Goal: Task Accomplishment & Management: Manage account settings

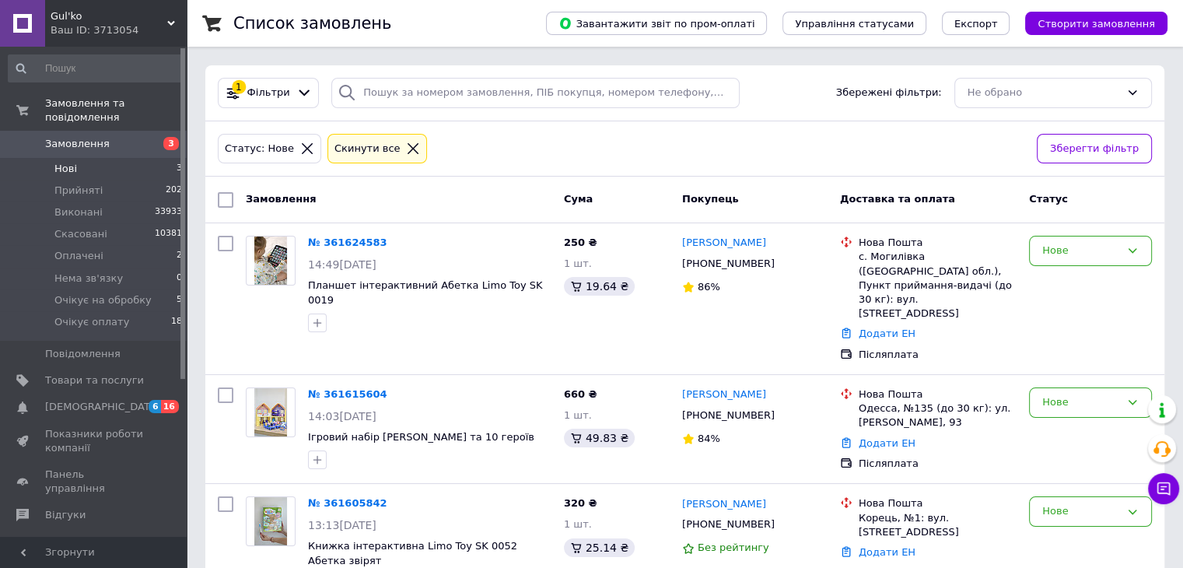
click at [489, 113] on div "1 Фільтри Збережені фільтри: Не обрано" at bounding box center [684, 93] width 959 height 56
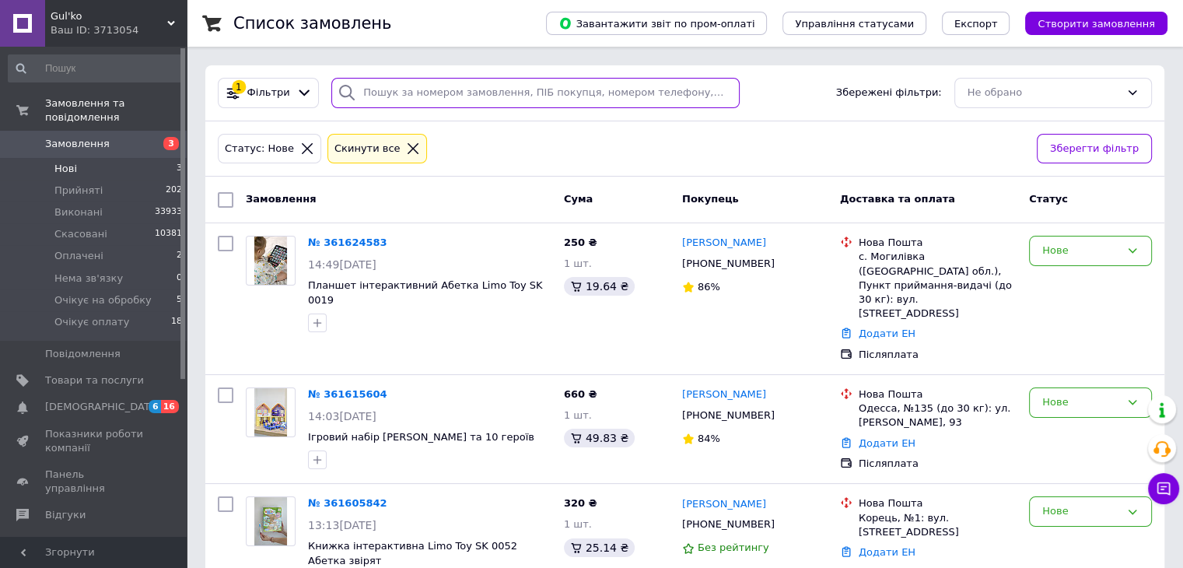
click at [404, 92] on input "search" at bounding box center [535, 93] width 408 height 30
paste input "Гаврилко Татьяна"
type input "Гаврилко Татьяна"
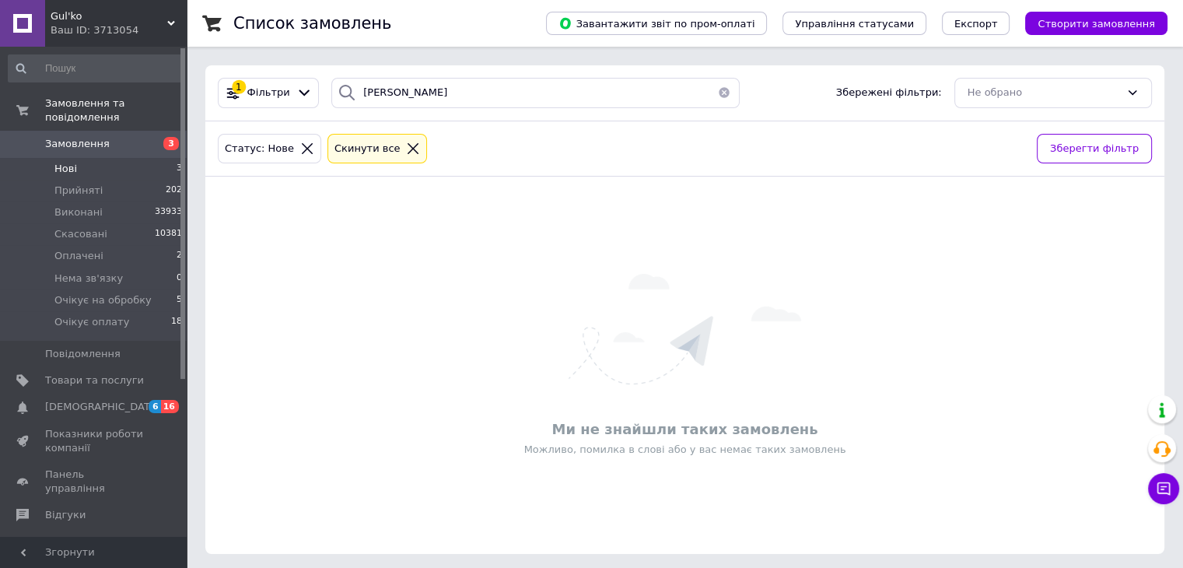
click at [85, 131] on link "Замовлення 3" at bounding box center [95, 144] width 191 height 26
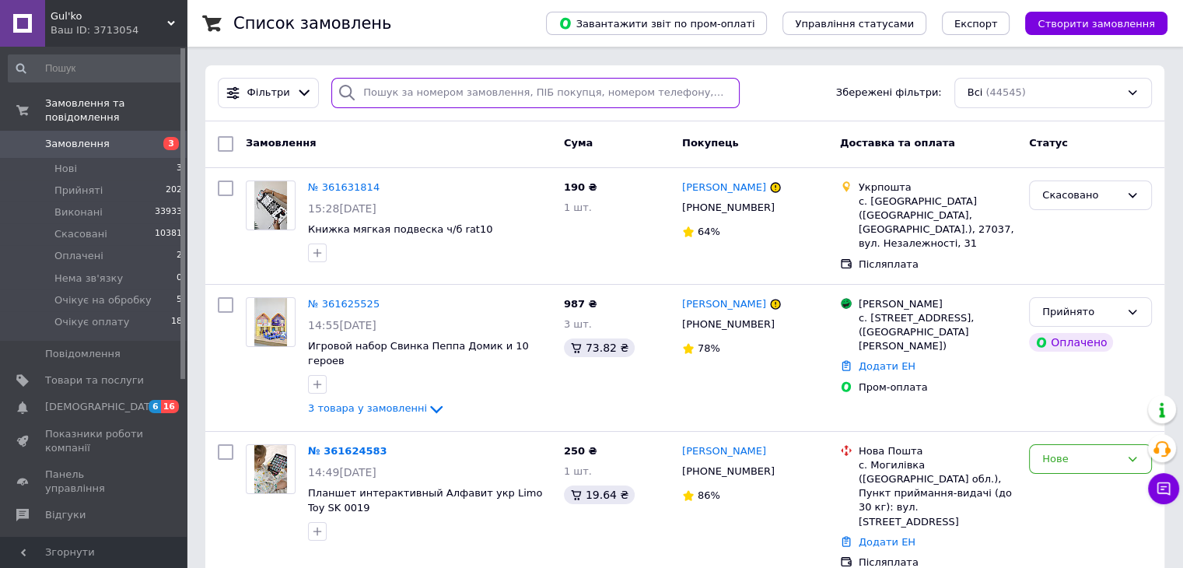
click at [432, 93] on input "search" at bounding box center [535, 93] width 408 height 30
paste input "Гаврилко Татьяна"
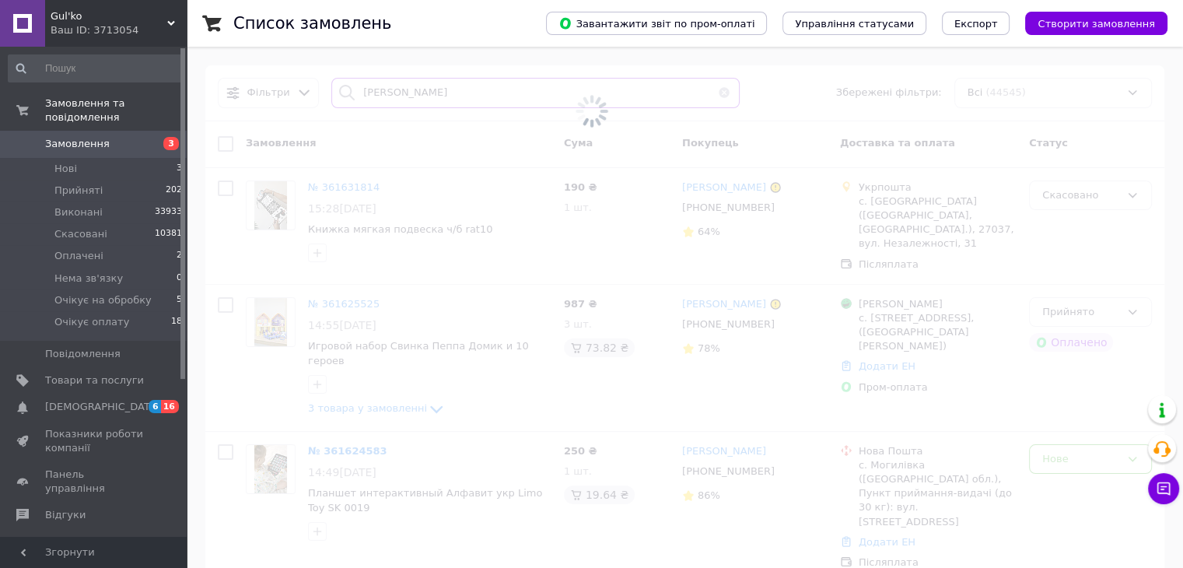
type input "Гаврилко Татьяна"
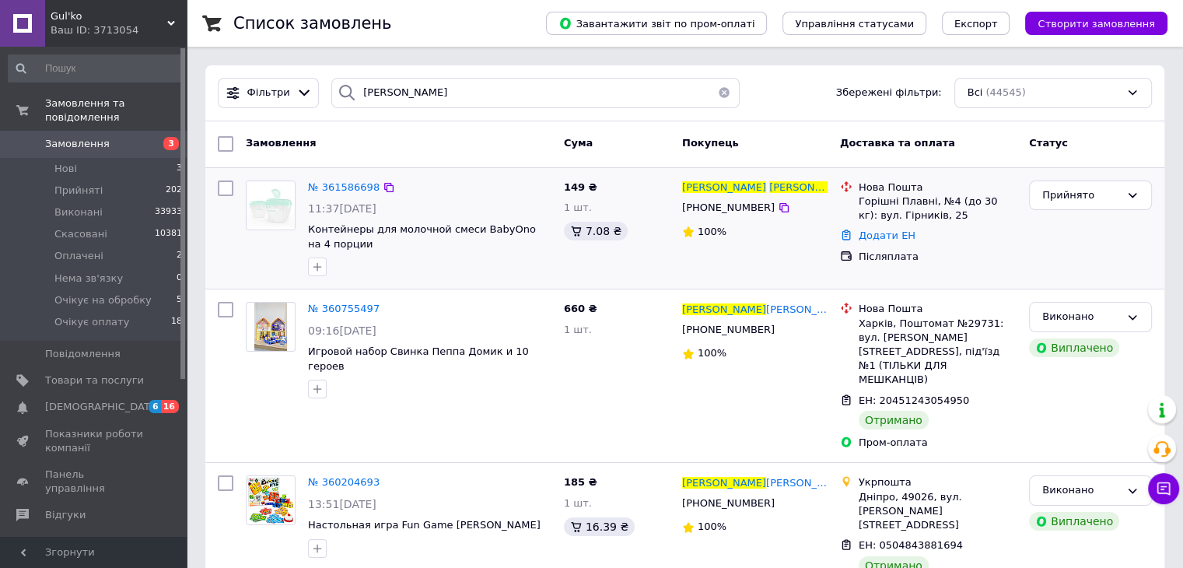
click at [281, 206] on img at bounding box center [270, 205] width 48 height 48
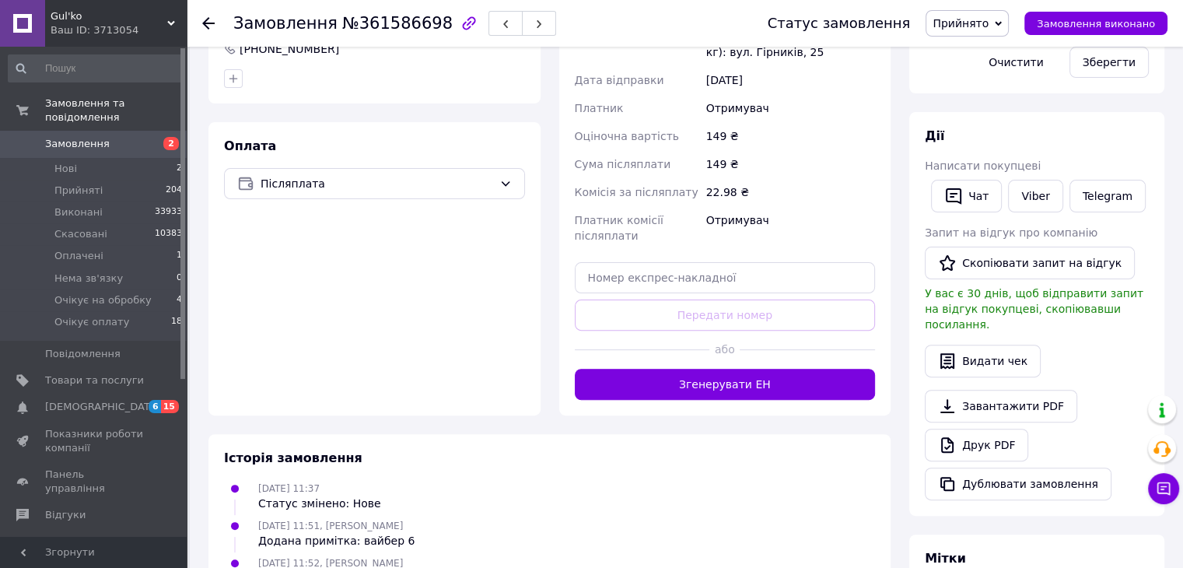
scroll to position [501, 0]
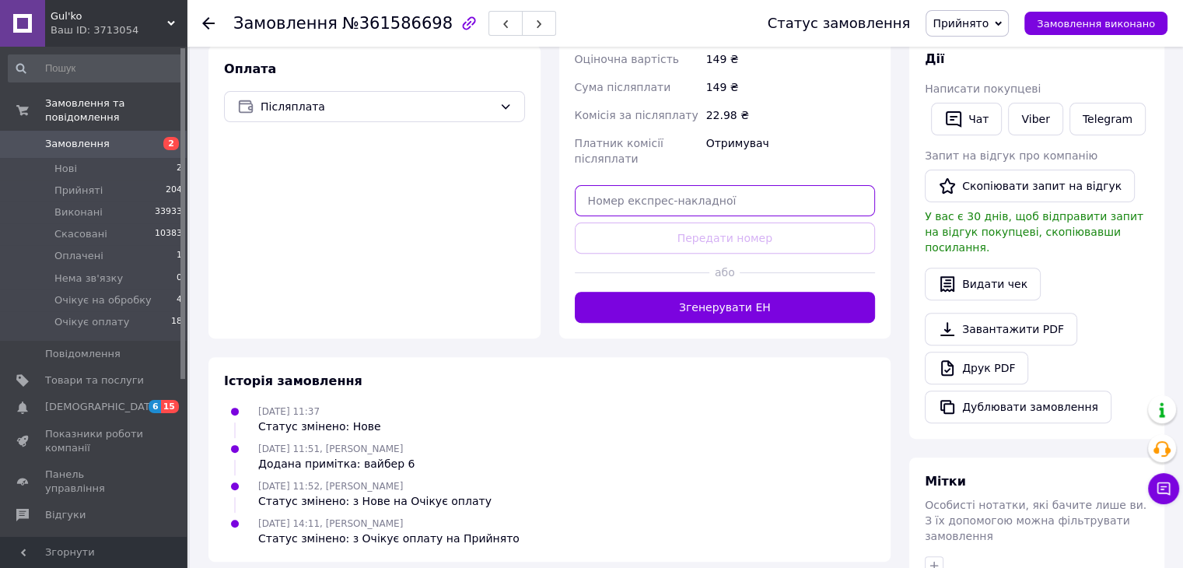
click at [680, 207] on input "text" at bounding box center [725, 200] width 301 height 31
paste input "20451247317094"
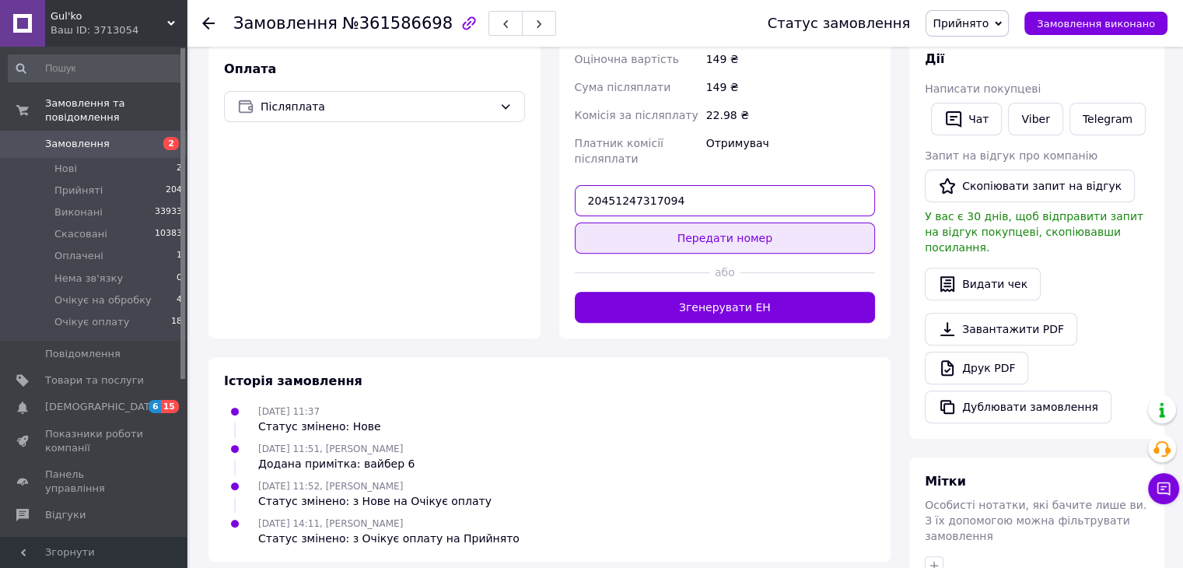
type input "20451247317094"
click at [696, 233] on button "Передати номер" at bounding box center [725, 237] width 301 height 31
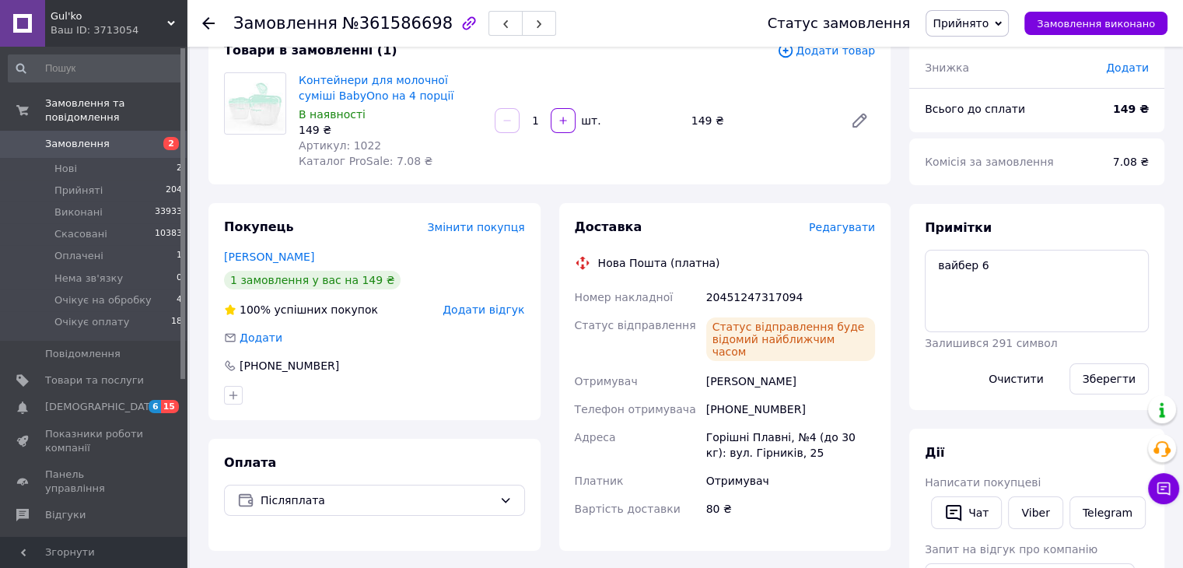
scroll to position [0, 0]
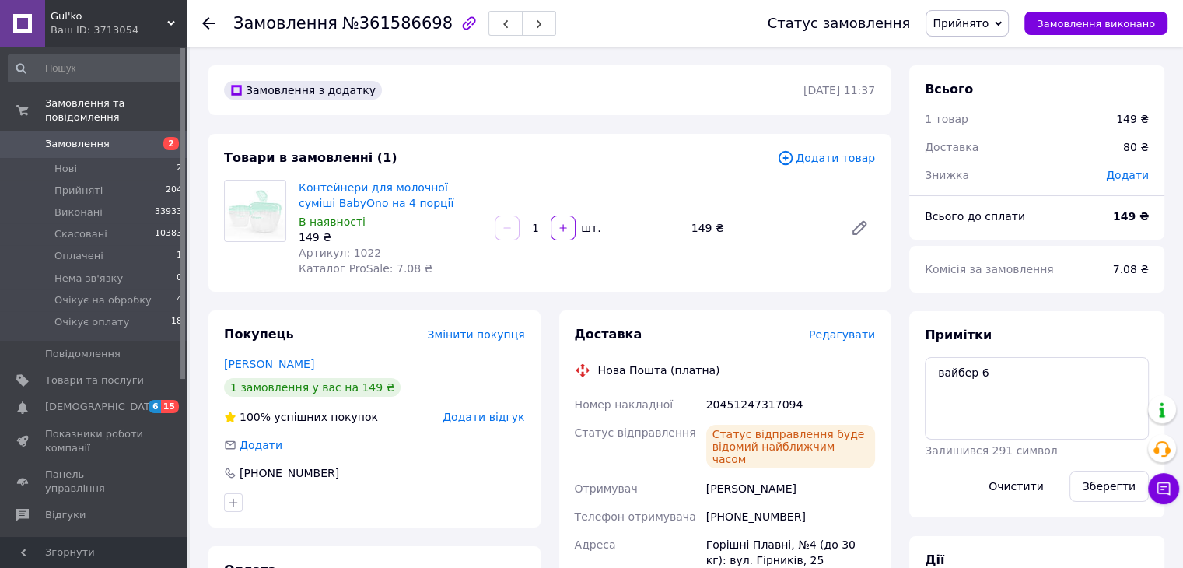
click at [570, 275] on div "Контейнери для молочної суміші BabyOno на 4 порції В наявності 149 ₴ Артикул: 1…" at bounding box center [586, 228] width 589 height 103
click at [114, 137] on span "Замовлення" at bounding box center [94, 144] width 99 height 14
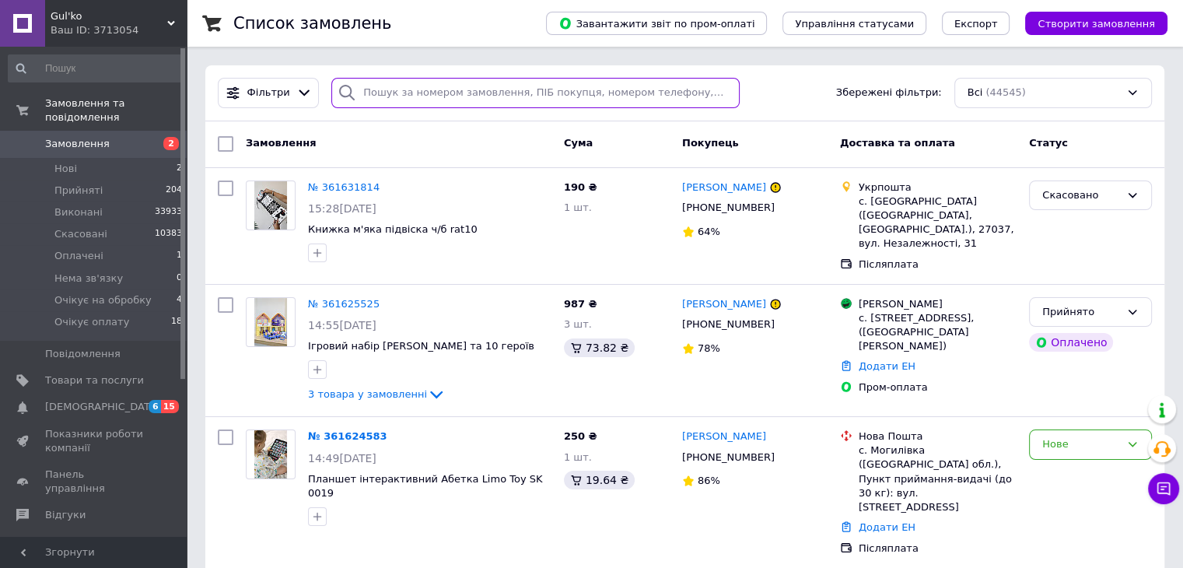
click at [520, 96] on input "search" at bounding box center [535, 93] width 408 height 30
paste input "Масьома Ірина"
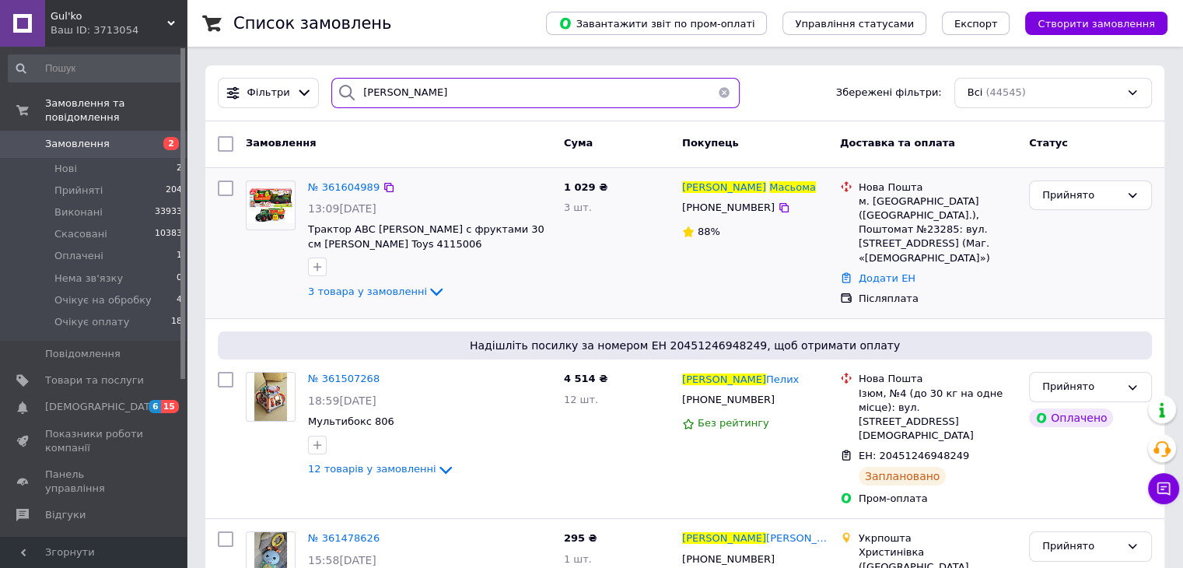
type input "Масьома Ірина"
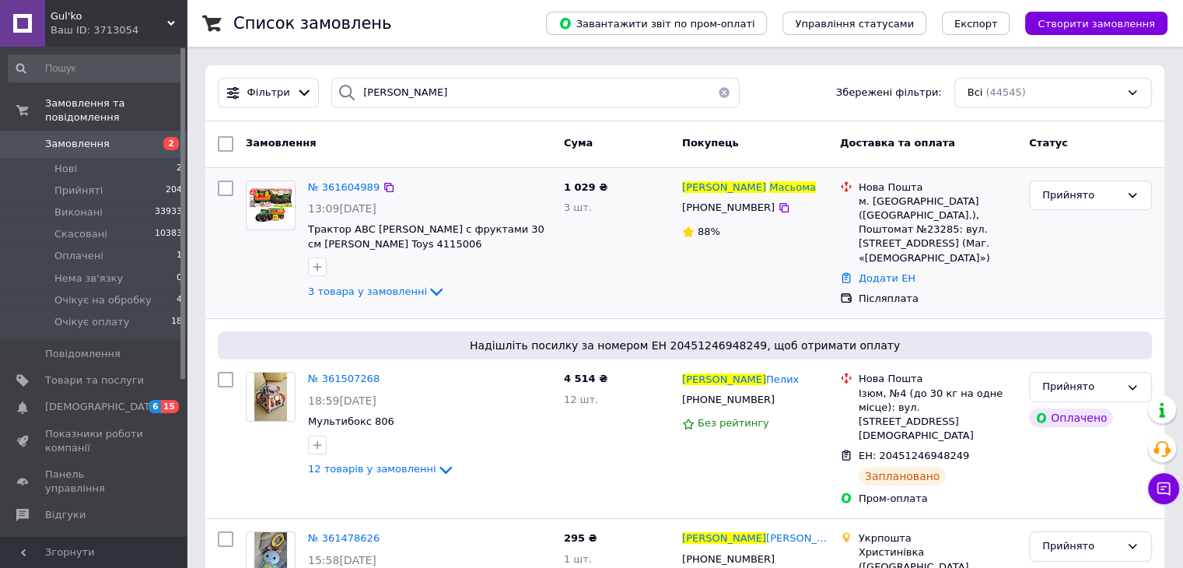
click at [274, 199] on img at bounding box center [270, 205] width 48 height 37
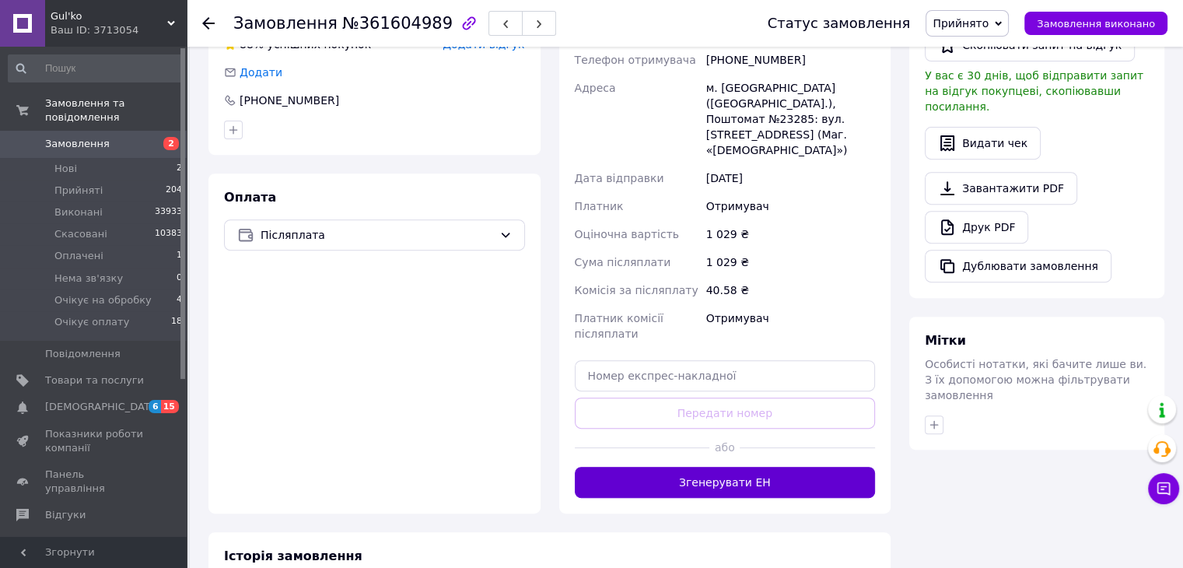
scroll to position [700, 0]
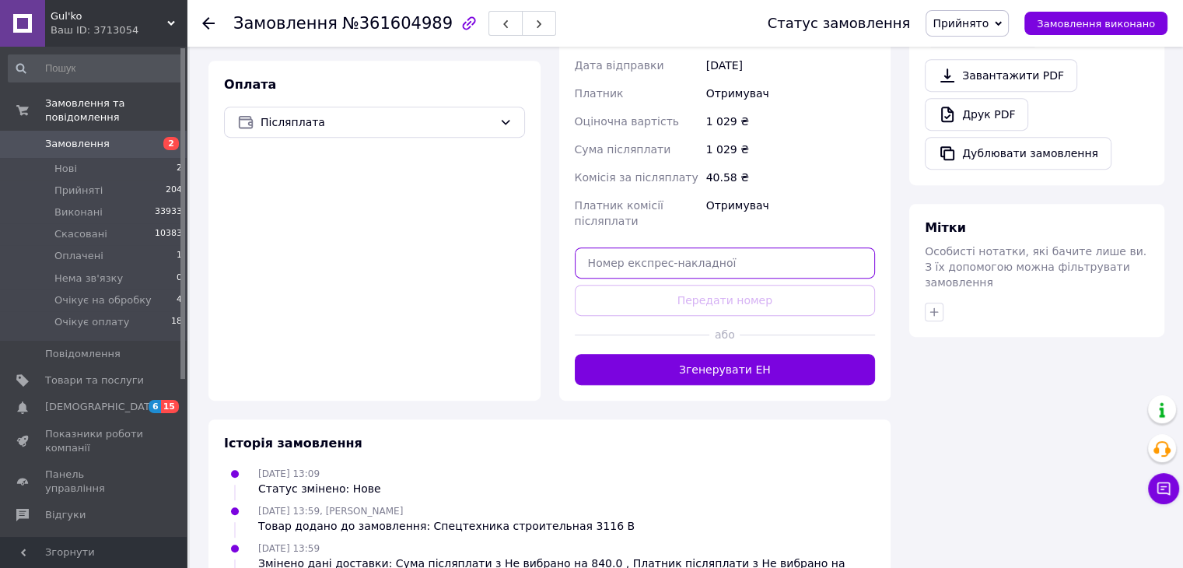
click at [703, 247] on input "text" at bounding box center [725, 262] width 301 height 31
paste input "20451247324693"
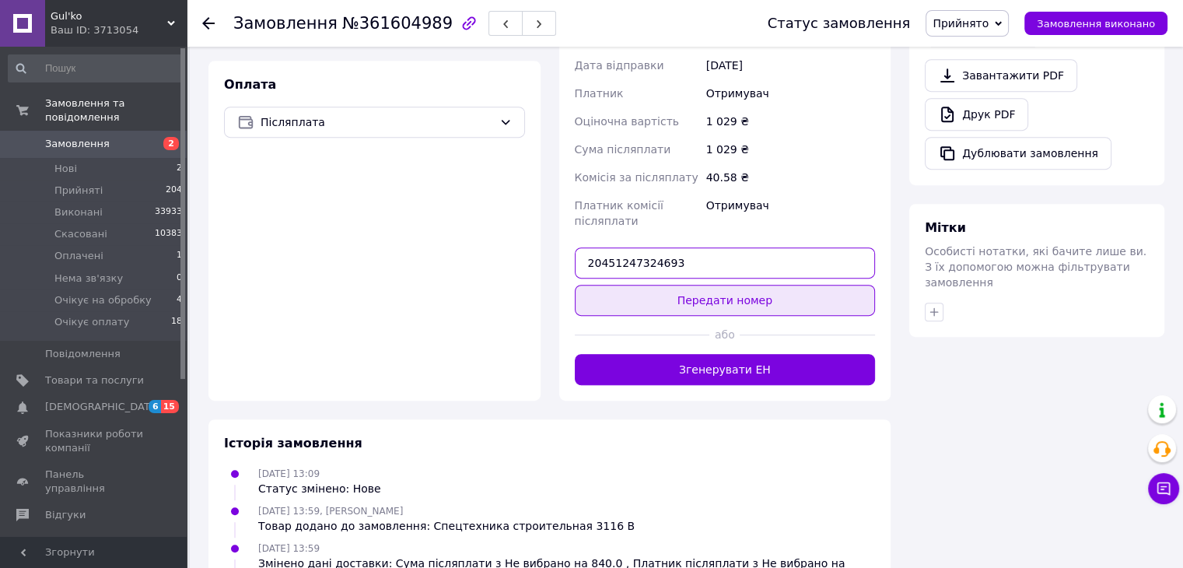
type input "20451247324693"
click at [712, 285] on button "Передати номер" at bounding box center [725, 300] width 301 height 31
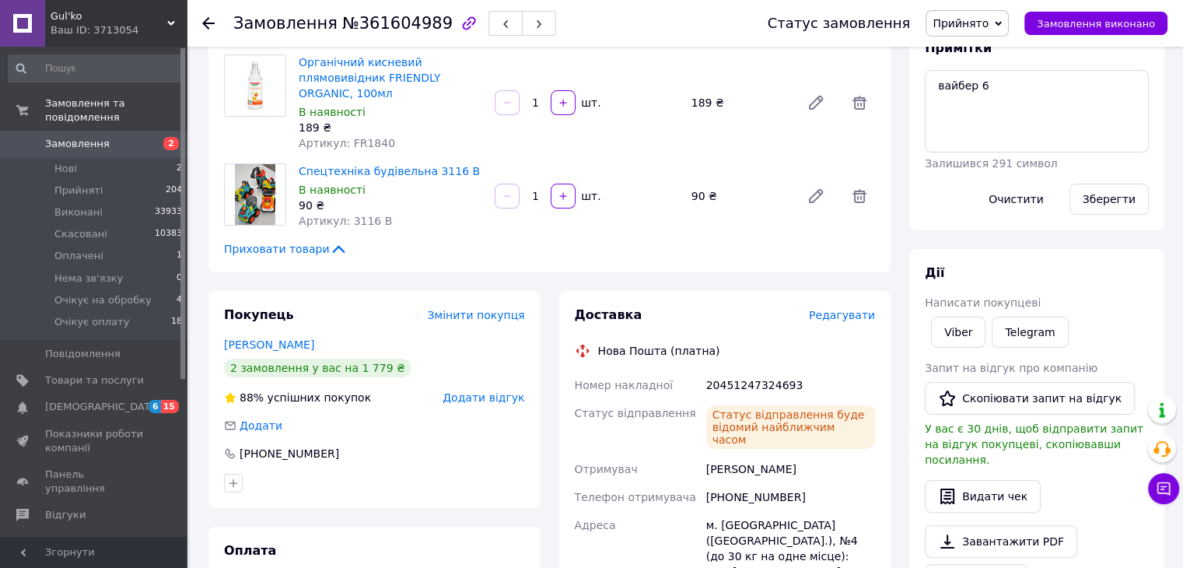
scroll to position [232, 0]
drag, startPoint x: 523, startPoint y: 227, endPoint x: 513, endPoint y: 235, distance: 12.1
click at [523, 243] on div "Приховати товари" at bounding box center [549, 251] width 651 height 16
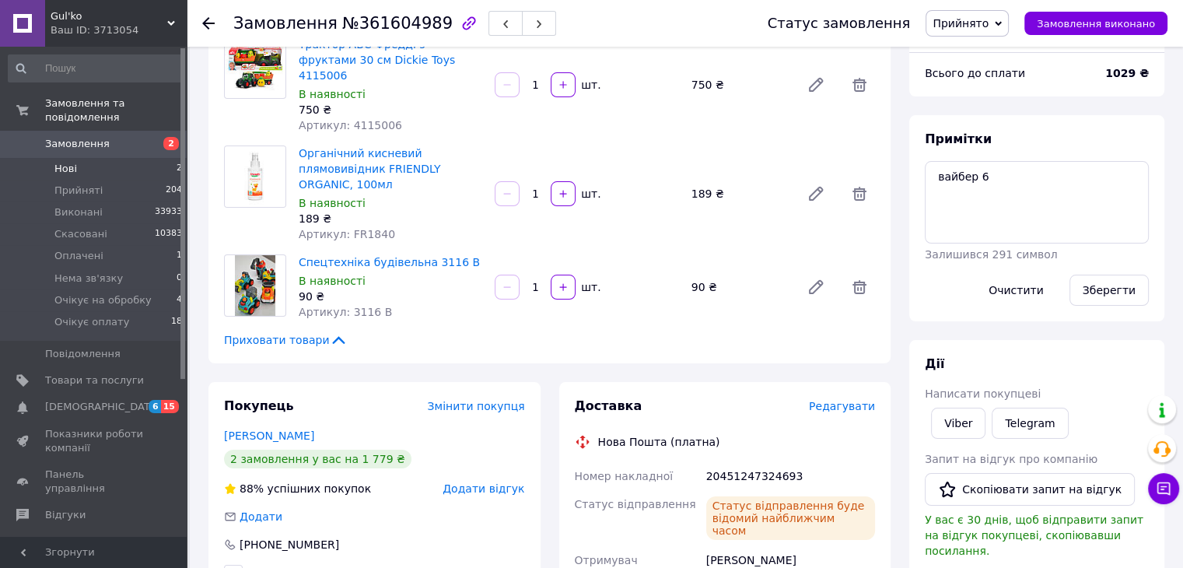
scroll to position [77, 0]
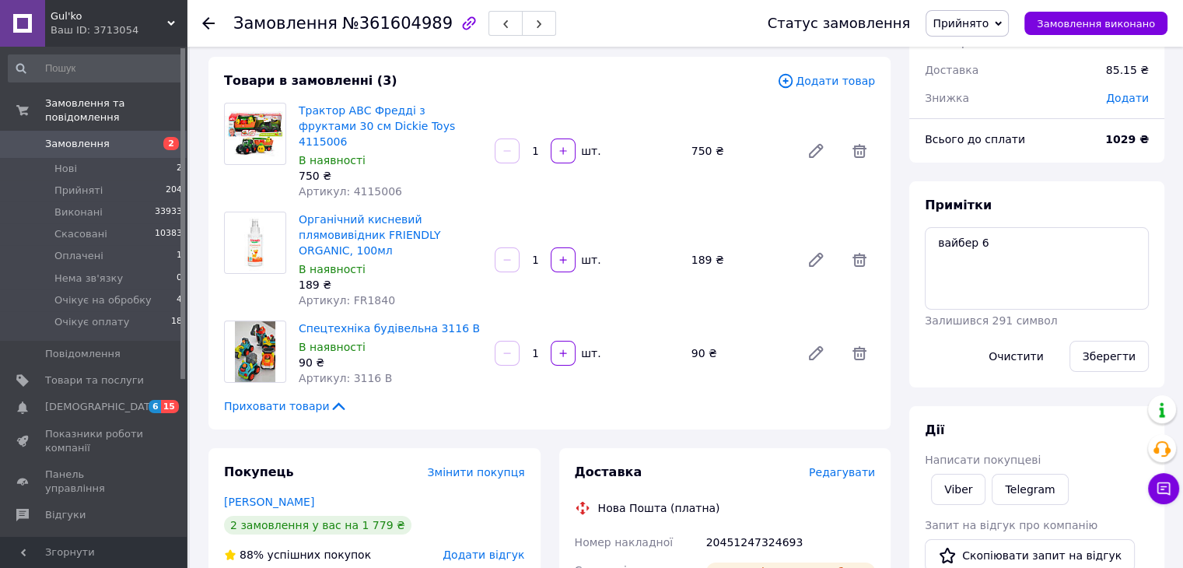
click at [100, 137] on span "Замовлення" at bounding box center [77, 144] width 65 height 14
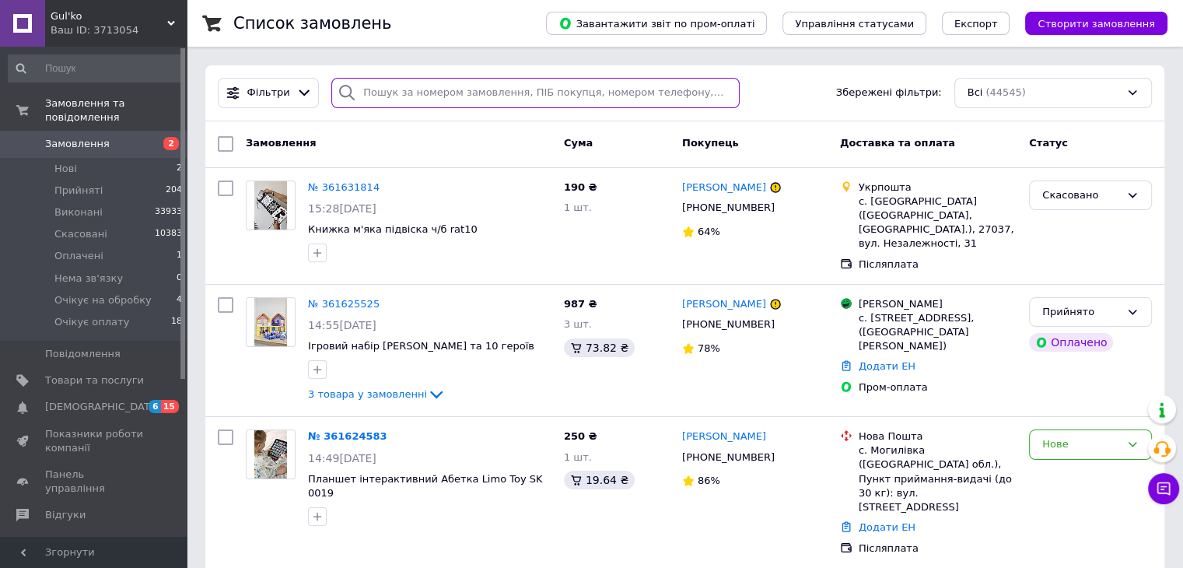
click at [471, 86] on input "search" at bounding box center [535, 93] width 408 height 30
paste input "[PERSON_NAME]"
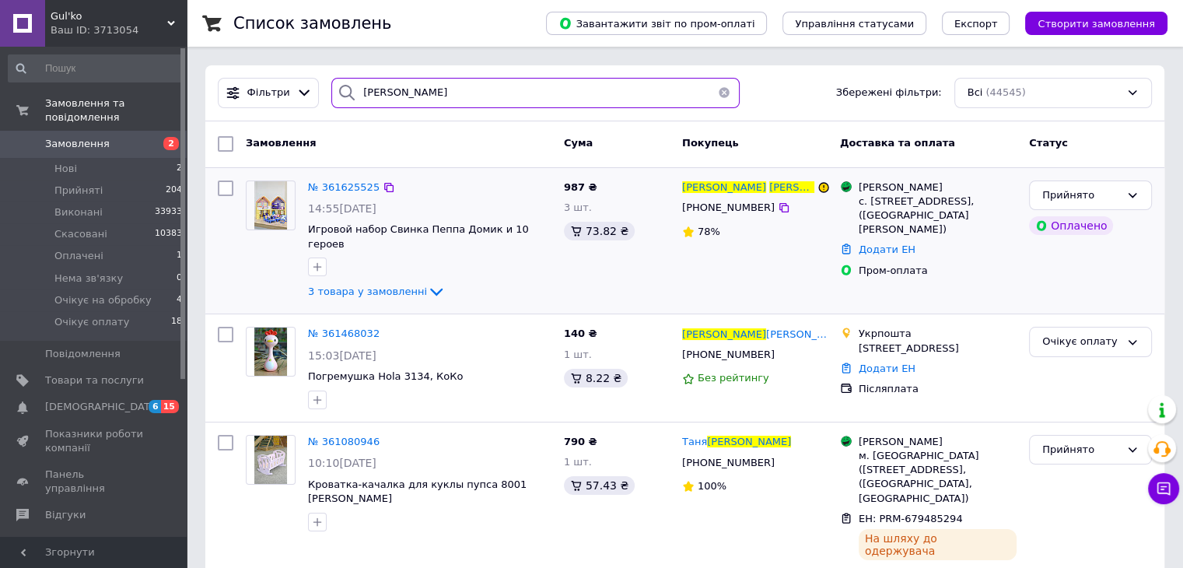
type input "[PERSON_NAME]"
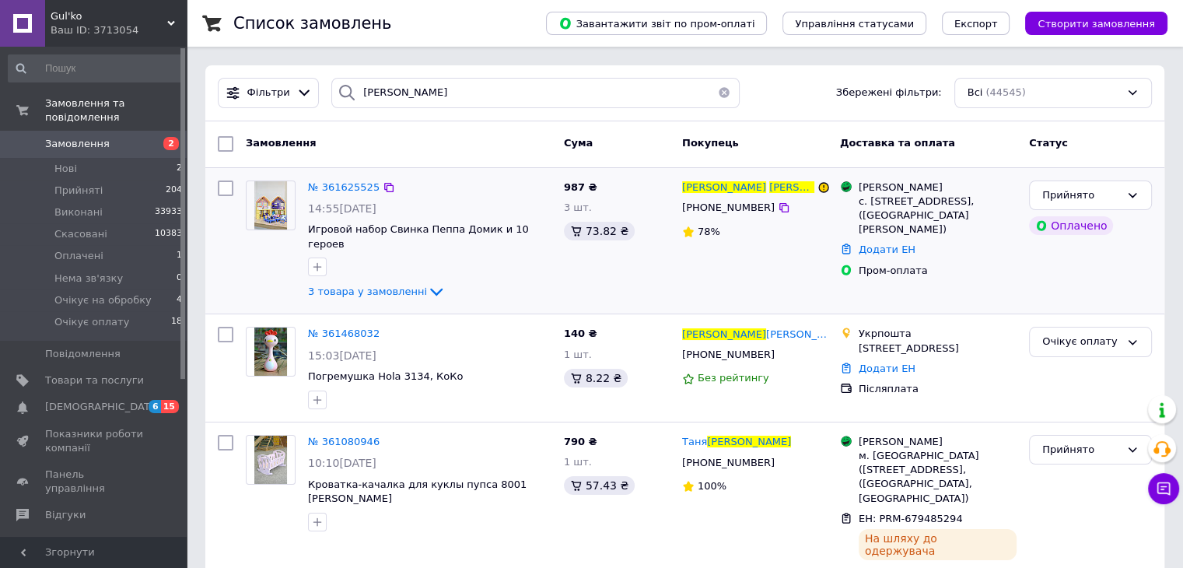
click at [271, 191] on img at bounding box center [270, 205] width 33 height 48
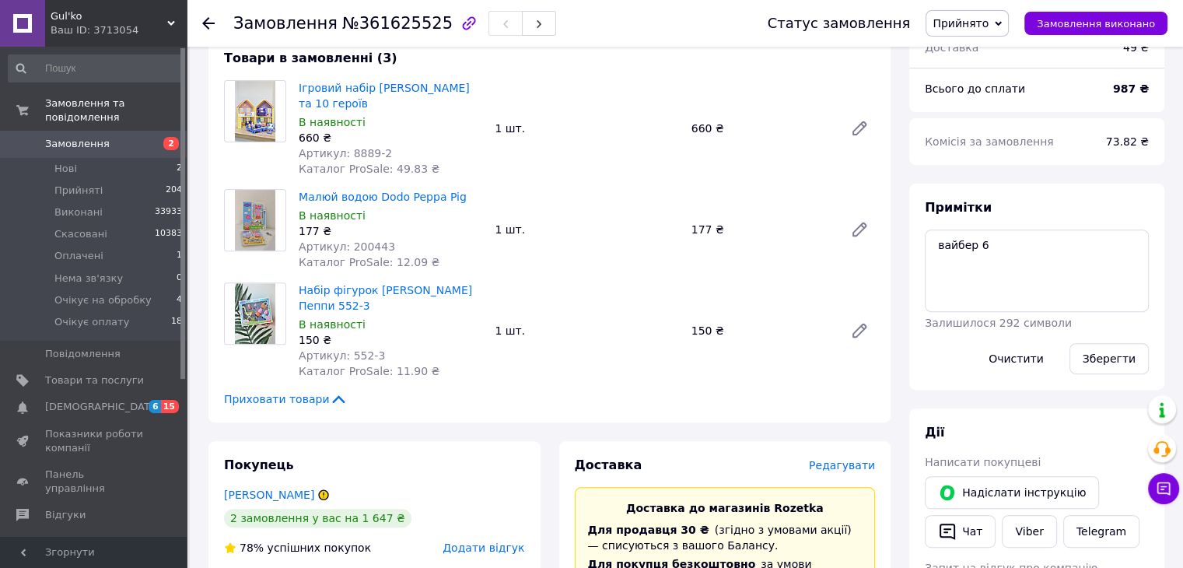
scroll to position [467, 0]
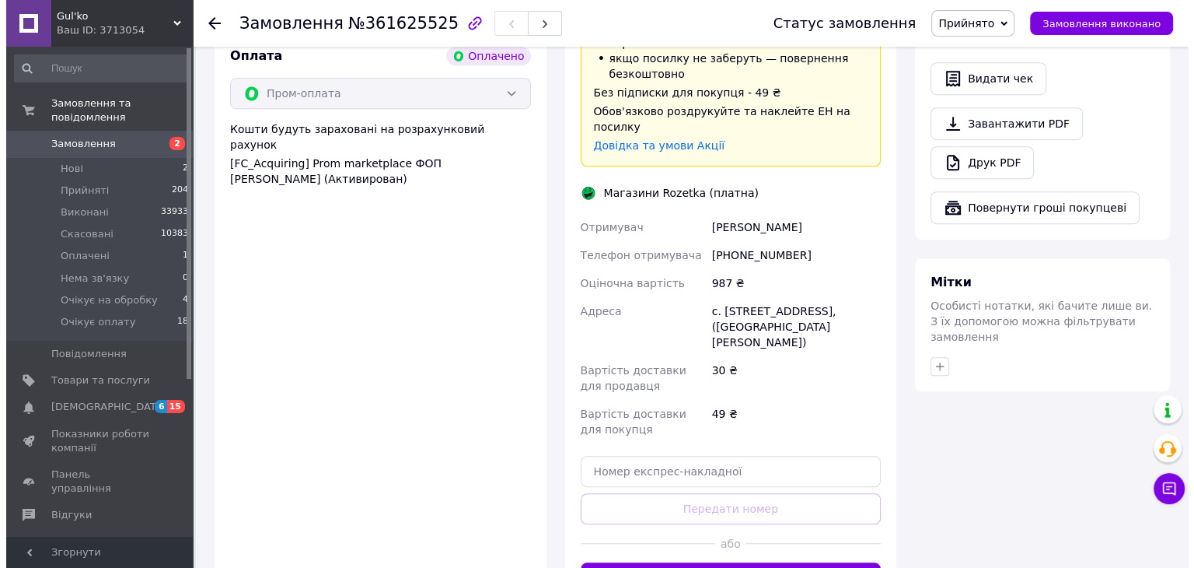
scroll to position [1309, 0]
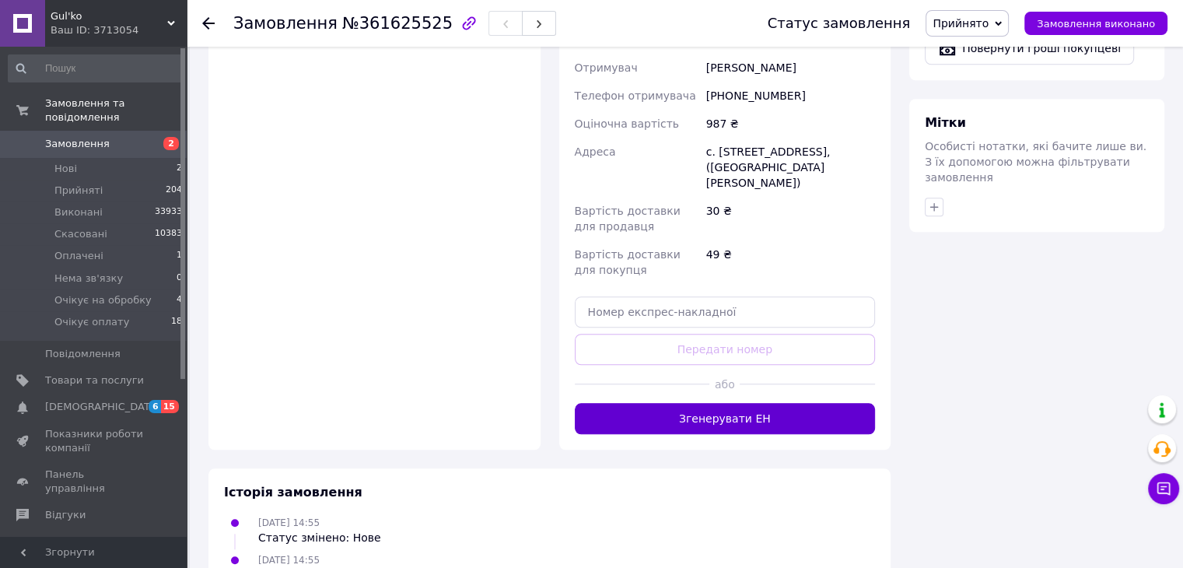
click at [754, 403] on button "Згенерувати ЕН" at bounding box center [725, 418] width 301 height 31
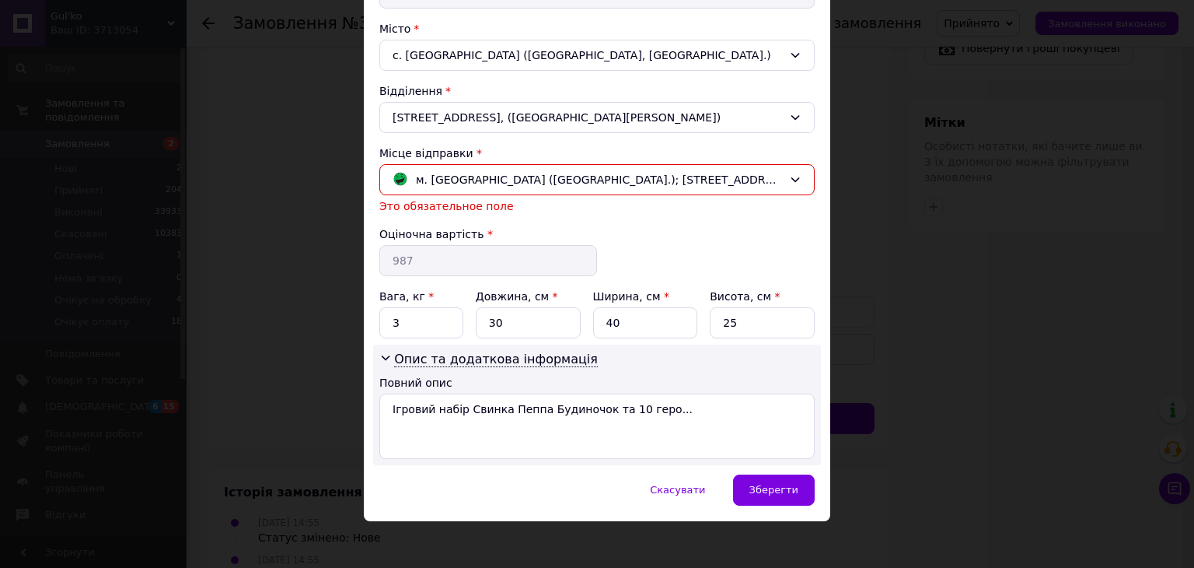
scroll to position [411, 0]
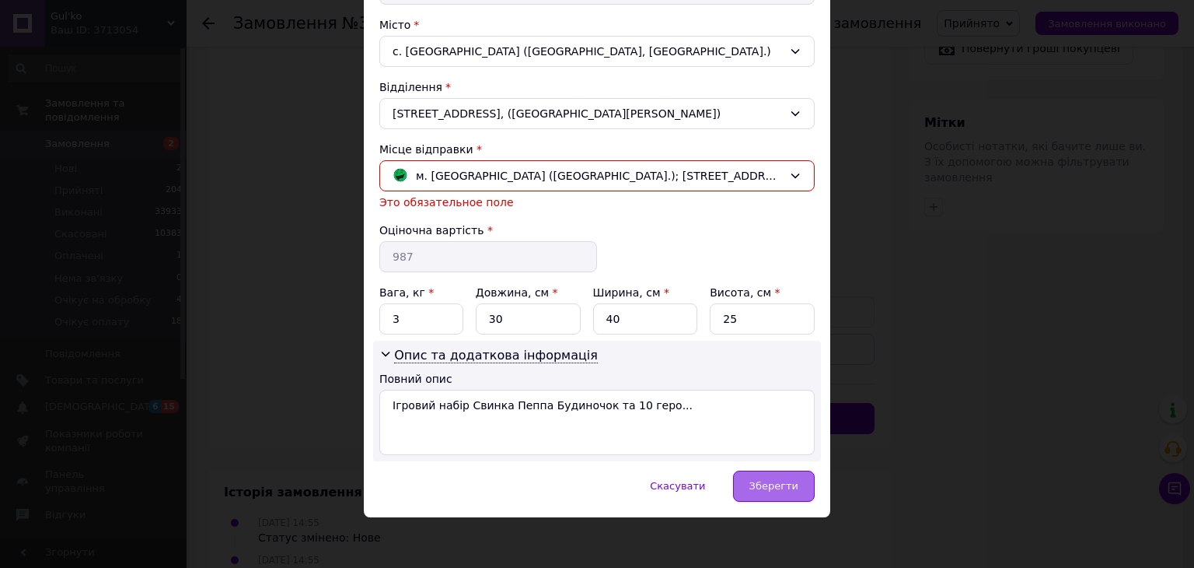
click at [778, 483] on span "Зберегти" at bounding box center [774, 486] width 49 height 12
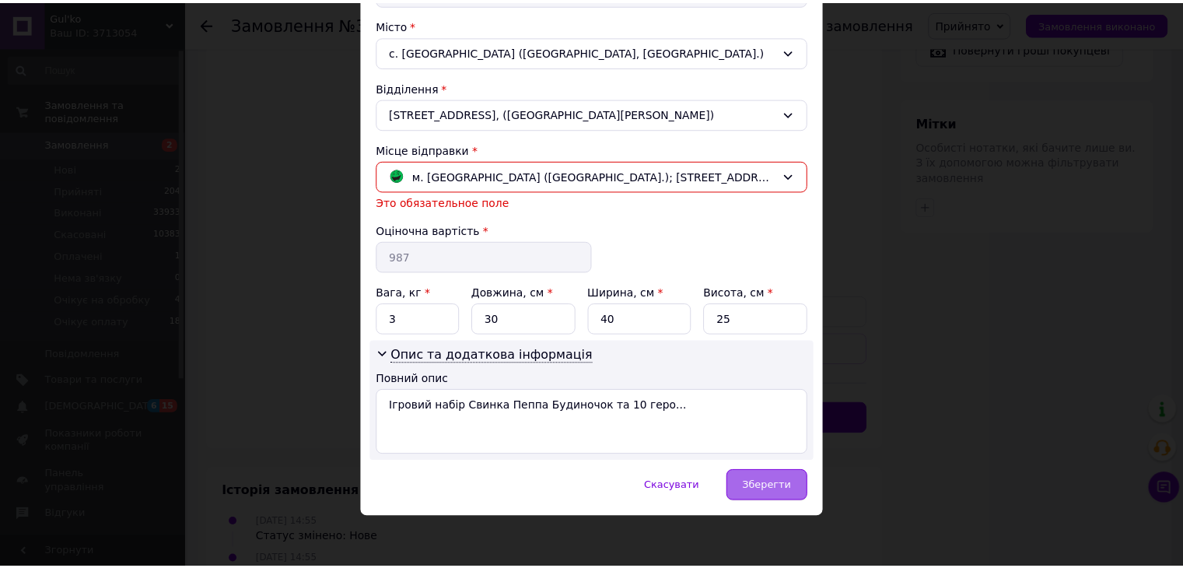
scroll to position [393, 0]
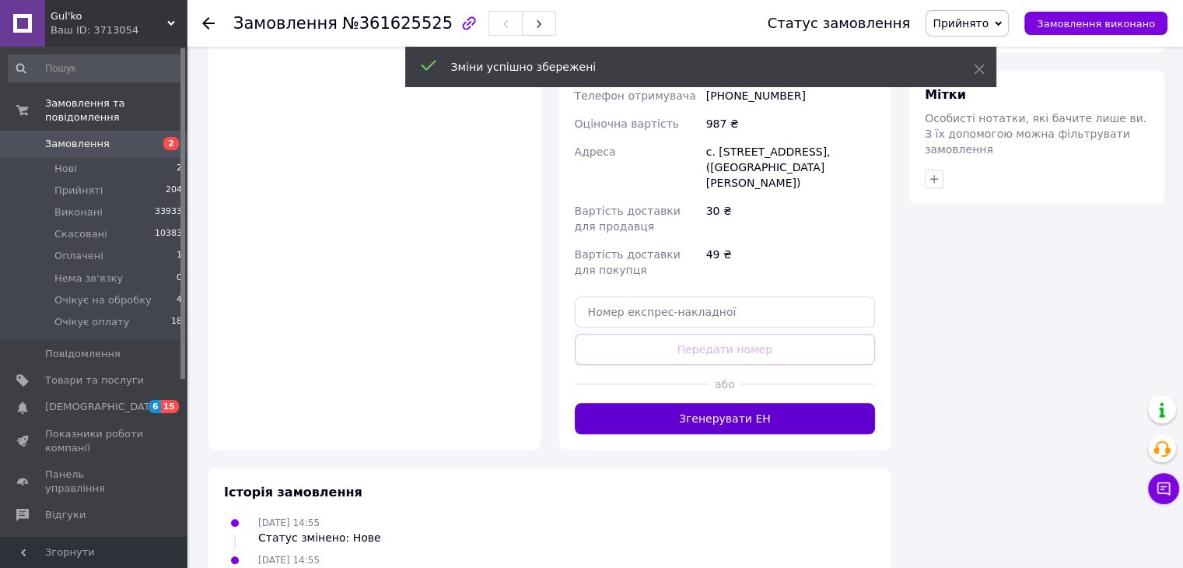
click at [771, 403] on button "Згенерувати ЕН" at bounding box center [725, 418] width 301 height 31
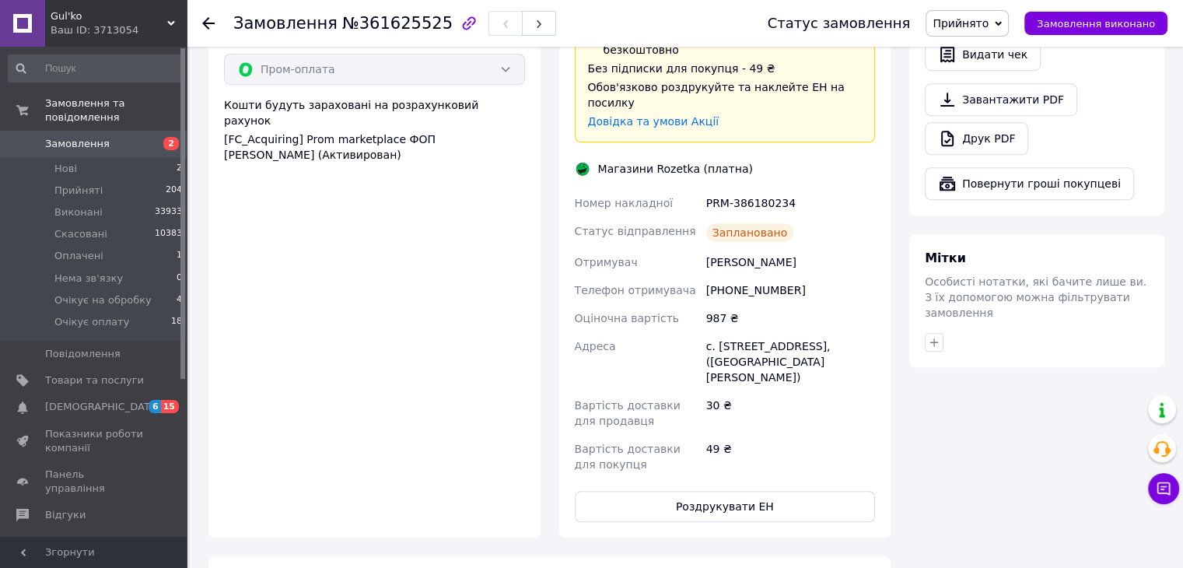
scroll to position [921, 0]
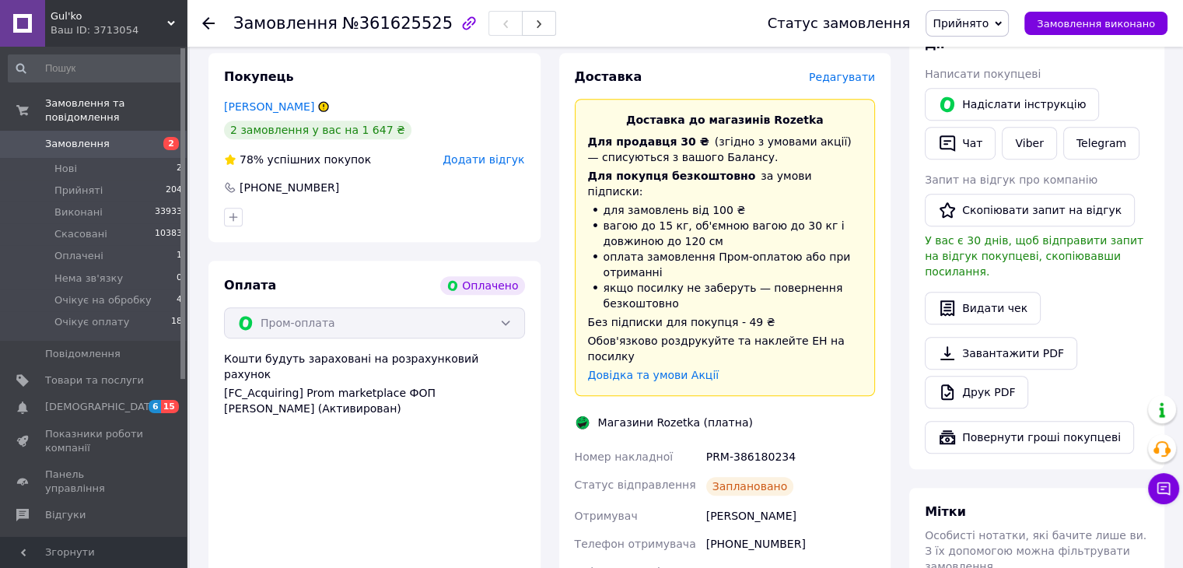
click at [526, 460] on div "Оплата Оплачено Пром-оплата Кошти будуть зараховані на розрахунковий рахунок [F…" at bounding box center [374, 525] width 332 height 530
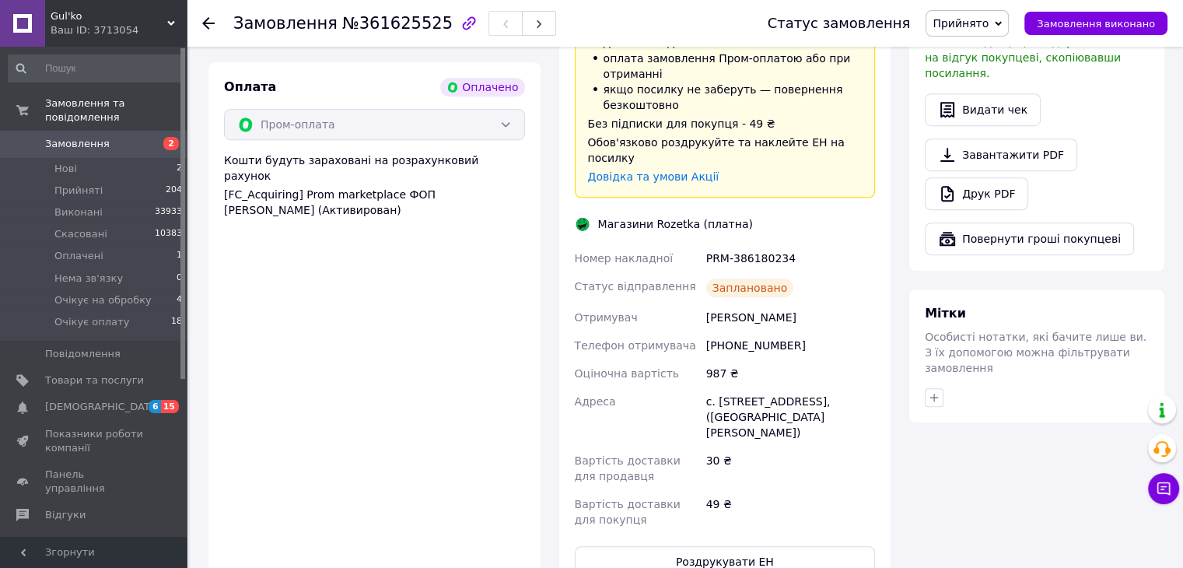
scroll to position [1309, 0]
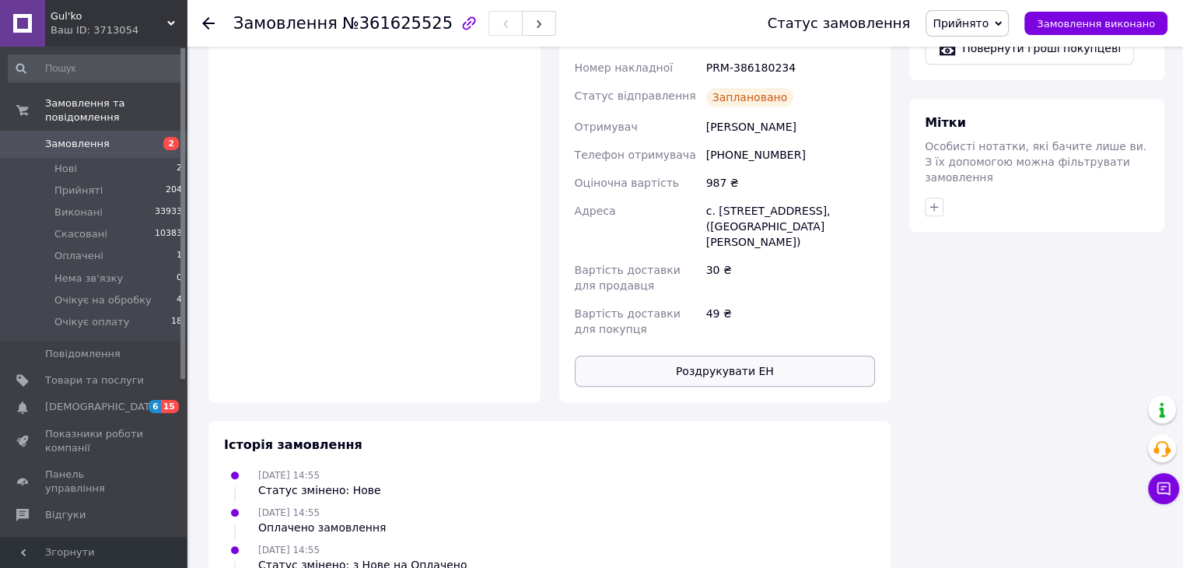
click at [771, 359] on button "Роздрукувати ЕН" at bounding box center [725, 370] width 301 height 31
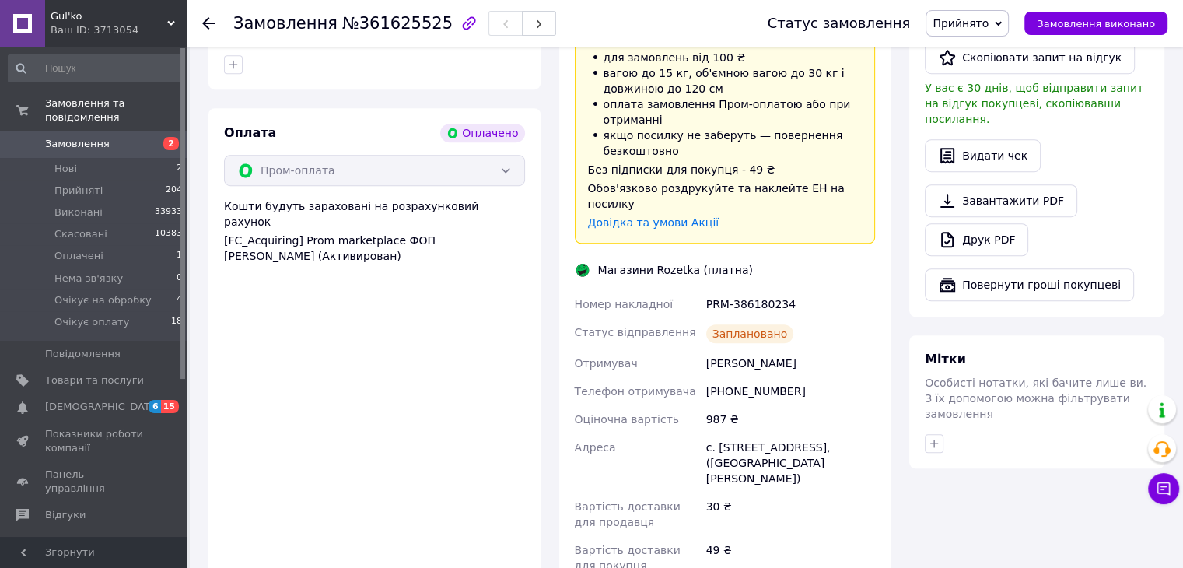
scroll to position [998, 0]
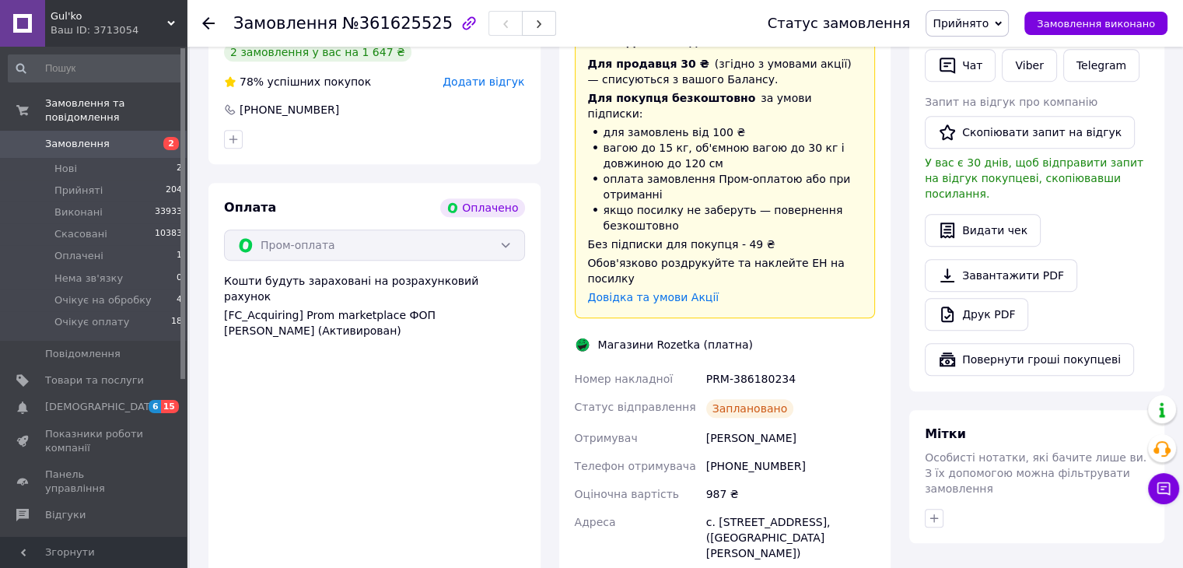
click at [1120, 230] on div "Дії Написати покупцеві   Надіслати інструкцію   Чат Viber Telegram Запит на від…" at bounding box center [1037, 167] width 224 height 418
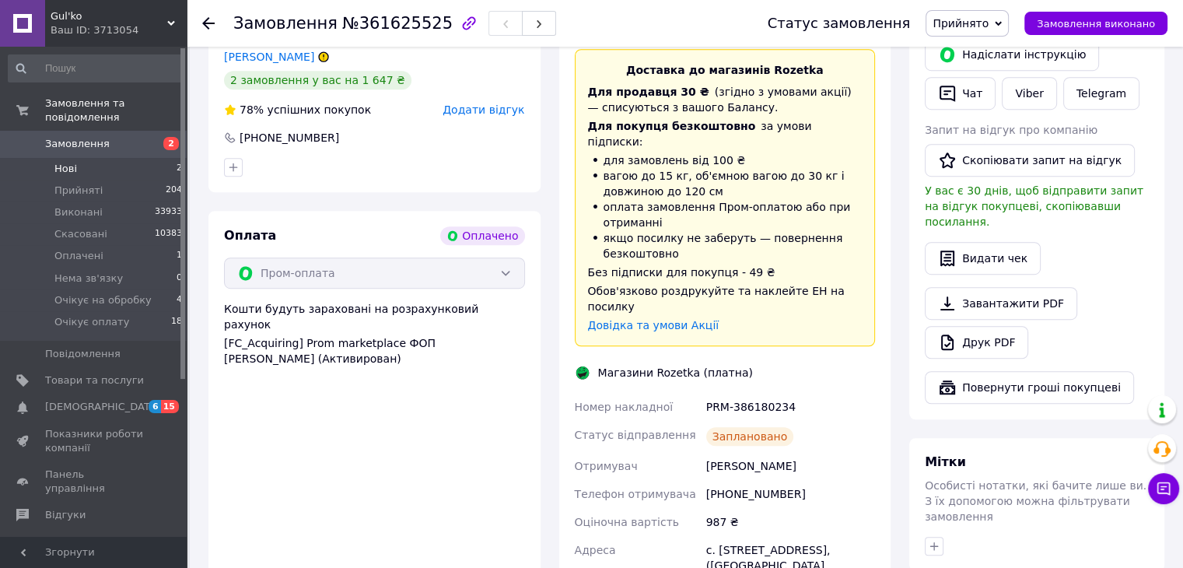
scroll to position [916, 0]
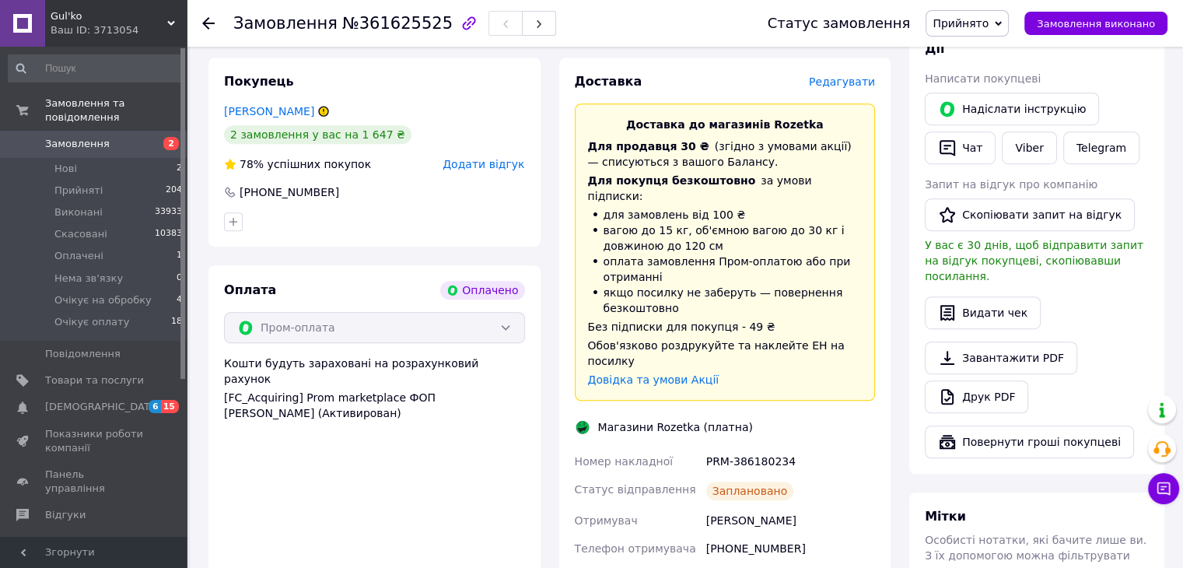
click at [94, 131] on link "Замовлення 2" at bounding box center [95, 144] width 191 height 26
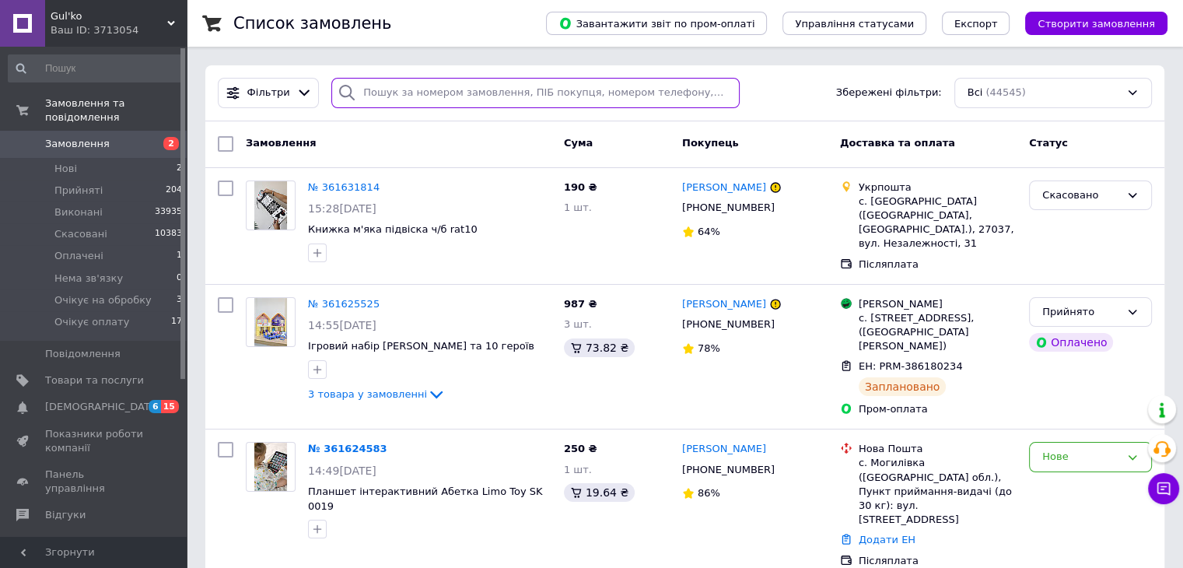
click at [463, 89] on input "search" at bounding box center [535, 93] width 408 height 30
paste input "Коваль Руслана"
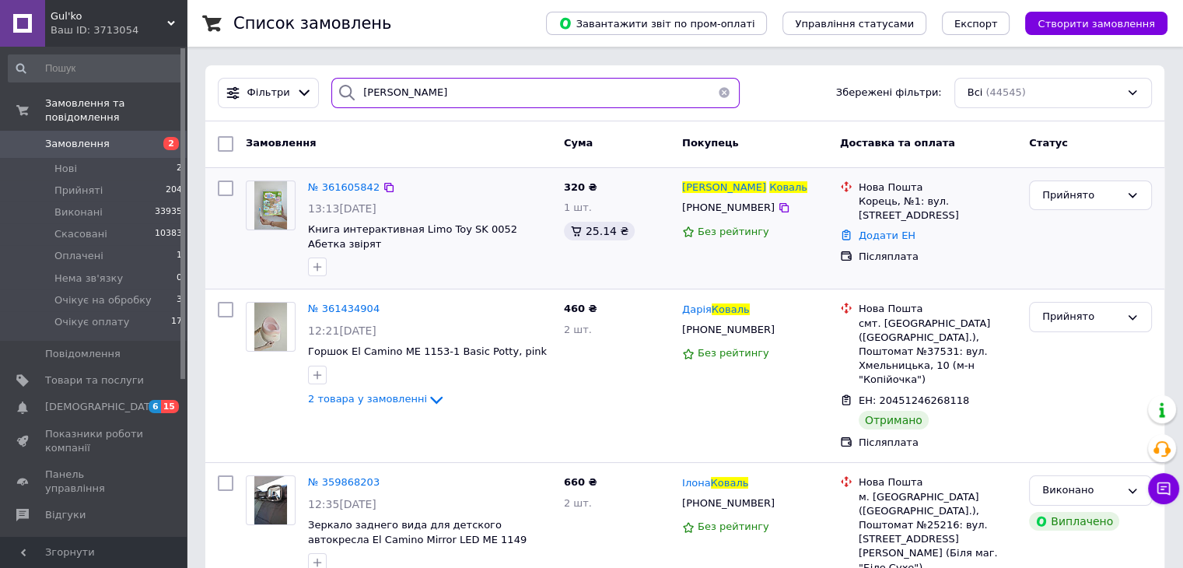
type input "Коваль Руслана"
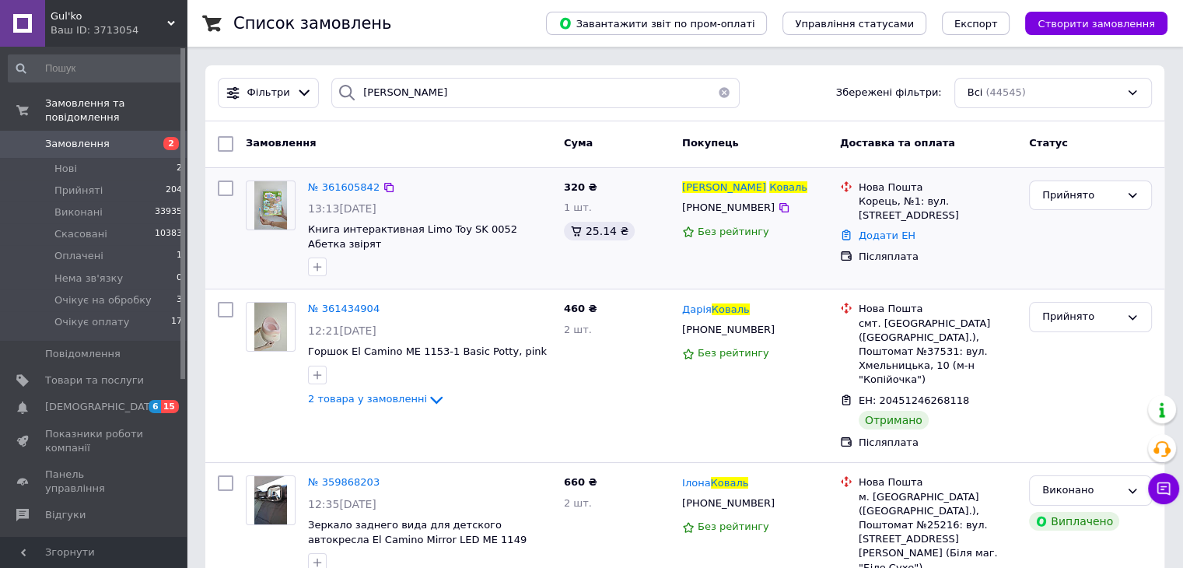
click at [282, 209] on img at bounding box center [270, 205] width 33 height 48
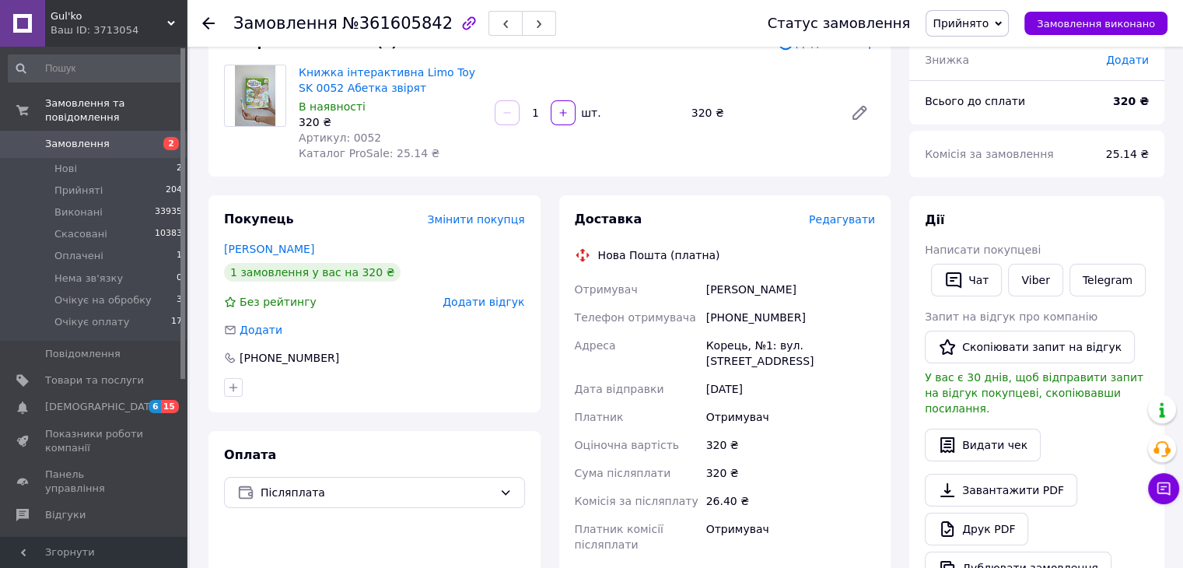
scroll to position [311, 0]
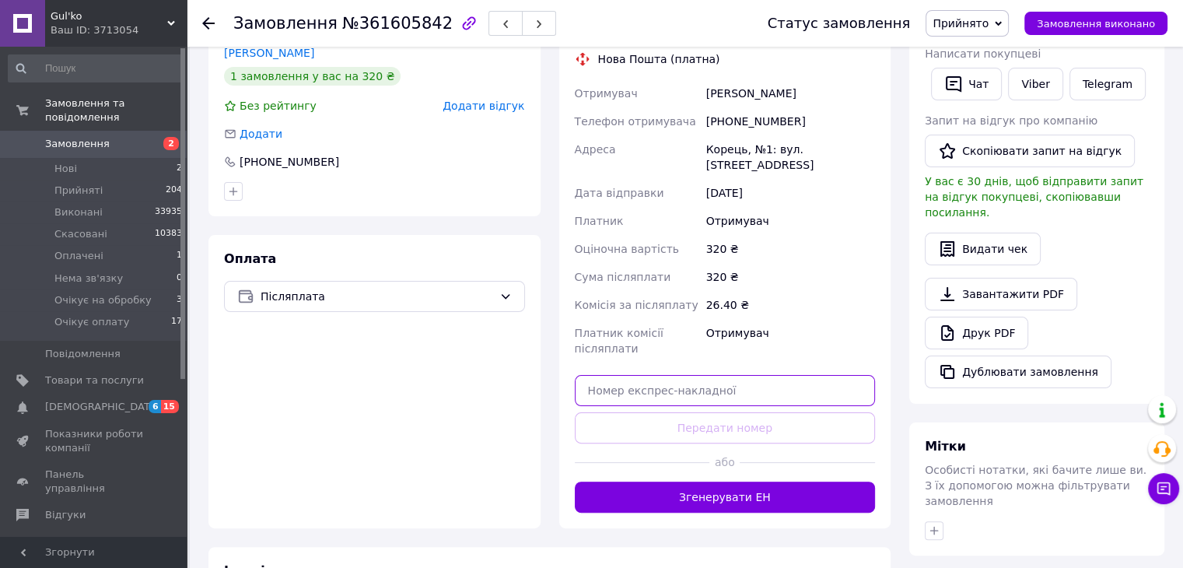
click at [746, 380] on input "text" at bounding box center [725, 390] width 301 height 31
paste input "20451247382435"
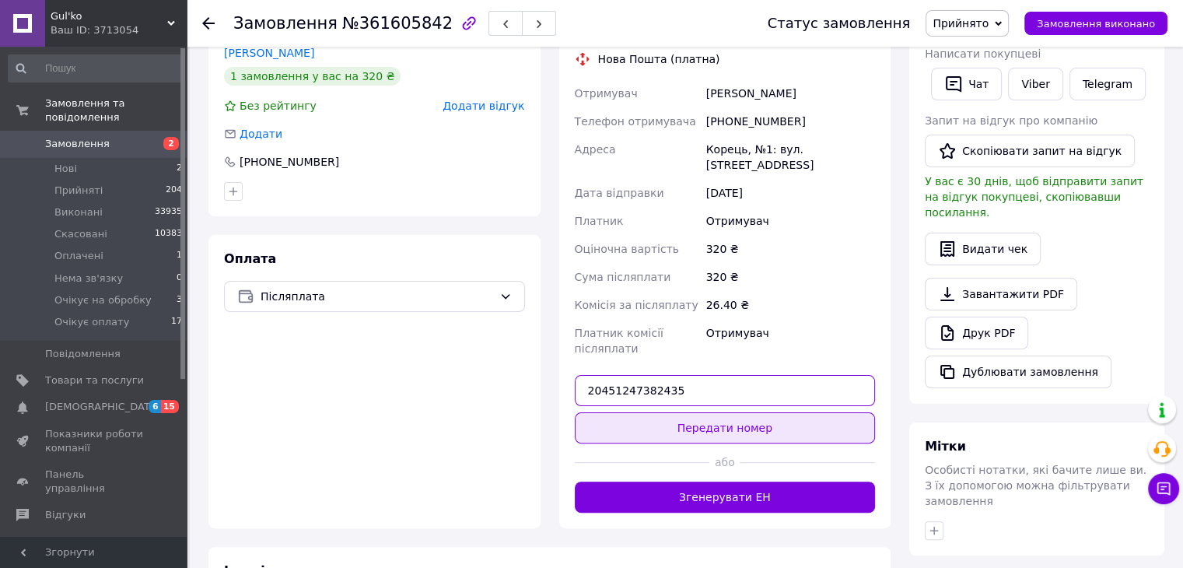
type input "20451247382435"
click at [757, 414] on button "Передати номер" at bounding box center [725, 427] width 301 height 31
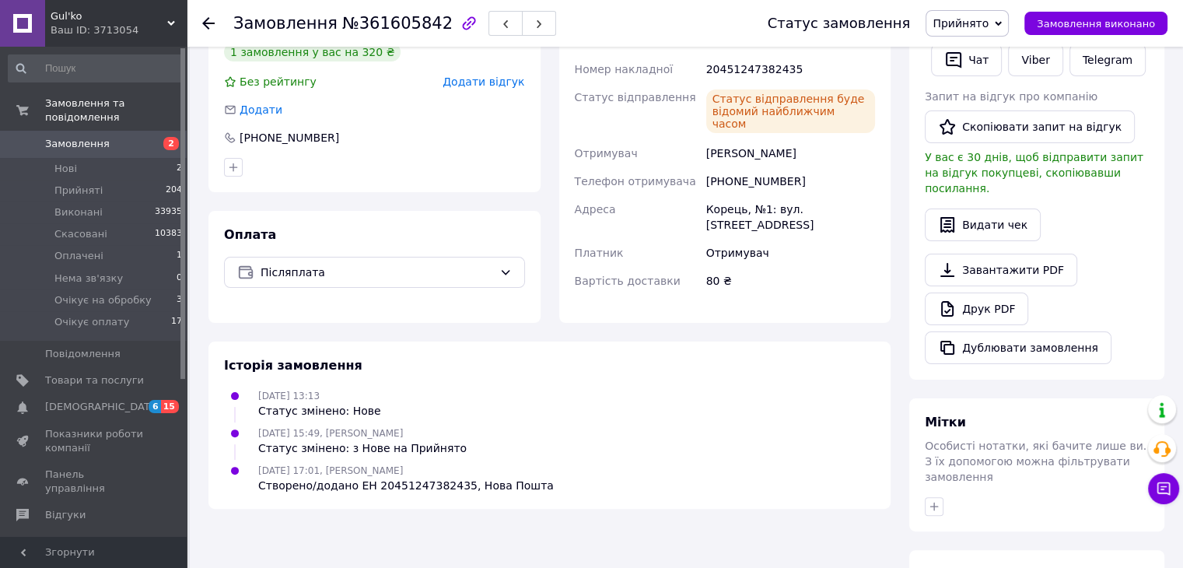
scroll to position [121, 0]
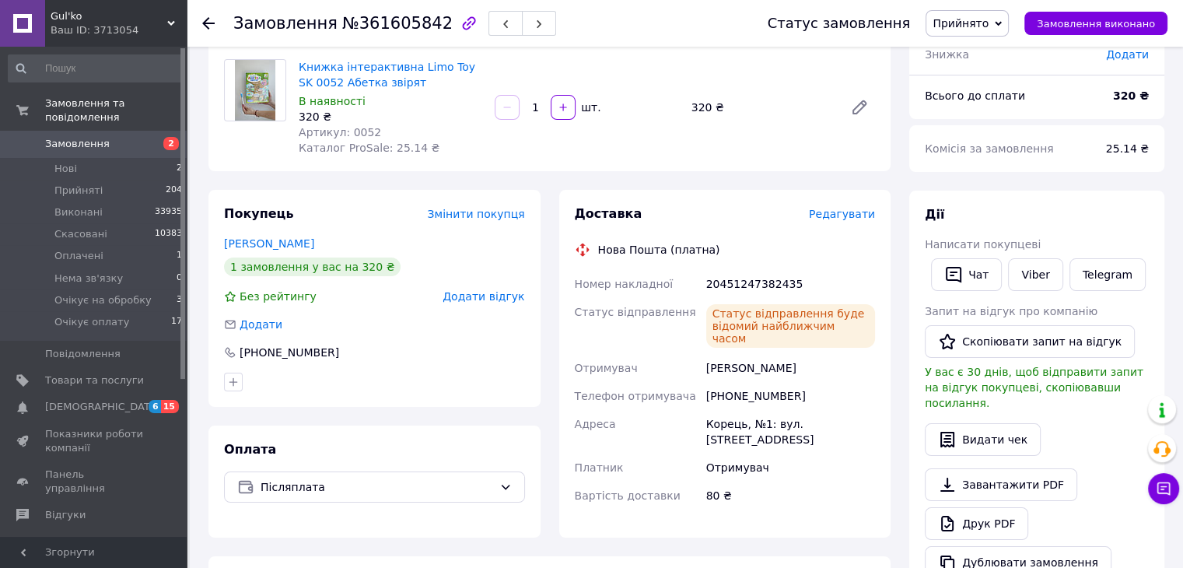
click at [446, 153] on div "Книжка інтерактивна Limo Toy SK 0052 Абетка звірят В наявності 320 ₴ Артикул: 0…" at bounding box center [390, 107] width 196 height 103
click at [123, 137] on span "Замовлення" at bounding box center [94, 144] width 99 height 14
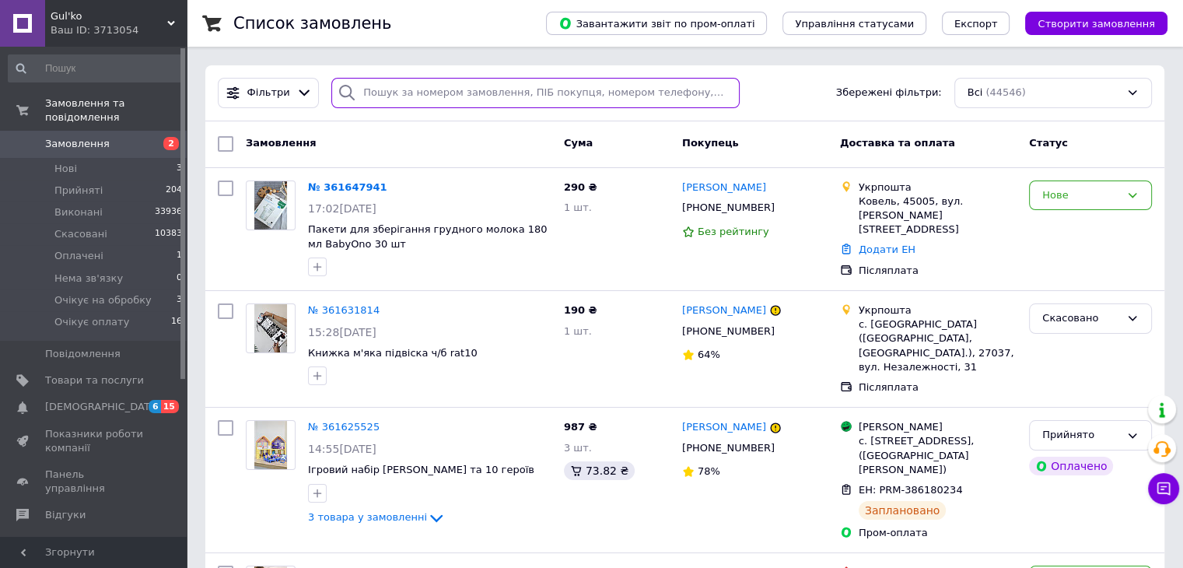
click at [473, 96] on input "search" at bounding box center [535, 93] width 408 height 30
paste input "[PERSON_NAME]"
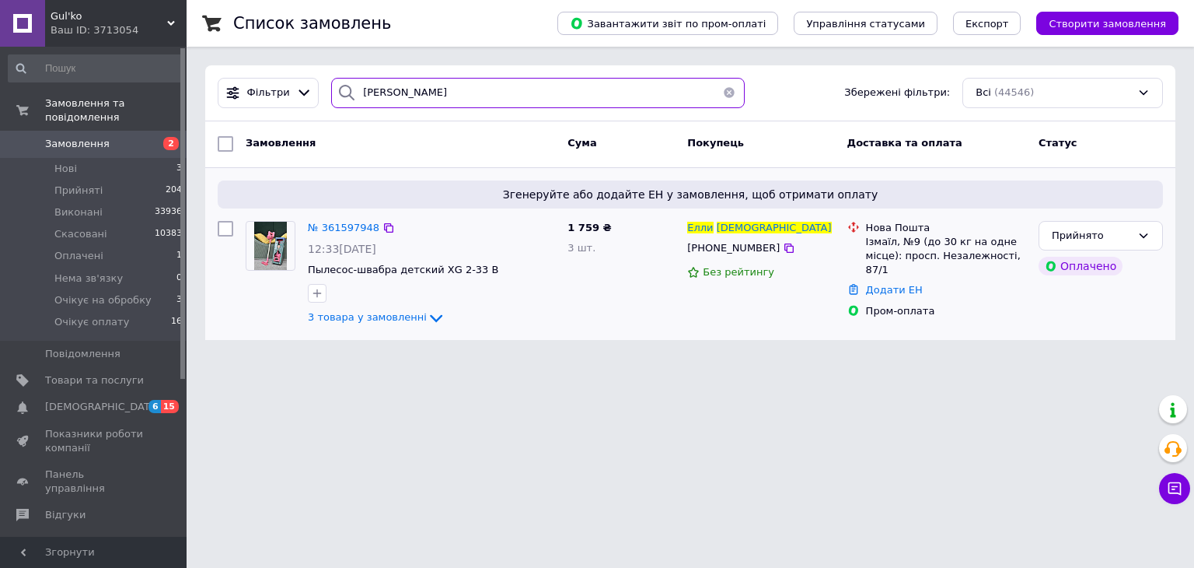
type input "[PERSON_NAME]"
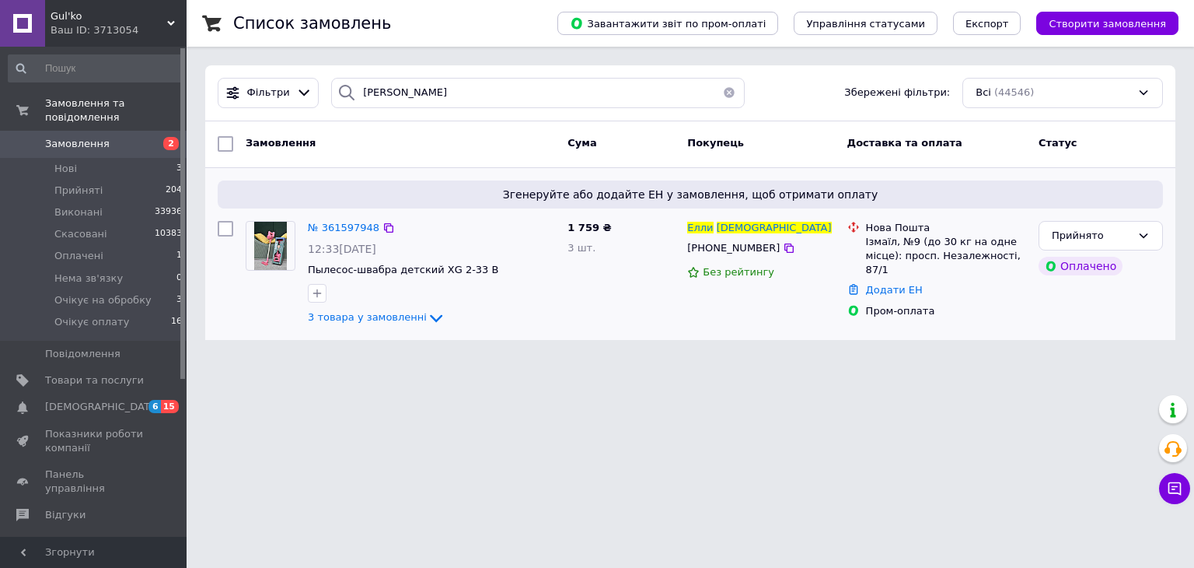
click at [274, 254] on img at bounding box center [270, 246] width 33 height 48
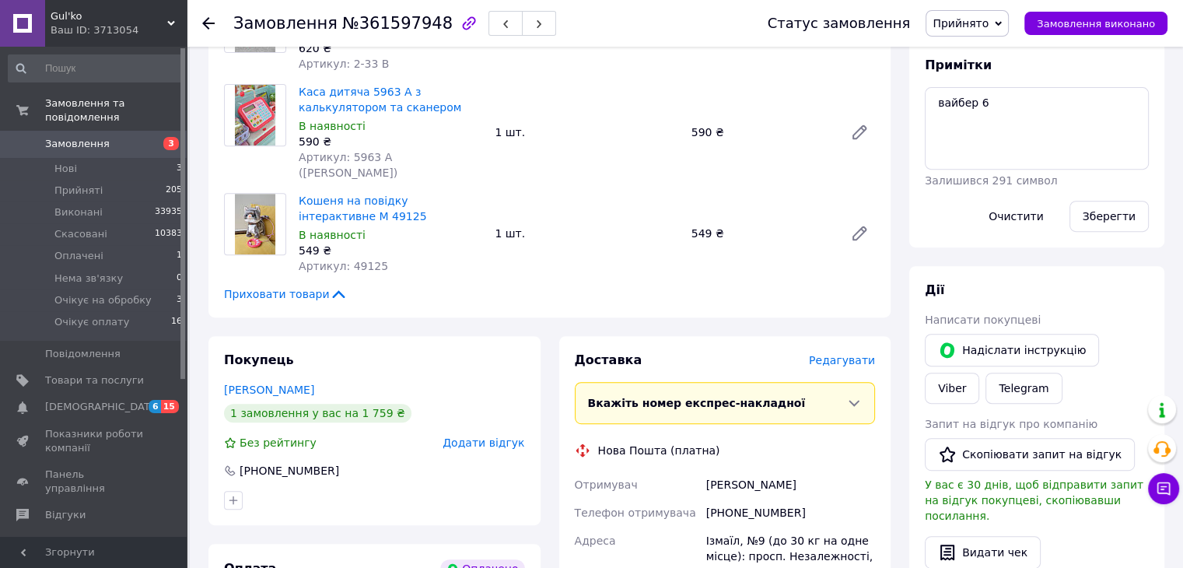
scroll to position [1011, 0]
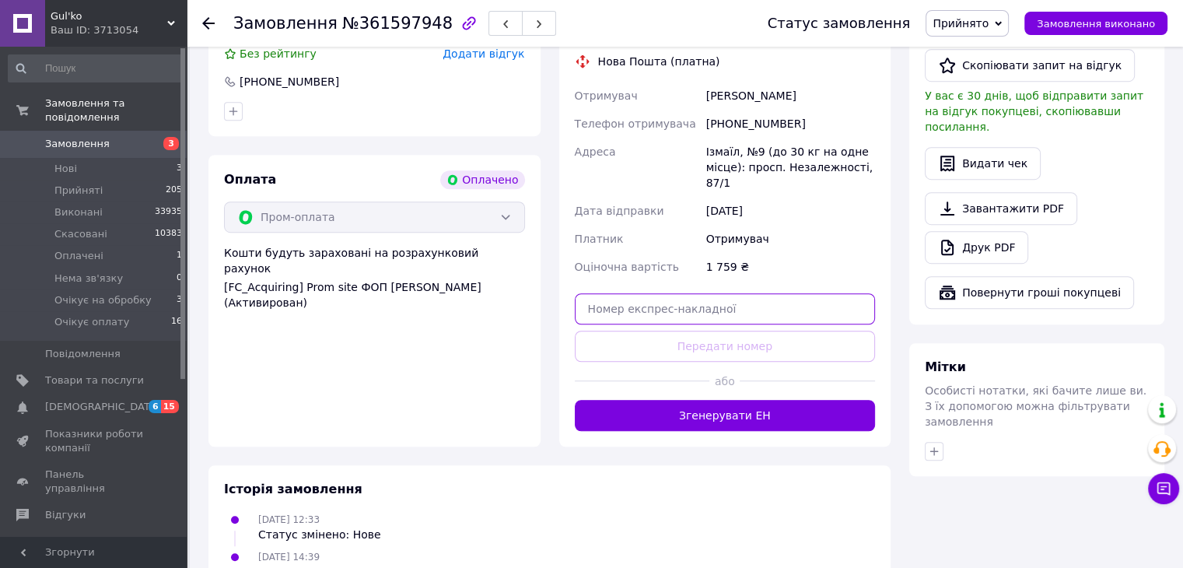
click at [705, 293] on input "text" at bounding box center [725, 308] width 301 height 31
paste input "20451247388166"
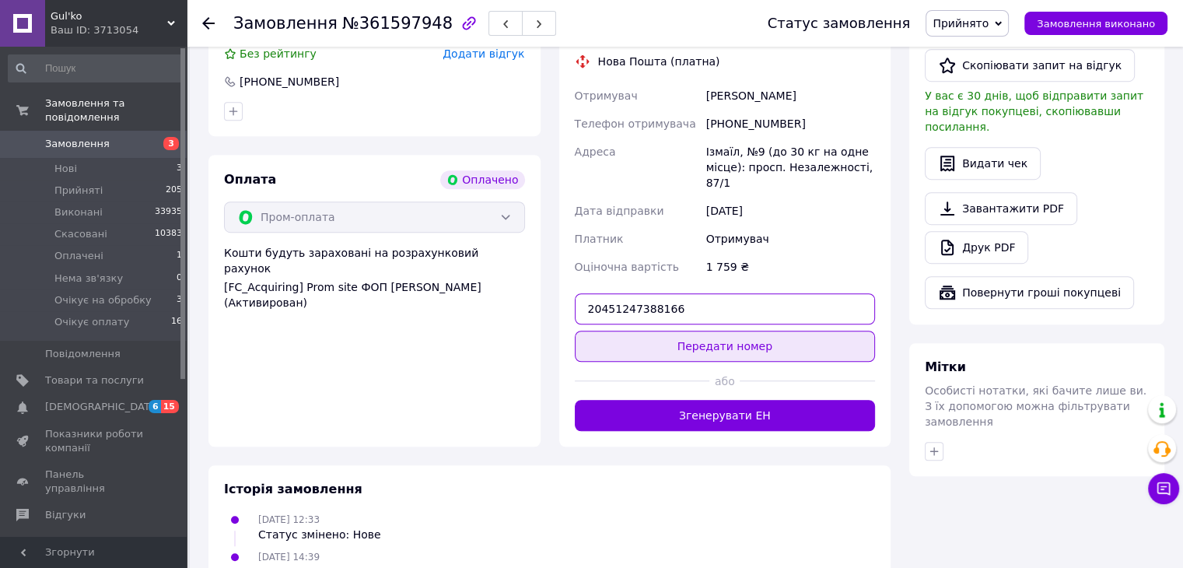
type input "20451247388166"
click at [739, 330] on button "Передати номер" at bounding box center [725, 345] width 301 height 31
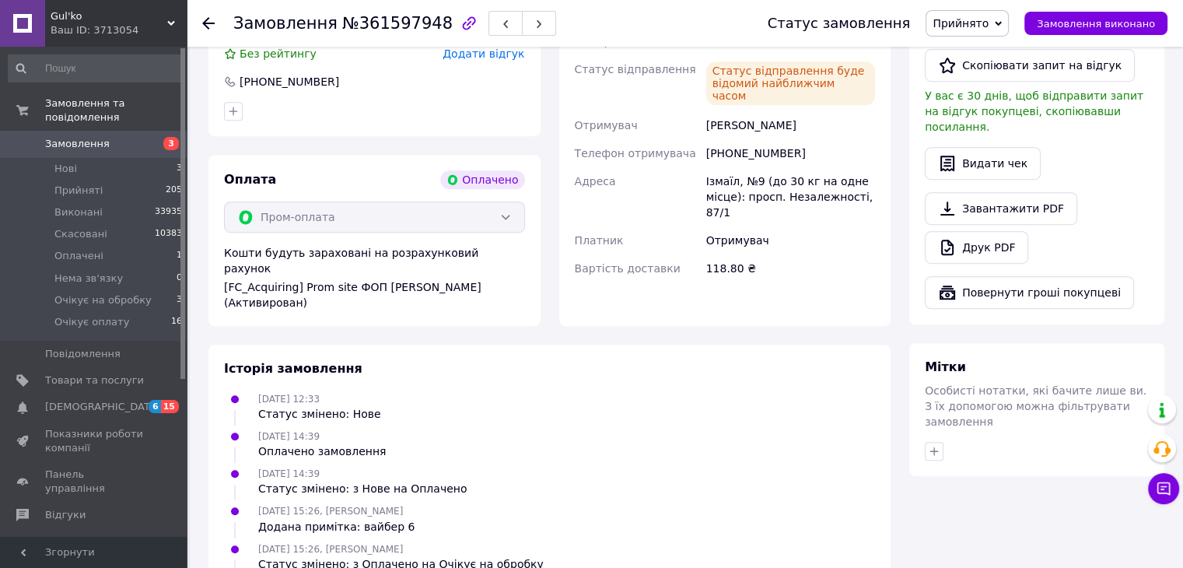
click at [491, 360] on div "Історія замовлення" at bounding box center [549, 369] width 651 height 18
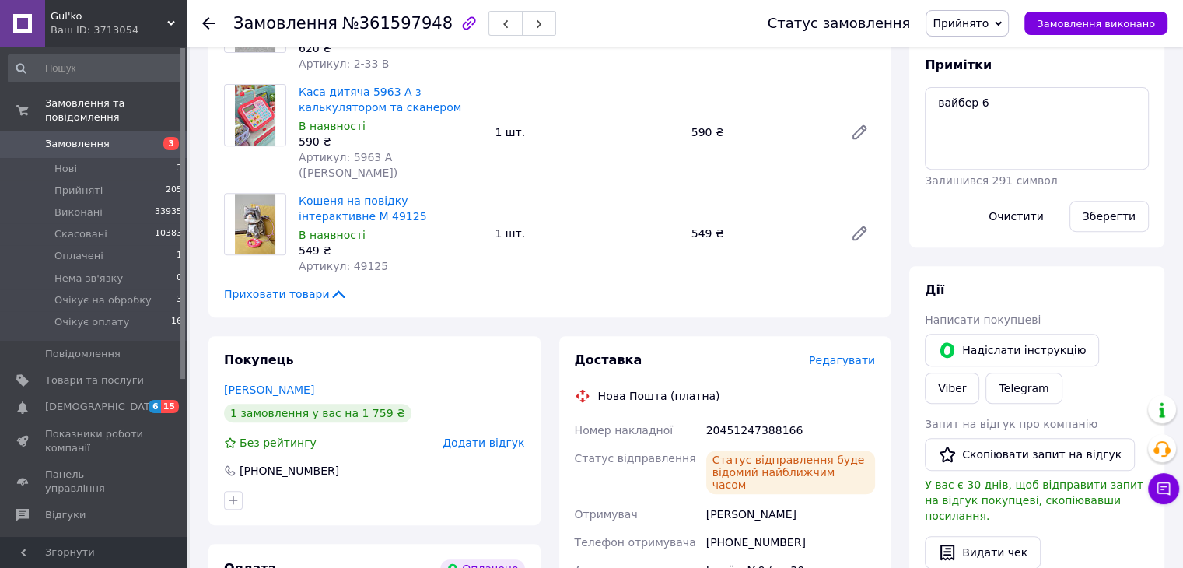
click at [87, 137] on span "Замовлення" at bounding box center [77, 144] width 65 height 14
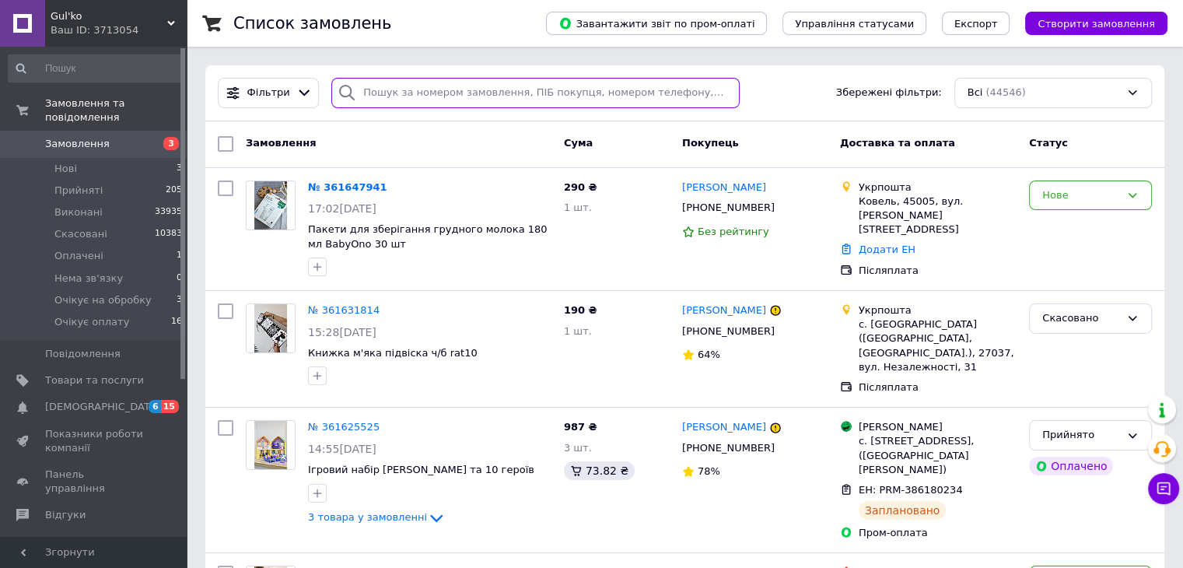
click at [395, 92] on input "search" at bounding box center [535, 93] width 408 height 30
paste input "[PERSON_NAME]"
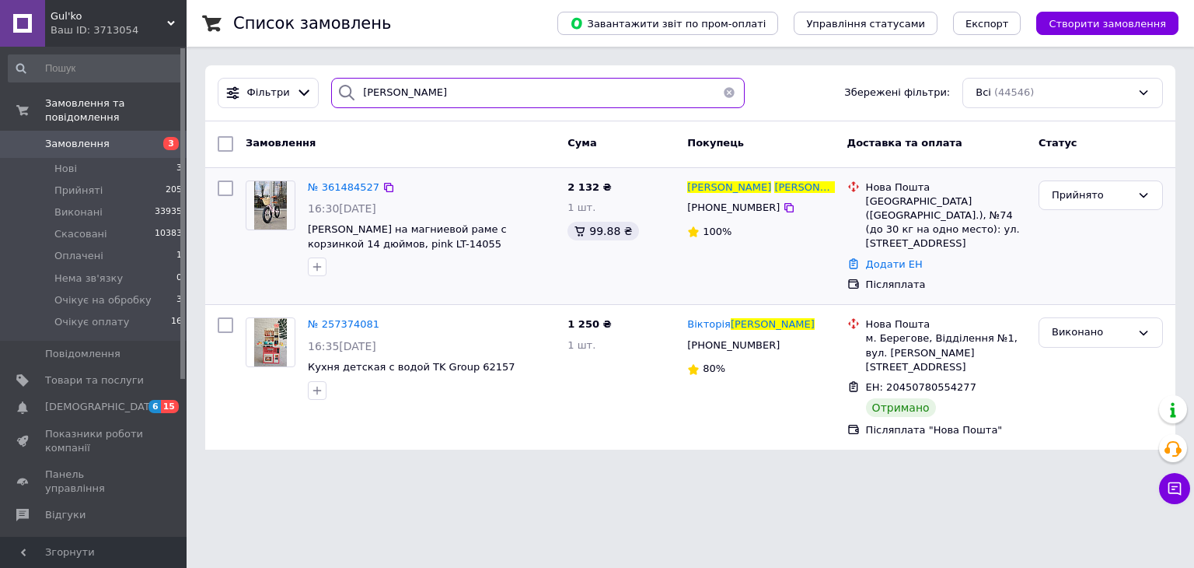
type input "[PERSON_NAME]"
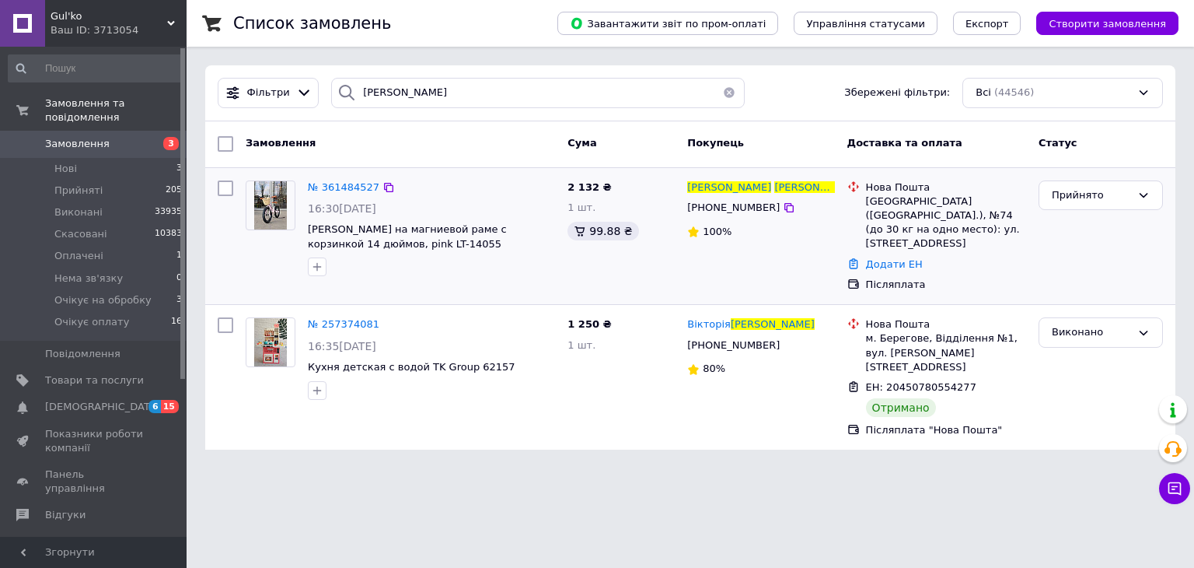
click at [288, 202] on picture at bounding box center [271, 205] width 50 height 50
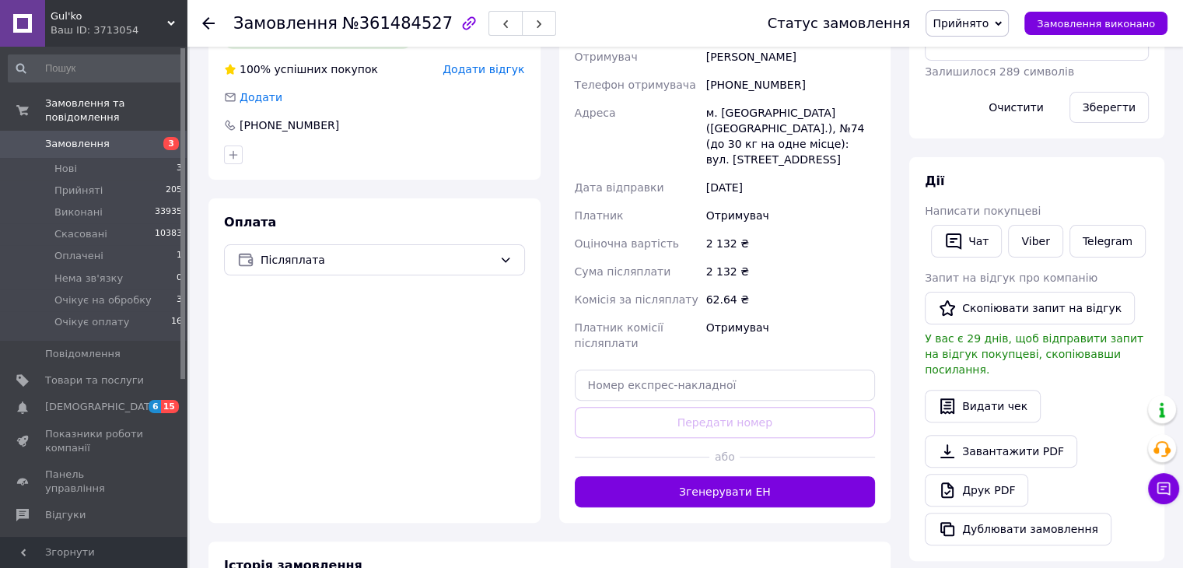
scroll to position [467, 0]
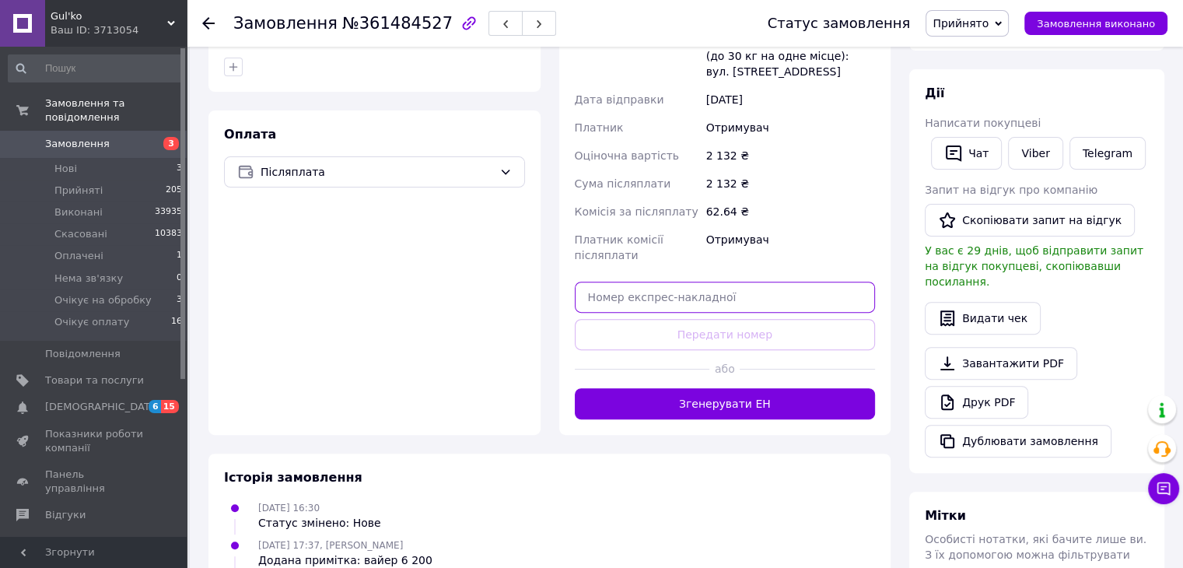
click at [754, 281] on input "text" at bounding box center [725, 296] width 301 height 31
paste input "20451247391254"
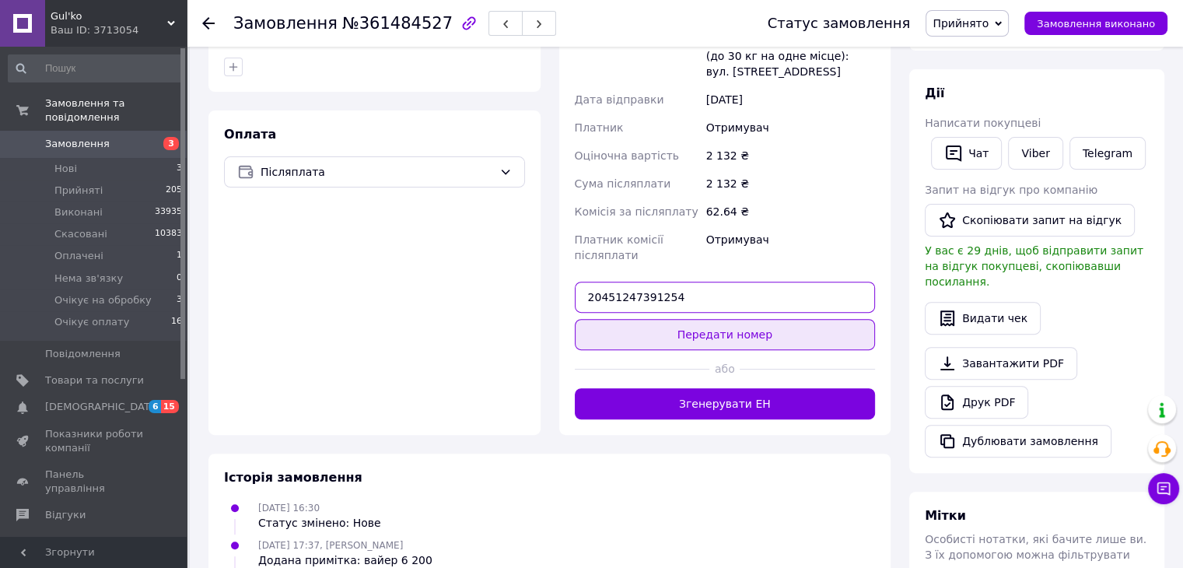
type input "20451247391254"
click at [763, 319] on button "Передати номер" at bounding box center [725, 334] width 301 height 31
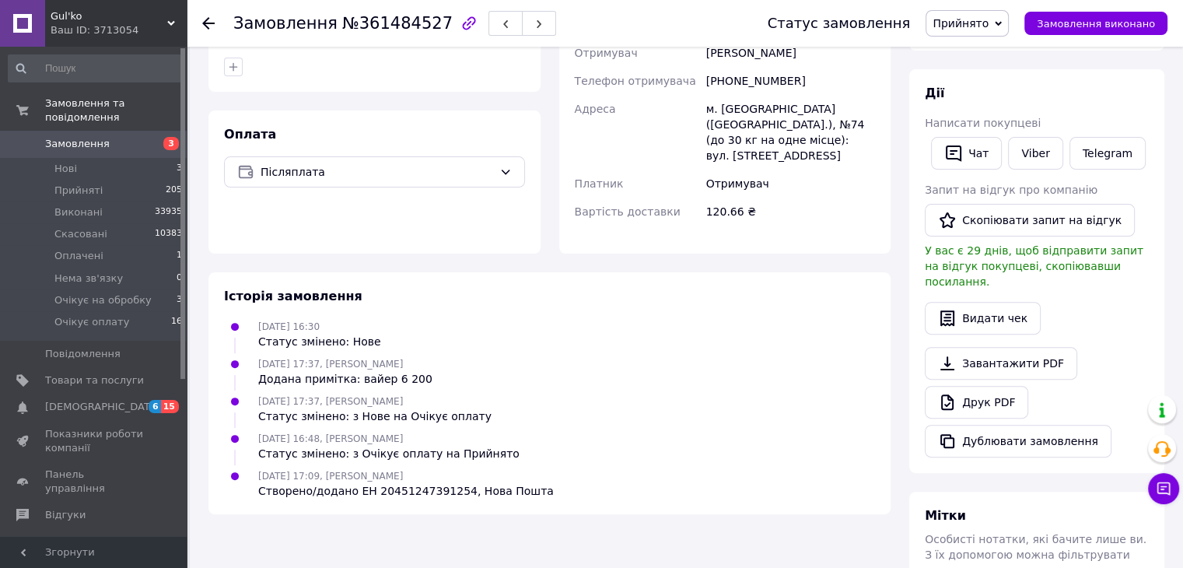
click at [469, 288] on div "Історія замовлення" at bounding box center [549, 297] width 651 height 18
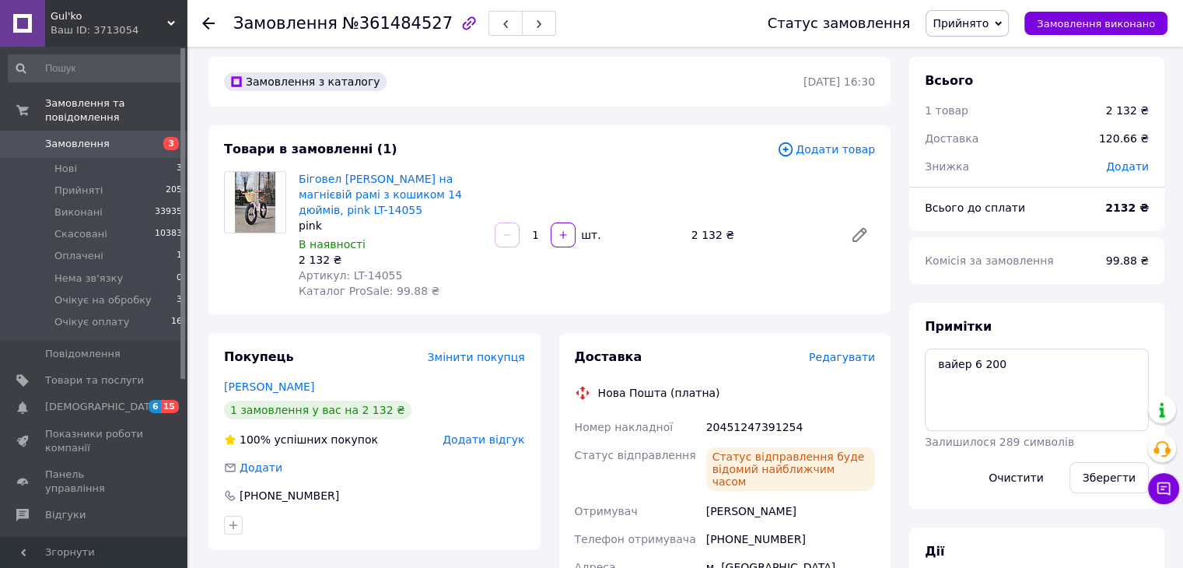
scroll to position [0, 0]
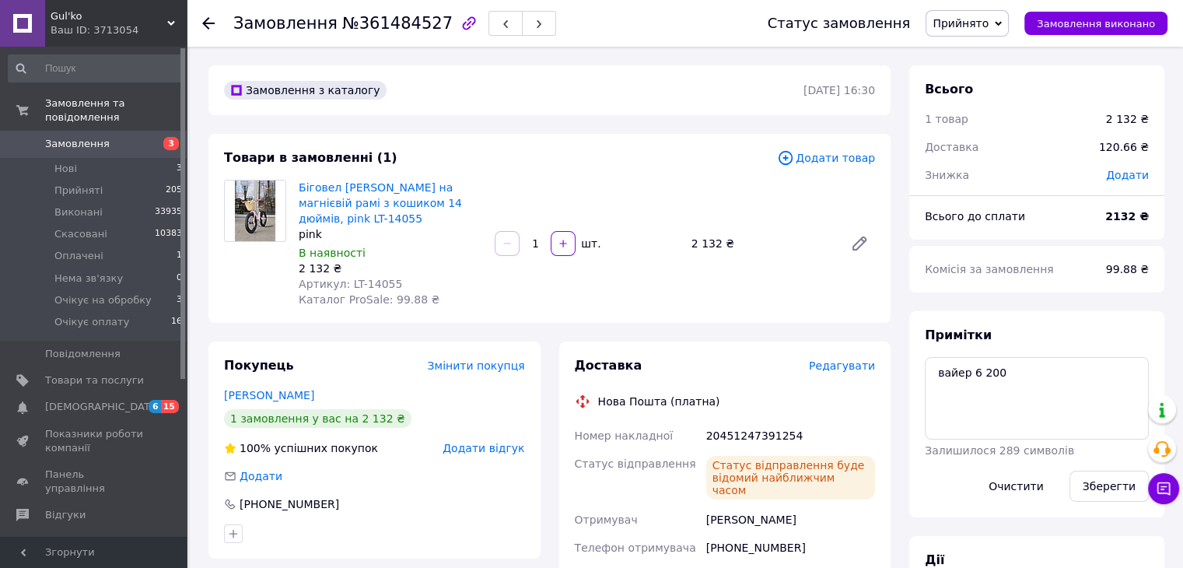
click at [102, 137] on span "Замовлення" at bounding box center [94, 144] width 99 height 14
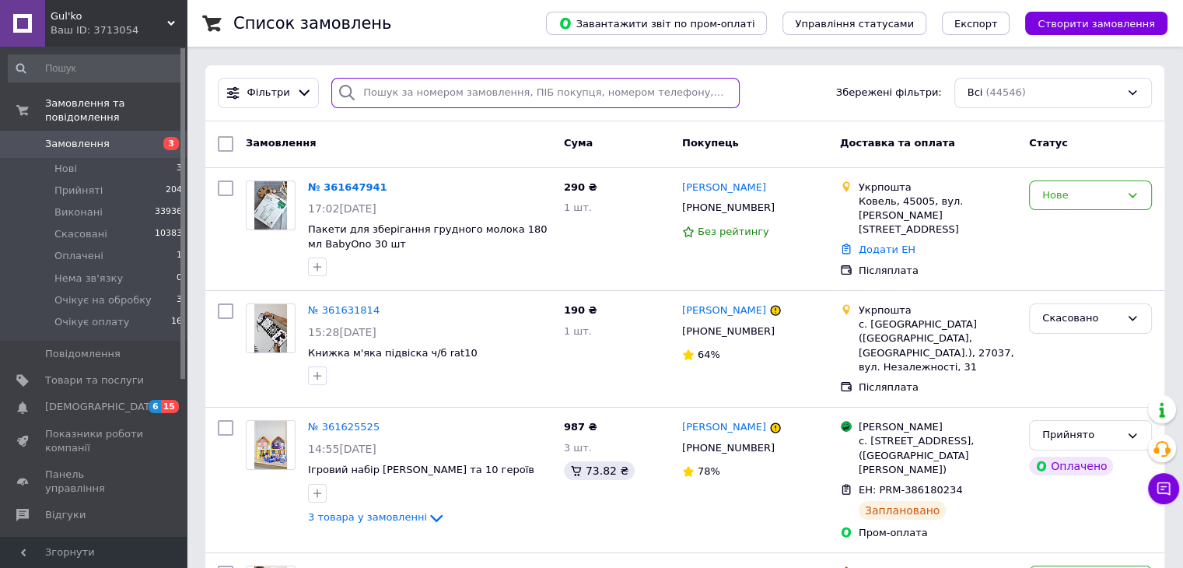
click at [463, 95] on input "search" at bounding box center [535, 93] width 408 height 30
paste input "[PERSON_NAME] [PERSON_NAME]"
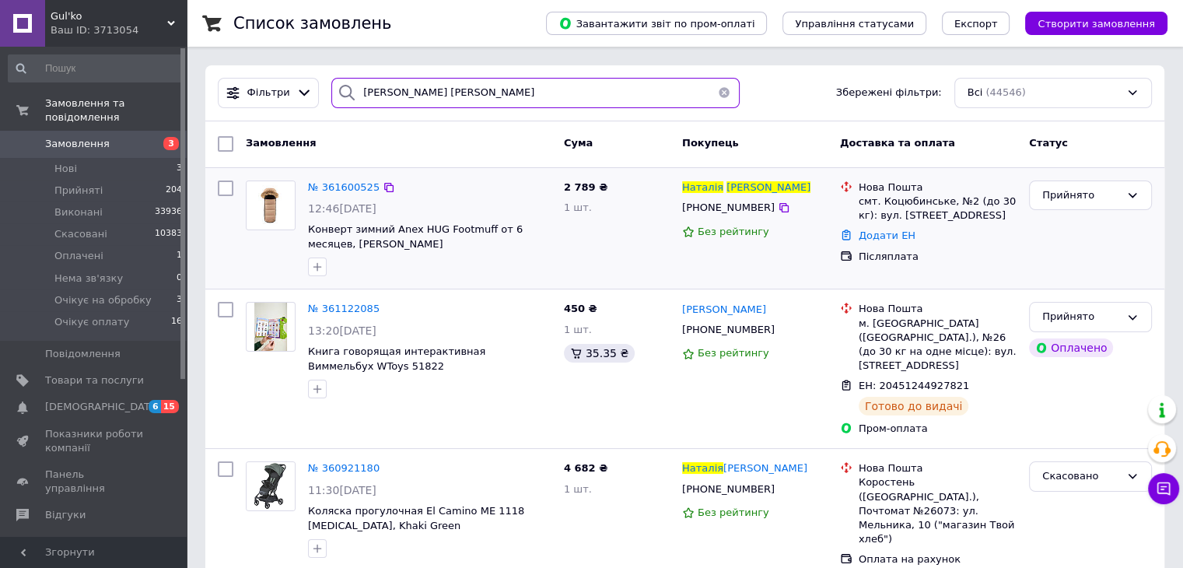
type input "[PERSON_NAME] [PERSON_NAME]"
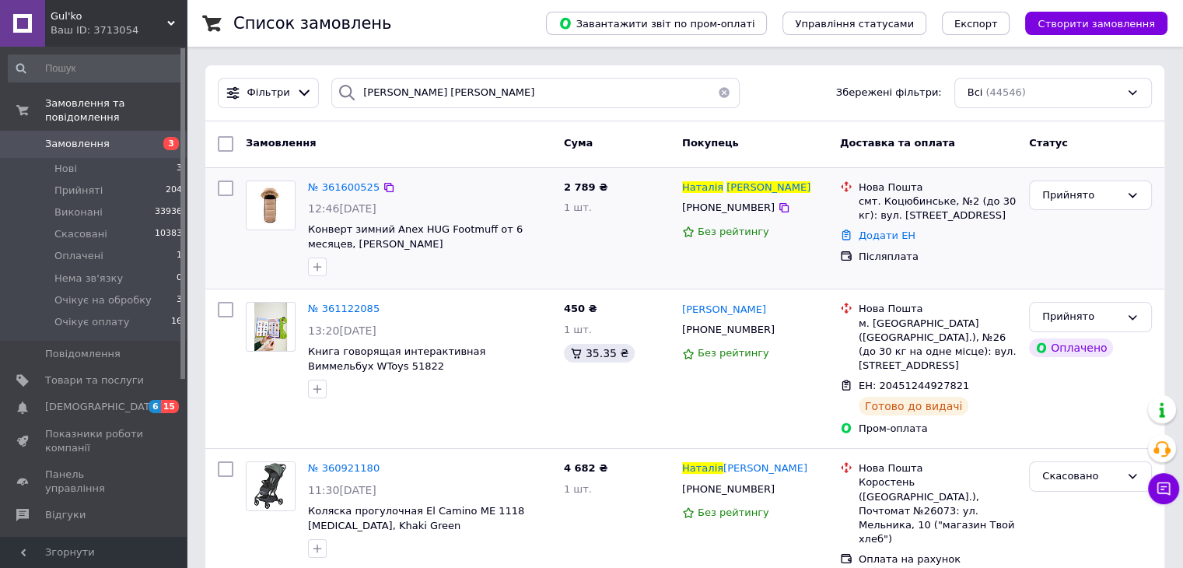
click at [258, 209] on img at bounding box center [270, 205] width 48 height 48
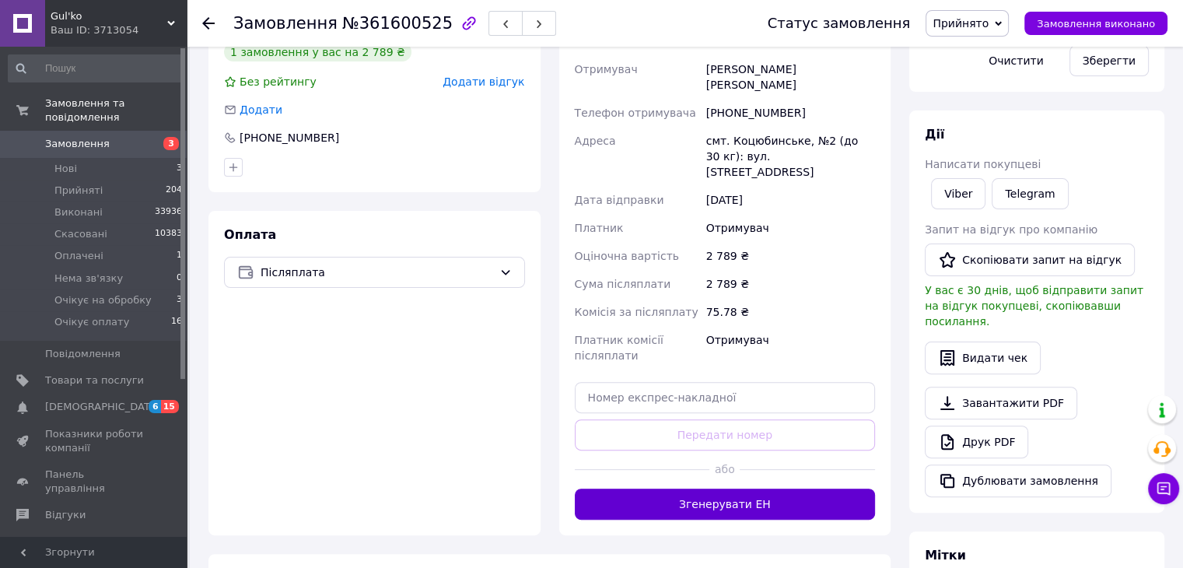
scroll to position [536, 0]
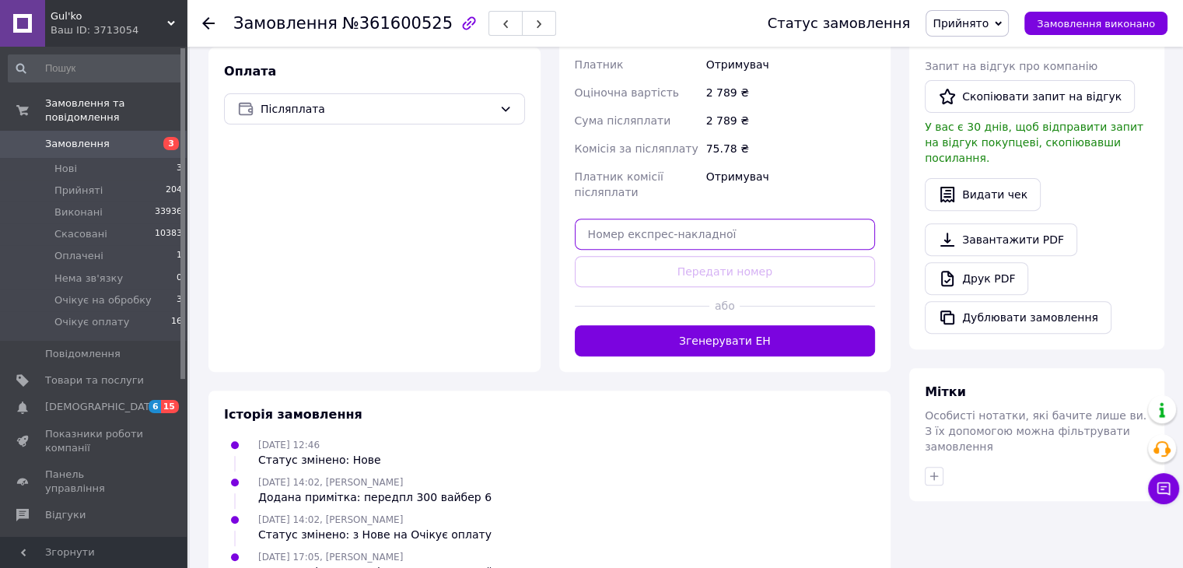
click at [693, 218] on input "text" at bounding box center [725, 233] width 301 height 31
paste input "20451247393961"
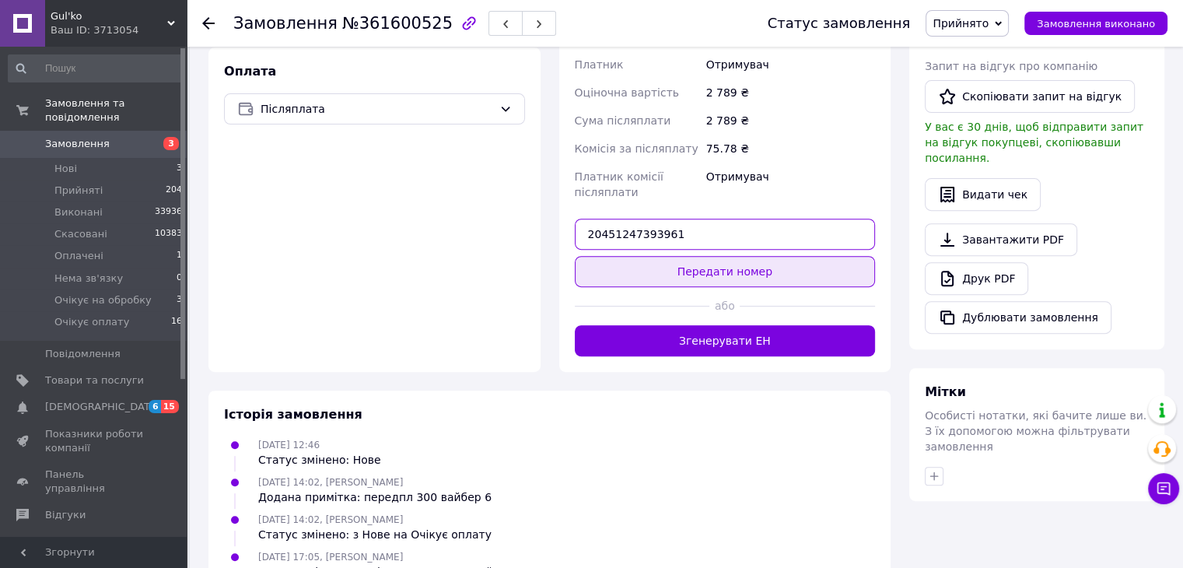
type input "20451247393961"
click at [696, 256] on button "Передати номер" at bounding box center [725, 271] width 301 height 31
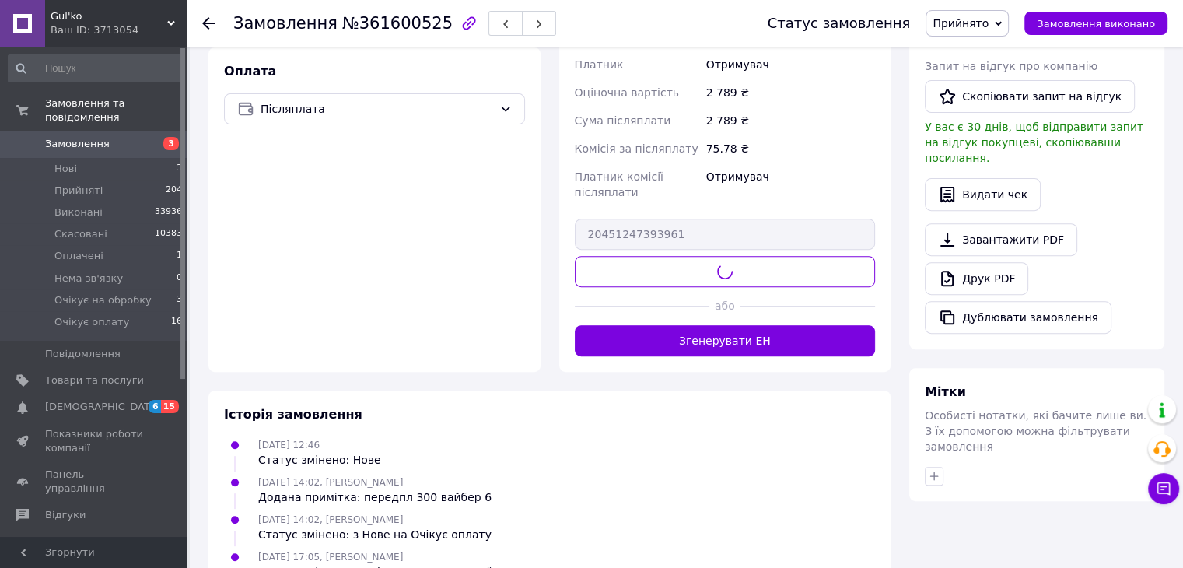
scroll to position [454, 0]
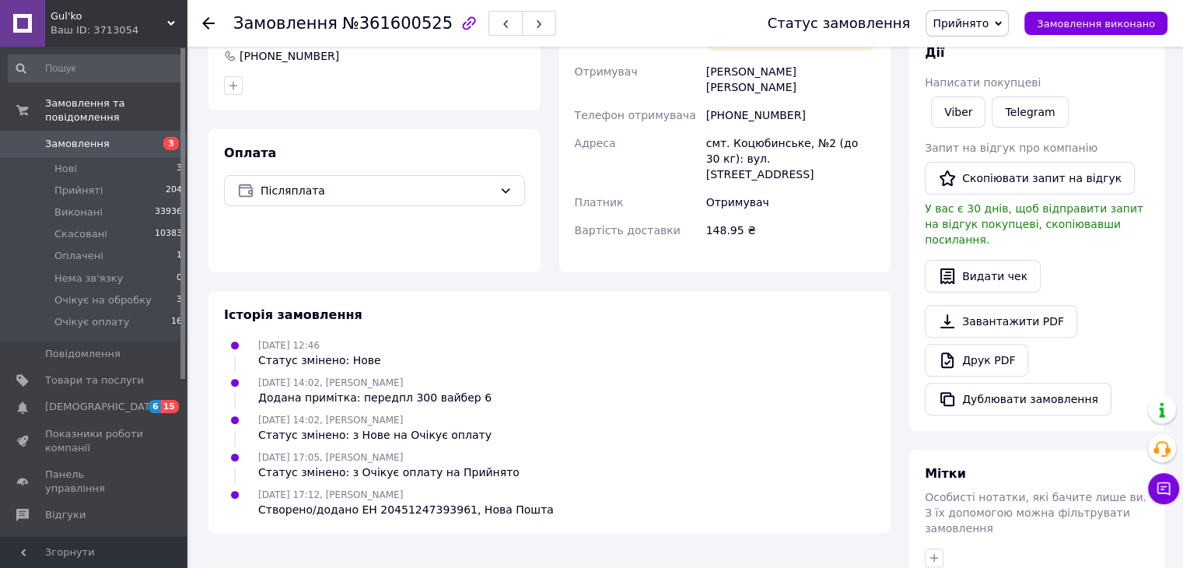
click at [729, 337] on div "12.09.2025 12:46 Статус змінено: Нове" at bounding box center [549, 352] width 663 height 31
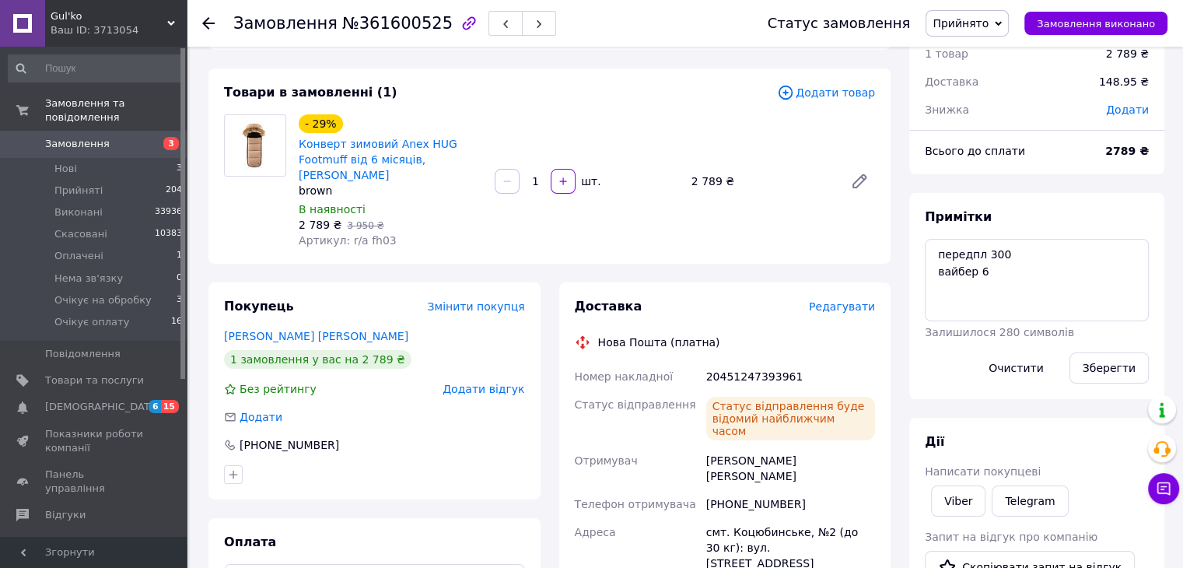
scroll to position [0, 0]
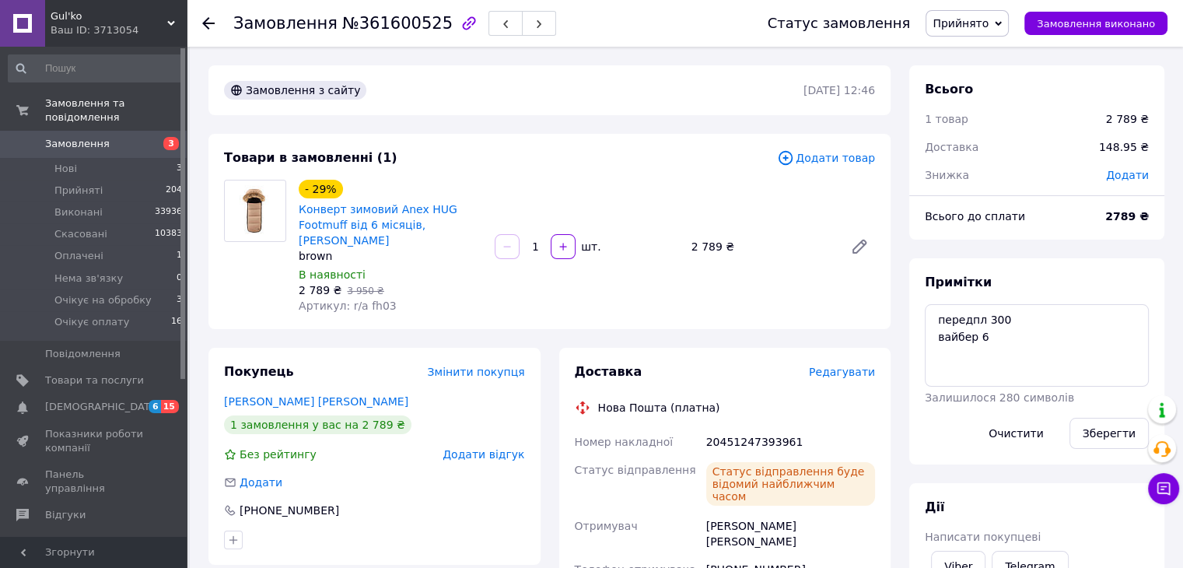
click at [59, 137] on span "Замовлення" at bounding box center [77, 144] width 65 height 14
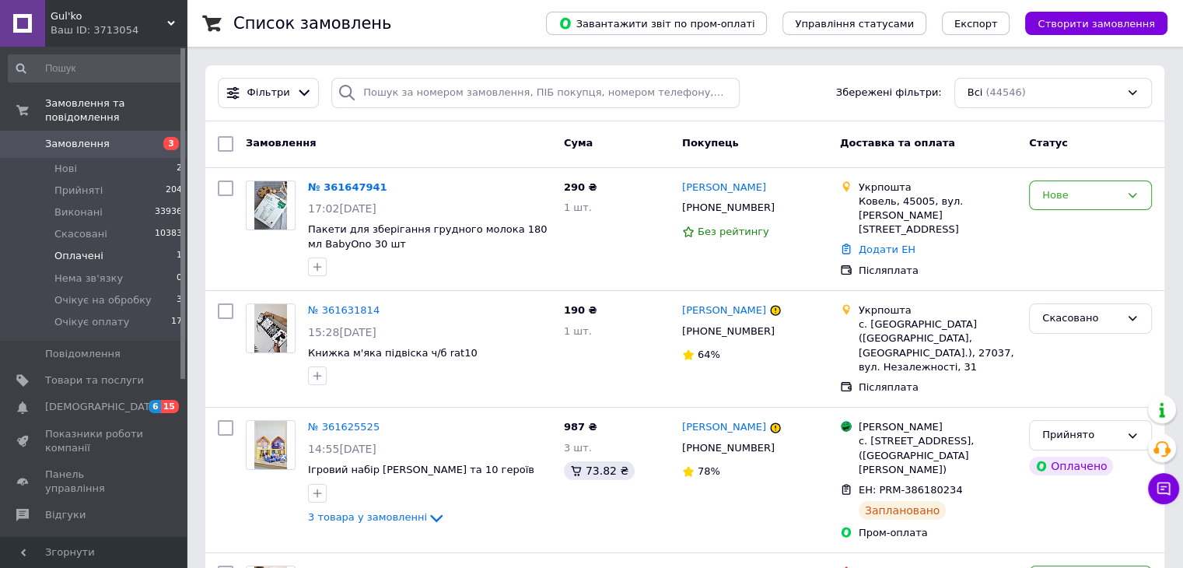
click at [116, 245] on li "Оплачені 1" at bounding box center [95, 256] width 191 height 22
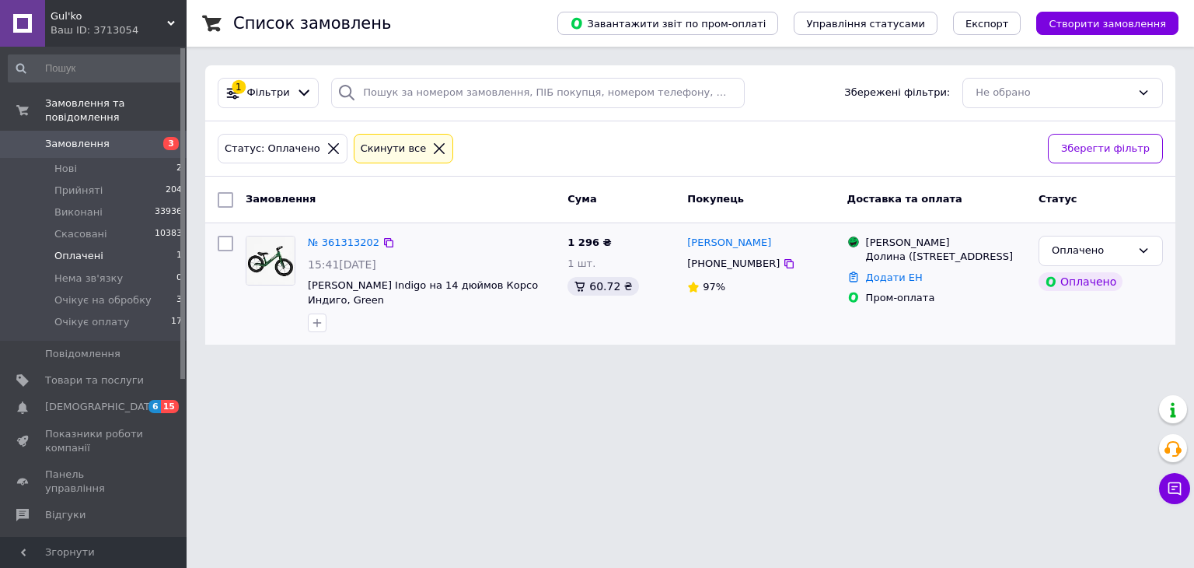
drag, startPoint x: 278, startPoint y: 268, endPoint x: 294, endPoint y: 274, distance: 16.7
click at [278, 268] on img at bounding box center [270, 260] width 48 height 48
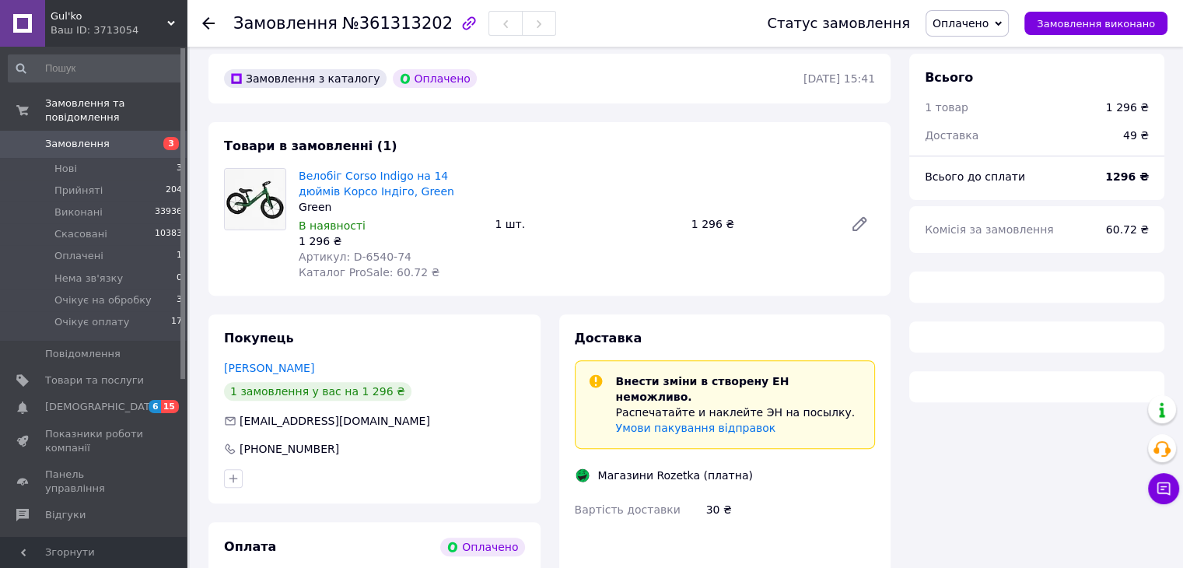
scroll to position [467, 0]
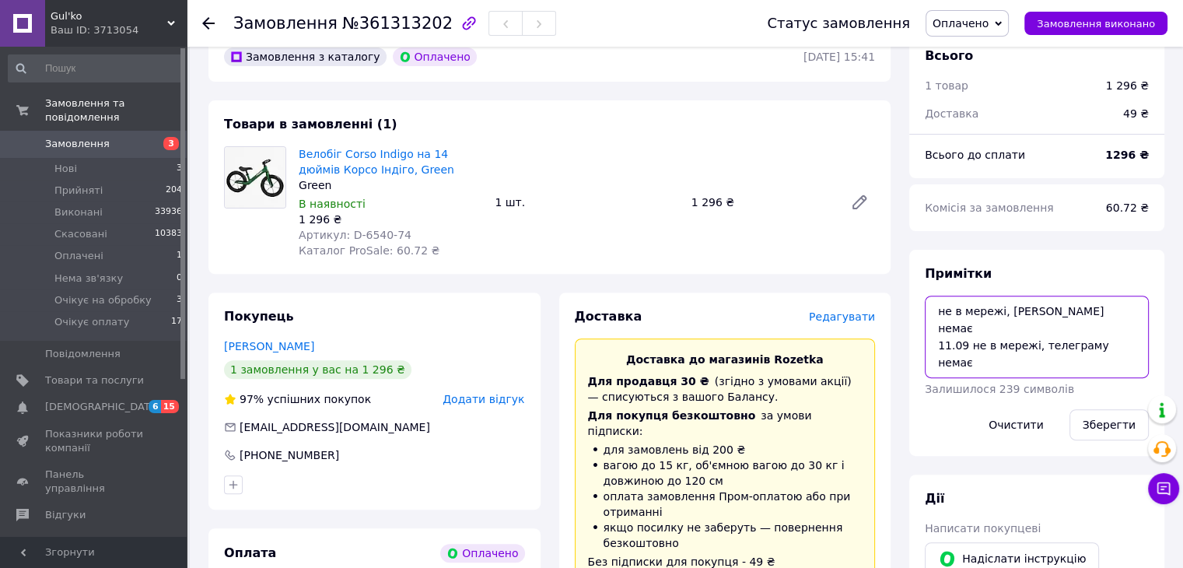
click at [1134, 330] on textarea "не в мережі, [PERSON_NAME] немає 11.09 не в мережі, телеграму немає" at bounding box center [1037, 336] width 224 height 82
type textarea "не в мережі, [PERSON_NAME] немає 11.09 не в мережі, телеграму немає 12.09 не в …"
click at [1121, 421] on button "Зберегти" at bounding box center [1108, 424] width 79 height 31
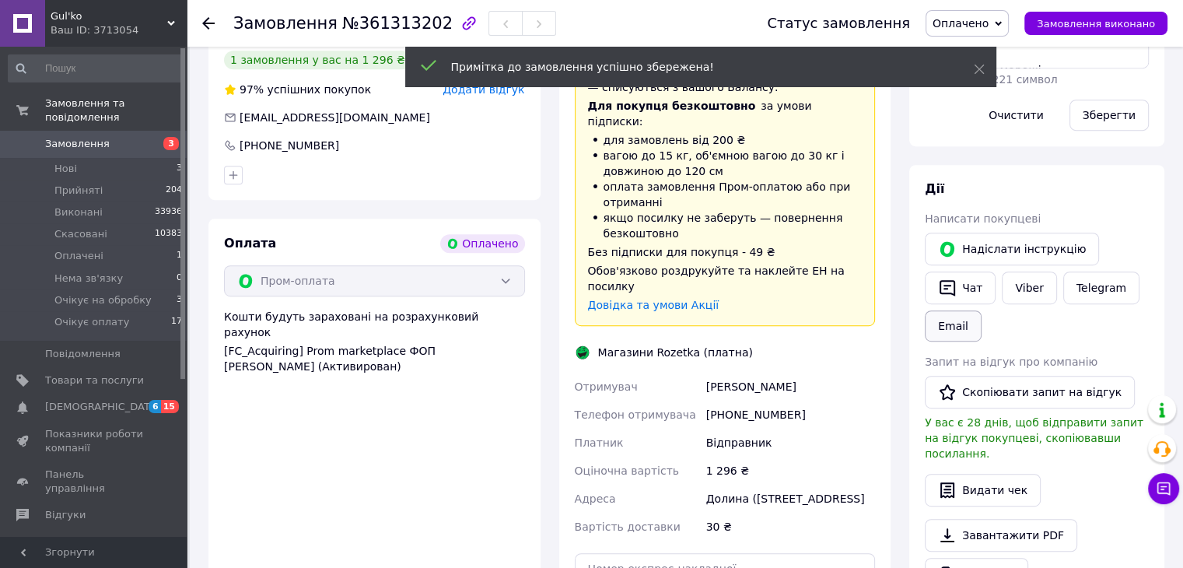
scroll to position [778, 0]
click at [960, 288] on button "Чат" at bounding box center [960, 286] width 71 height 33
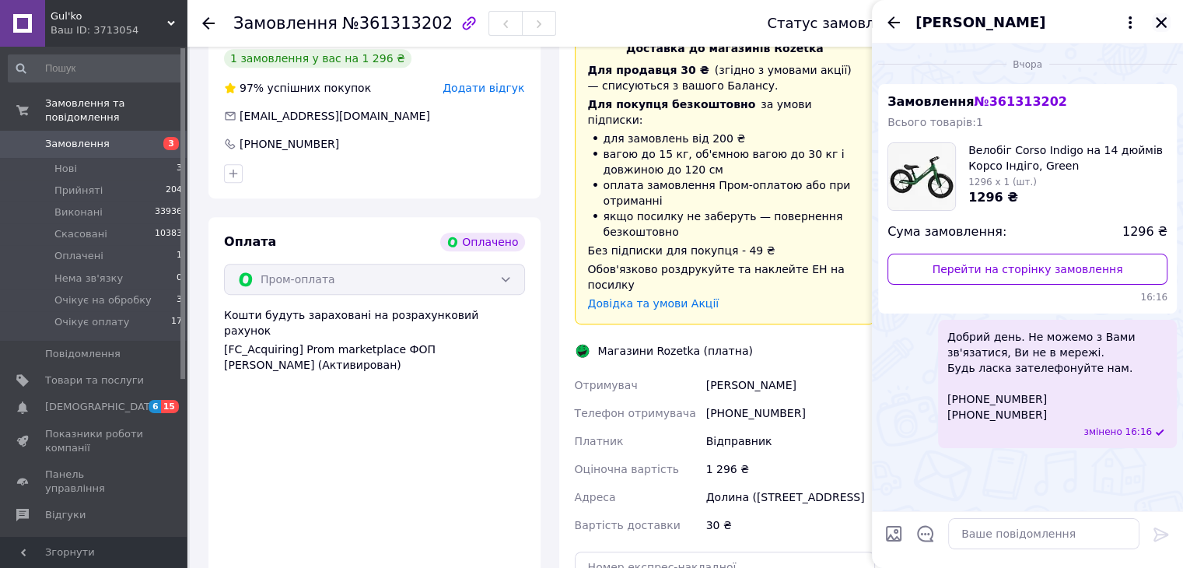
click at [1160, 24] on icon "Закрити" at bounding box center [1160, 22] width 11 height 11
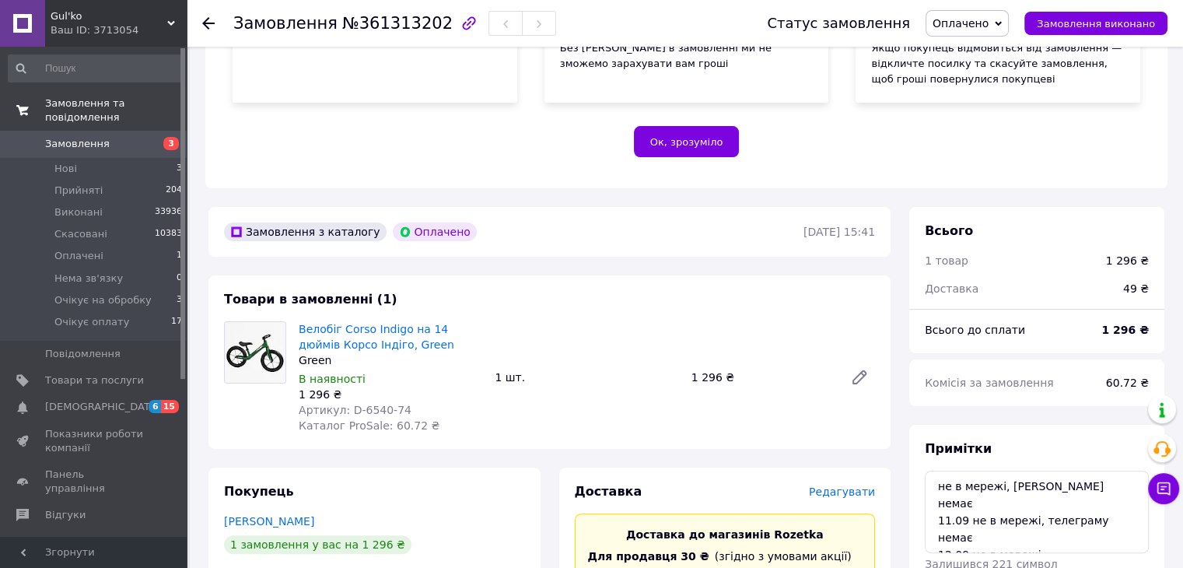
scroll to position [233, 0]
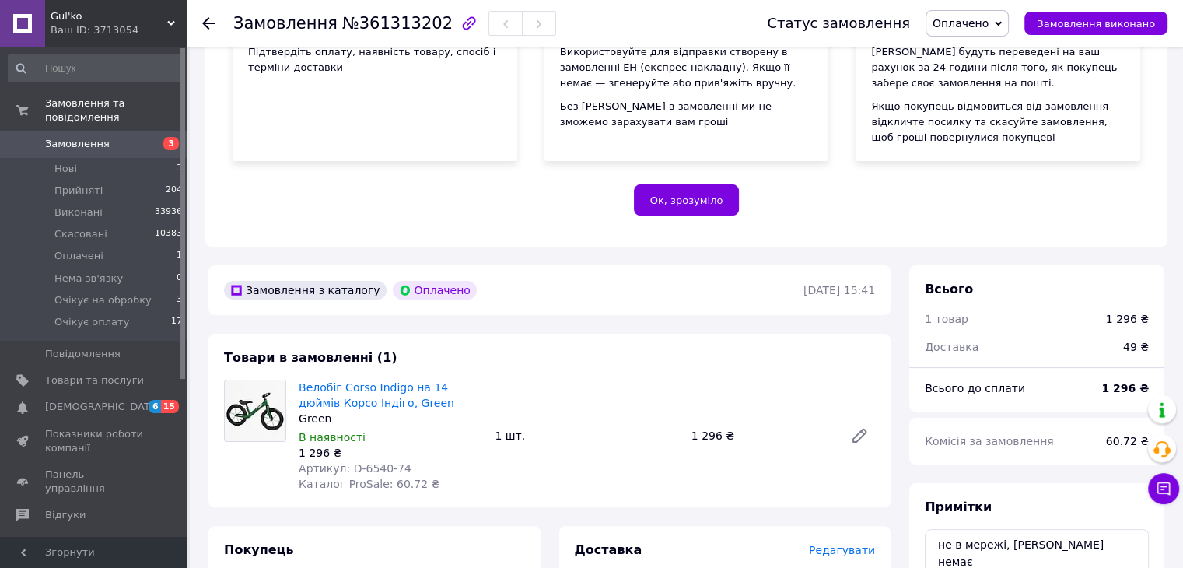
click at [75, 131] on link "Замовлення 3" at bounding box center [95, 144] width 191 height 26
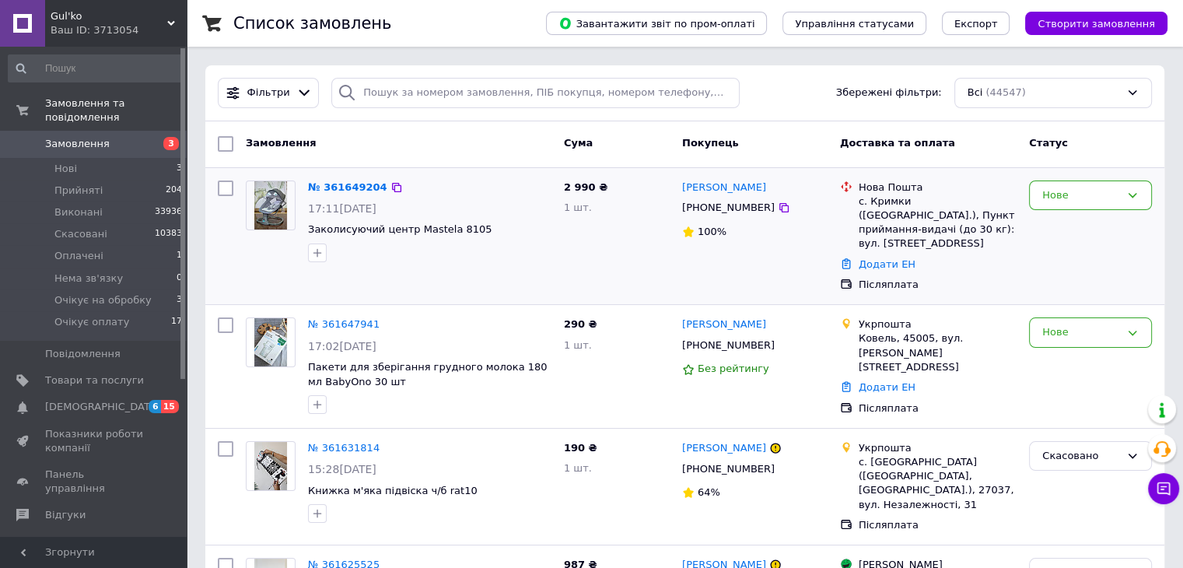
click at [526, 187] on div "№ 361649204" at bounding box center [429, 188] width 246 height 18
click at [1145, 246] on div "Нове" at bounding box center [1089, 236] width 135 height 124
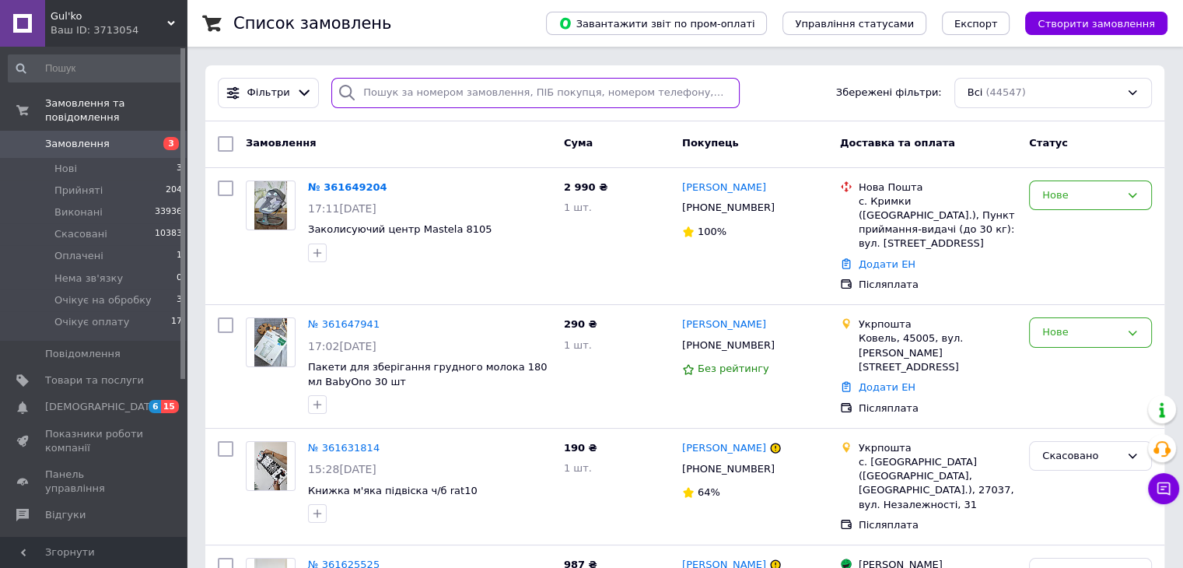
click at [392, 90] on input "search" at bounding box center [535, 93] width 408 height 30
paste input "Юлія Самохатка"
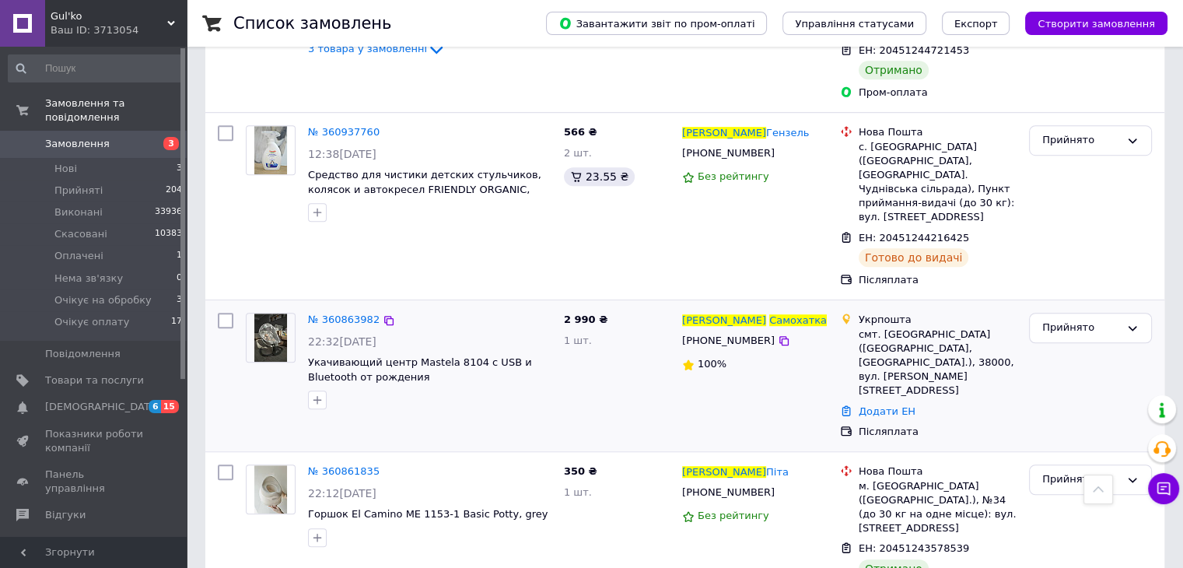
scroll to position [1011, 0]
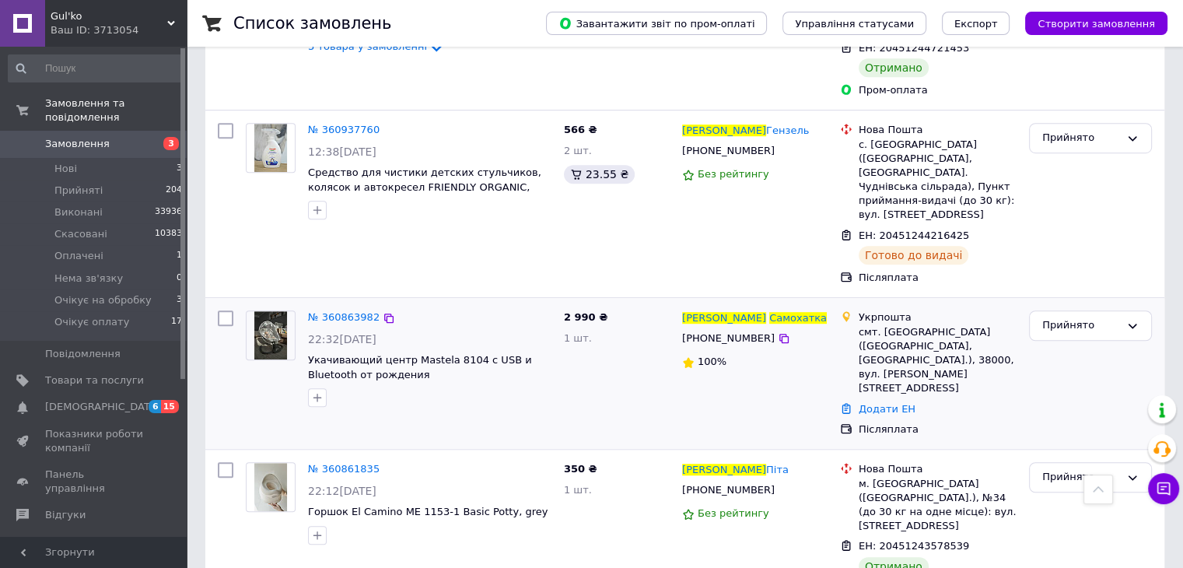
type input "Юлія Самохатка"
click at [275, 311] on img at bounding box center [270, 335] width 33 height 48
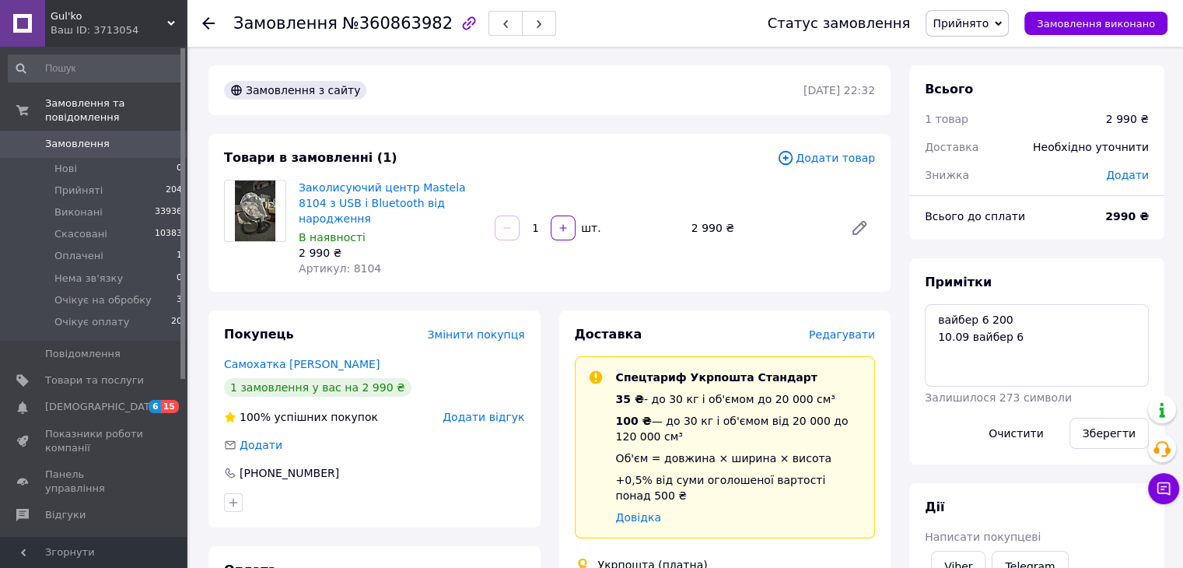
click at [988, 23] on span "Прийнято" at bounding box center [960, 23] width 56 height 12
click at [1012, 147] on li "Очікує на обробку" at bounding box center [982, 147] width 113 height 23
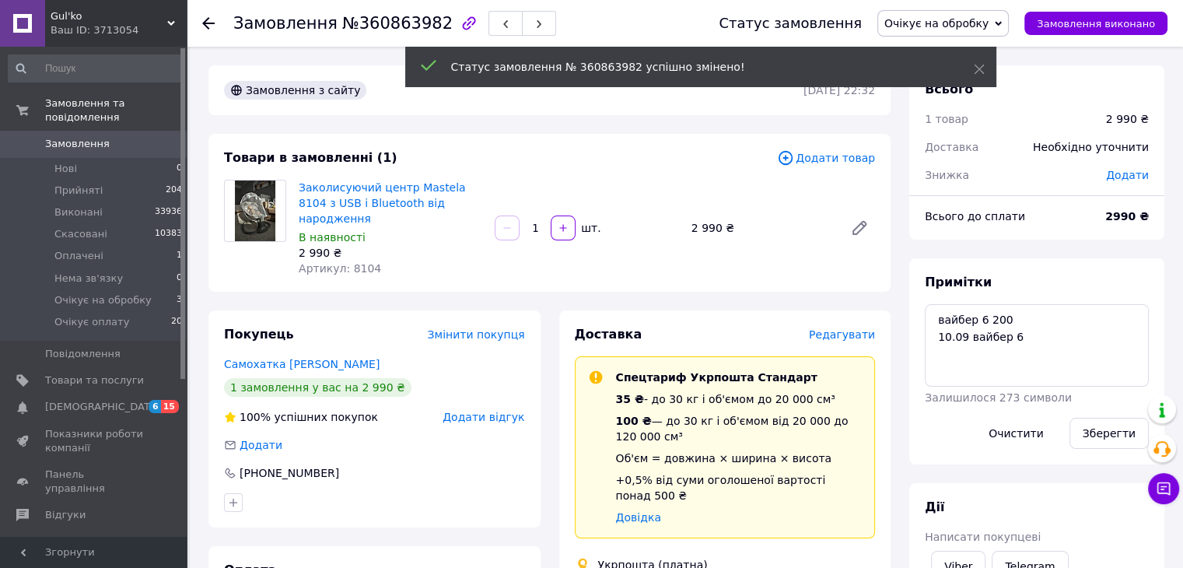
click at [793, 159] on icon at bounding box center [785, 157] width 17 height 17
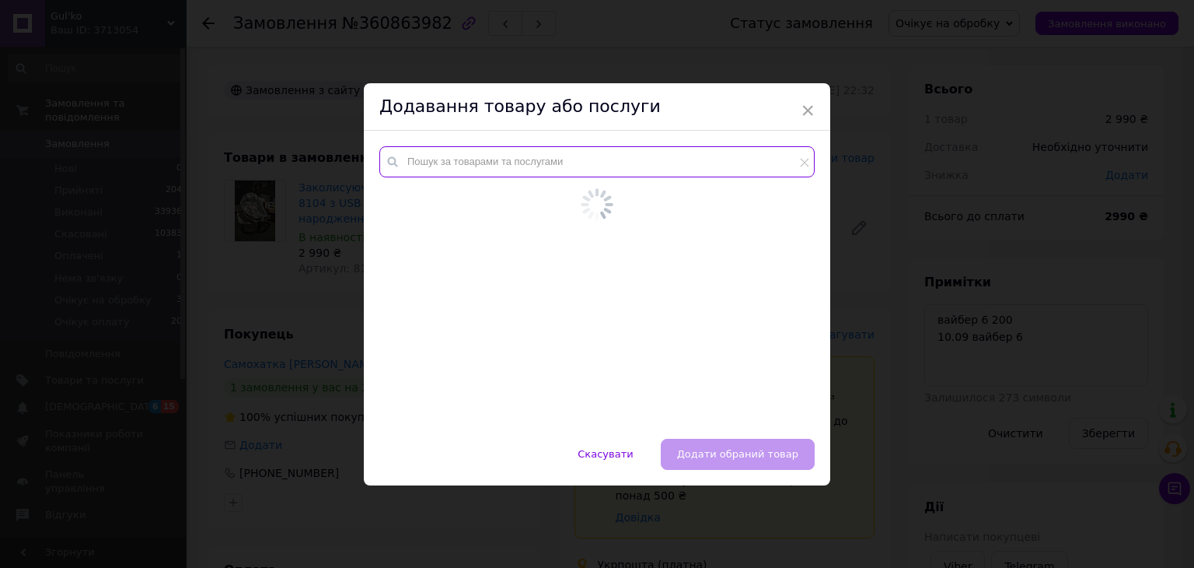
click at [468, 170] on input "text" at bounding box center [596, 161] width 435 height 31
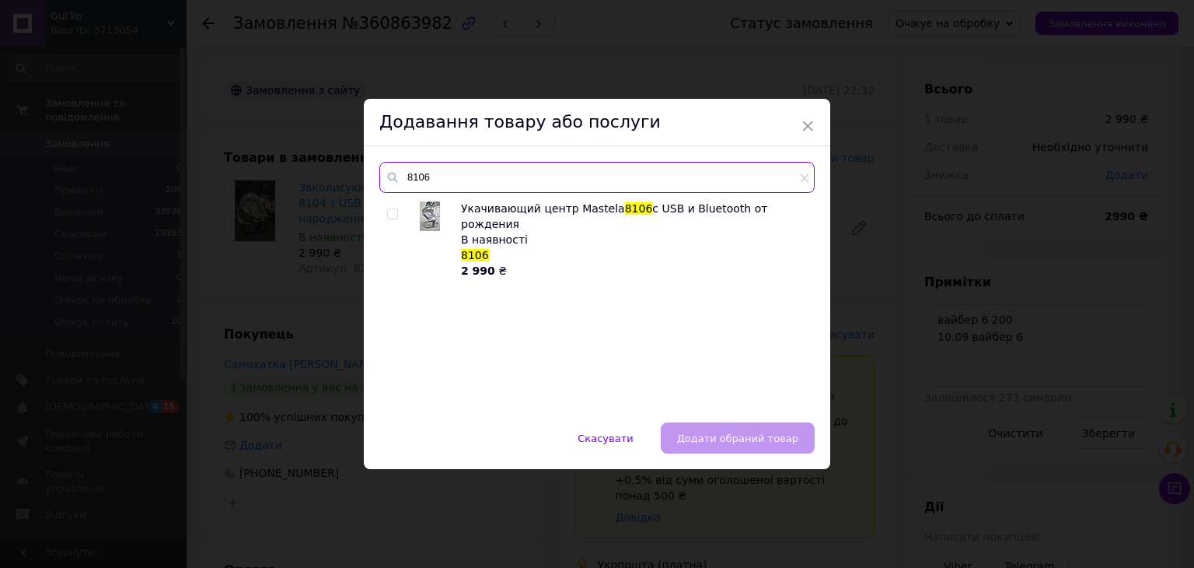
type input "8106"
click at [389, 215] on input "checkbox" at bounding box center [392, 214] width 10 height 10
checkbox input "true"
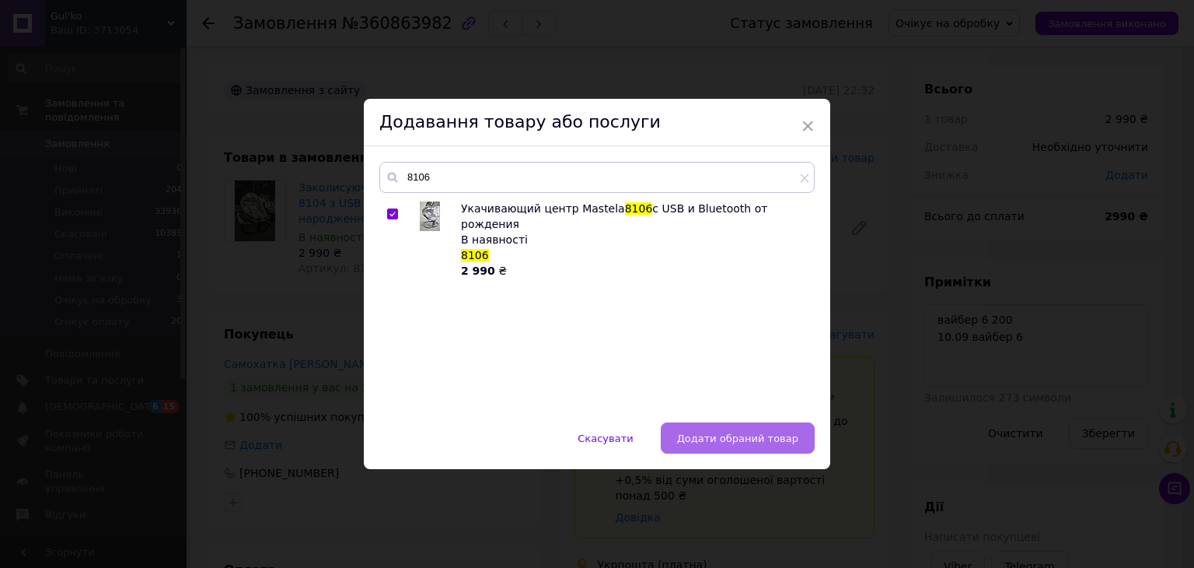
click at [797, 433] on button "Додати обраний товар" at bounding box center [738, 437] width 154 height 31
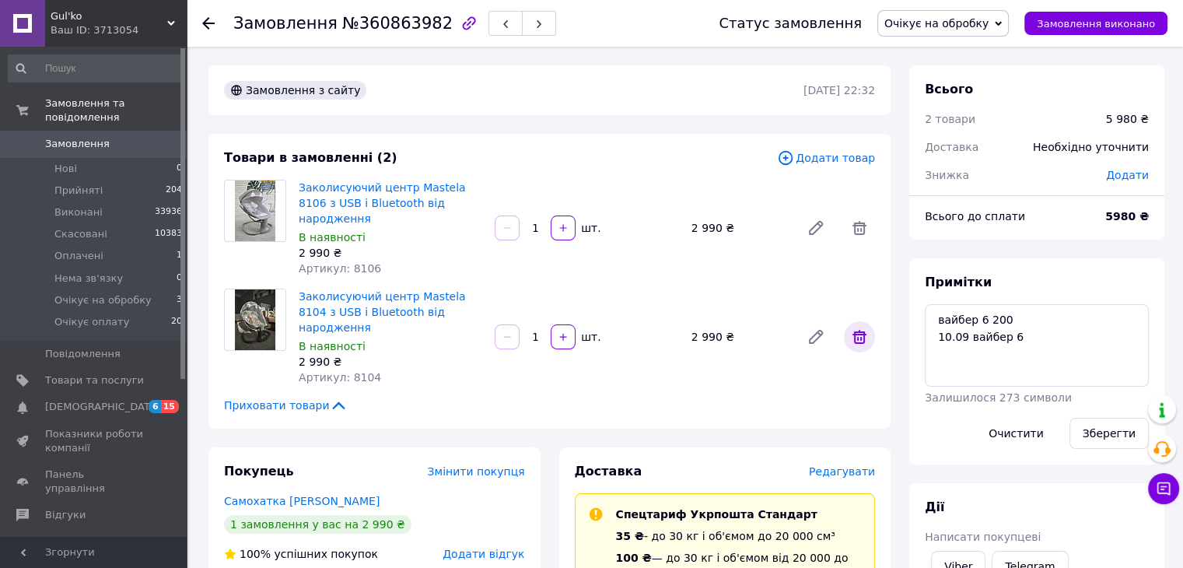
click at [859, 327] on icon at bounding box center [859, 336] width 19 height 19
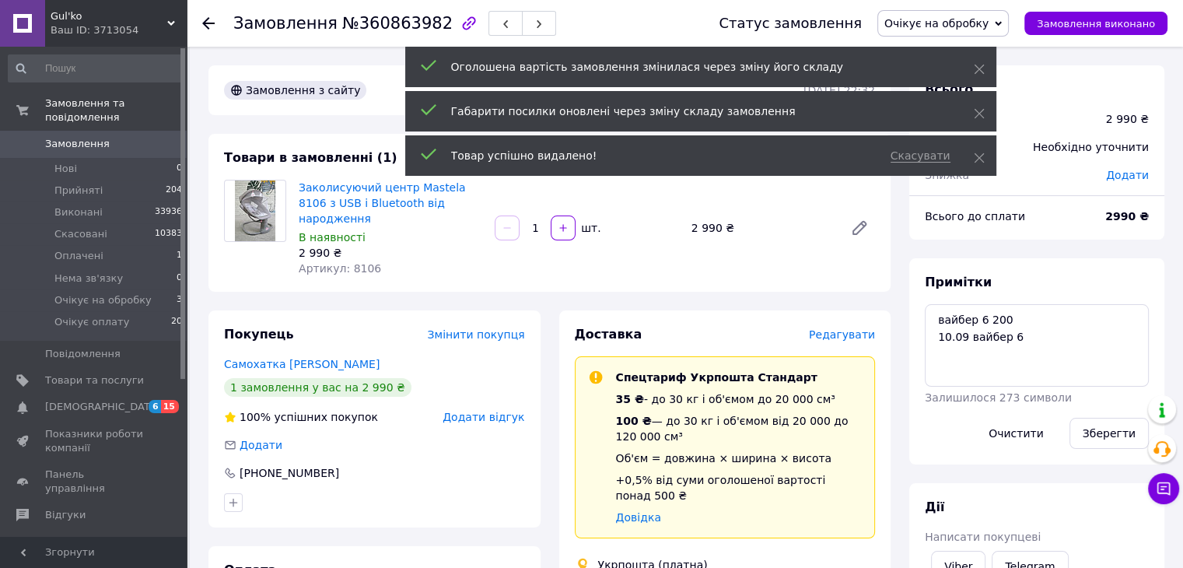
click at [976, 28] on span "Очікує на обробку" at bounding box center [936, 23] width 104 height 12
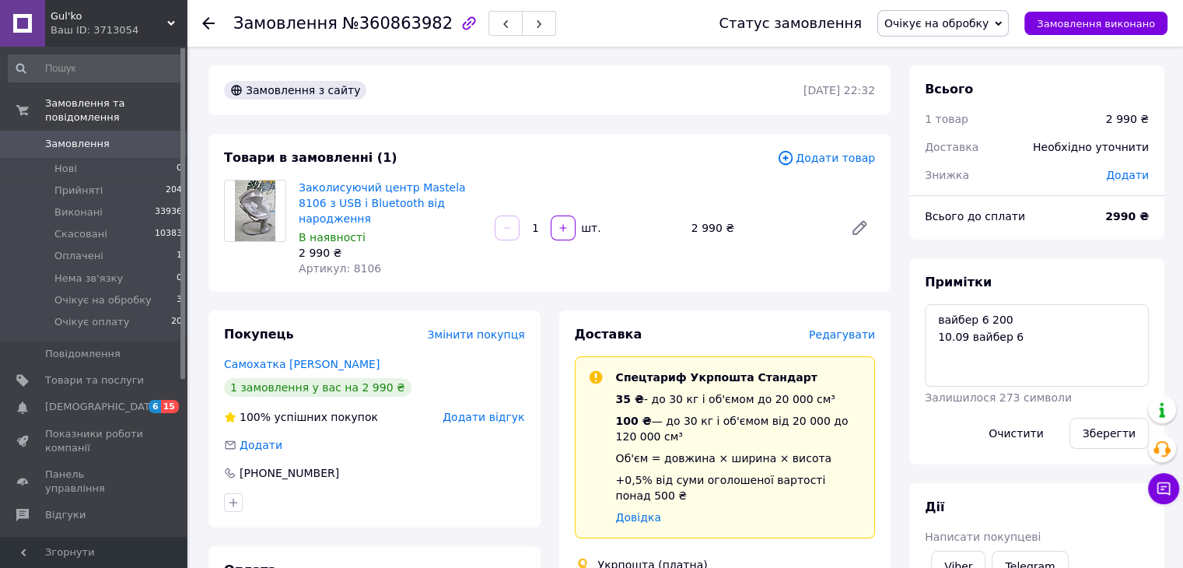
click at [980, 26] on span "Очікує на обробку" at bounding box center [936, 23] width 104 height 12
click at [964, 47] on li "Прийнято" at bounding box center [943, 54] width 130 height 23
click at [441, 229] on div "В наявності" at bounding box center [391, 237] width 184 height 16
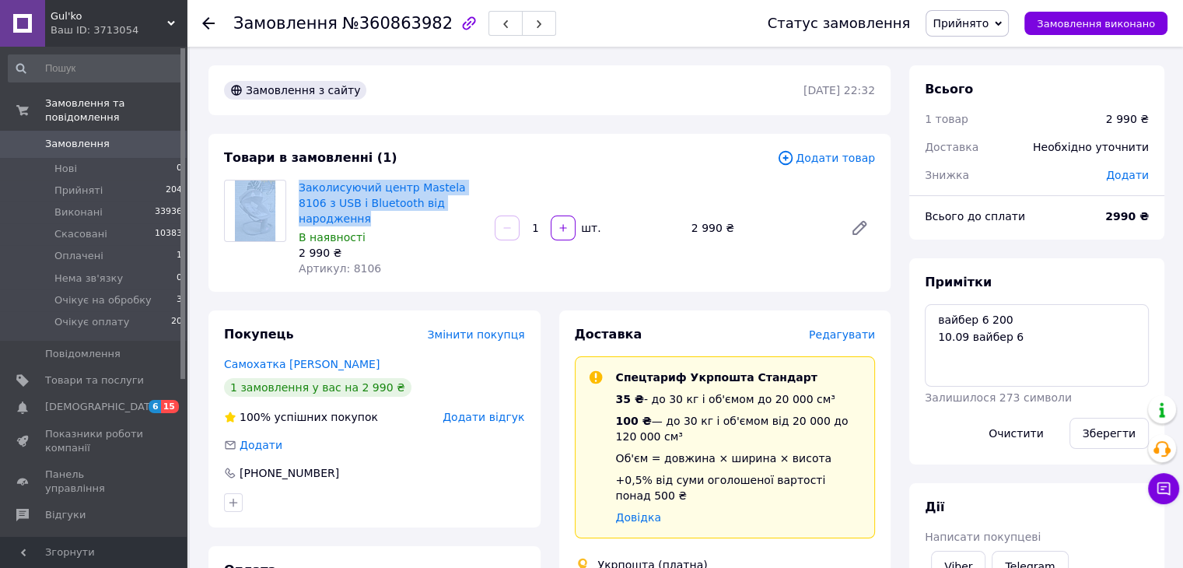
drag, startPoint x: 452, startPoint y: 200, endPoint x: 290, endPoint y: 180, distance: 162.9
click at [290, 180] on div "Заколисуючий центр Mastela 8106 з USB і Bluetooth від народження В наявності 2 …" at bounding box center [549, 228] width 663 height 96
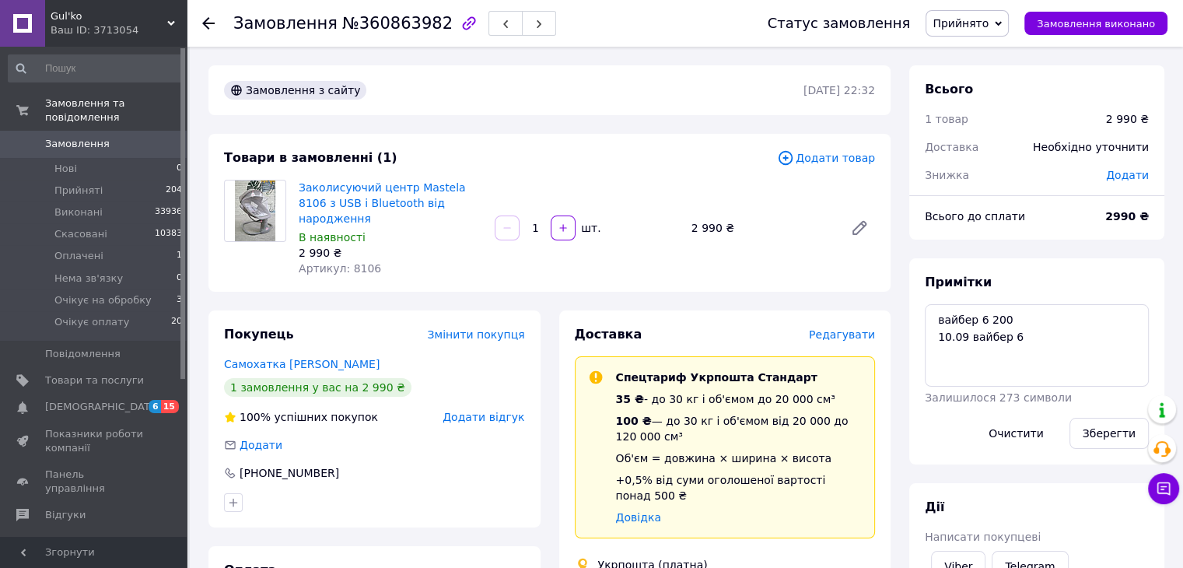
click at [421, 229] on div "В наявності" at bounding box center [391, 237] width 184 height 16
drag, startPoint x: 457, startPoint y: 203, endPoint x: 299, endPoint y: 184, distance: 159.8
click at [299, 184] on span "Заколисуючий центр Mastela 8106 з USB і Bluetooth від народження" at bounding box center [391, 203] width 184 height 47
copy link "Заколисуючий центр Mastela 8106 з USB і Bluetooth від народження"
click at [85, 158] on li "Нові 0" at bounding box center [95, 169] width 191 height 22
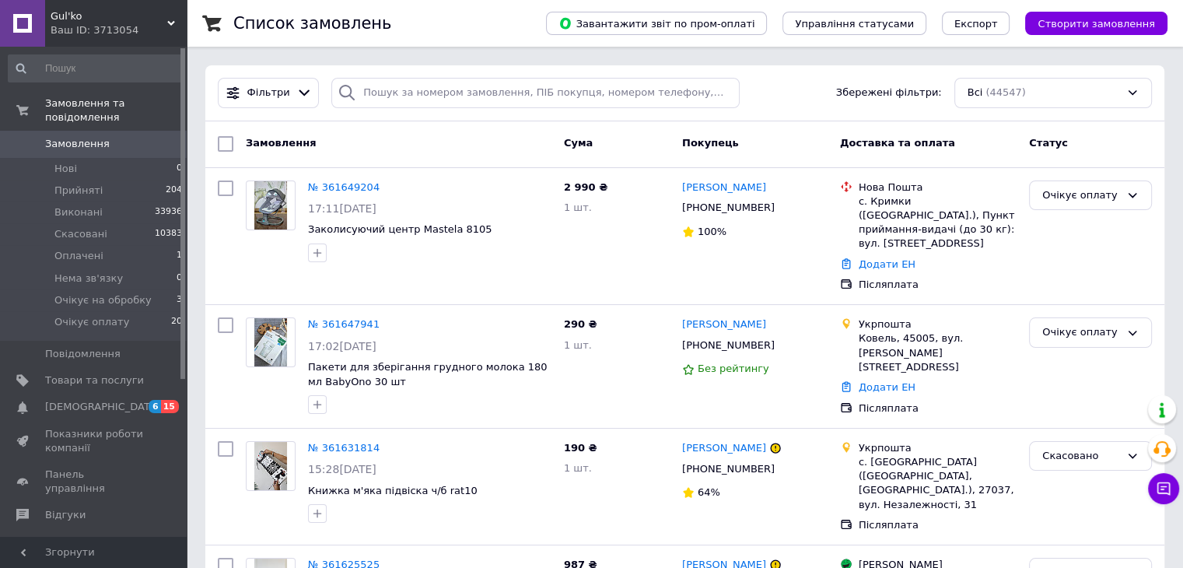
click at [53, 137] on span "Замовлення" at bounding box center [77, 144] width 65 height 14
click at [491, 151] on div "Замовлення" at bounding box center [398, 144] width 318 height 28
click at [110, 158] on li "Нові 0" at bounding box center [95, 169] width 191 height 22
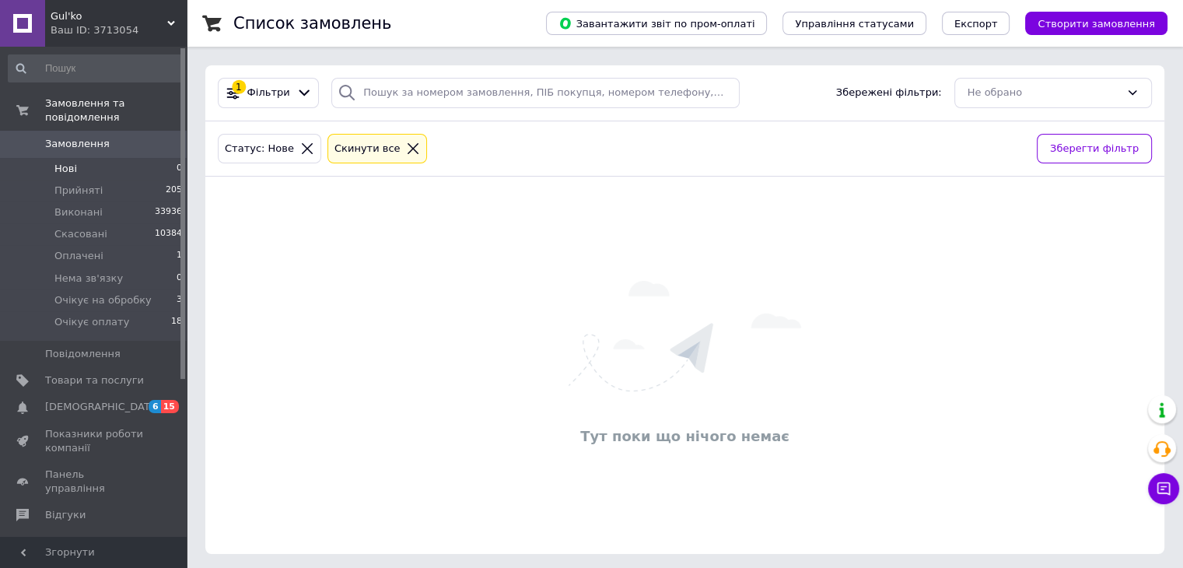
click at [469, 222] on div "Тут поки що нічого немає" at bounding box center [684, 365] width 959 height 346
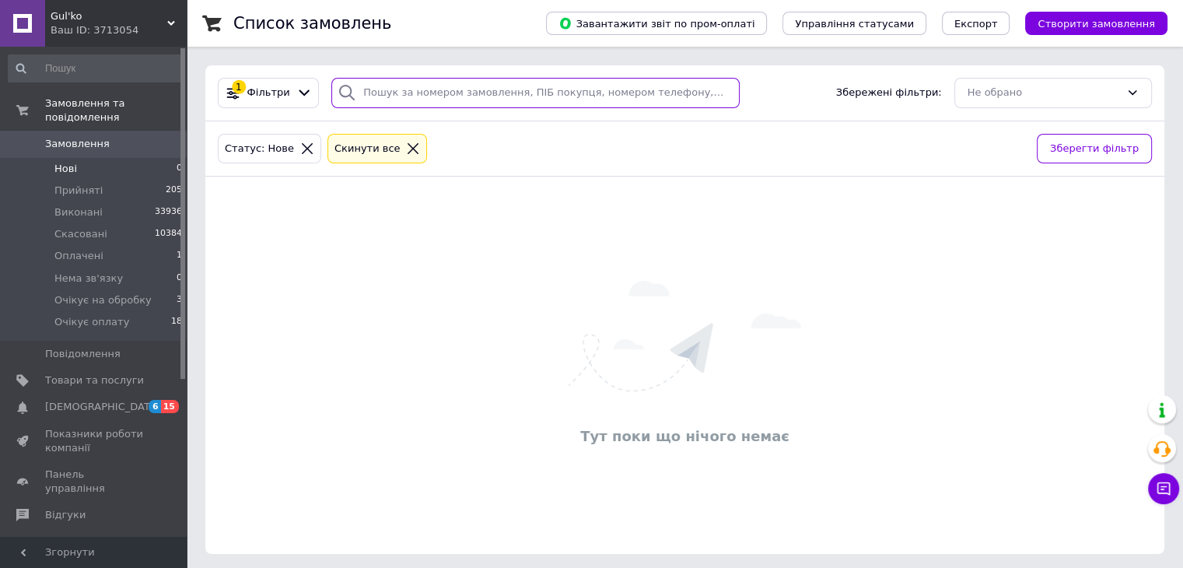
click at [450, 93] on input "search" at bounding box center [535, 93] width 408 height 30
paste input "[PERSON_NAME]"
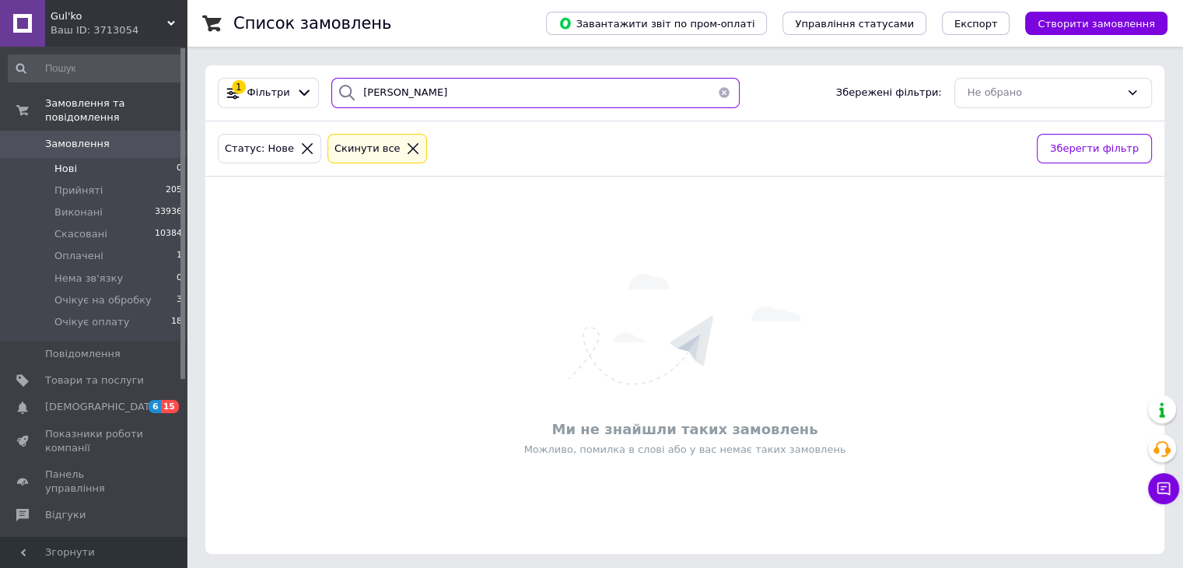
type input "[PERSON_NAME]"
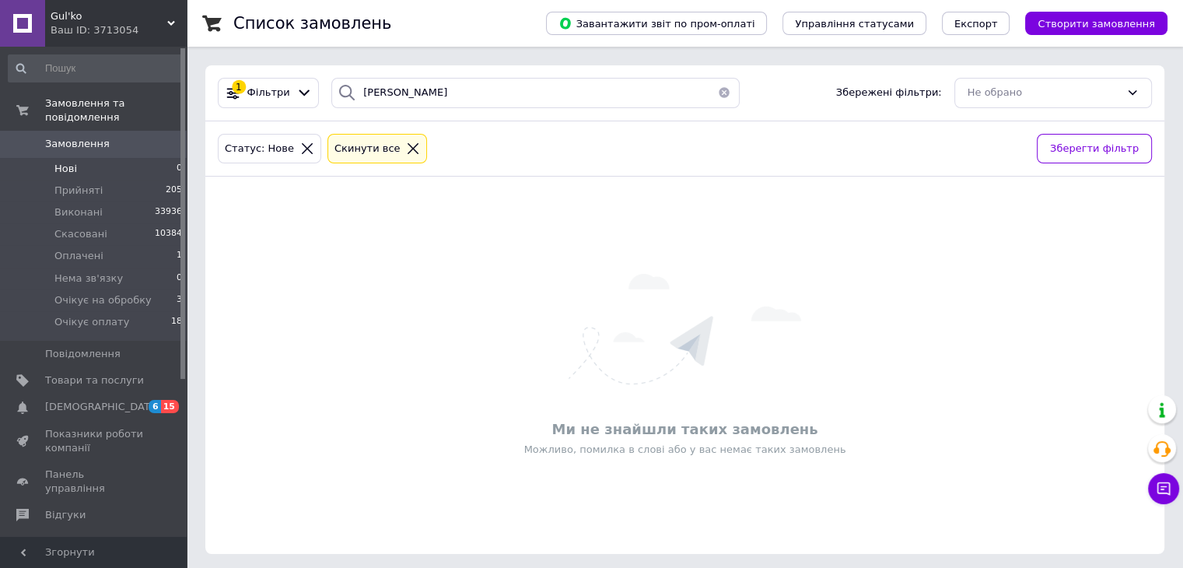
click at [117, 137] on span "Замовлення" at bounding box center [94, 144] width 99 height 14
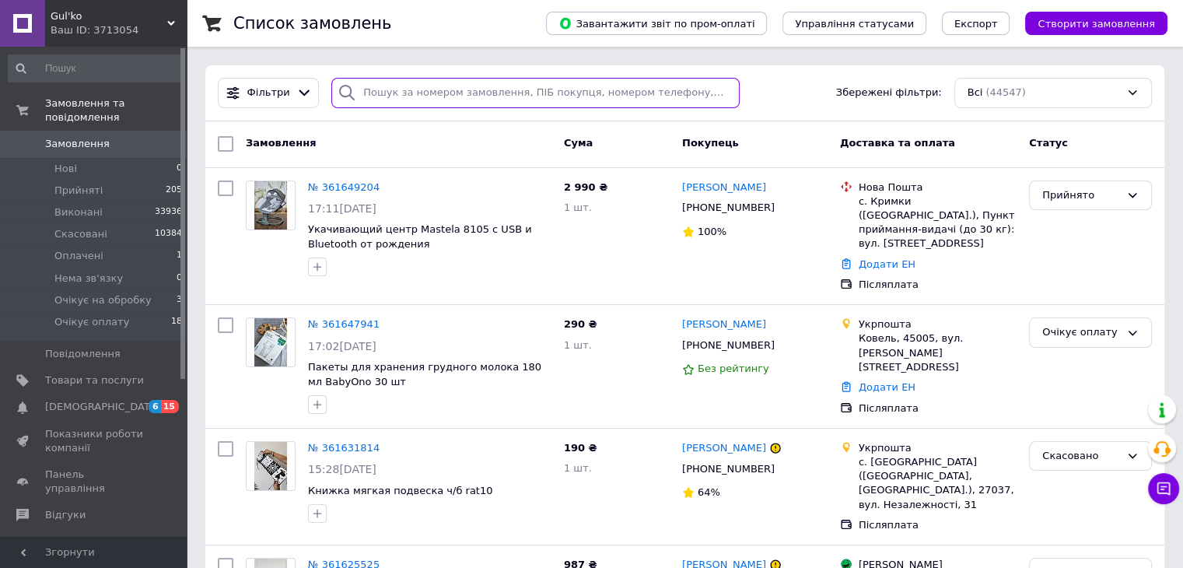
click at [429, 86] on input "search" at bounding box center [535, 93] width 408 height 30
paste input "[PERSON_NAME]"
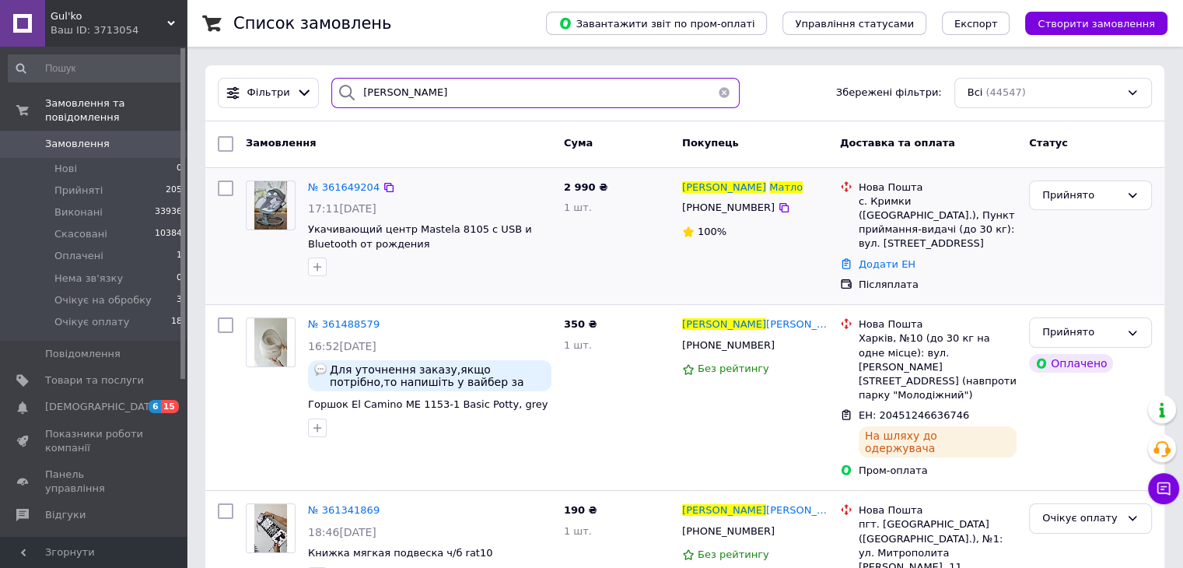
type input "[PERSON_NAME]"
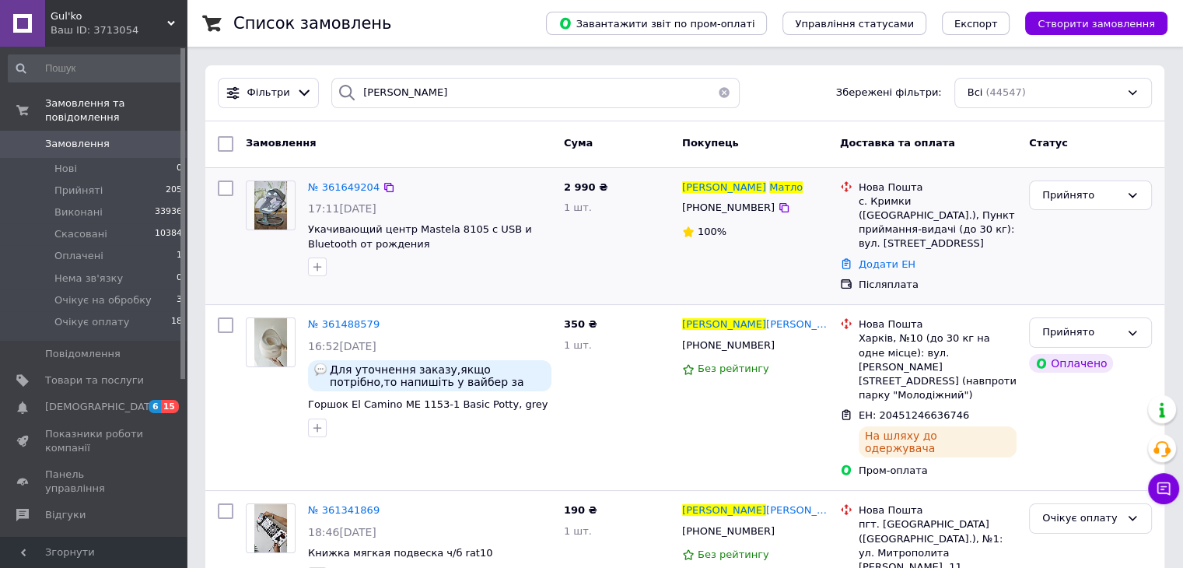
click at [279, 208] on img at bounding box center [270, 205] width 33 height 48
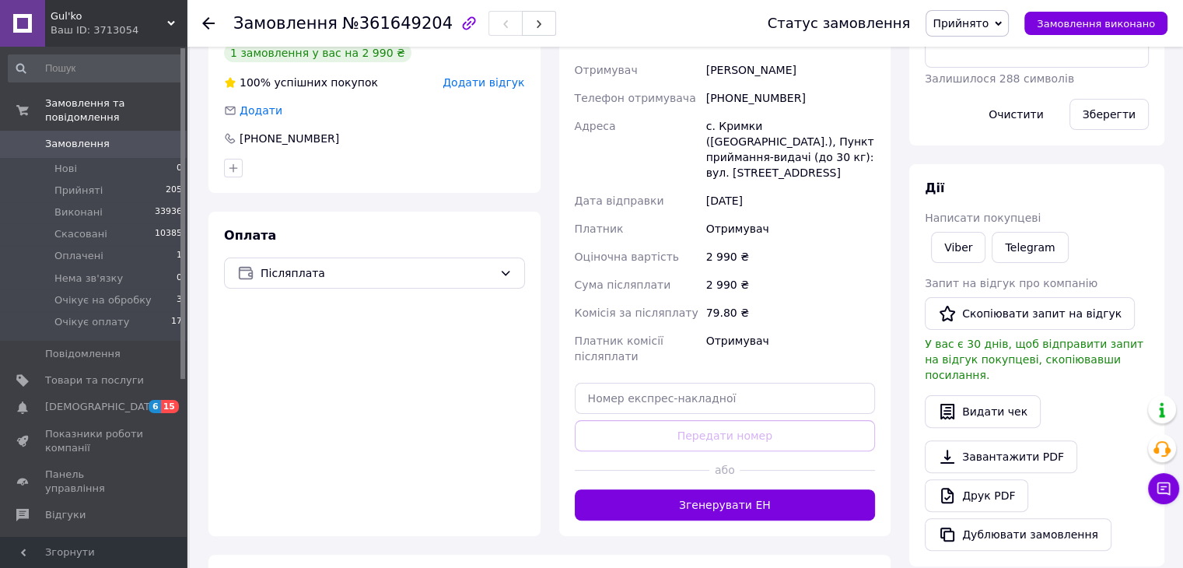
scroll to position [467, 0]
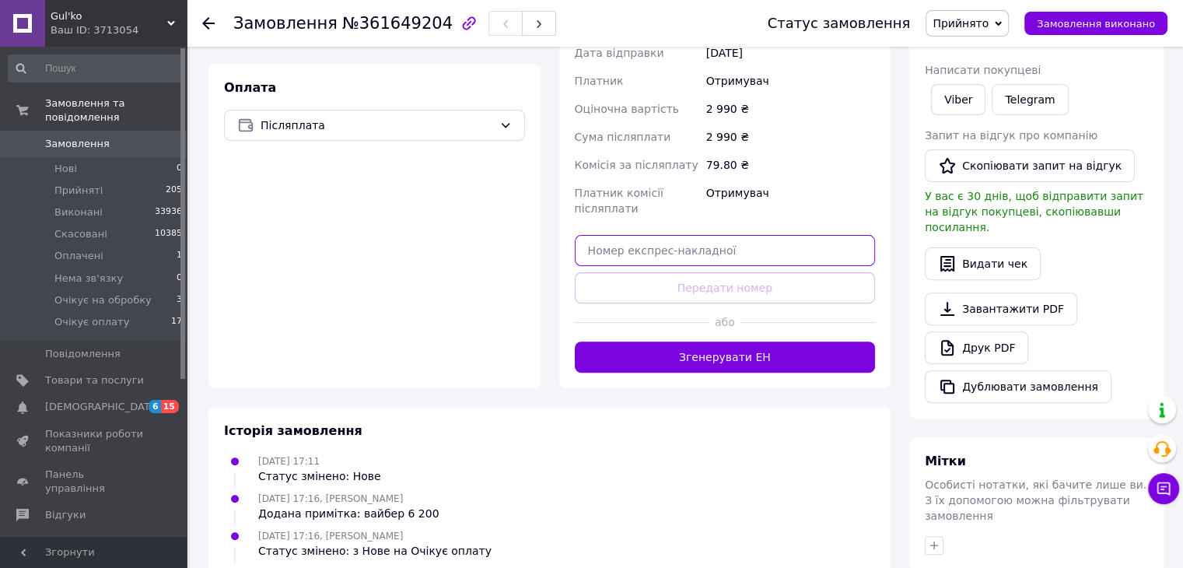
click at [694, 235] on input "text" at bounding box center [725, 250] width 301 height 31
paste input "20451247426760"
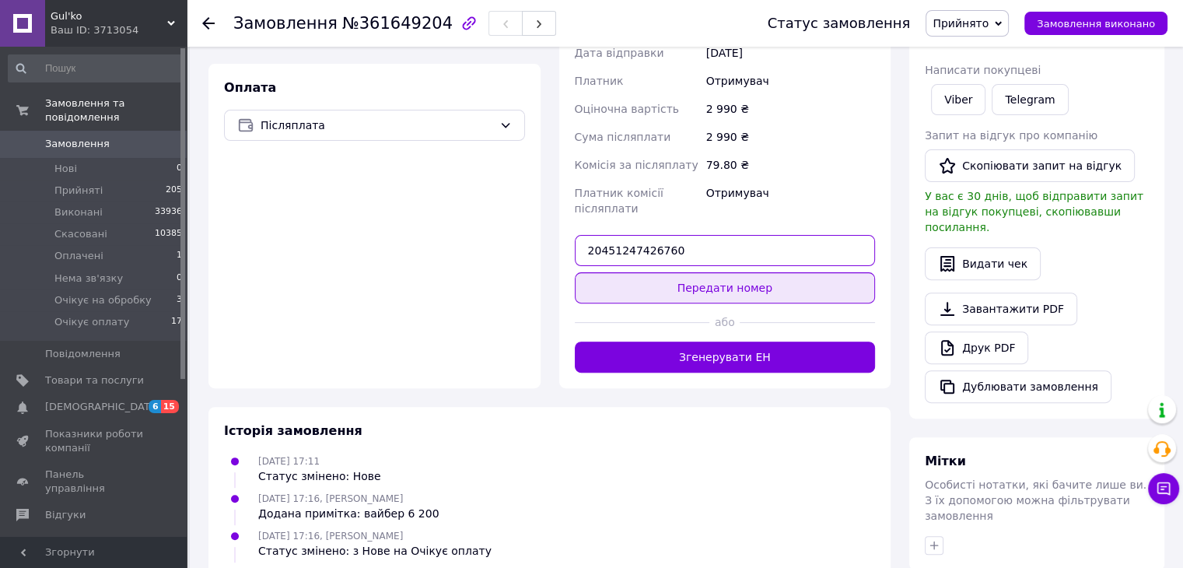
type input "20451247426760"
click at [709, 272] on button "Передати номер" at bounding box center [725, 287] width 301 height 31
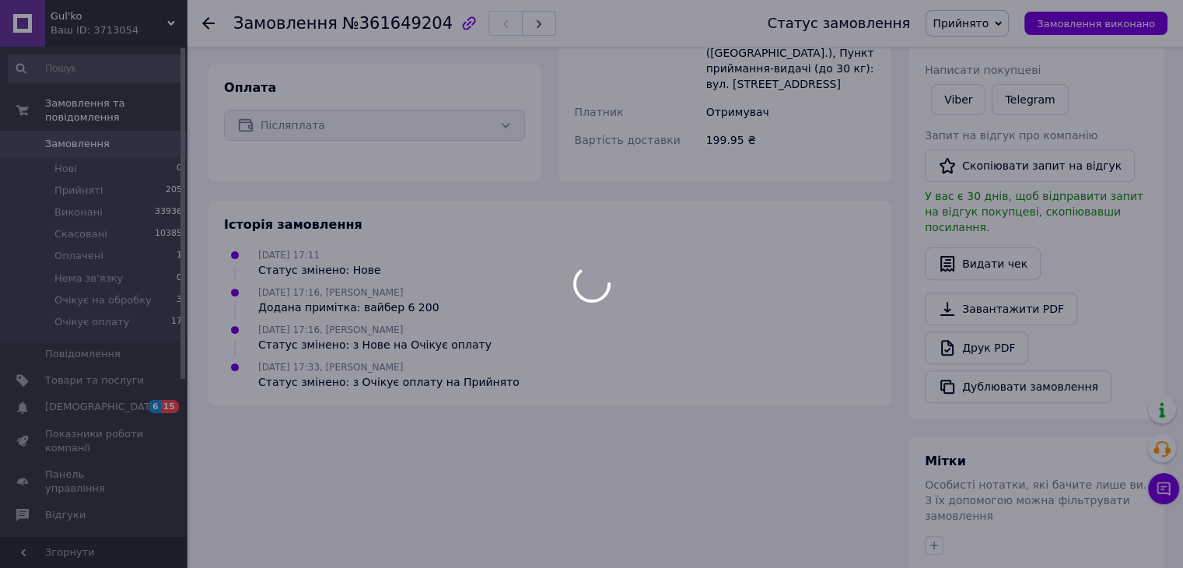
scroll to position [454, 0]
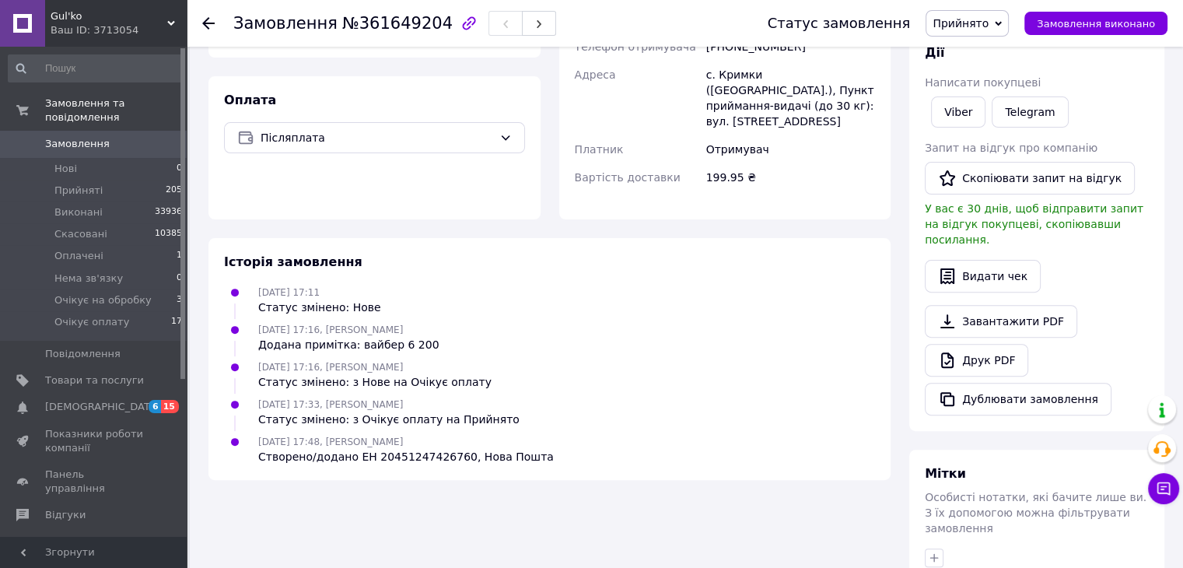
click at [694, 358] on div "[DATE] 17:16, [PERSON_NAME] змінено: з Нове на Очікує оплату" at bounding box center [549, 373] width 663 height 31
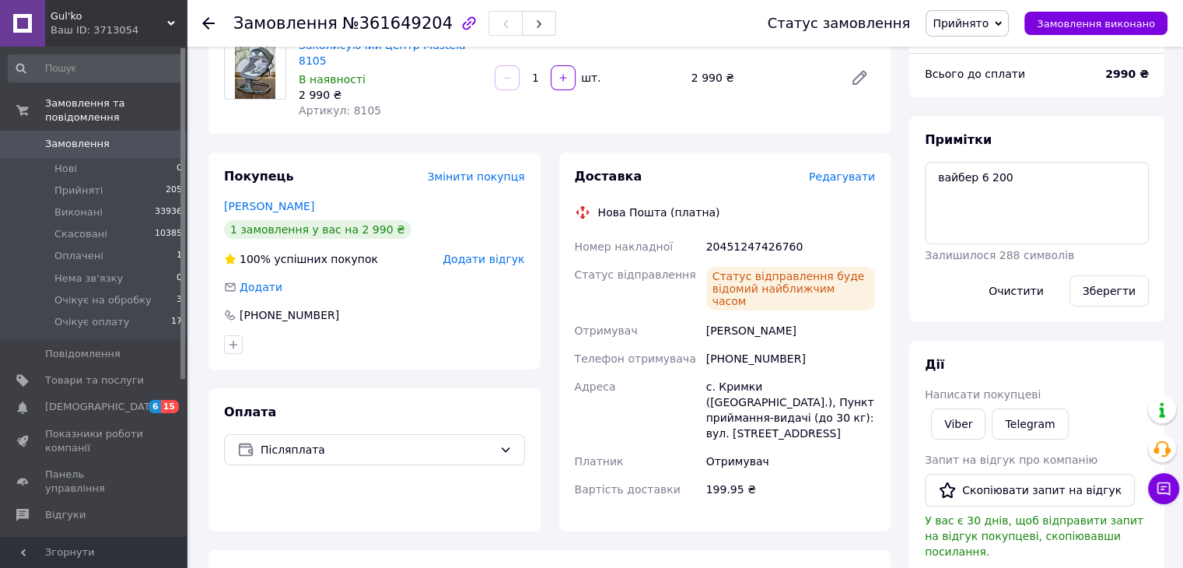
scroll to position [143, 0]
click at [89, 137] on span "Замовлення" at bounding box center [77, 144] width 65 height 14
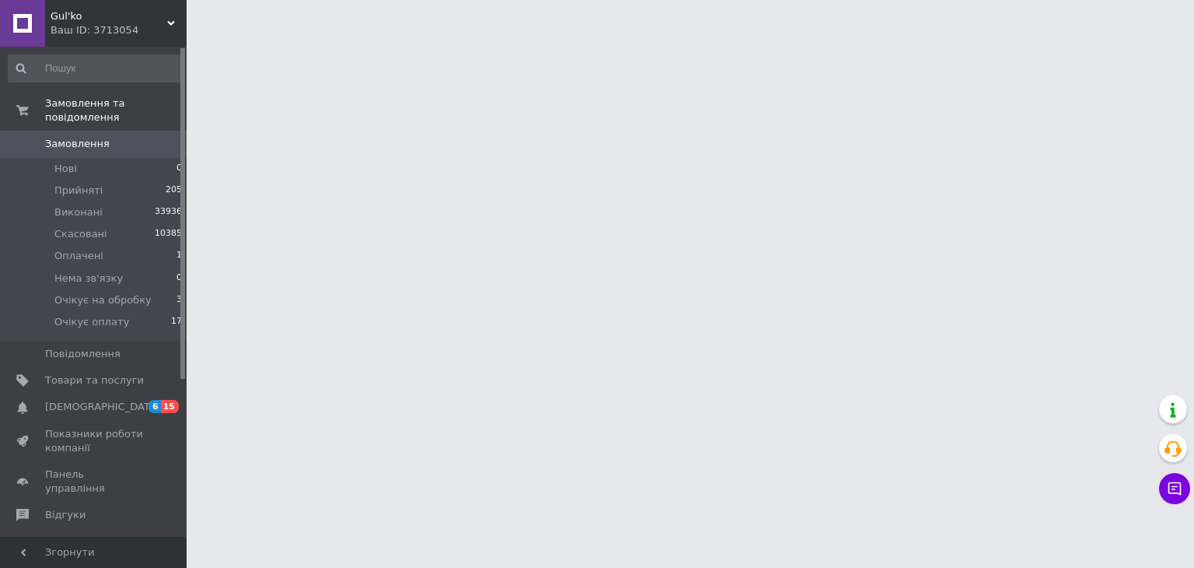
click at [790, 39] on html "Gul'ko Ваш ID: 3713054 Сайт Gul'ko Кабінет покупця Перевірити стан системи Стор…" at bounding box center [597, 19] width 1194 height 39
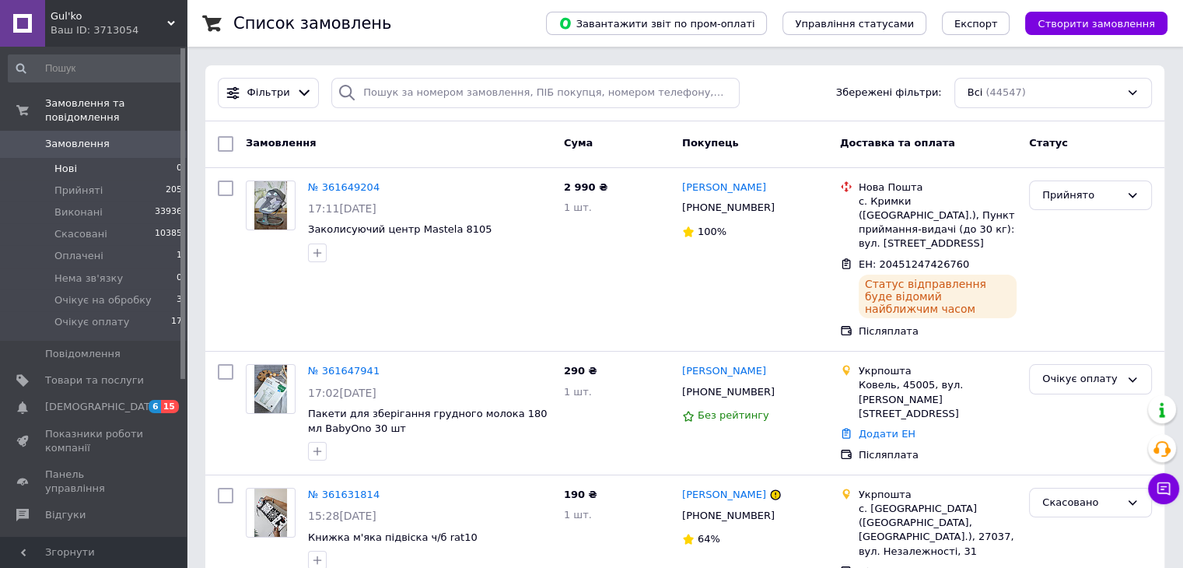
click at [137, 158] on li "Нові 0" at bounding box center [95, 169] width 191 height 22
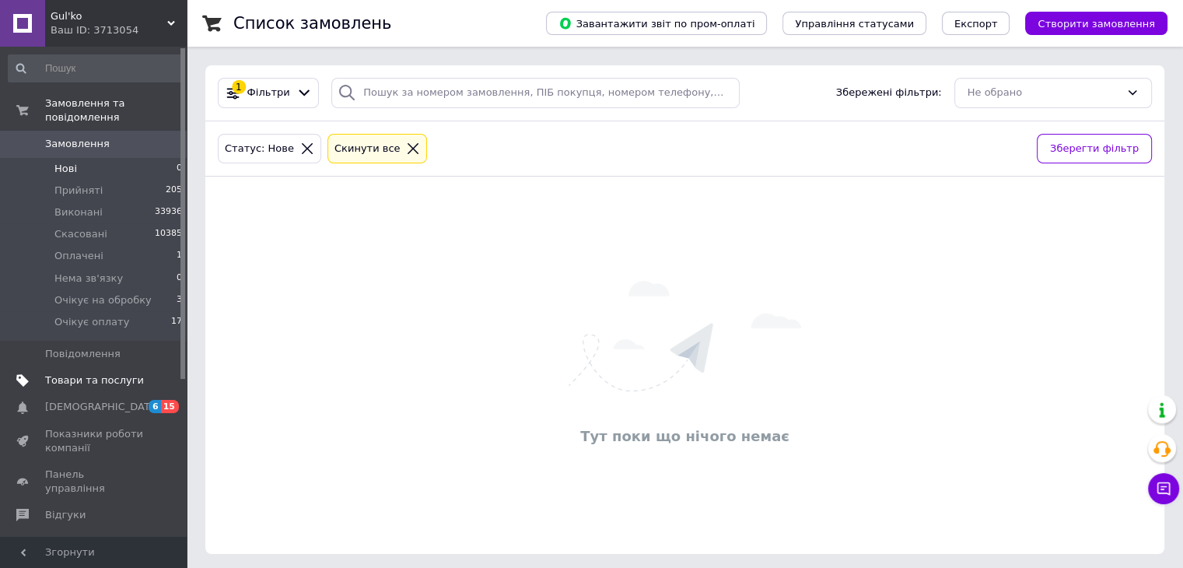
click at [90, 373] on span "Товари та послуги" at bounding box center [94, 380] width 99 height 14
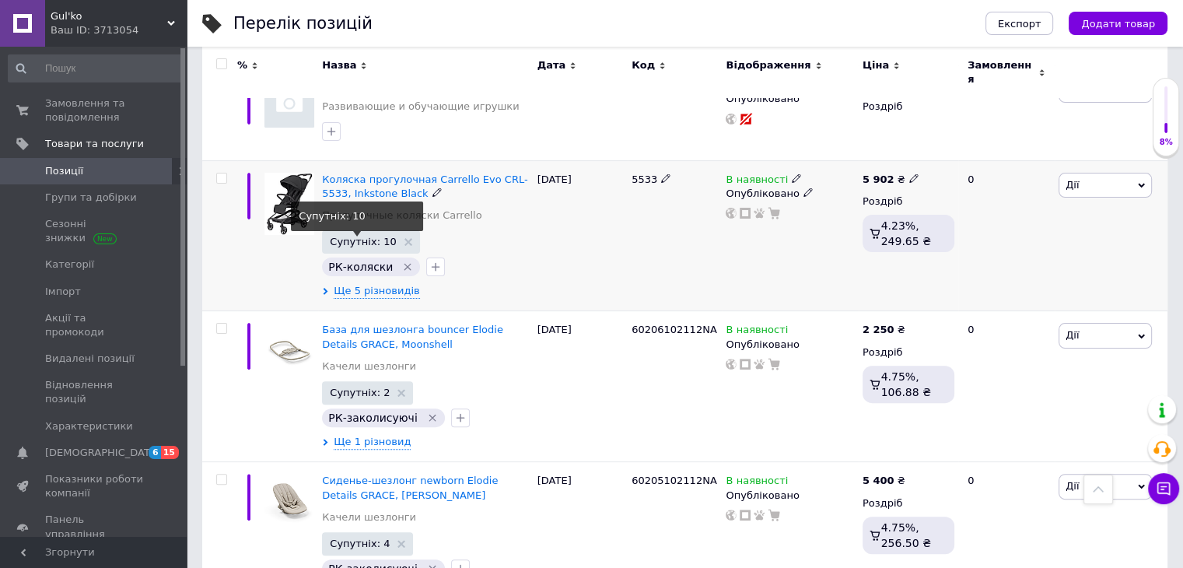
scroll to position [233, 0]
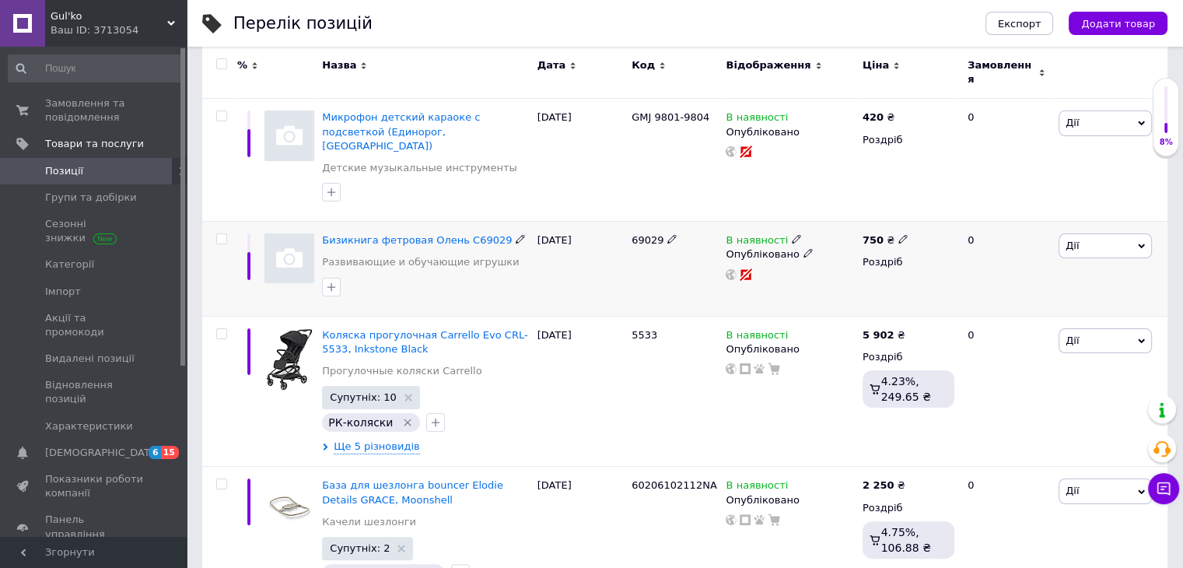
click at [292, 233] on img at bounding box center [289, 258] width 50 height 50
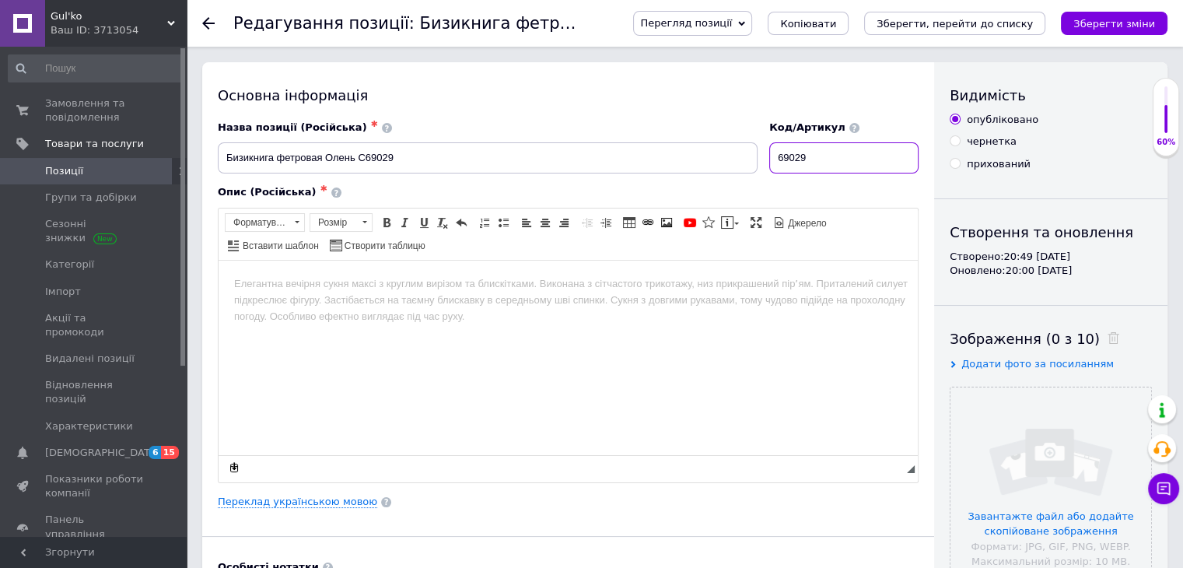
drag, startPoint x: 855, startPoint y: 154, endPoint x: 758, endPoint y: 163, distance: 97.6
click at [756, 163] on div "Назва позиції (Російська) ✱ Бизикнига фетровая Олень С69029 Код/Артикул 69029" at bounding box center [568, 147] width 712 height 65
click at [293, 501] on link "Переклад українською мовою" at bounding box center [297, 501] width 159 height 12
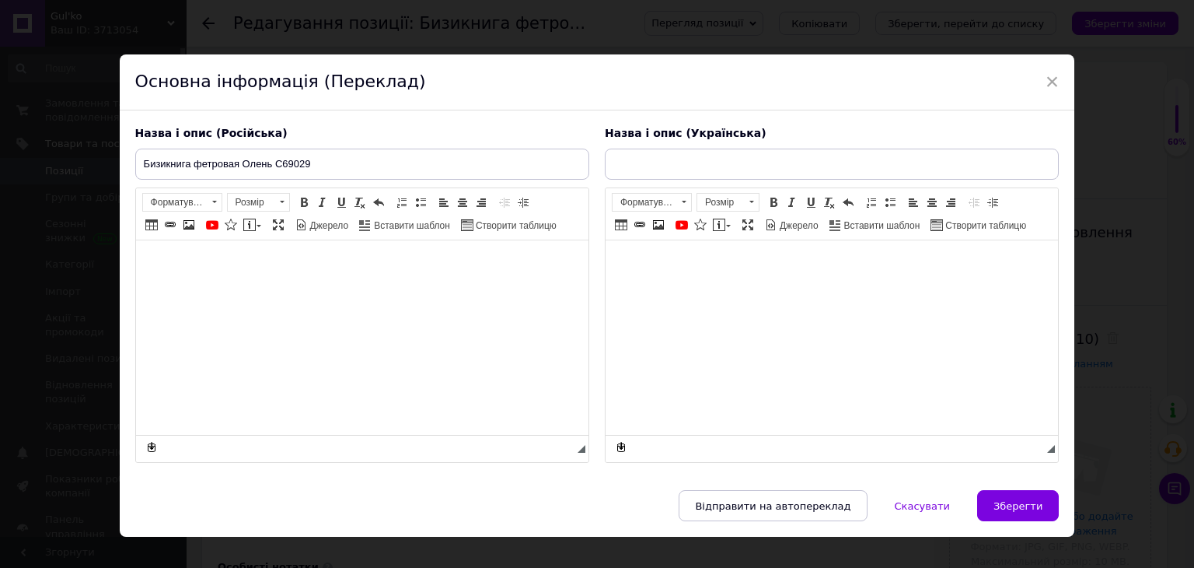
type input "Бізікнига фетрова Олень С69029"
drag, startPoint x: 652, startPoint y: 168, endPoint x: 783, endPoint y: 160, distance: 130.9
click at [783, 160] on input "Бізікнига фетрова Олень С69029" at bounding box center [832, 164] width 454 height 31
click at [1048, 85] on span "×" at bounding box center [1053, 81] width 14 height 26
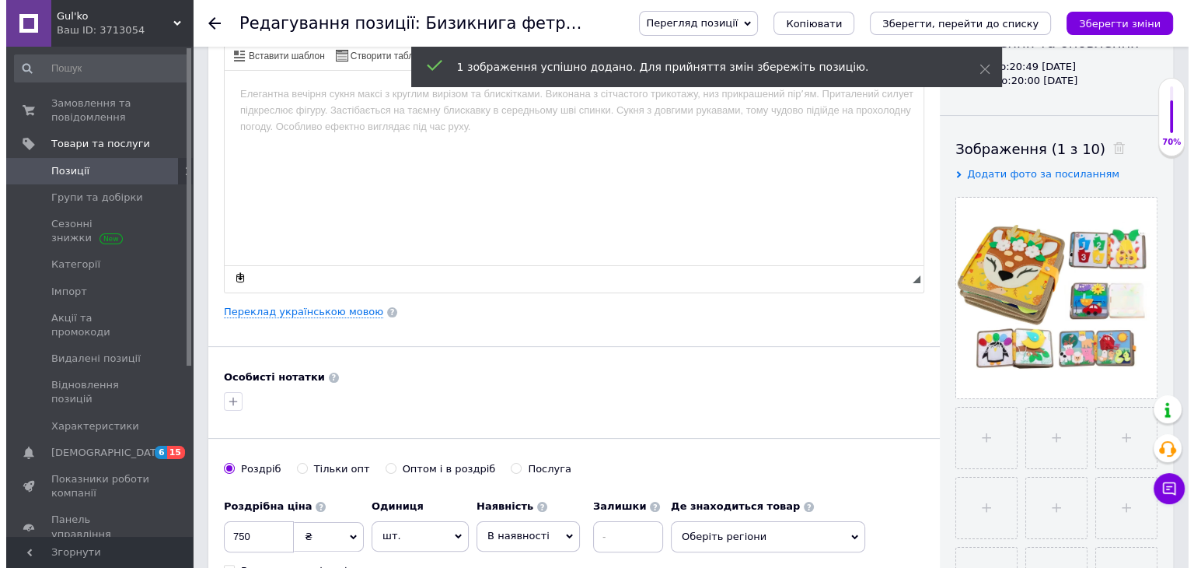
scroll to position [156, 0]
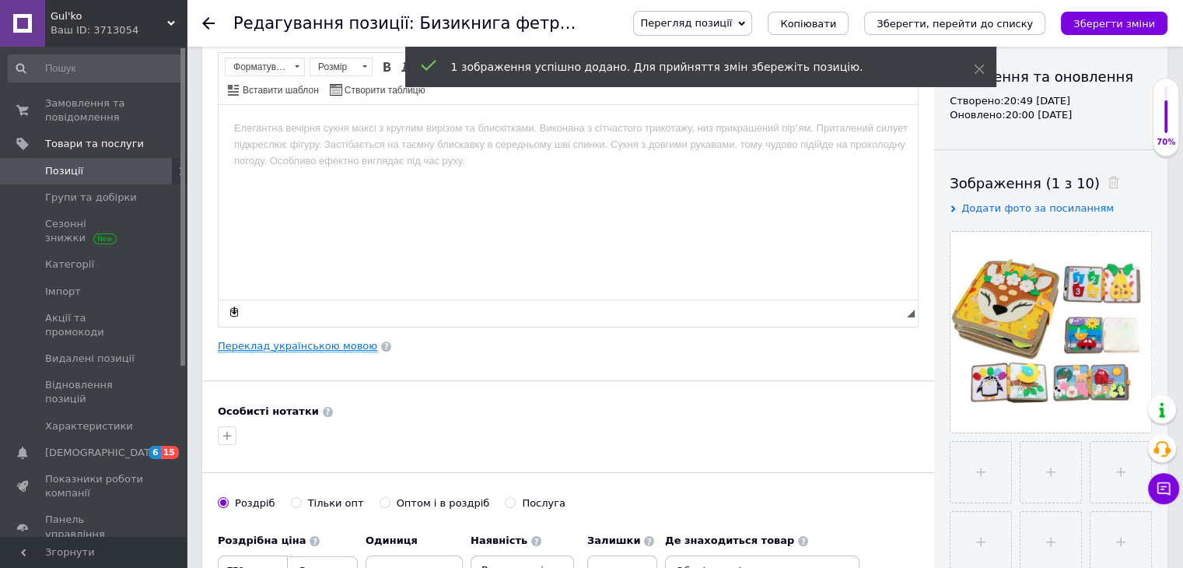
click at [271, 342] on link "Переклад українською мовою" at bounding box center [297, 346] width 159 height 12
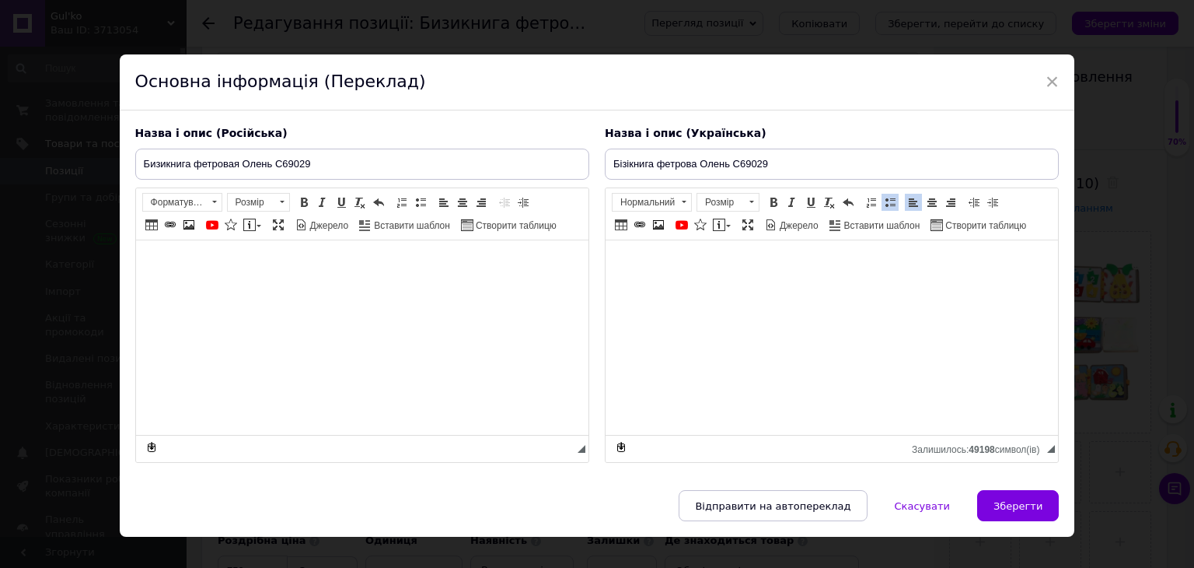
click at [886, 201] on span at bounding box center [890, 202] width 12 height 12
click at [774, 200] on span at bounding box center [773, 202] width 12 height 12
click at [774, 201] on span at bounding box center [773, 202] width 12 height 12
click at [420, 203] on span at bounding box center [420, 202] width 12 height 12
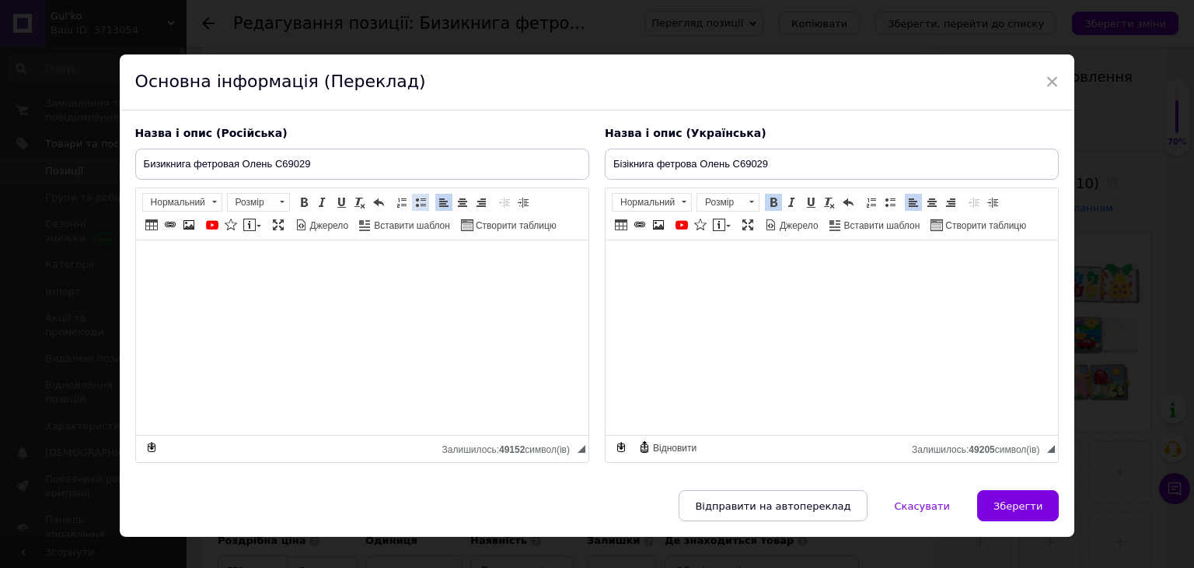
click at [420, 203] on span at bounding box center [420, 202] width 12 height 12
click at [302, 203] on span at bounding box center [304, 202] width 12 height 12
click at [303, 197] on span at bounding box center [304, 202] width 12 height 12
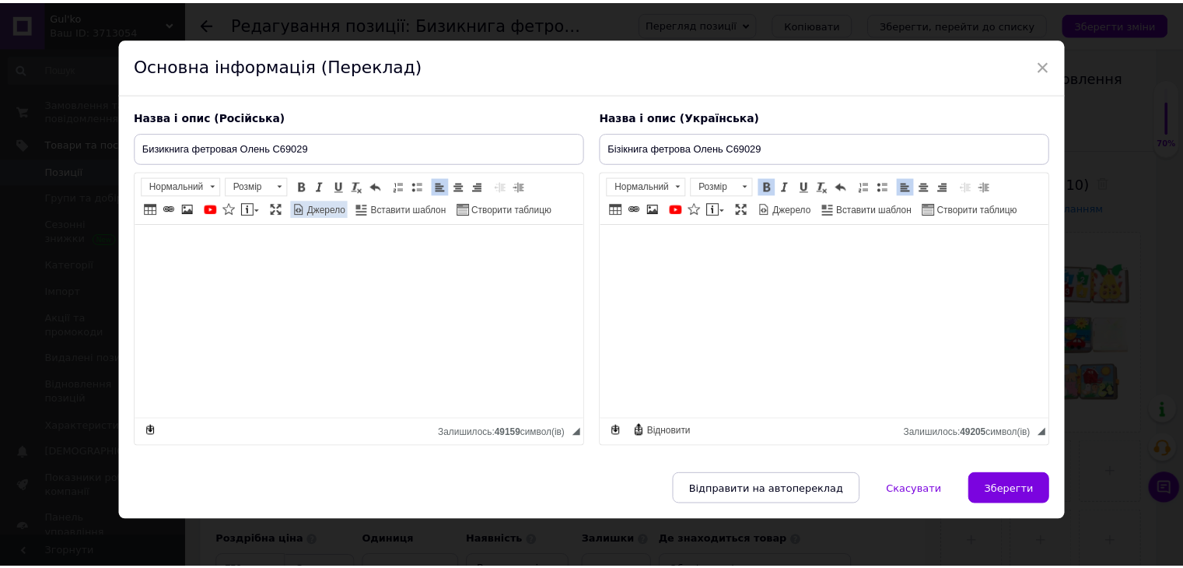
scroll to position [22, 0]
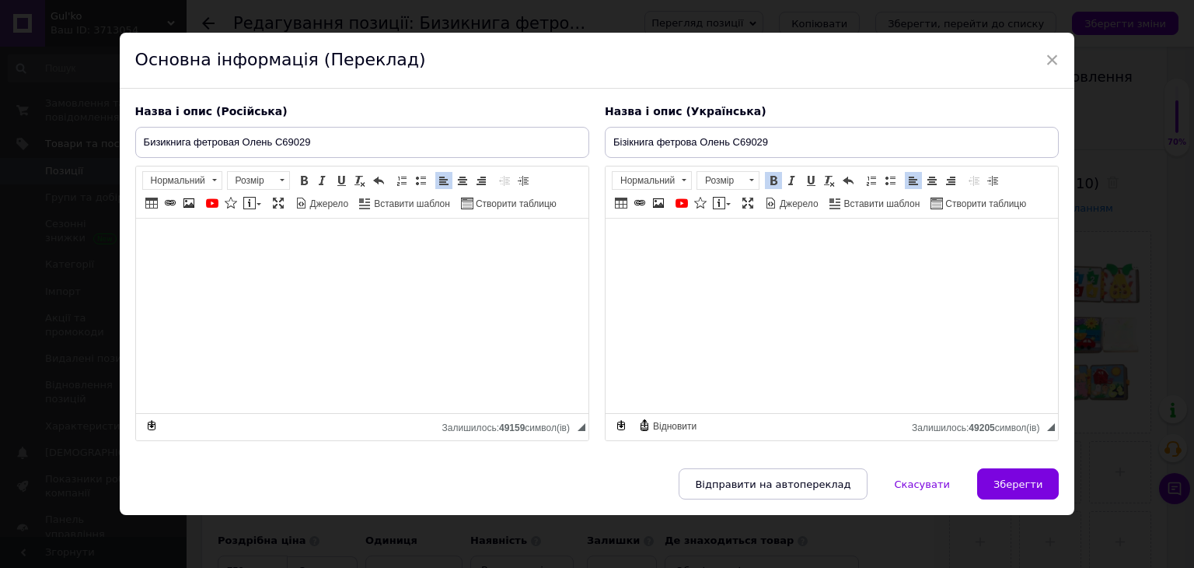
drag, startPoint x: 1011, startPoint y: 477, endPoint x: 983, endPoint y: 464, distance: 30.6
click at [1011, 478] on span "Зберегти" at bounding box center [1018, 484] width 49 height 12
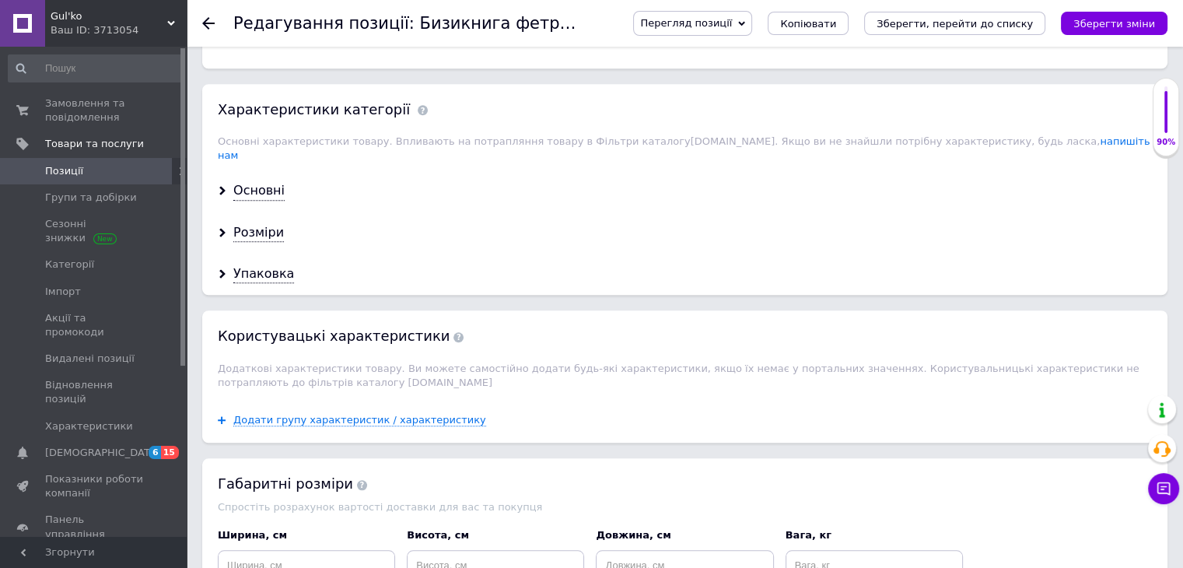
scroll to position [1322, 0]
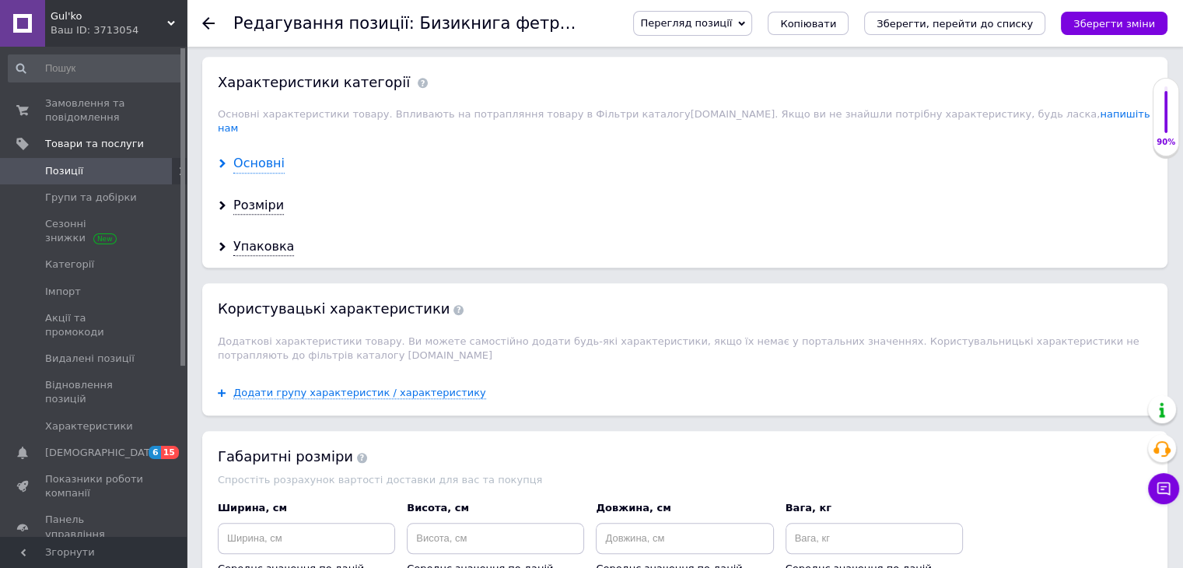
click at [262, 155] on div "Основні" at bounding box center [258, 164] width 51 height 18
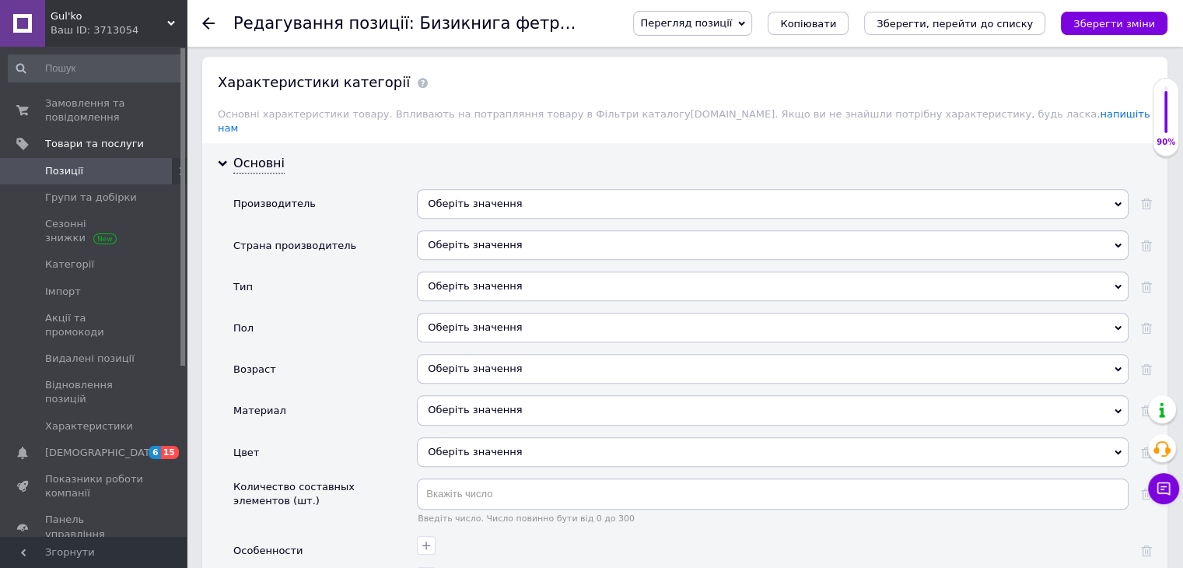
click at [450, 271] on div "Оберіть значення" at bounding box center [772, 286] width 711 height 30
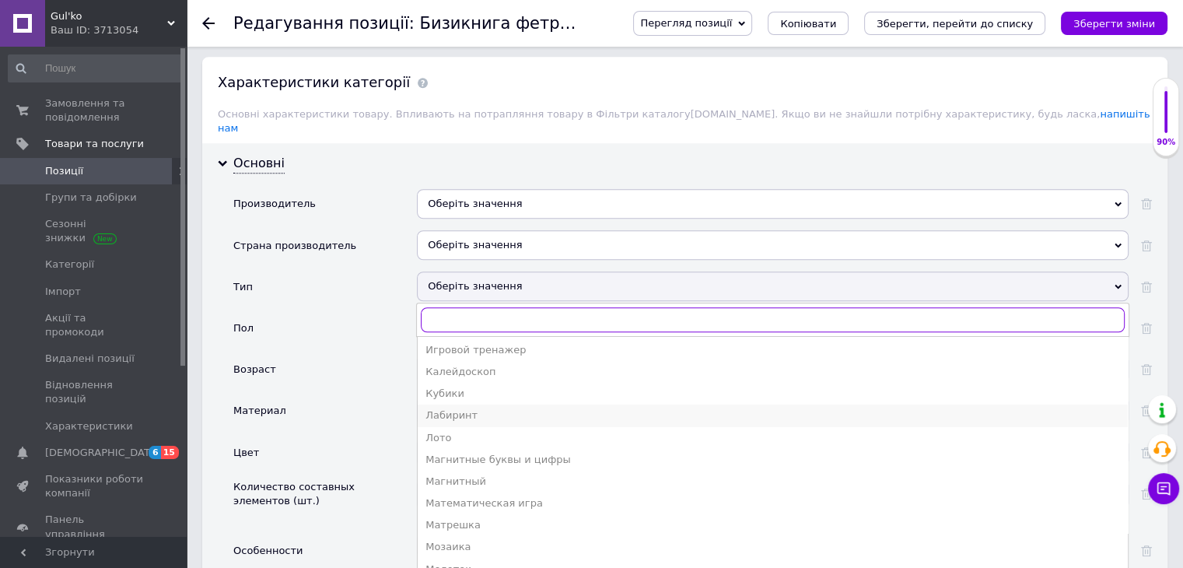
scroll to position [233, 0]
type input "б"
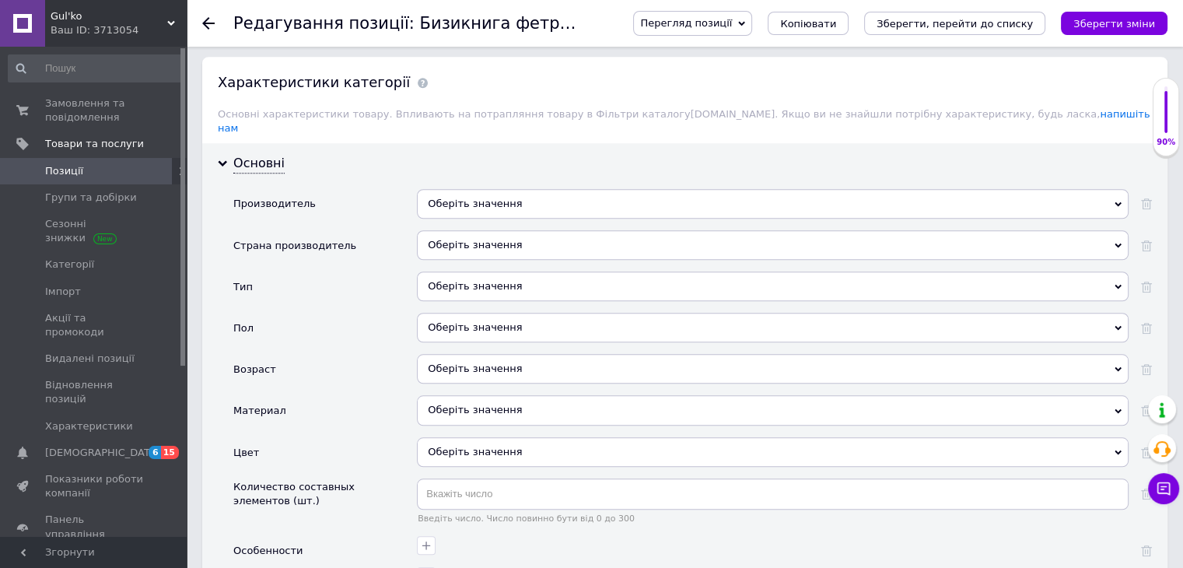
click at [330, 313] on div "Пол" at bounding box center [325, 333] width 184 height 41
click at [427, 313] on div "Оберіть значення" at bounding box center [772, 328] width 711 height 30
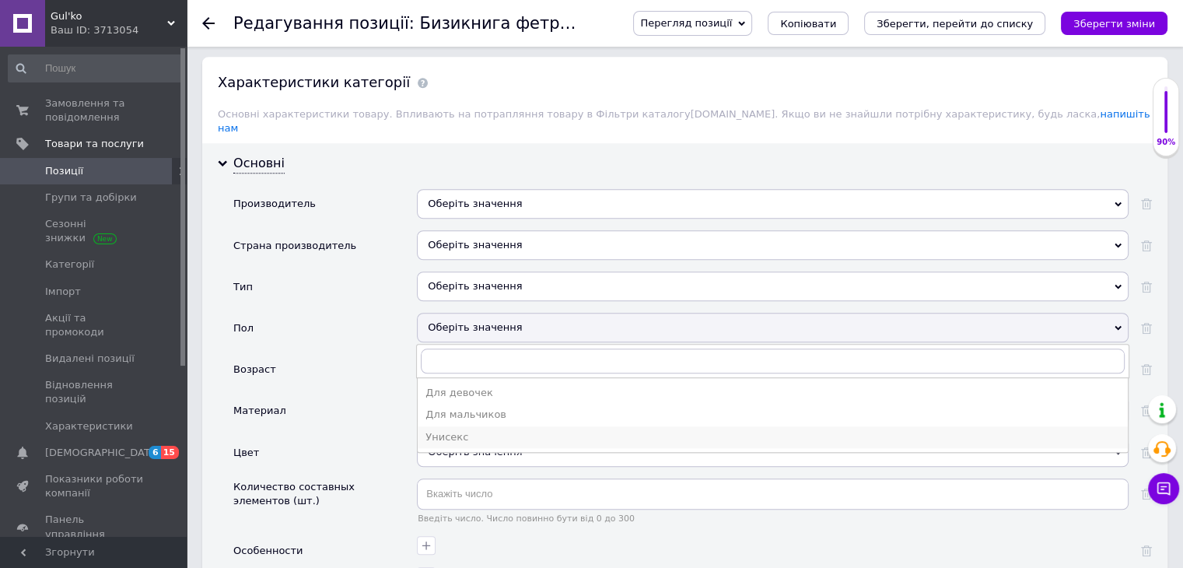
click at [461, 430] on div "Унисекс" at bounding box center [772, 437] width 694 height 14
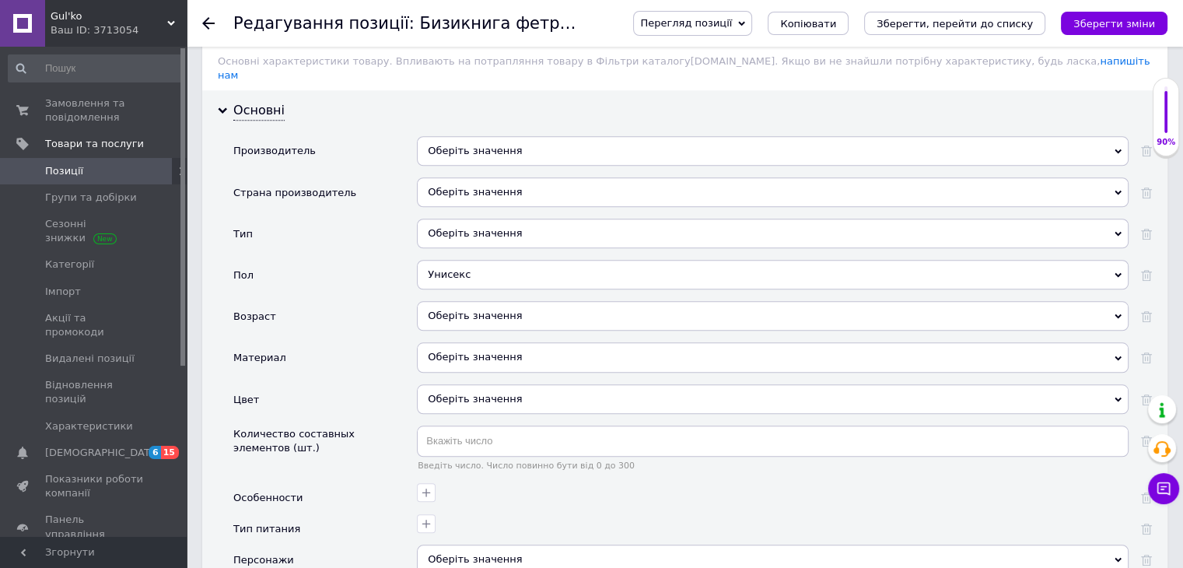
scroll to position [1400, 0]
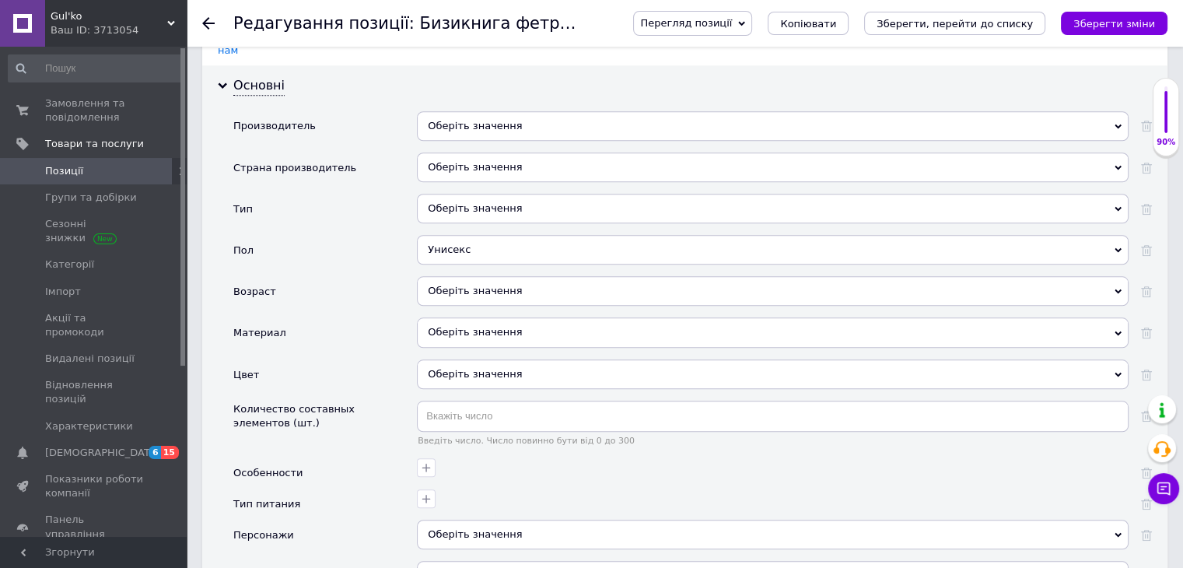
click at [453, 276] on div "Оберіть значення" at bounding box center [772, 291] width 711 height 30
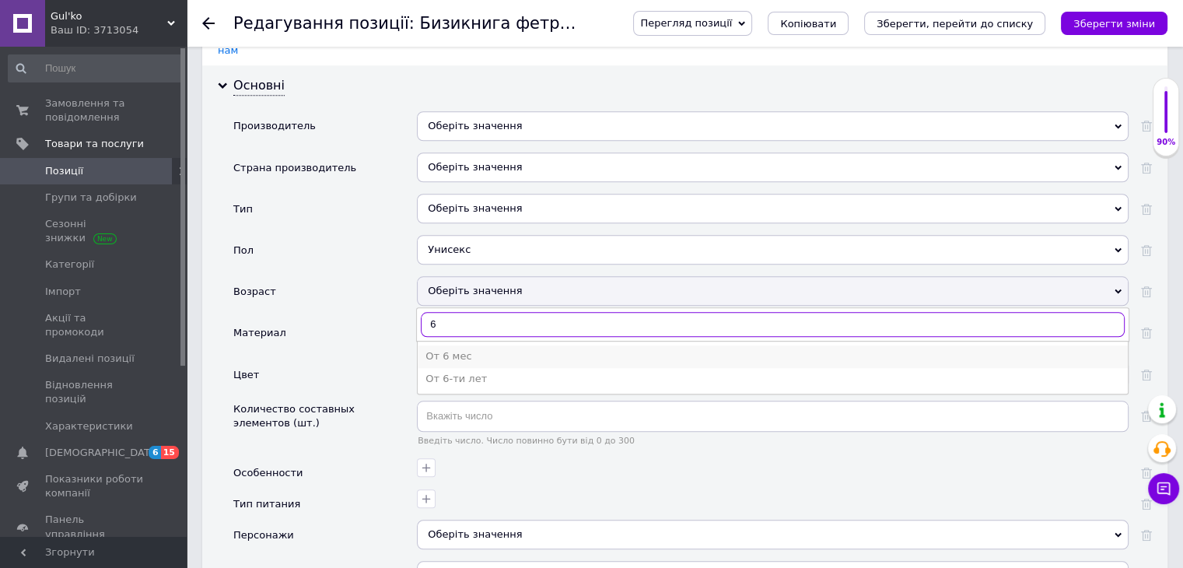
type input "6"
click at [456, 349] on div "От 6 мес" at bounding box center [772, 356] width 694 height 14
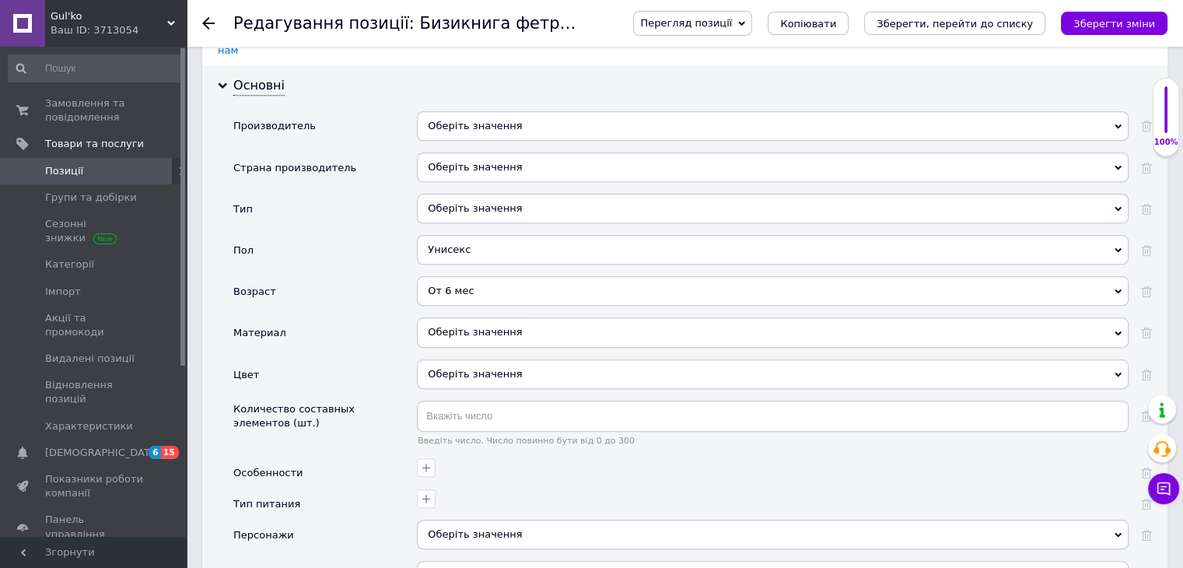
click at [473, 276] on div "От 6 мес" at bounding box center [772, 291] width 711 height 30
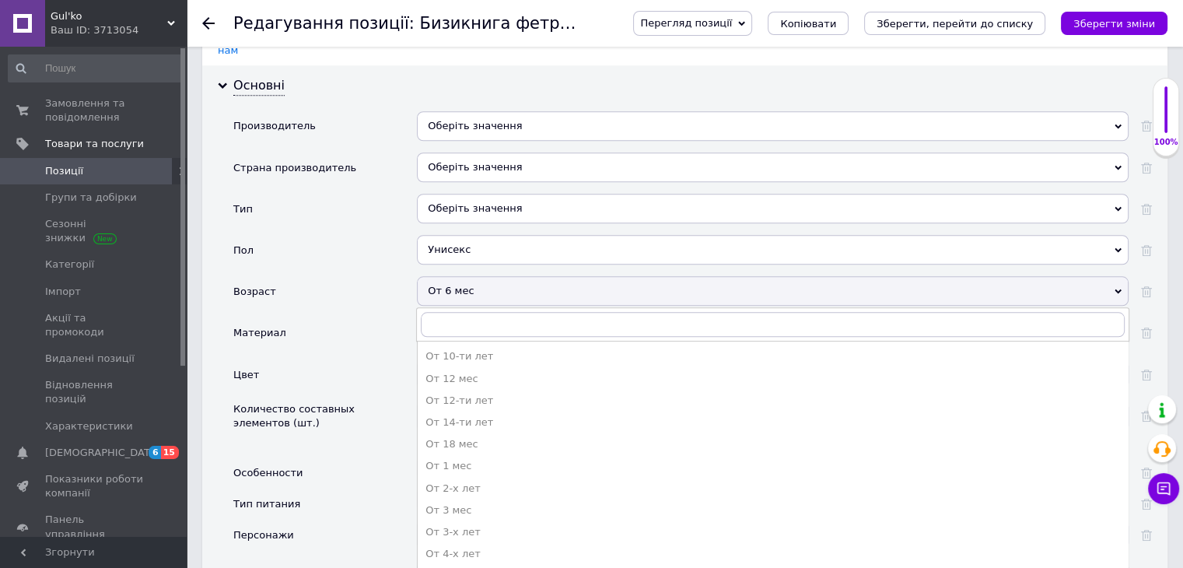
click at [488, 437] on div "От 18 мес" at bounding box center [772, 444] width 694 height 14
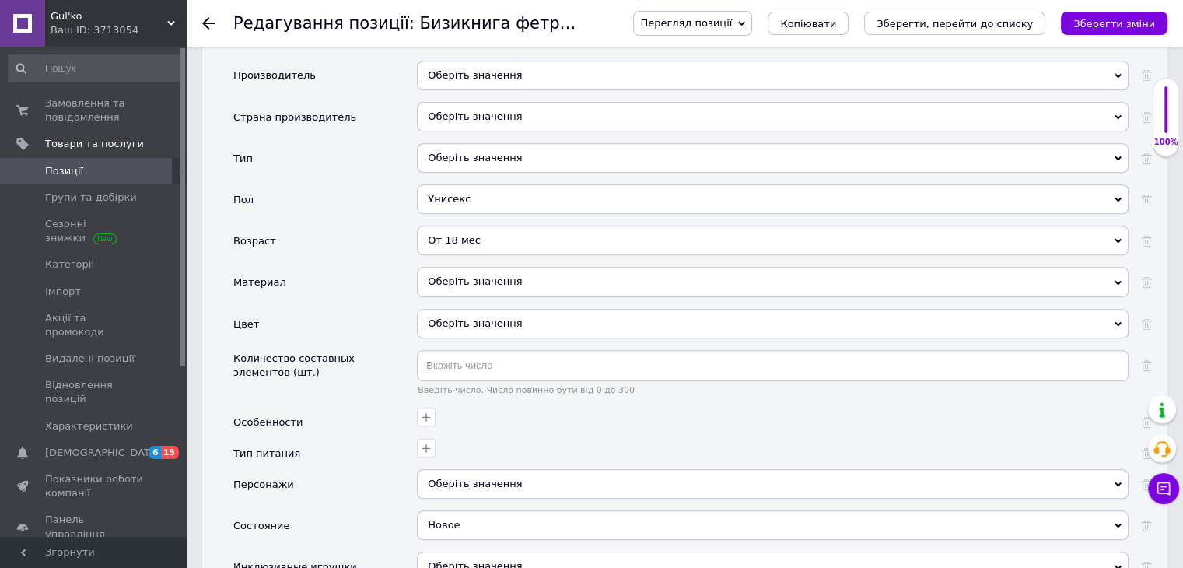
scroll to position [1477, 0]
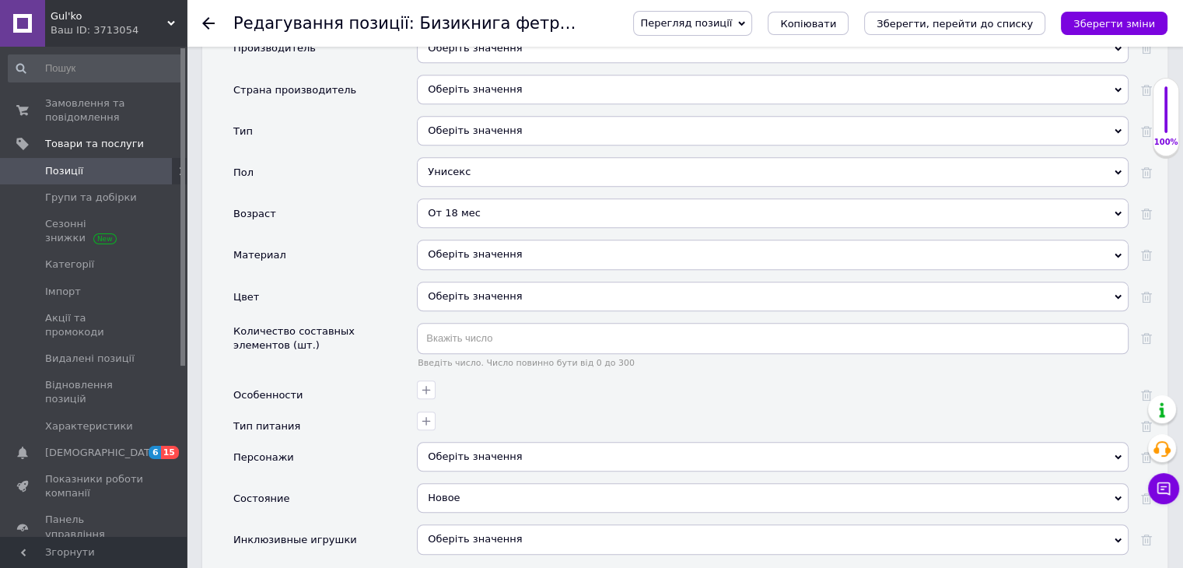
click at [457, 239] on div "Оберіть значення" at bounding box center [772, 254] width 711 height 30
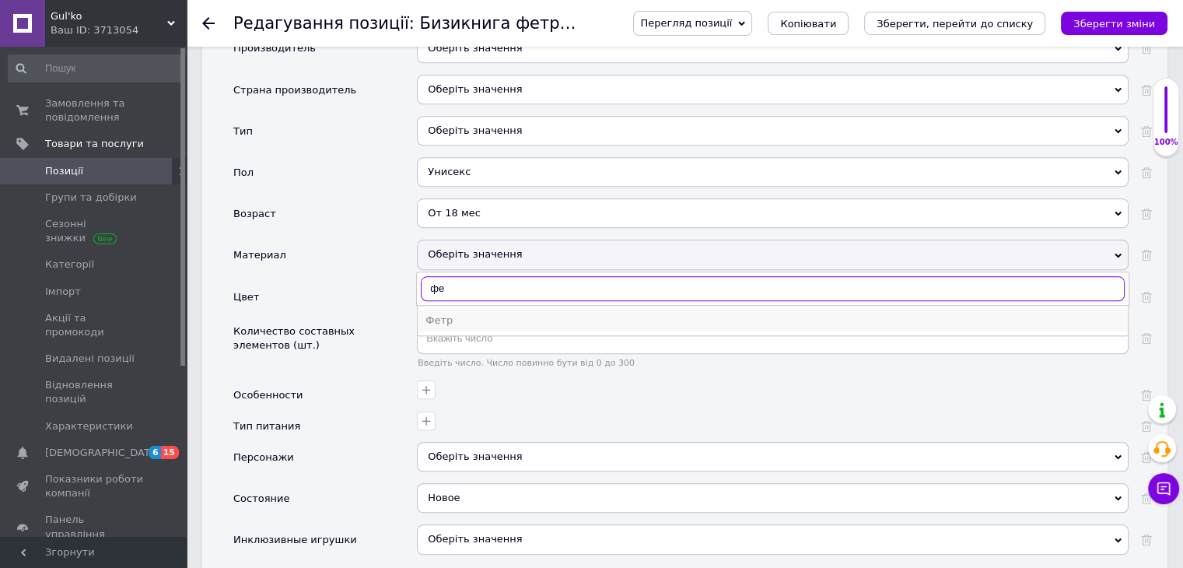
type input "фе"
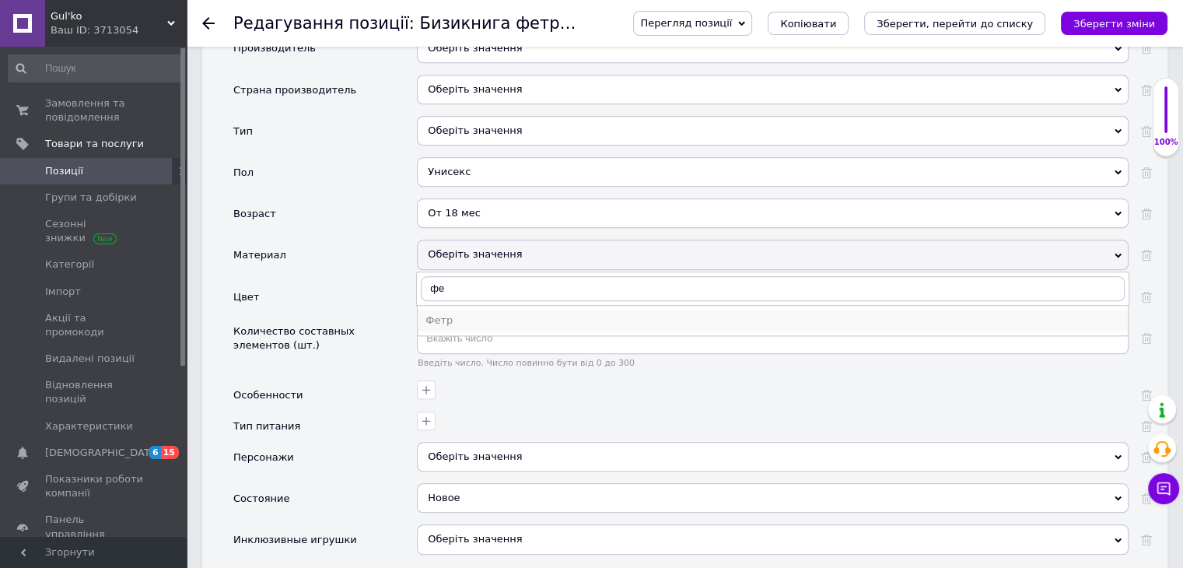
click at [463, 313] on div "Фетр" at bounding box center [772, 320] width 694 height 14
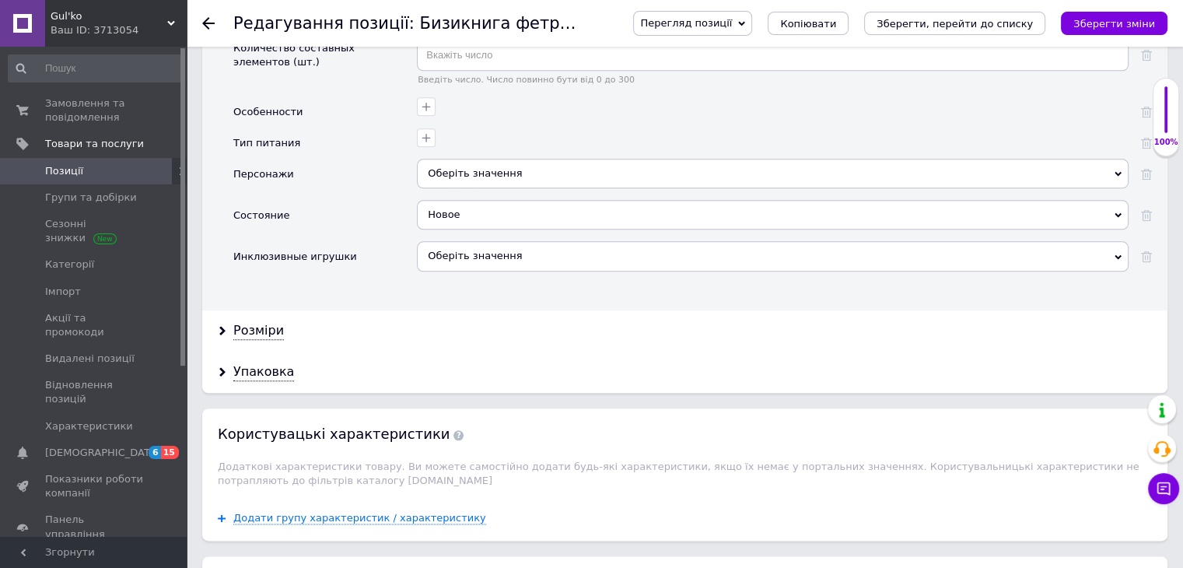
scroll to position [1788, 0]
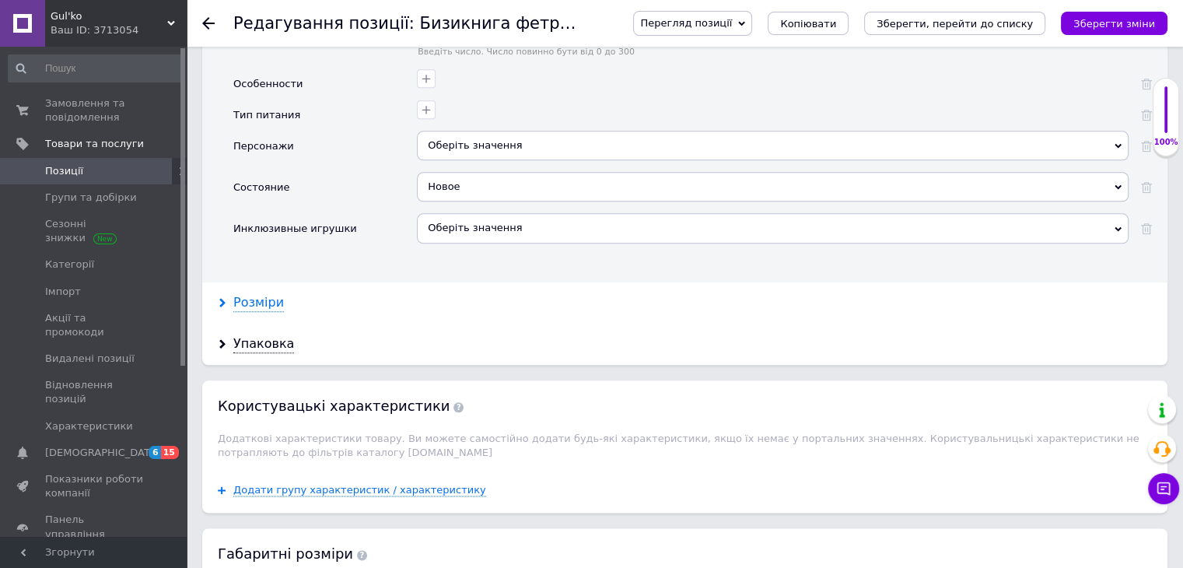
click at [274, 294] on div "Розміри" at bounding box center [258, 303] width 51 height 18
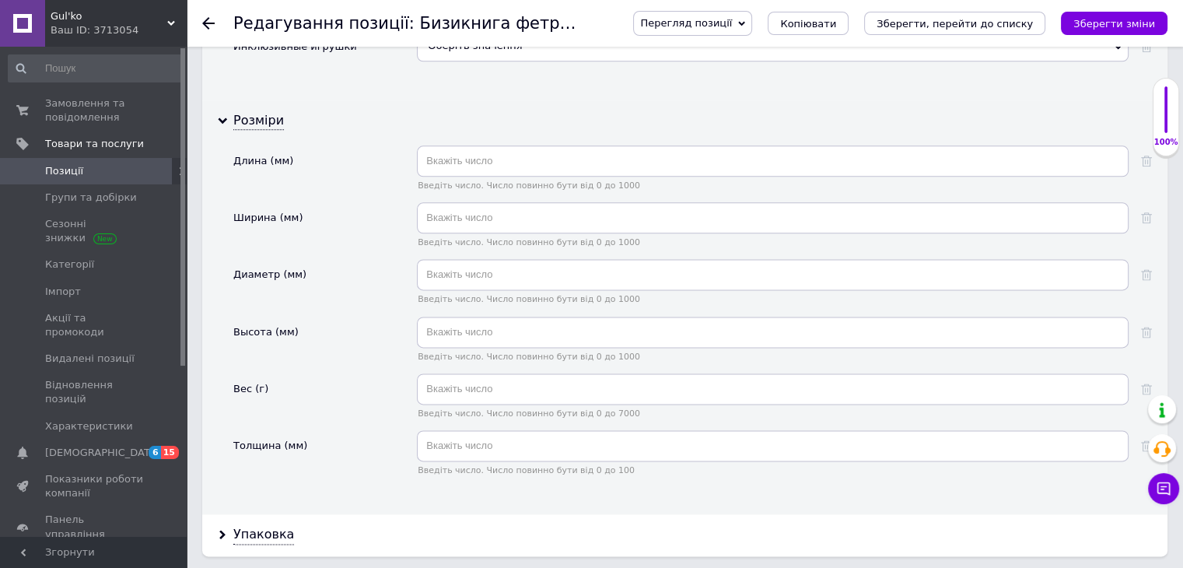
scroll to position [1944, 0]
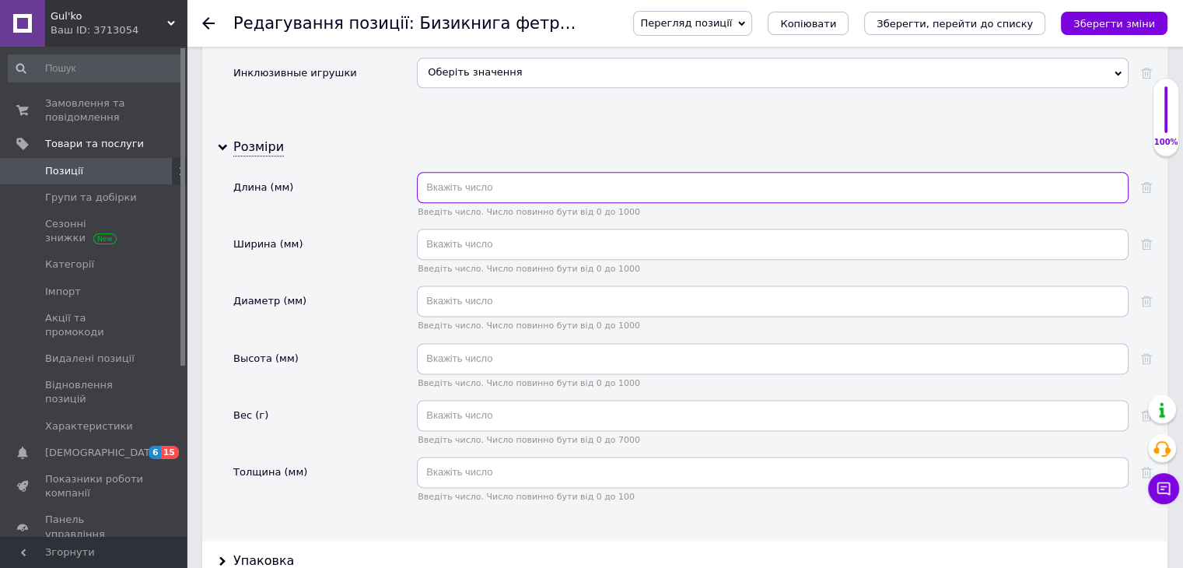
click at [449, 172] on input "text" at bounding box center [772, 187] width 711 height 31
type input "210"
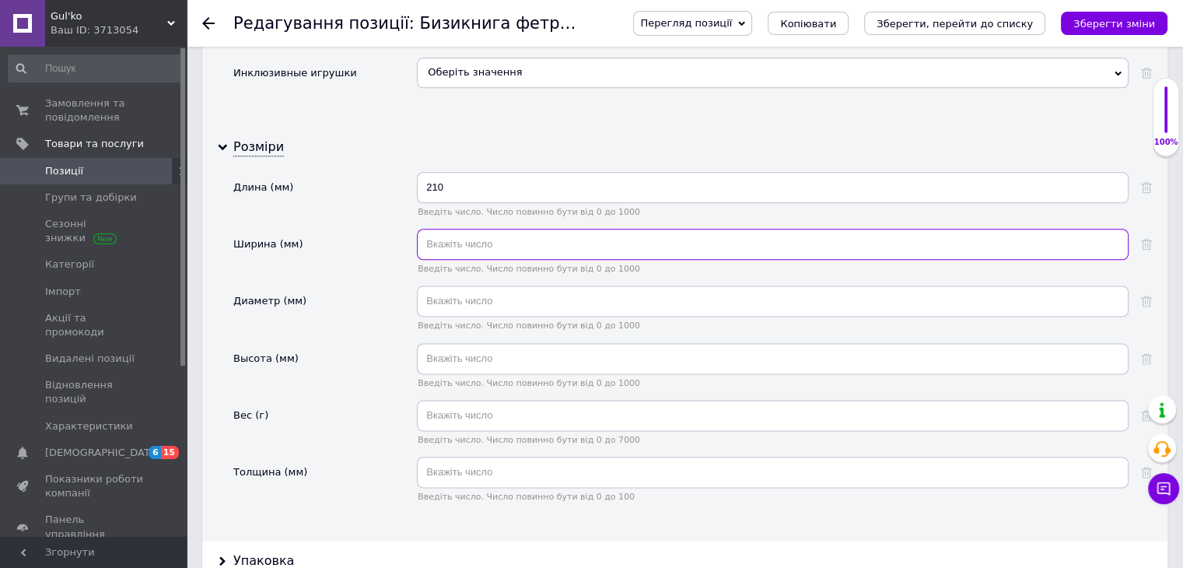
click at [473, 229] on input "text" at bounding box center [772, 244] width 711 height 31
type input "70"
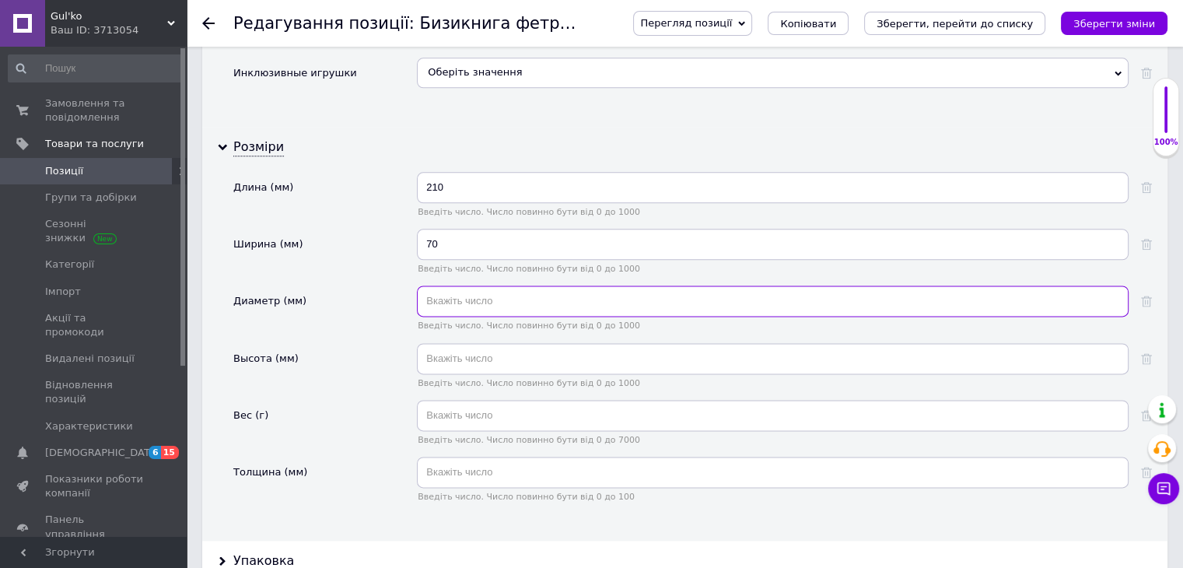
click at [433, 285] on input "text" at bounding box center [772, 300] width 711 height 31
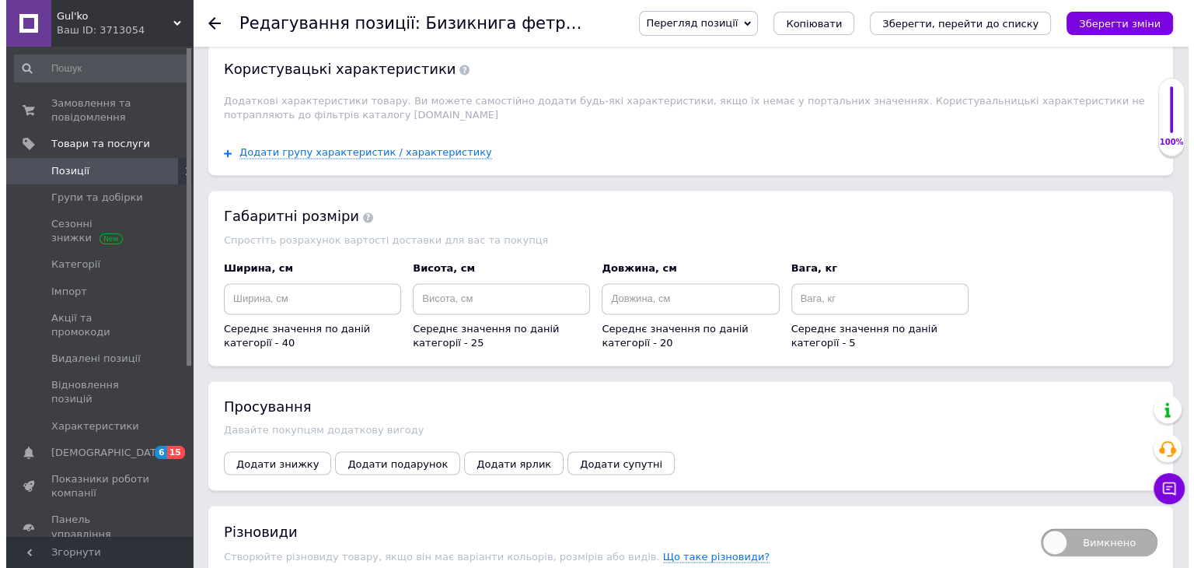
scroll to position [2644, 0]
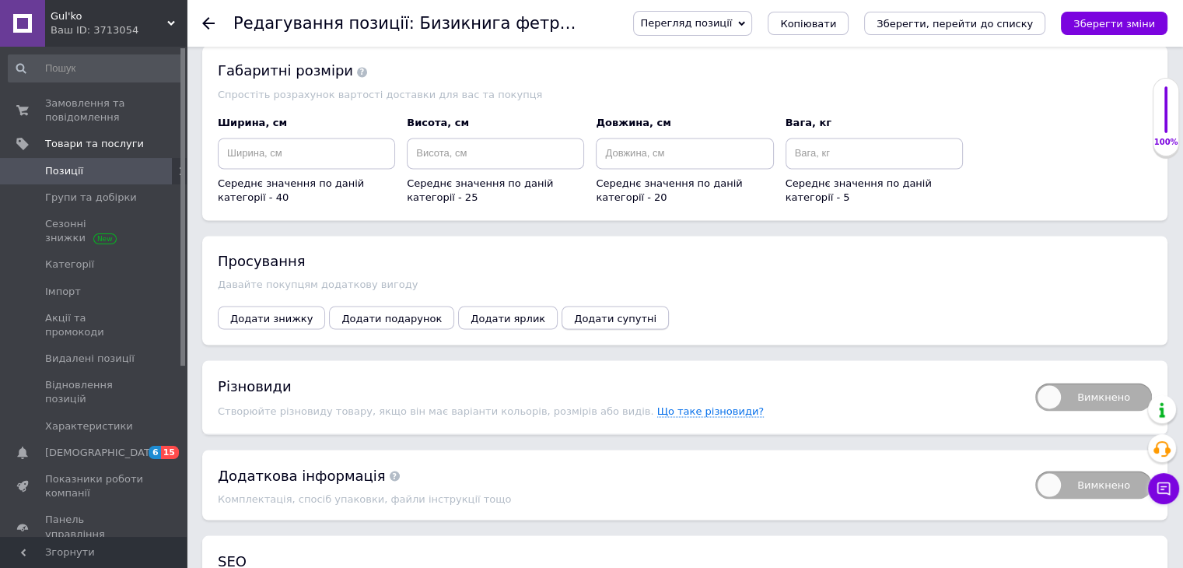
type input "210"
click at [561, 306] on button "Додати супутні" at bounding box center [614, 317] width 107 height 23
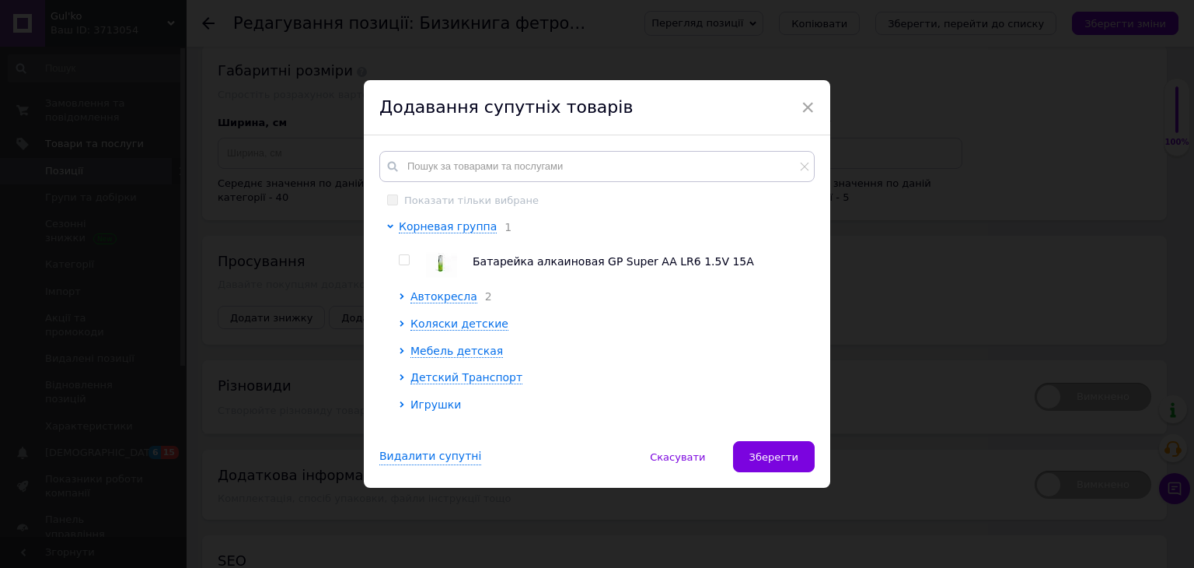
click at [437, 408] on span "Игрушки" at bounding box center [436, 404] width 51 height 12
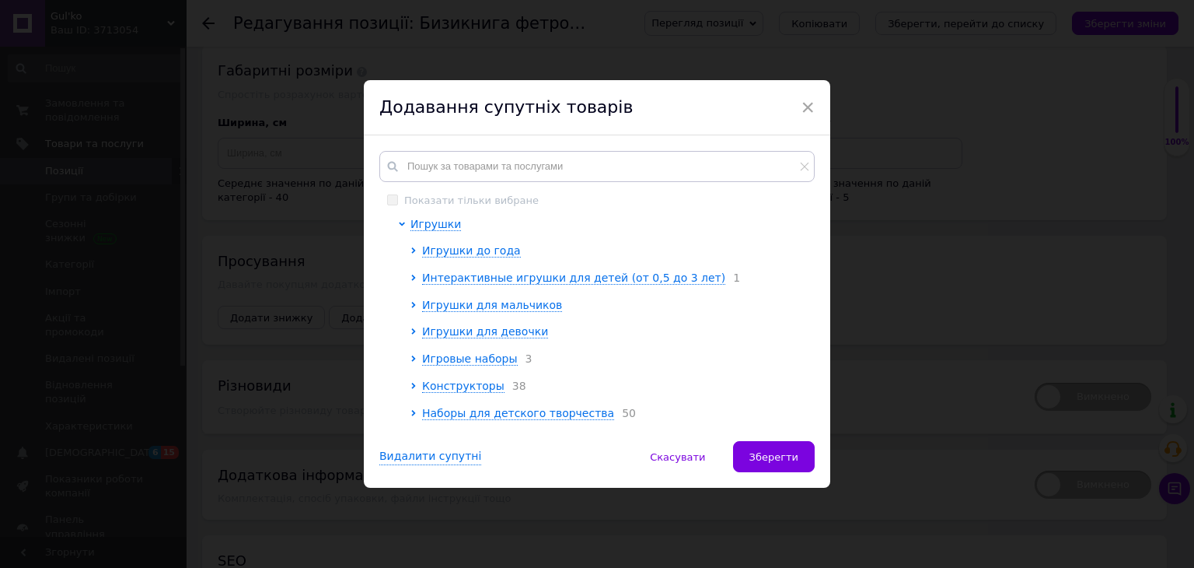
scroll to position [156, 0]
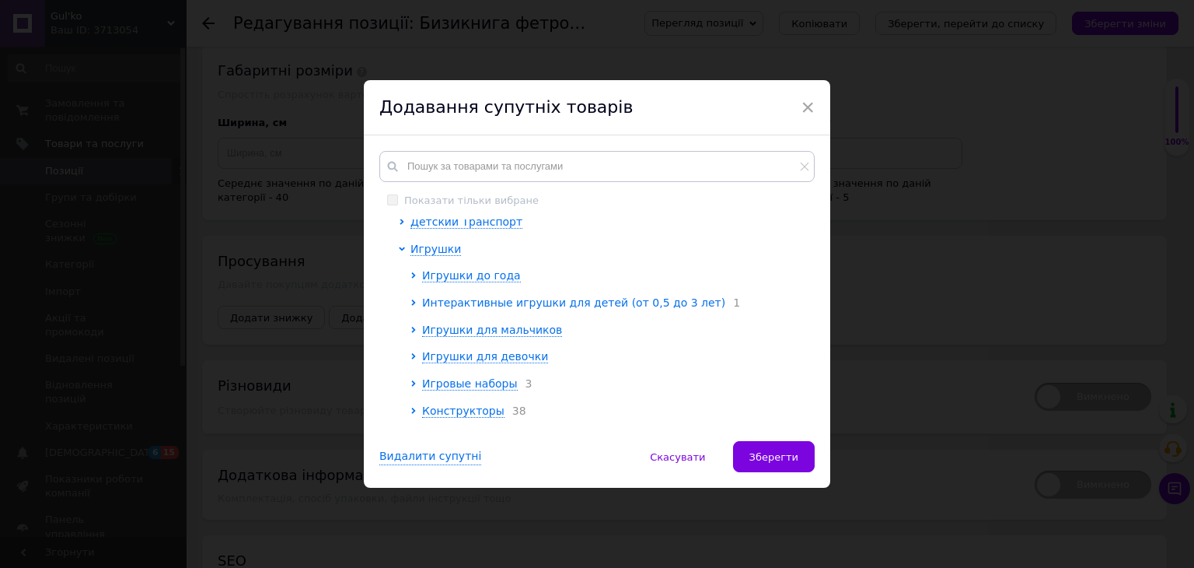
click at [523, 302] on span "Интерактивные игрушки для детей (от 0,5 до 3 лет)" at bounding box center [573, 302] width 303 height 12
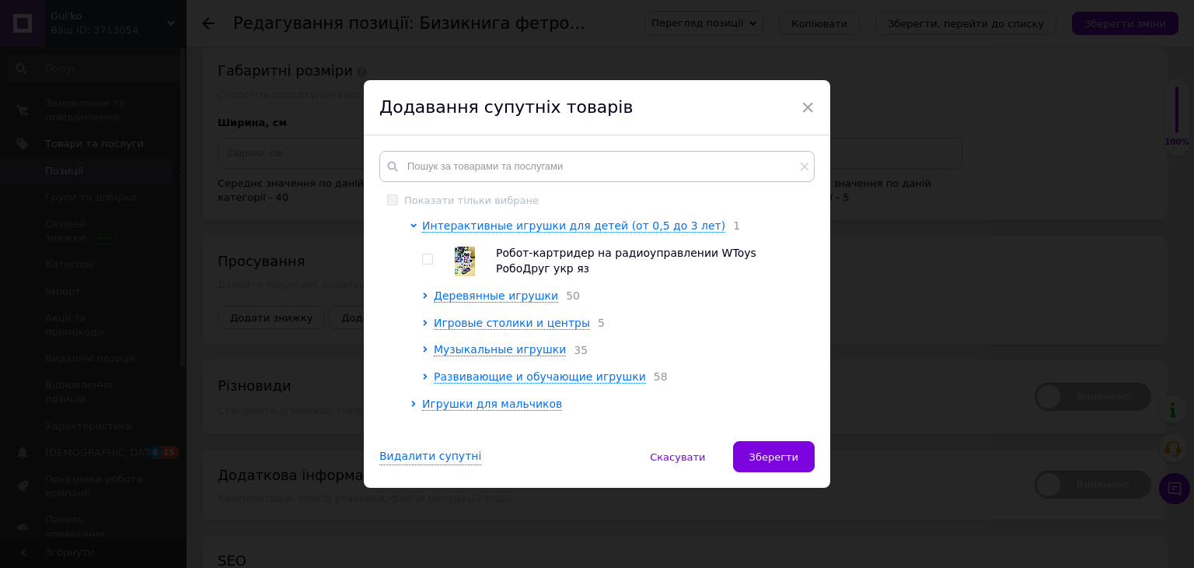
scroll to position [233, 0]
click at [504, 325] on span "Игровые столики и центры" at bounding box center [512, 322] width 156 height 12
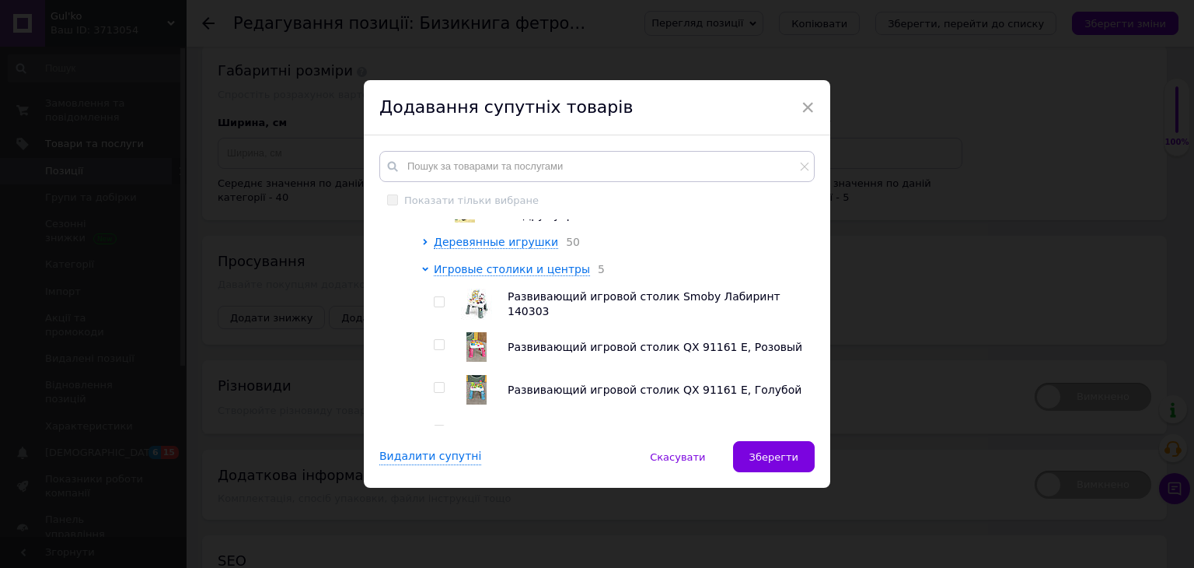
scroll to position [311, 0]
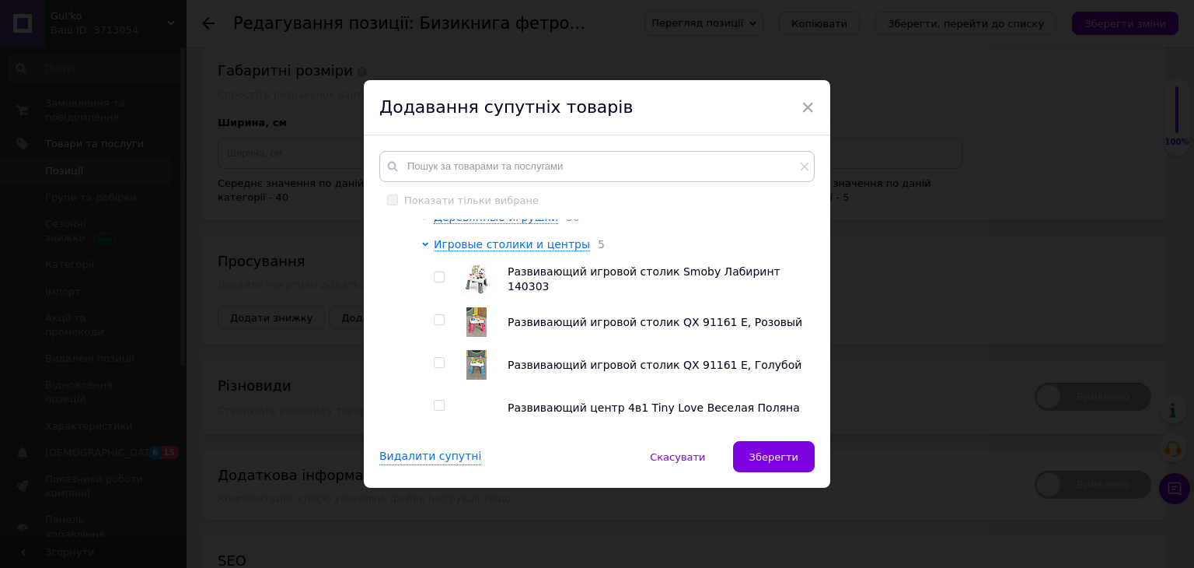
click at [430, 285] on div at bounding box center [428, 373] width 12 height 272
click at [435, 282] on input "checkbox" at bounding box center [439, 277] width 10 height 10
checkbox input "true"
drag, startPoint x: 439, startPoint y: 326, endPoint x: 441, endPoint y: 362, distance: 35.8
click at [439, 325] on input "checkbox" at bounding box center [439, 320] width 10 height 10
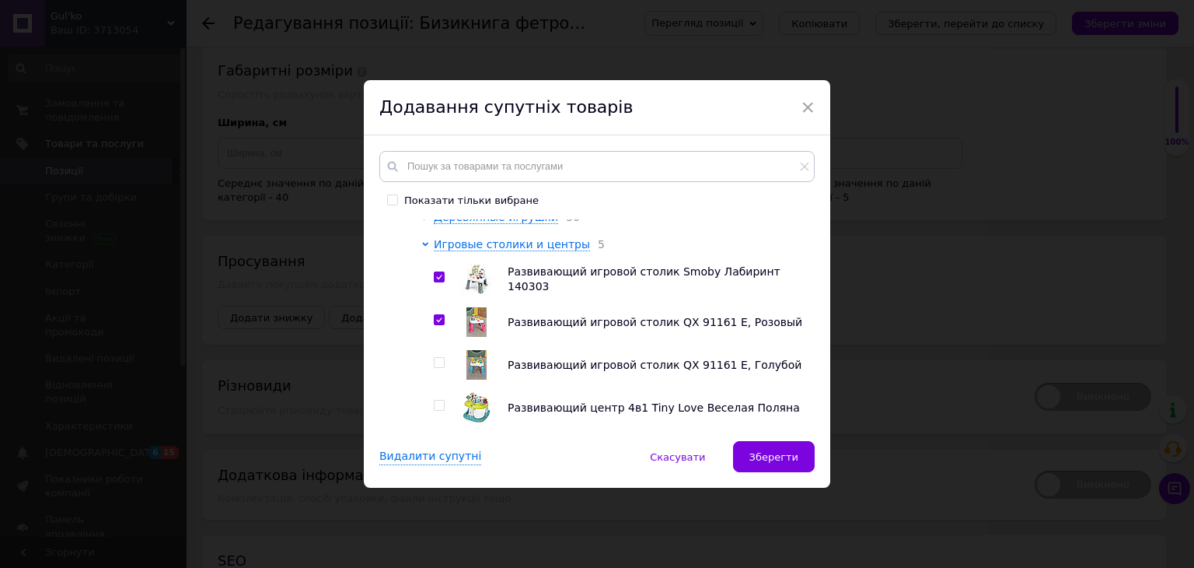
checkbox input "true"
click at [435, 368] on input "checkbox" at bounding box center [439, 363] width 10 height 10
checkbox input "true"
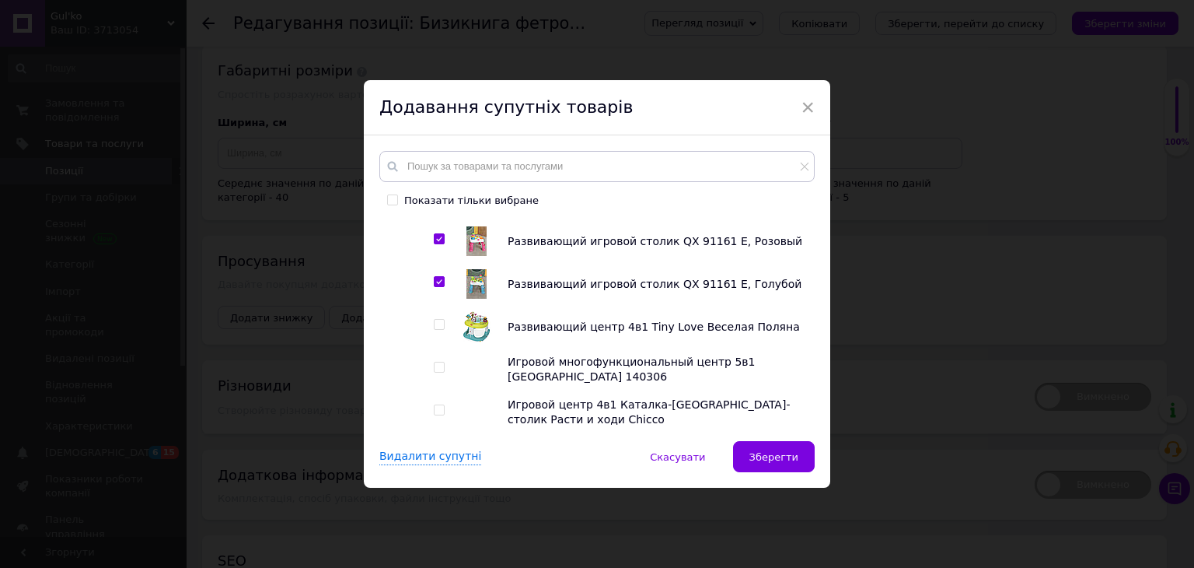
scroll to position [467, 0]
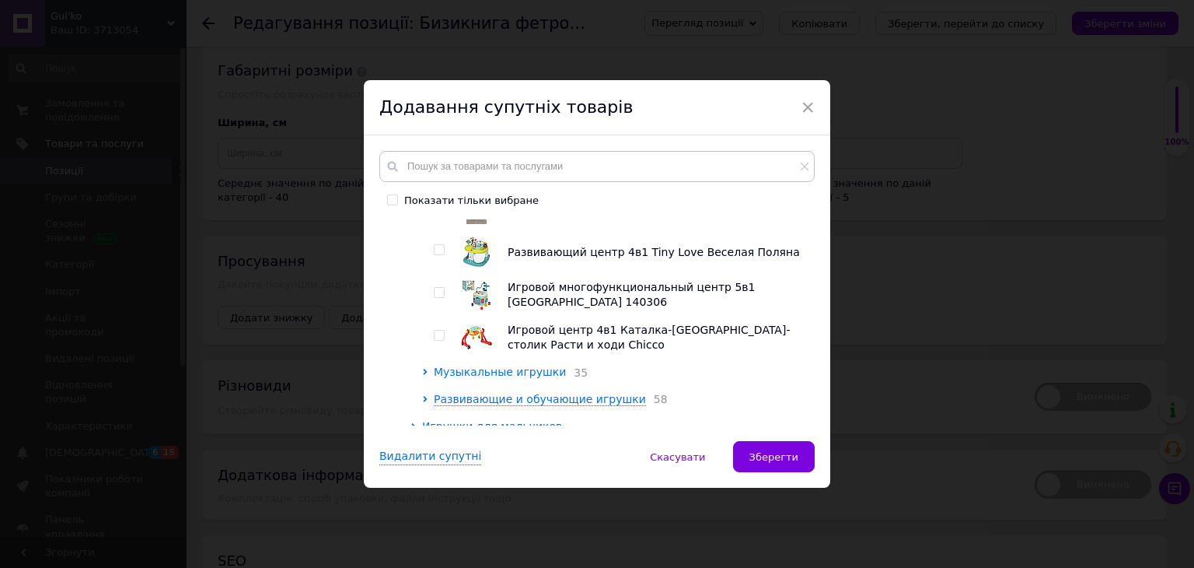
click at [502, 376] on span "Музыкальные игрушки" at bounding box center [500, 371] width 132 height 12
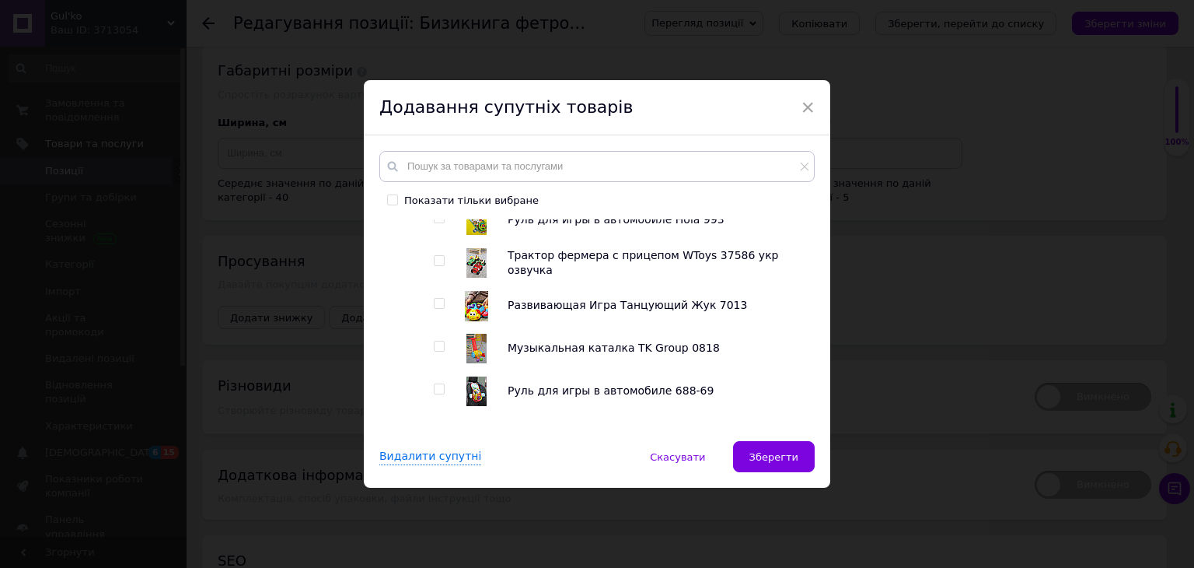
scroll to position [700, 0]
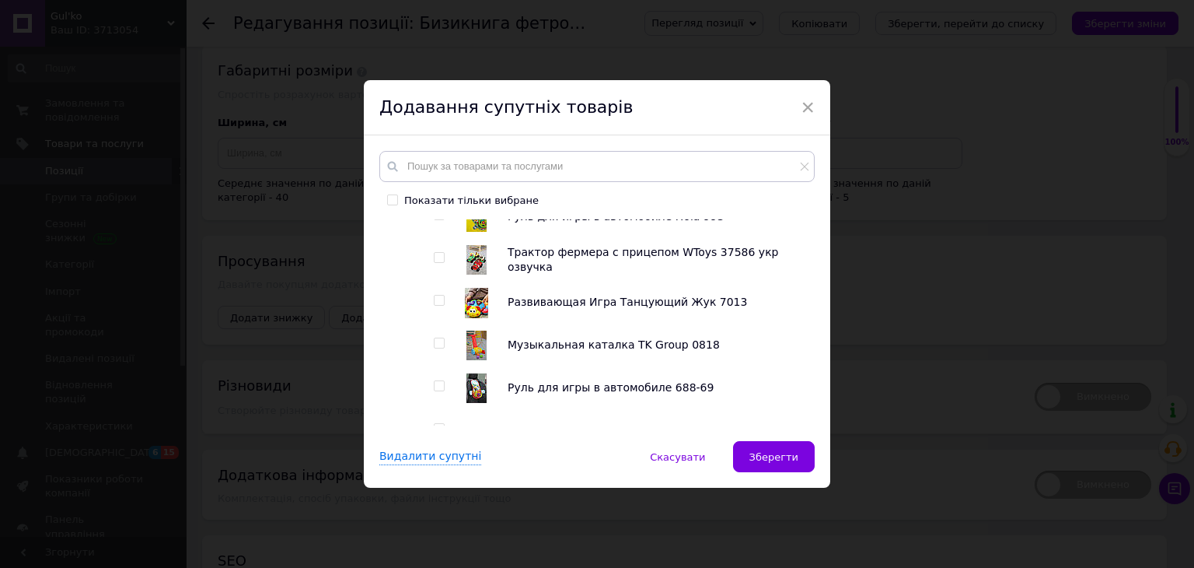
click at [440, 263] on input "checkbox" at bounding box center [439, 258] width 10 height 10
checkbox input "true"
click at [437, 306] on input "checkbox" at bounding box center [439, 300] width 10 height 10
checkbox input "true"
click at [439, 348] on input "checkbox" at bounding box center [439, 343] width 10 height 10
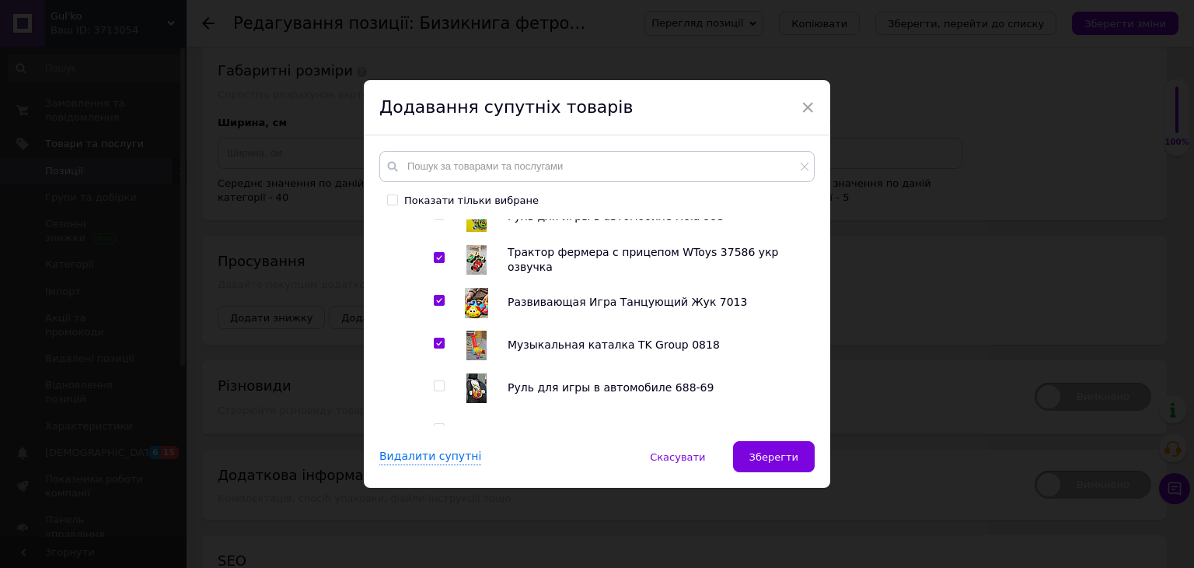
checkbox input "true"
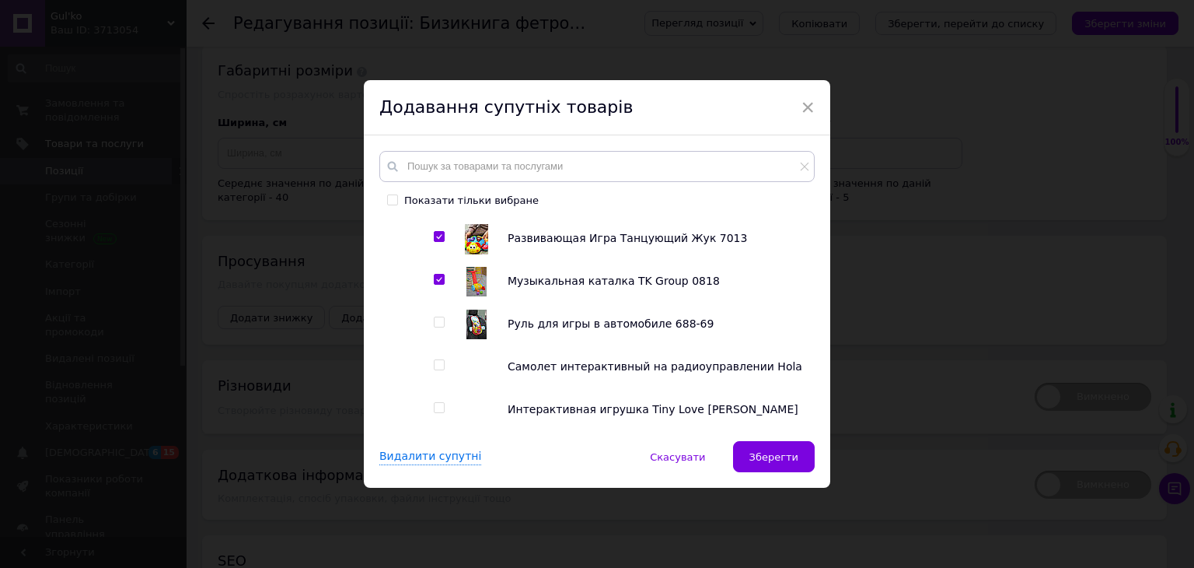
scroll to position [855, 0]
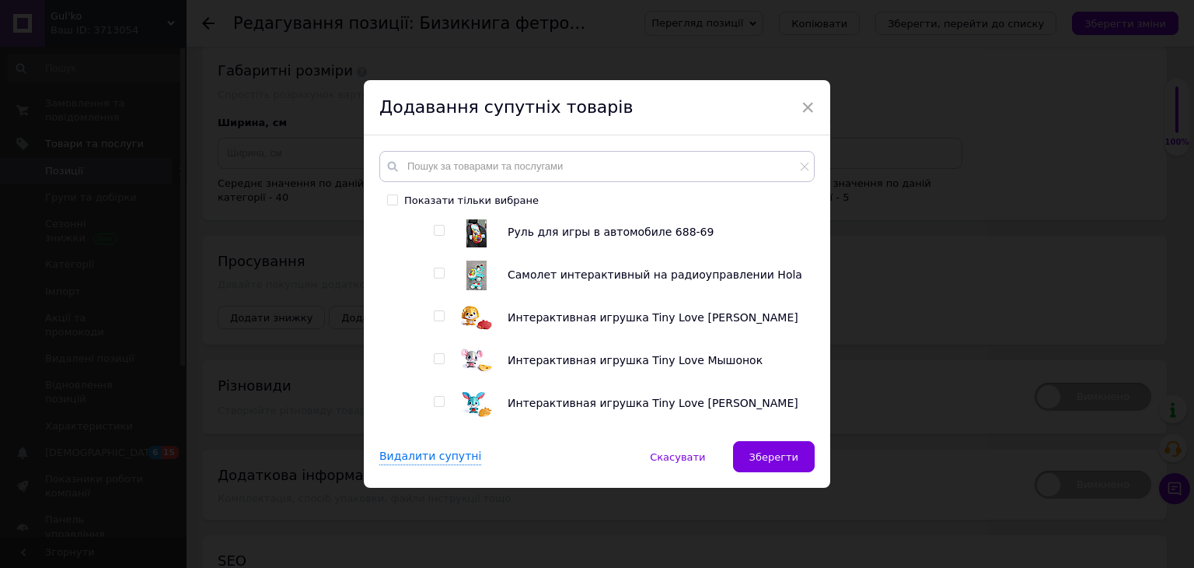
click at [435, 321] on input "checkbox" at bounding box center [439, 316] width 10 height 10
checkbox input "true"
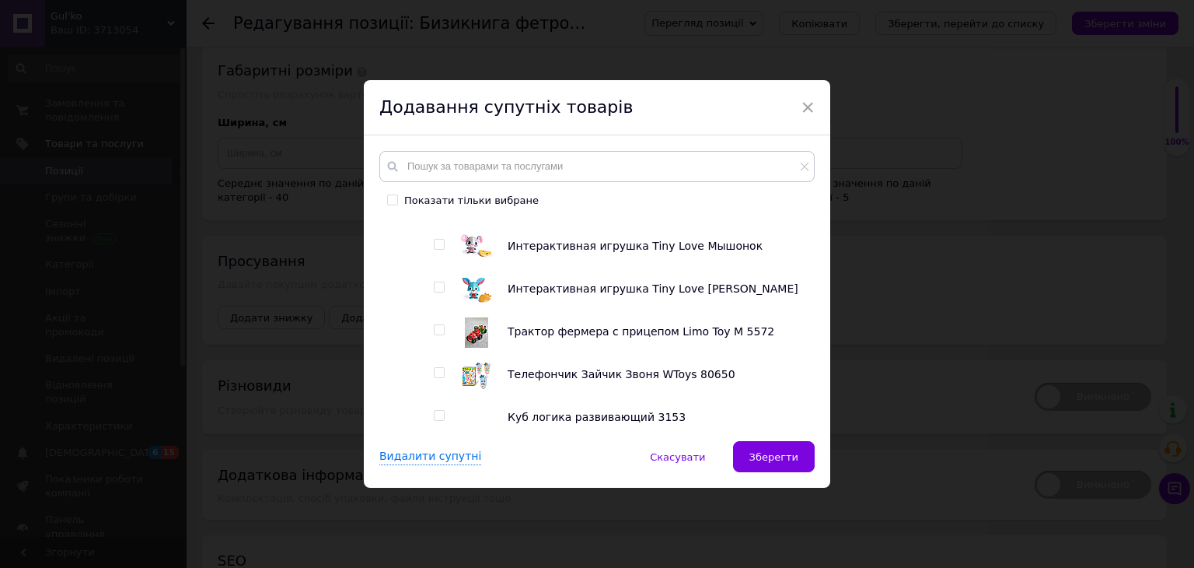
scroll to position [1089, 0]
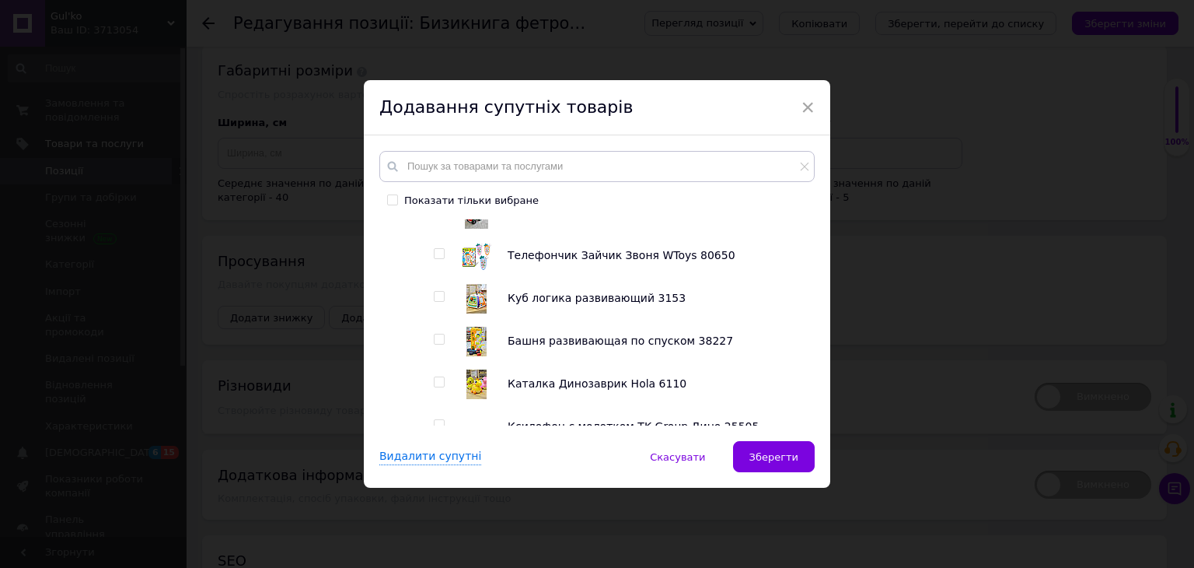
click at [439, 302] on input "checkbox" at bounding box center [439, 297] width 10 height 10
checkbox input "true"
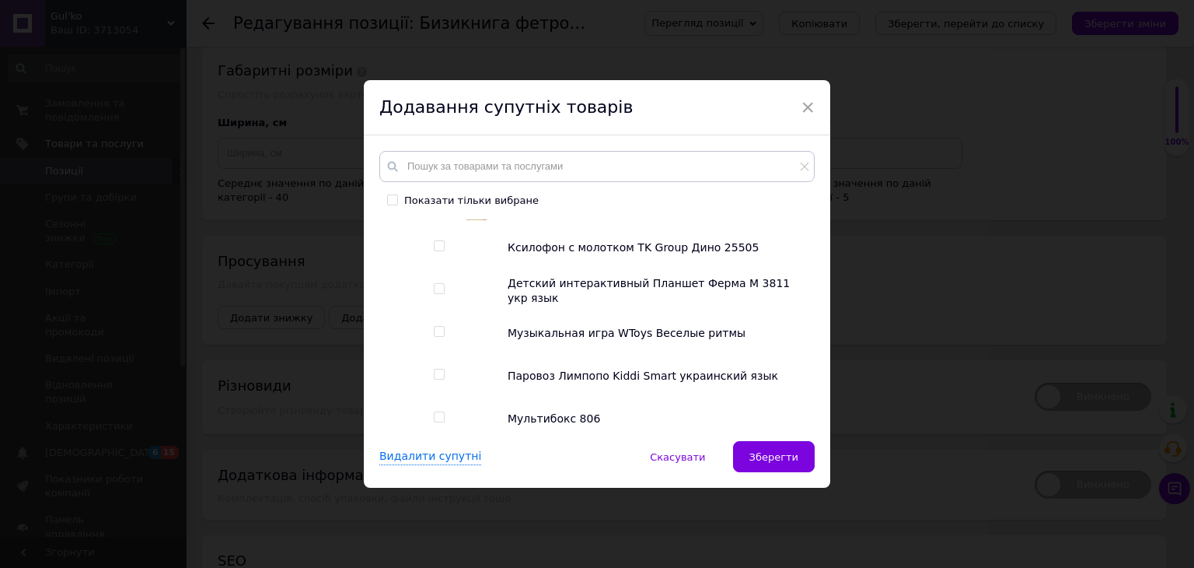
scroll to position [1322, 0]
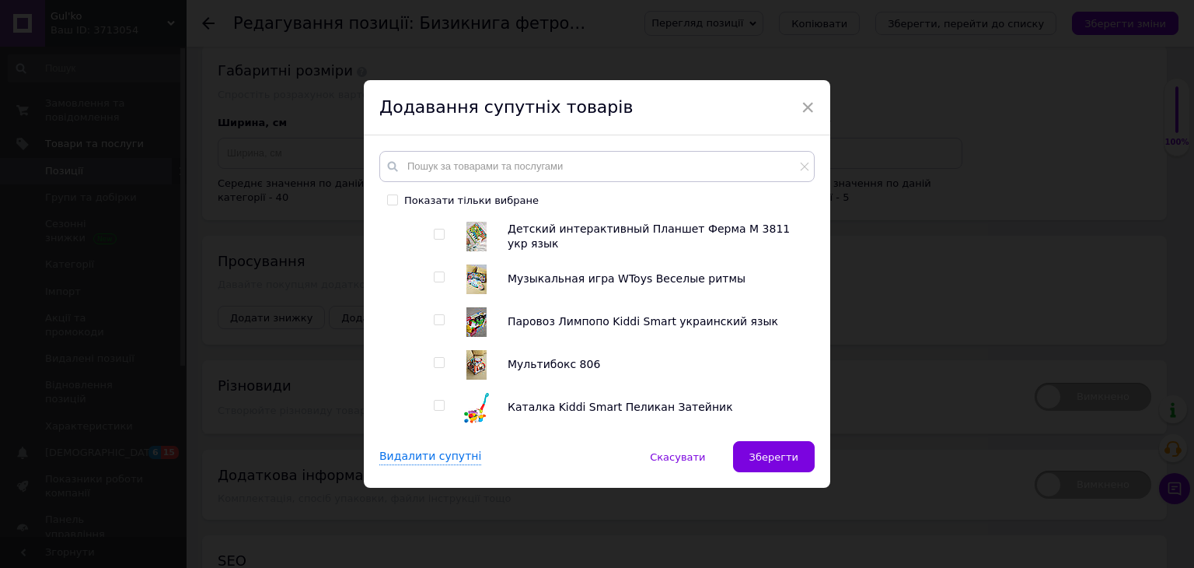
click at [435, 281] on input "checkbox" at bounding box center [439, 277] width 10 height 10
checkbox input "true"
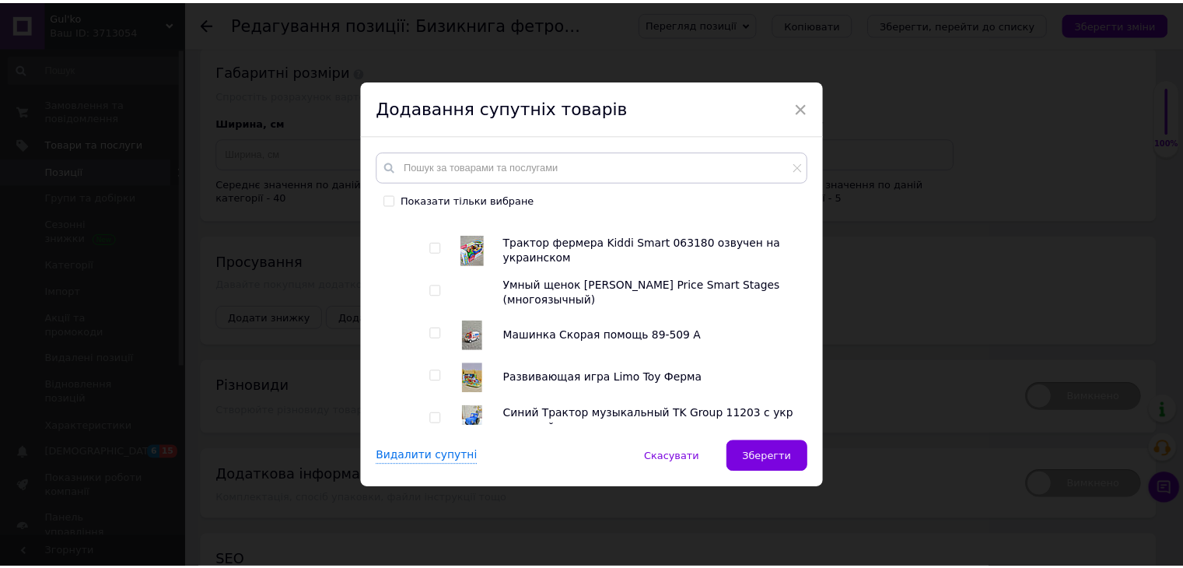
scroll to position [1711, 0]
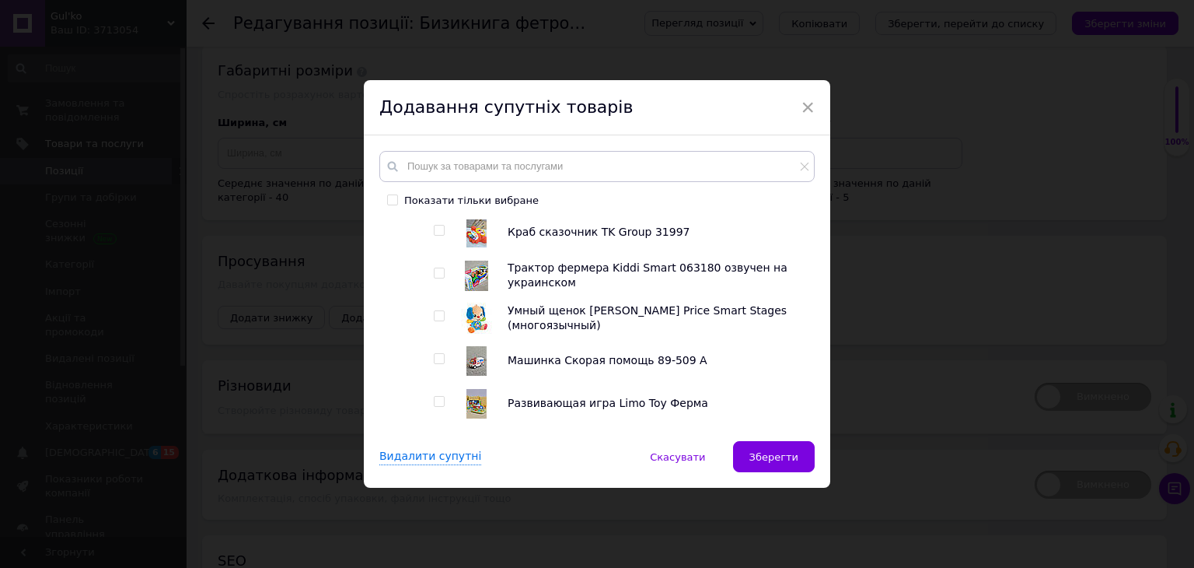
click at [440, 278] on input "checkbox" at bounding box center [439, 273] width 10 height 10
checkbox input "true"
click at [439, 320] on input "checkbox" at bounding box center [439, 316] width 10 height 10
checkbox input "true"
click at [771, 455] on span "Зберегти" at bounding box center [774, 457] width 49 height 12
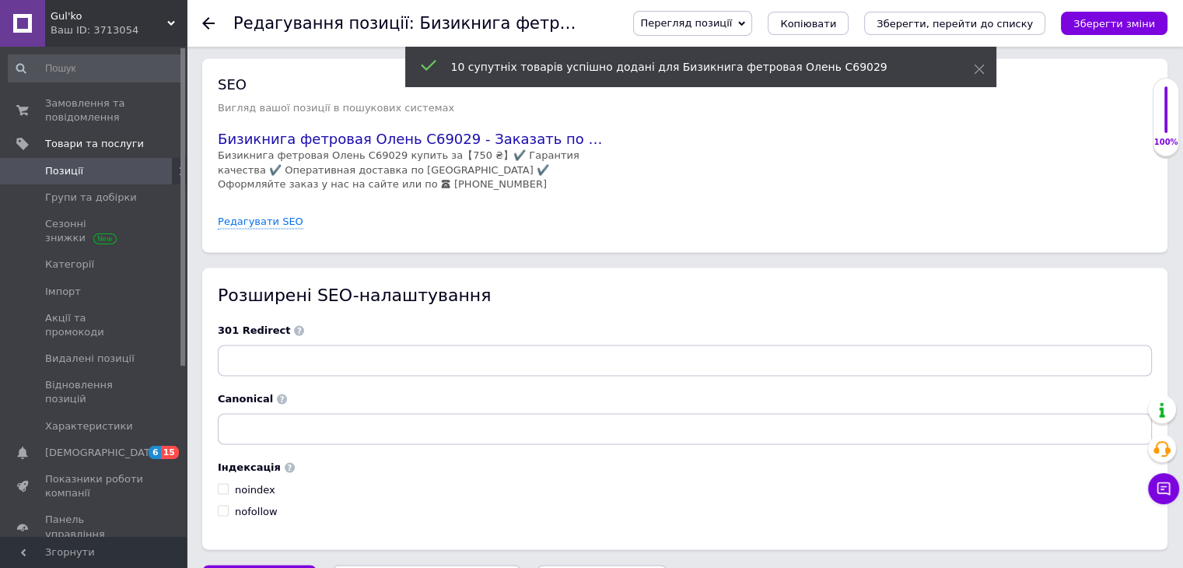
scroll to position [3123, 0]
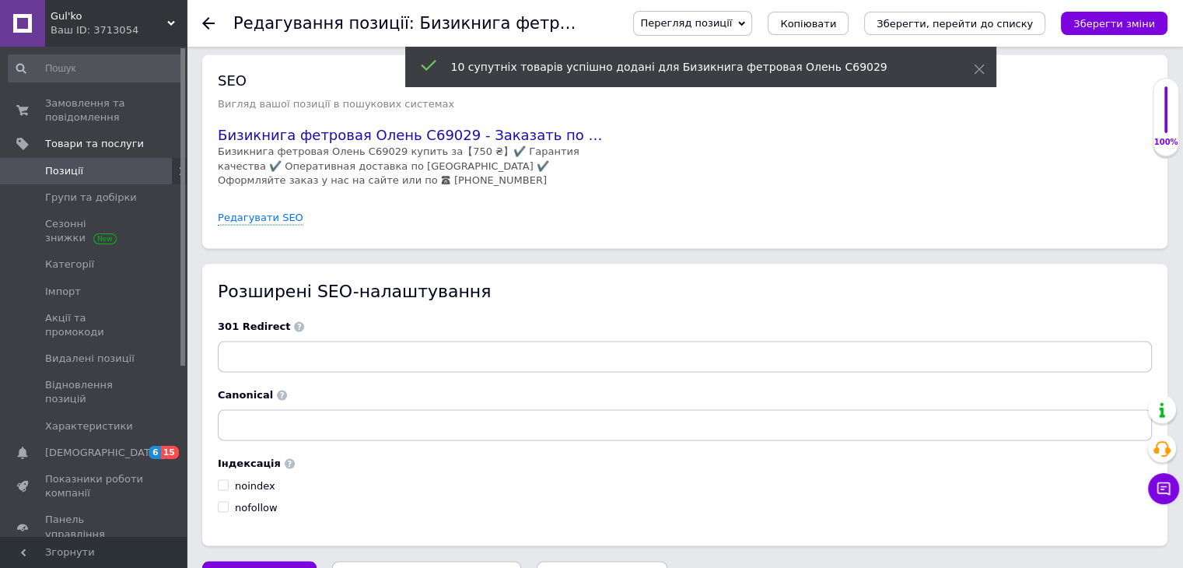
click at [428, 561] on button "Зберегти, перейти до списку" at bounding box center [426, 576] width 189 height 31
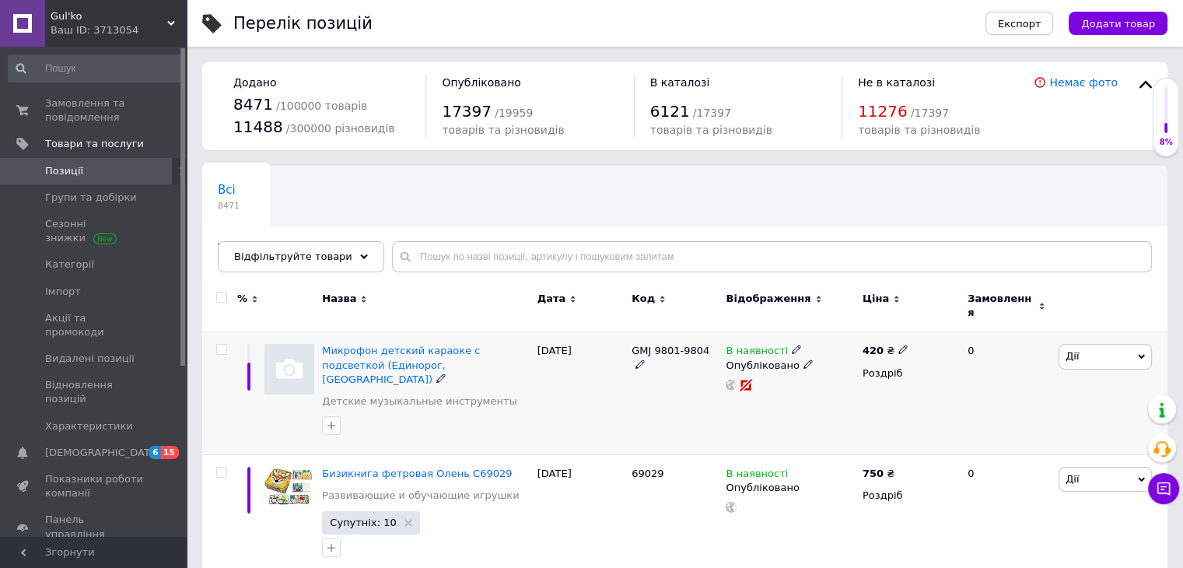
click at [304, 364] on img at bounding box center [289, 369] width 50 height 50
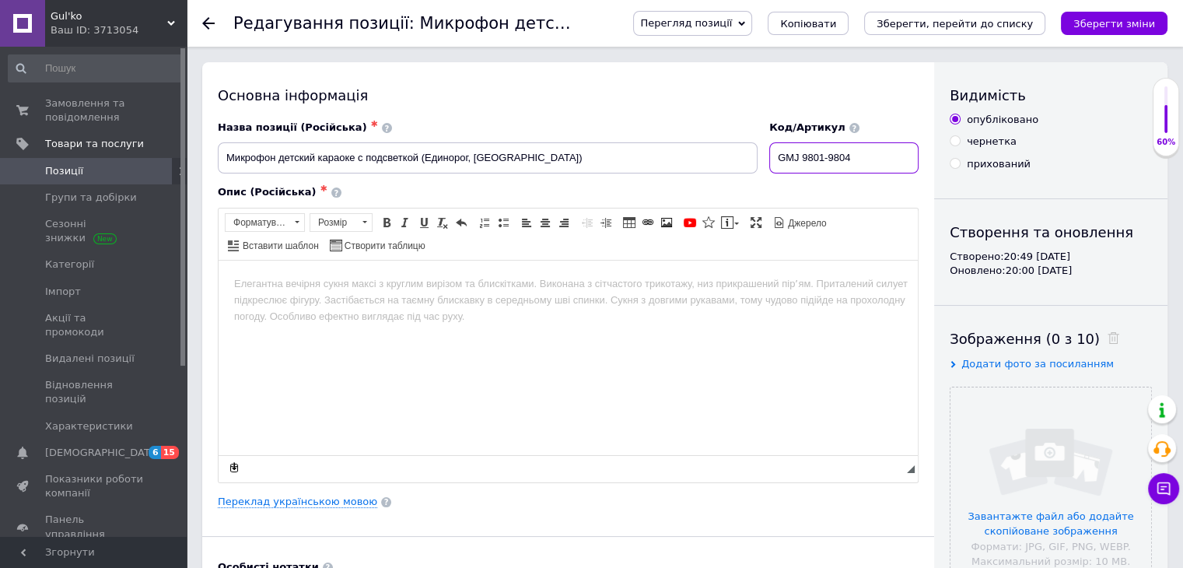
drag, startPoint x: 871, startPoint y: 150, endPoint x: 788, endPoint y: 152, distance: 82.5
click at [788, 152] on input "GMJ 9801-9804" at bounding box center [843, 157] width 149 height 31
click at [306, 498] on link "Переклад українською мовою" at bounding box center [297, 501] width 159 height 12
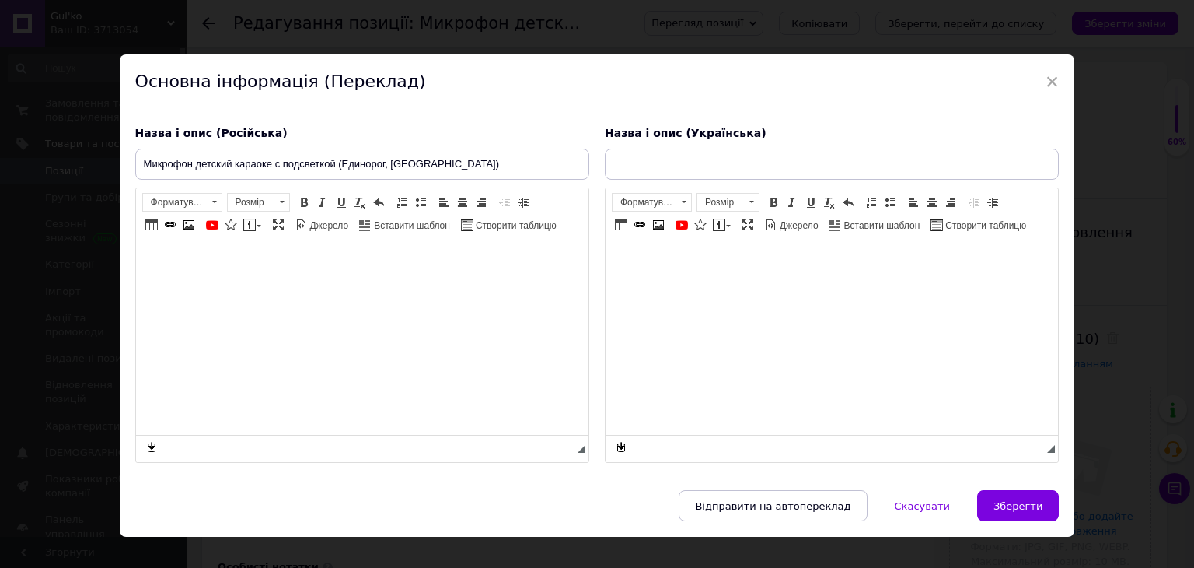
type input "Мікрофон дитячий караоке з підсвіткою (Єдиноріг, Котик)"
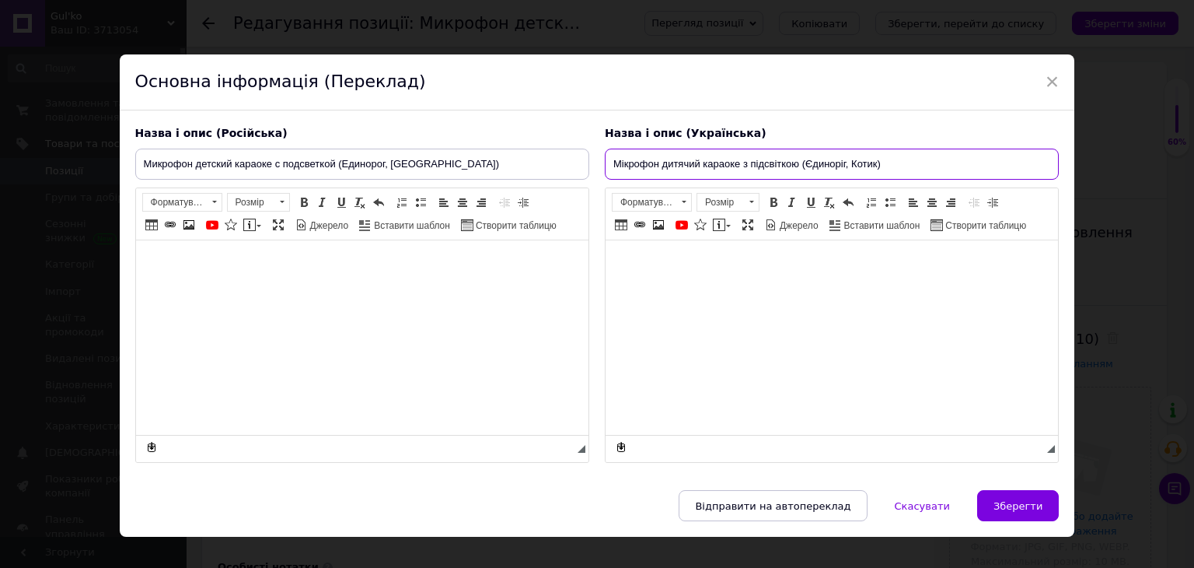
click at [610, 165] on input "Мікрофон дитячий караоке з підсвіткою (Єдиноріг, Котик)" at bounding box center [832, 164] width 454 height 31
drag, startPoint x: 678, startPoint y: 166, endPoint x: 876, endPoint y: 167, distance: 197.5
click at [876, 167] on input "Мікрофон дитячий караоке з підсвіткою (Єдиноріг, Котик)" at bounding box center [832, 164] width 454 height 31
click at [1046, 86] on span "×" at bounding box center [1053, 81] width 14 height 26
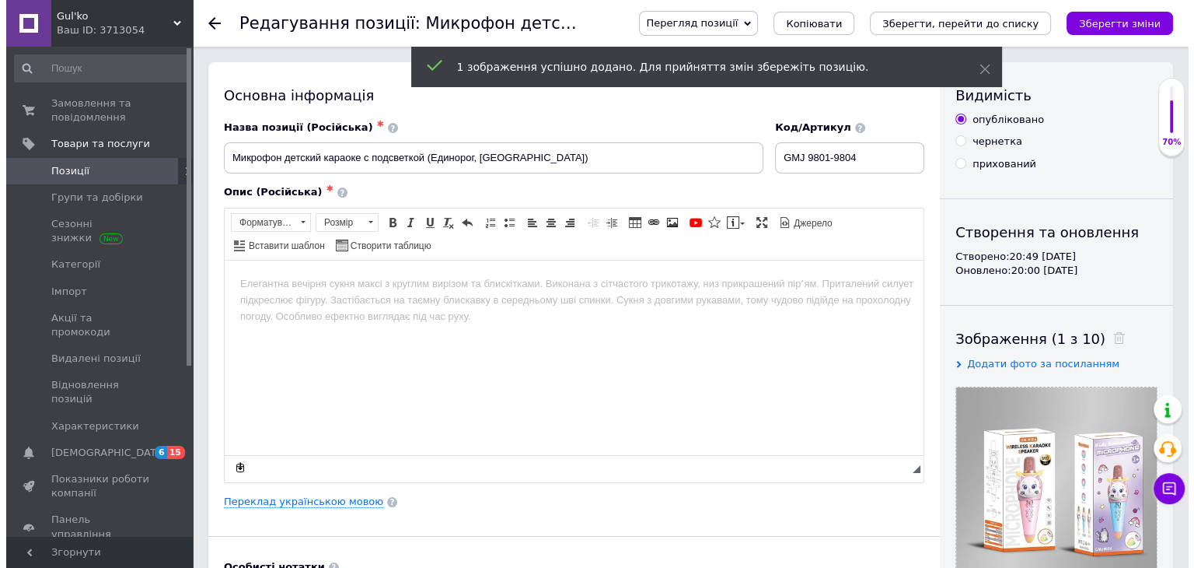
scroll to position [156, 0]
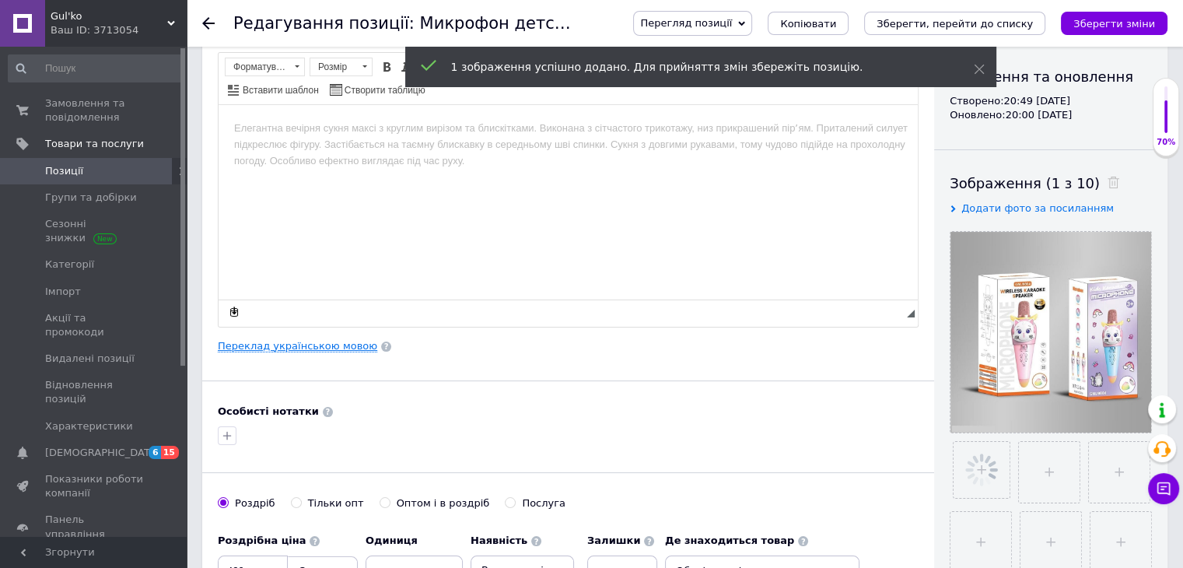
click at [326, 348] on link "Переклад українською мовою" at bounding box center [297, 346] width 159 height 12
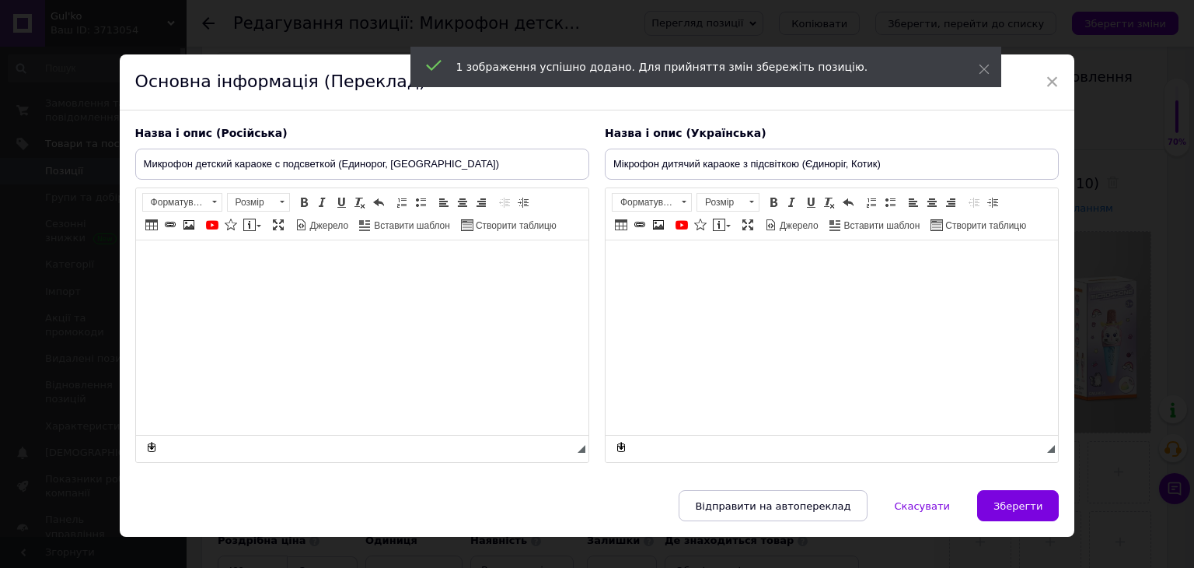
scroll to position [0, 0]
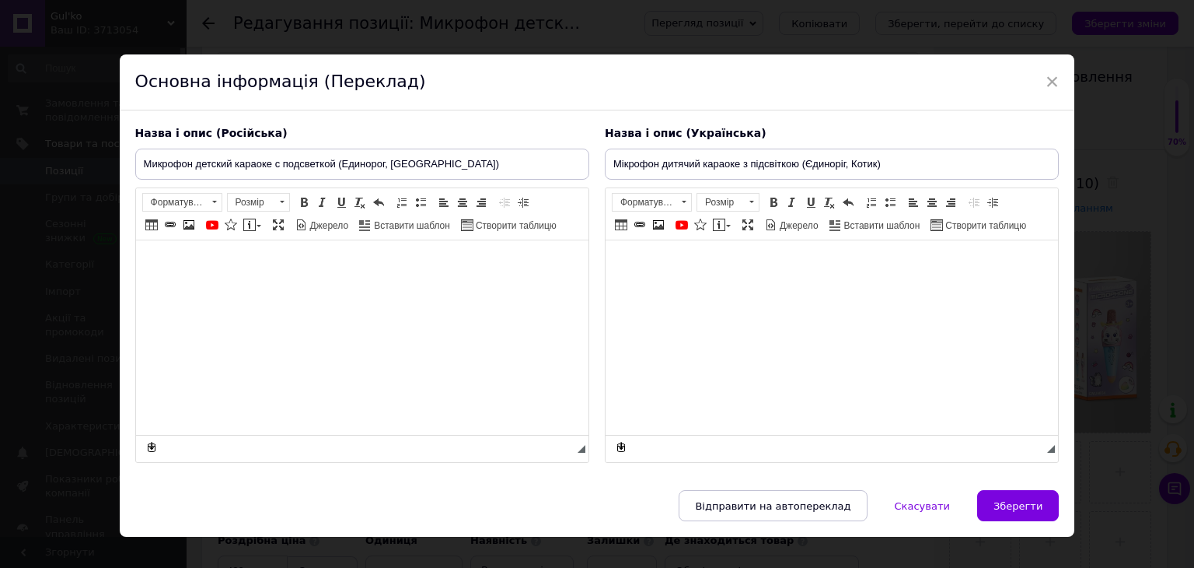
click at [717, 288] on html at bounding box center [831, 263] width 453 height 47
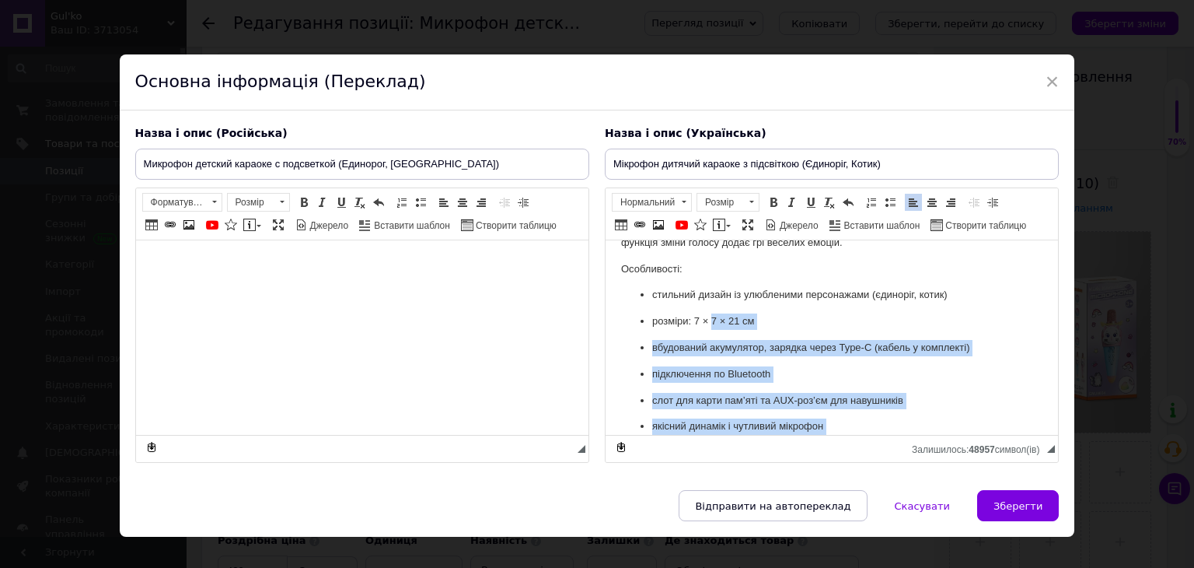
scroll to position [91, 0]
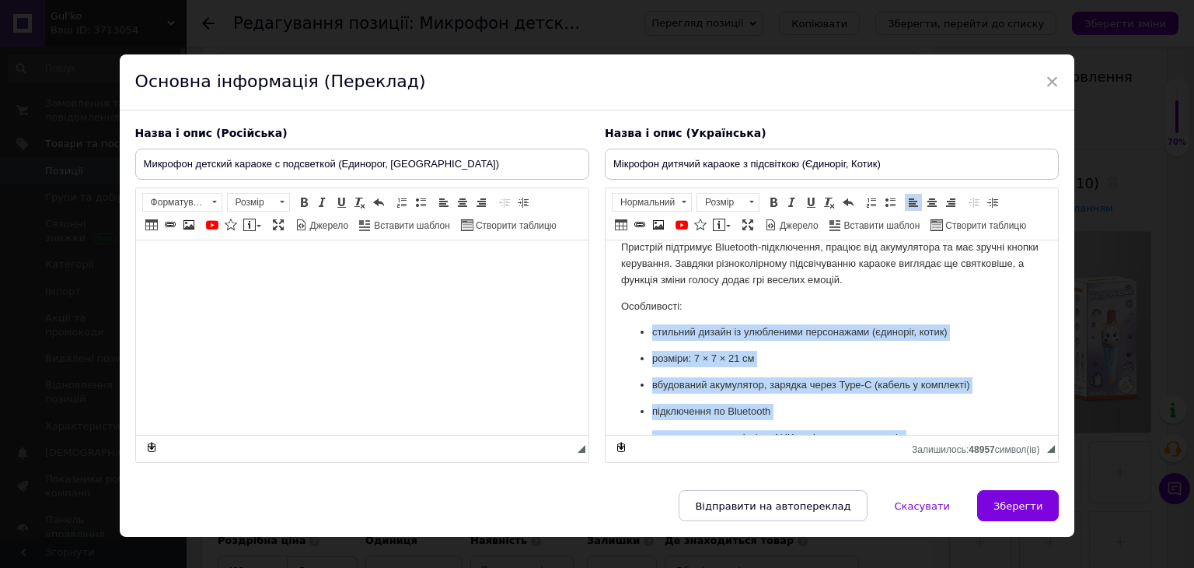
drag, startPoint x: 879, startPoint y: 388, endPoint x: 652, endPoint y: 327, distance: 235.2
click at [638, 328] on ul "стильний дизайн із улюбленими персонажами (єдиноріг, котик) розміри: 7 × 7 × 21…" at bounding box center [830, 437] width 421 height 226
click at [890, 205] on span at bounding box center [890, 202] width 12 height 12
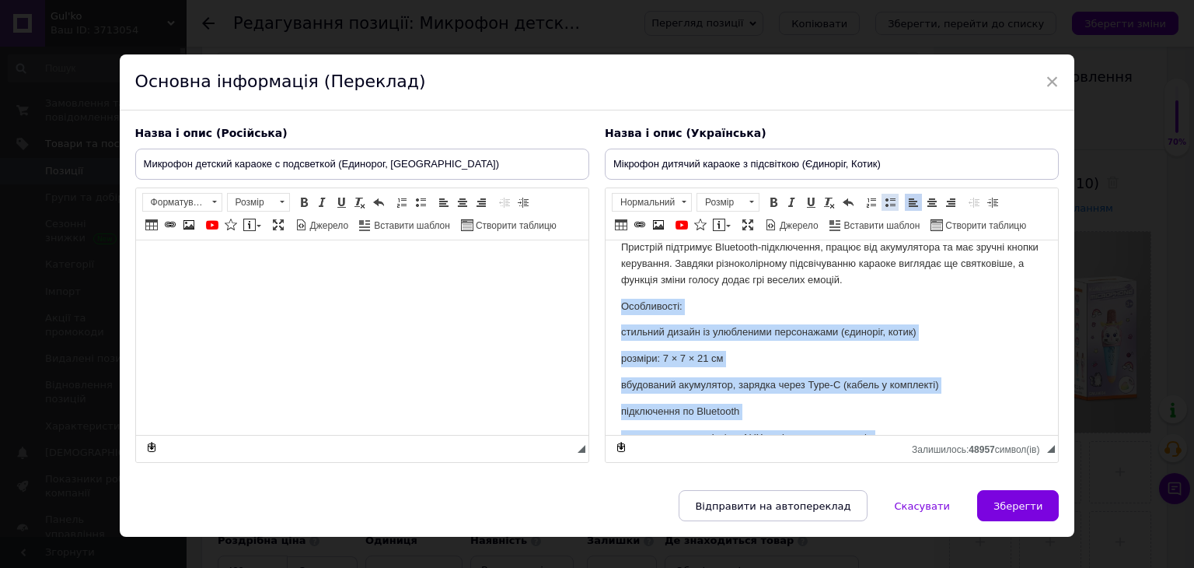
click at [889, 205] on span at bounding box center [890, 202] width 12 height 12
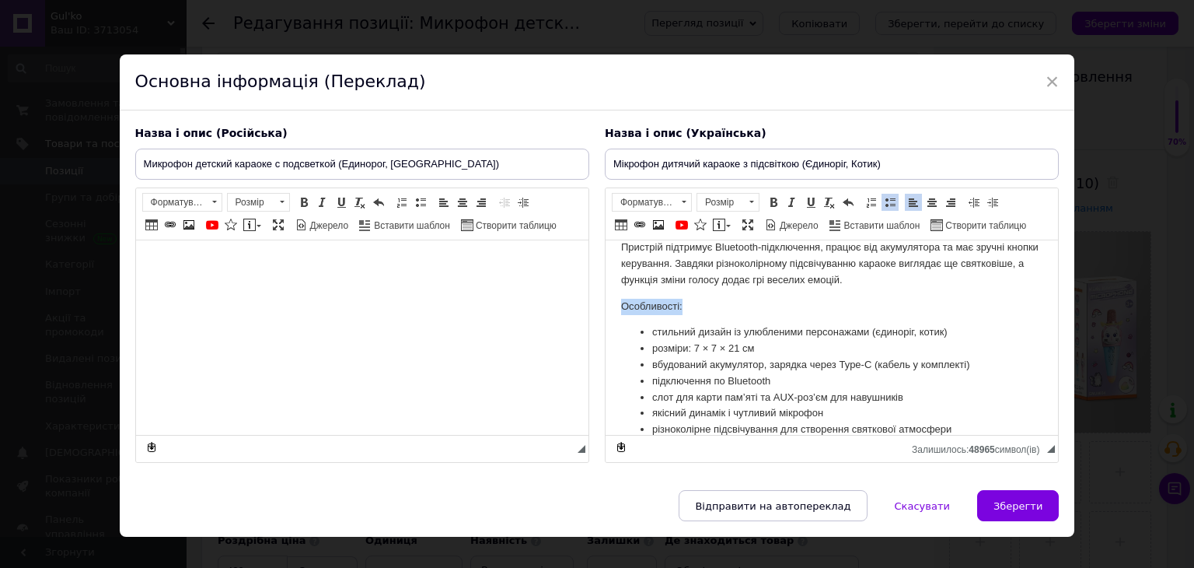
drag, startPoint x: 726, startPoint y: 296, endPoint x: 700, endPoint y: 246, distance: 57.0
click at [605, 306] on html "Мікрофон дитячий караоке з підсвіткою (Єдиноріг, Котик) – це яскрава іграшка дл…" at bounding box center [831, 338] width 453 height 379
click at [771, 191] on span "Панель інструментів редактора Форматування Нормальний Розмір Розмір Жирний Спол…" at bounding box center [832, 214] width 453 height 52
click at [767, 200] on span at bounding box center [773, 202] width 12 height 12
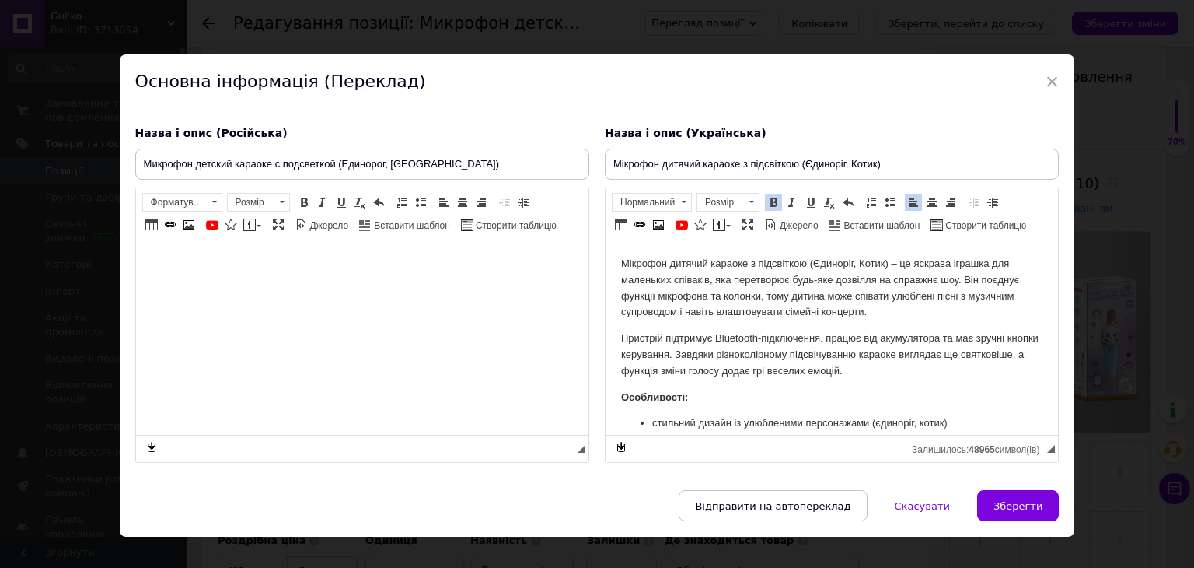
scroll to position [0, 0]
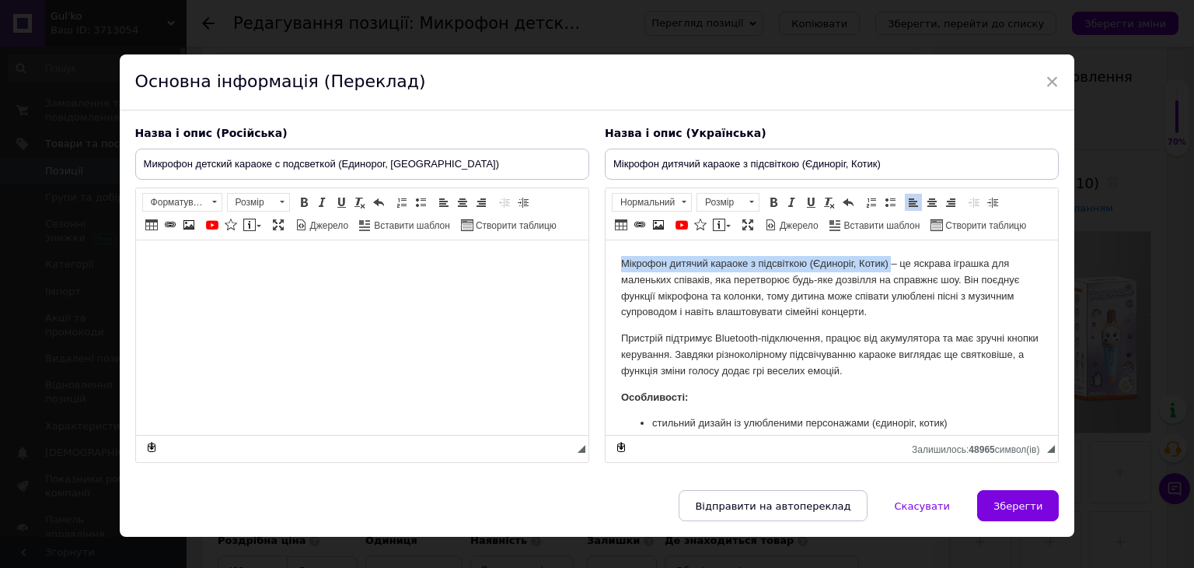
drag, startPoint x: 615, startPoint y: 263, endPoint x: 1462, endPoint y: 477, distance: 873.5
click at [891, 259] on html "Мікрофон дитячий караоке з підсвіткою (Єдиноріг, Котик) – це яскрава іграшка дл…" at bounding box center [831, 429] width 453 height 379
click at [771, 199] on span at bounding box center [773, 202] width 12 height 12
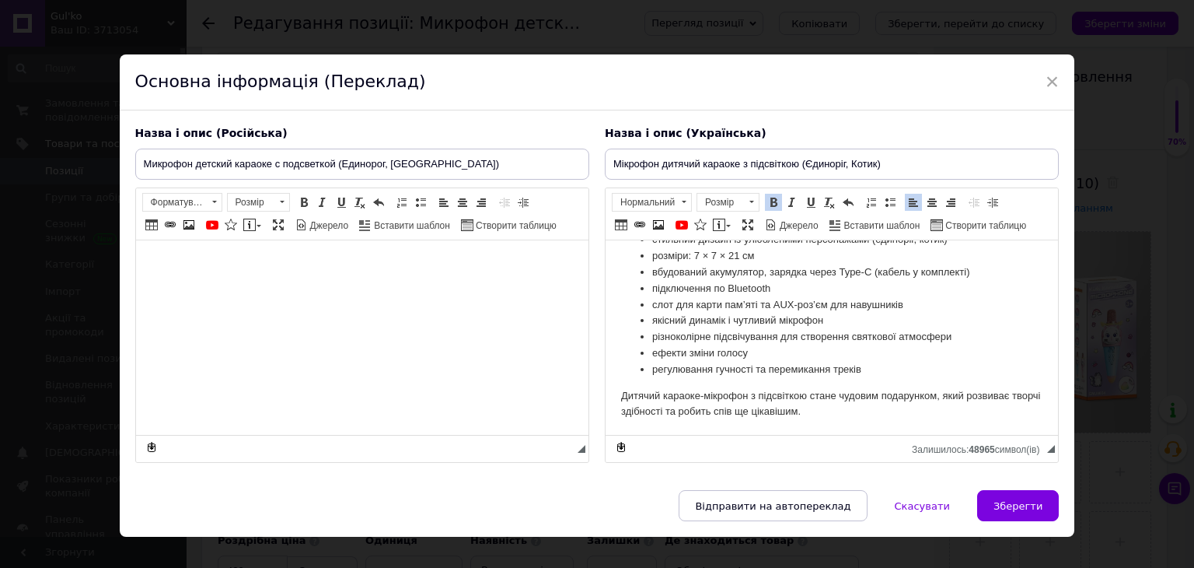
scroll to position [22, 0]
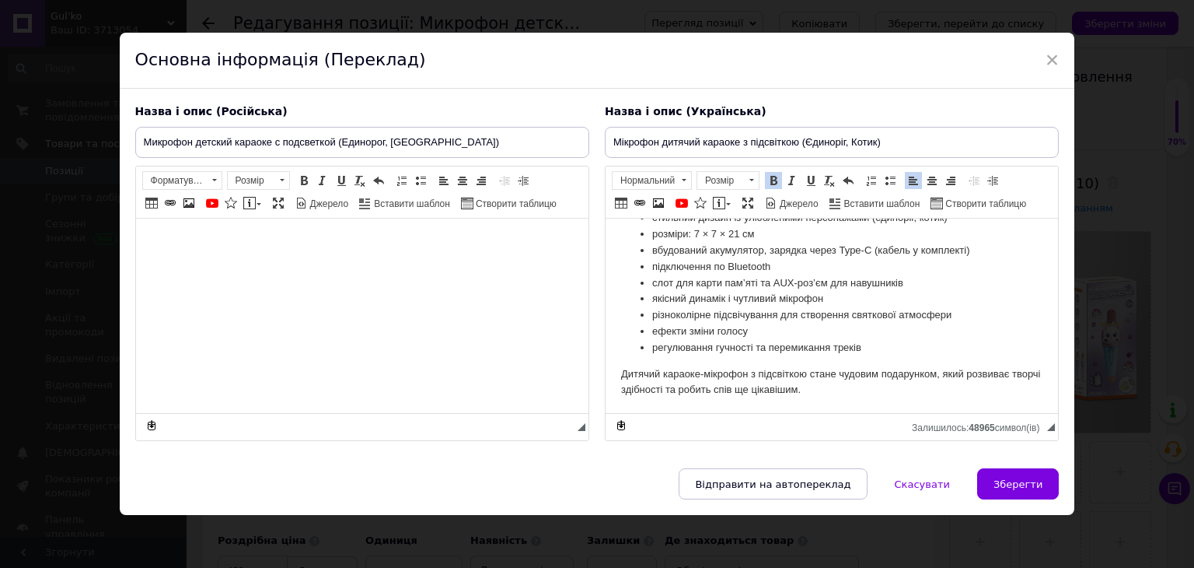
click at [333, 266] on html at bounding box center [361, 241] width 453 height 47
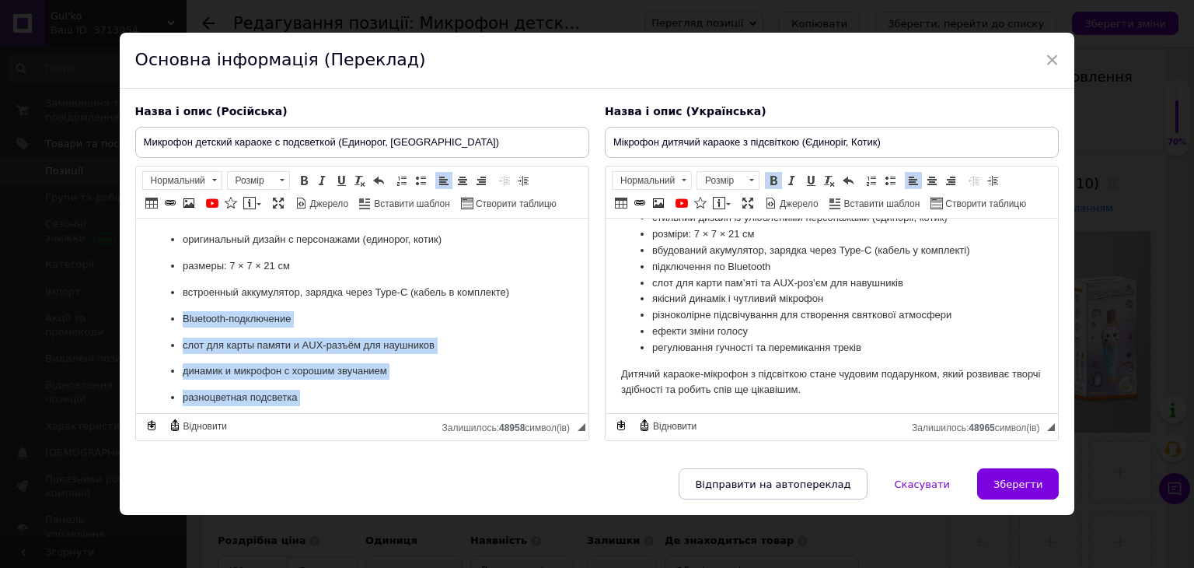
scroll to position [124, 0]
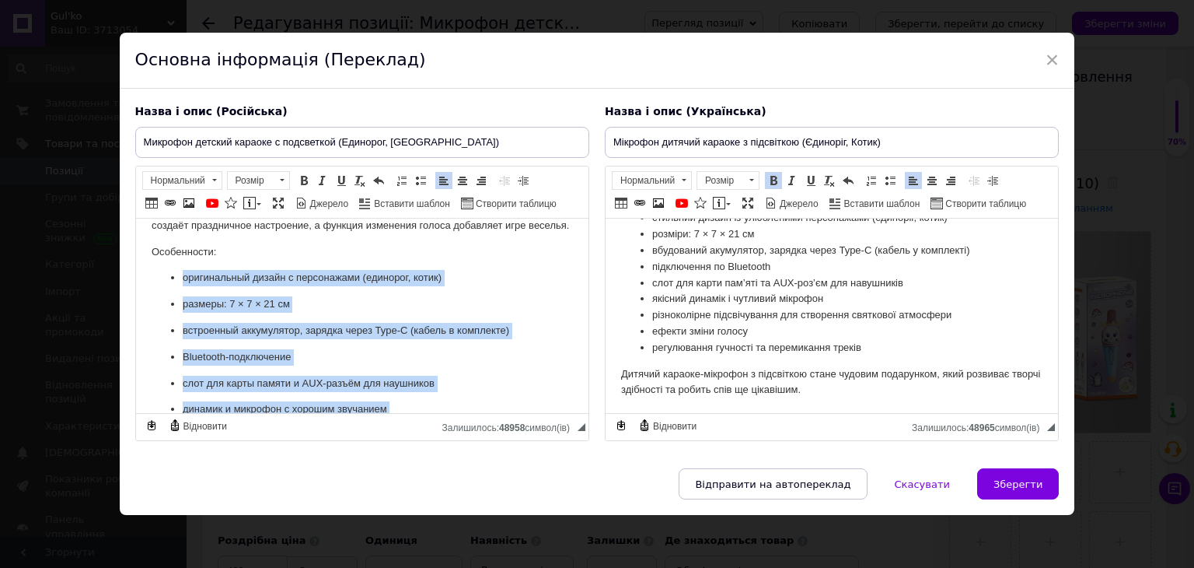
drag, startPoint x: 428, startPoint y: 355, endPoint x: 152, endPoint y: 288, distance: 283.8
click at [152, 288] on ul "оригинальный дизайн с персонажами (единорог, котик) размеры: 7 × 7 × 21 см встр…" at bounding box center [361, 383] width 421 height 226
click at [415, 177] on span at bounding box center [420, 180] width 12 height 12
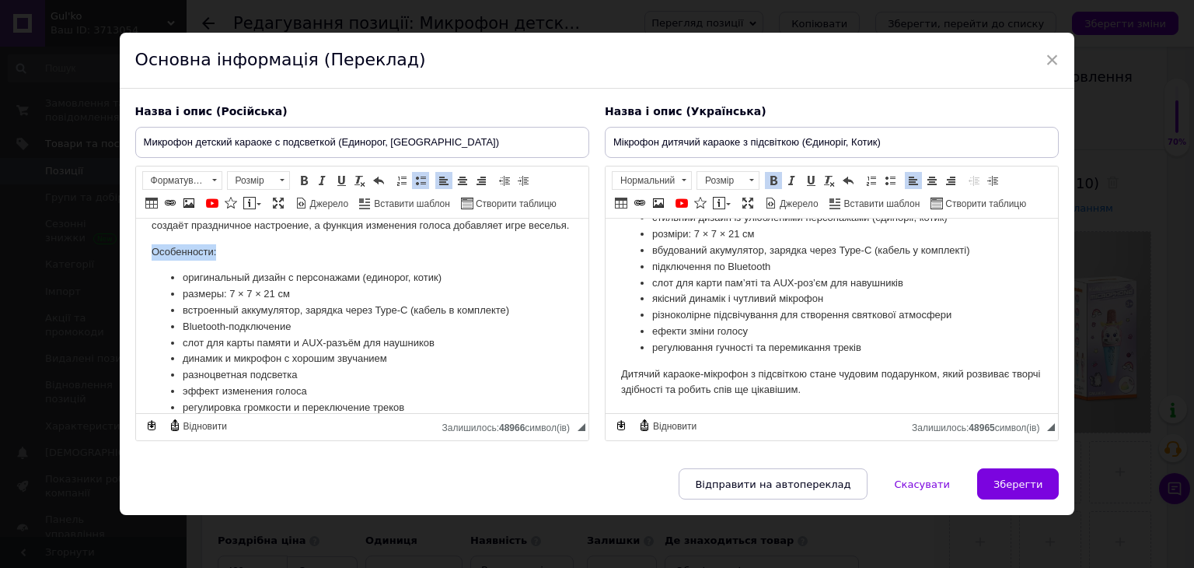
drag, startPoint x: 243, startPoint y: 267, endPoint x: 130, endPoint y: 257, distance: 113.1
click at [135, 257] on html "Микрофон детский караоке с подсветкой (Единорог, Котик) – это яркая игрушка для…" at bounding box center [361, 292] width 453 height 395
click at [301, 177] on span at bounding box center [304, 180] width 12 height 12
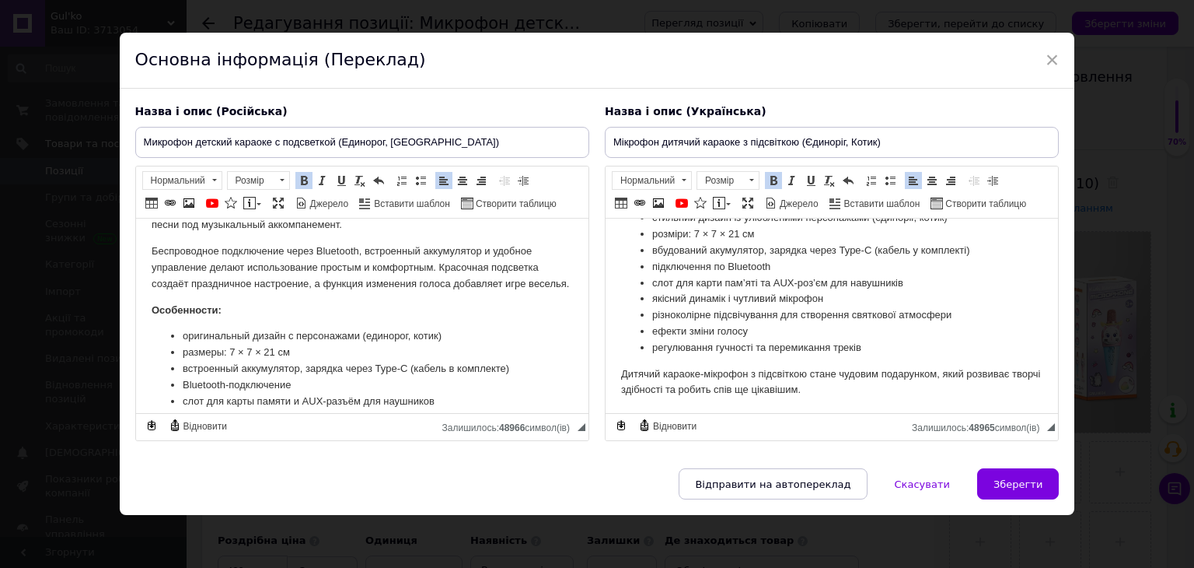
scroll to position [0, 0]
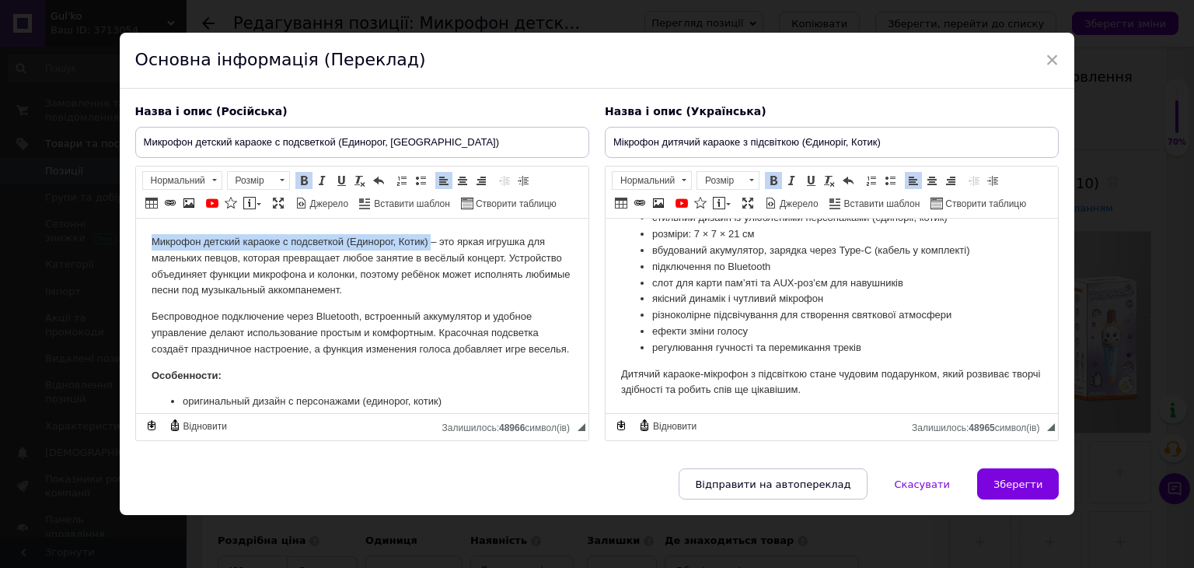
drag, startPoint x: 152, startPoint y: 239, endPoint x: 432, endPoint y: 238, distance: 279.1
click at [432, 238] on p "Микрофон детский караоке с подсветкой (Единорог, Котик) – это яркая игрушка для…" at bounding box center [361, 266] width 421 height 65
click at [307, 177] on span at bounding box center [304, 180] width 12 height 12
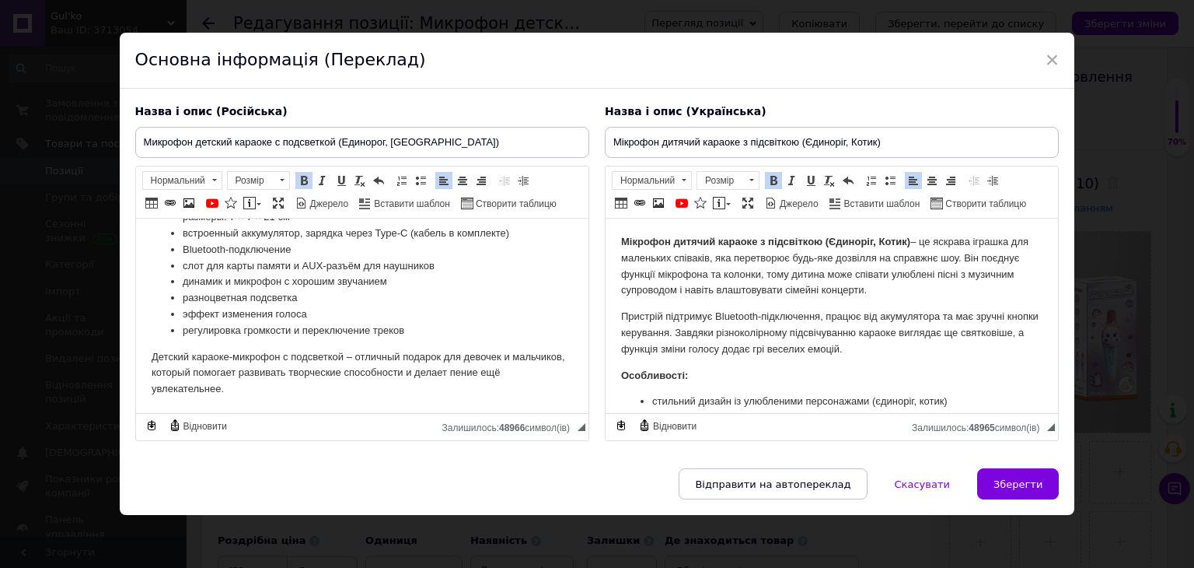
click at [1009, 478] on span "Зберегти" at bounding box center [1018, 484] width 49 height 12
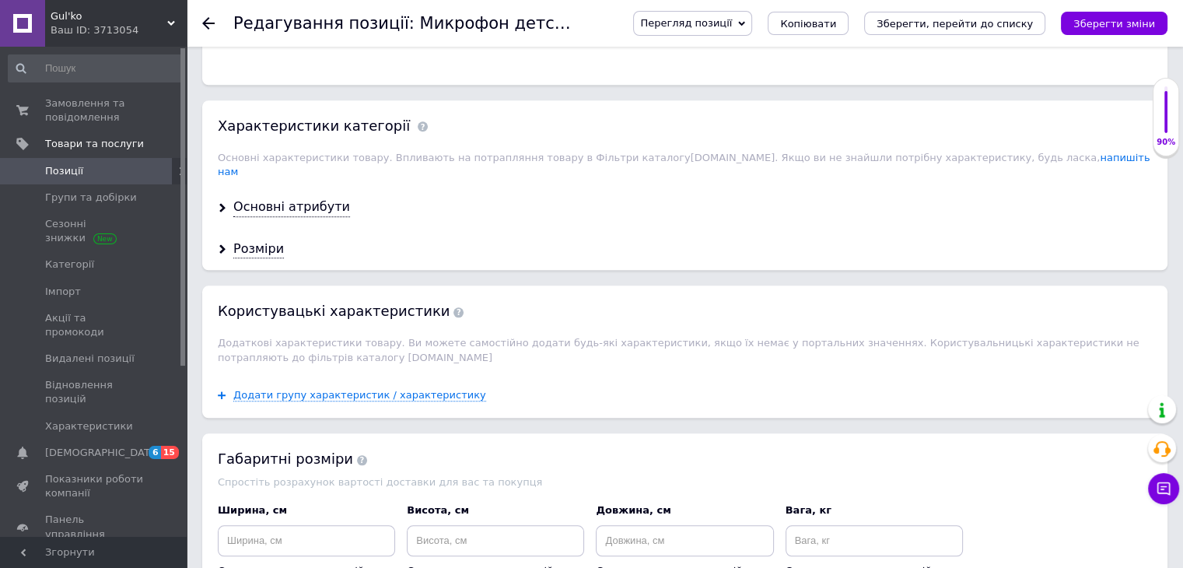
scroll to position [1495, 0]
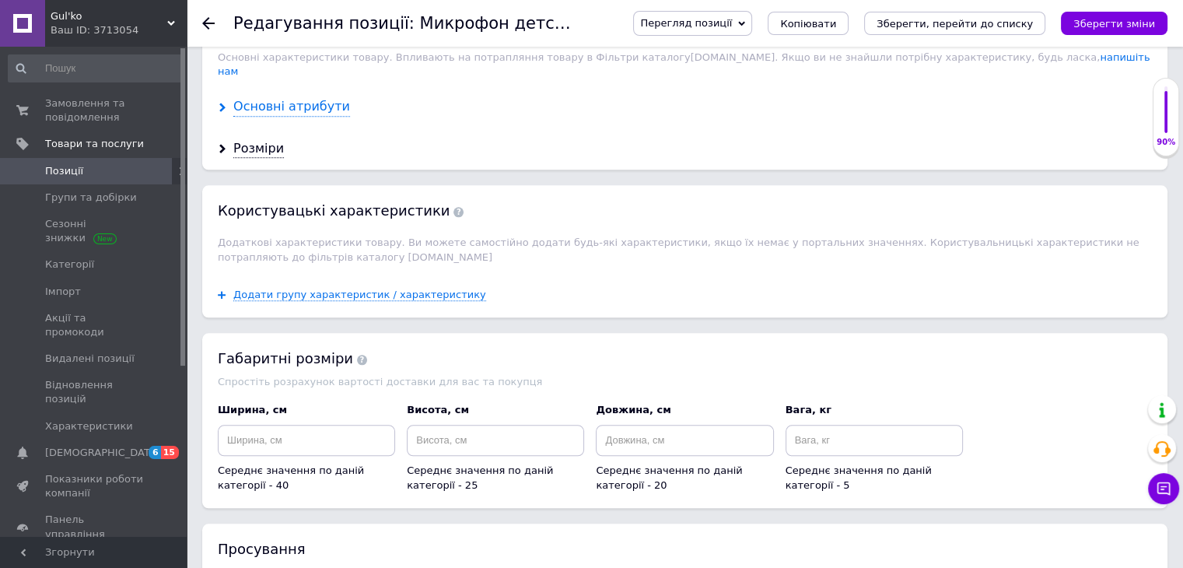
click at [261, 98] on div "Основні атрибути" at bounding box center [291, 107] width 117 height 18
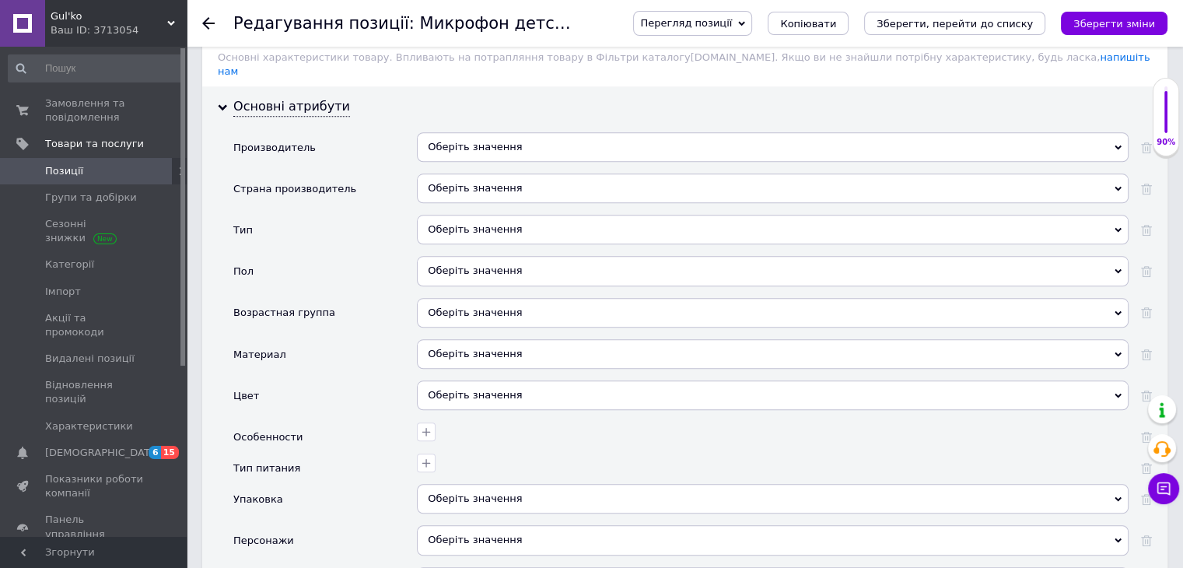
click at [442, 215] on div "Оберіть значення" at bounding box center [772, 230] width 711 height 30
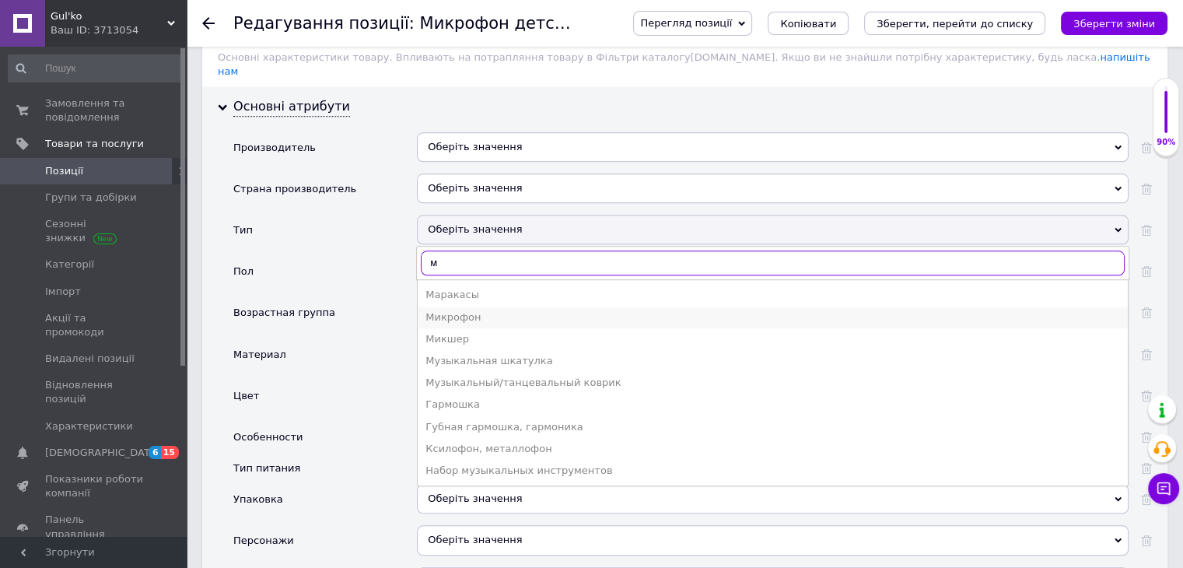
type input "м"
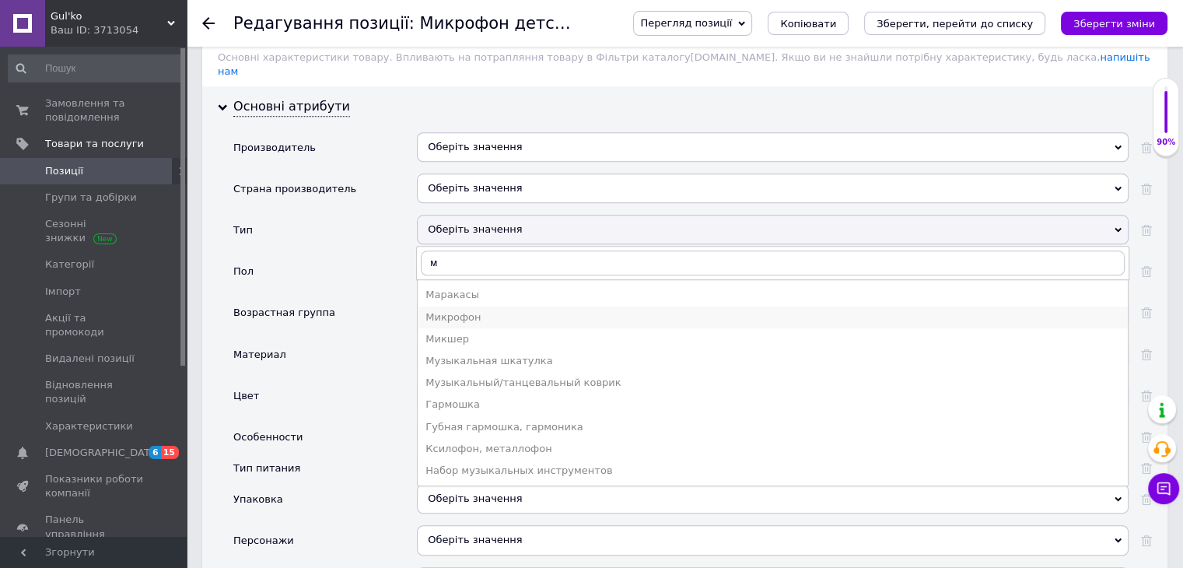
click at [466, 310] on div "Микрофон" at bounding box center [772, 317] width 694 height 14
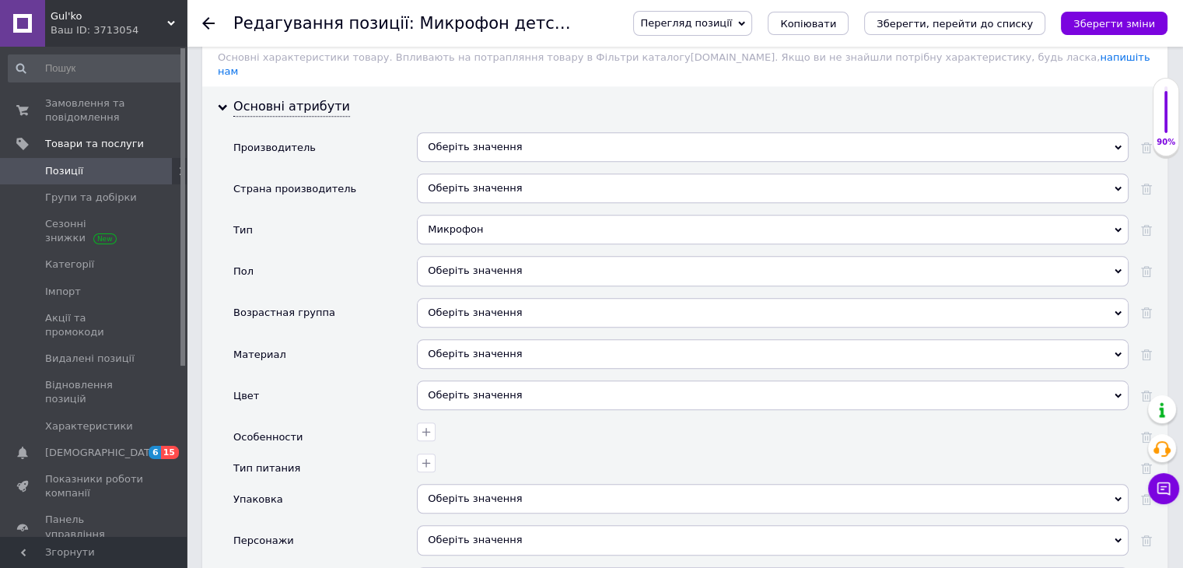
click at [464, 256] on div "Оберіть значення" at bounding box center [772, 271] width 711 height 30
click at [467, 256] on div "Оберіть значення" at bounding box center [772, 271] width 711 height 30
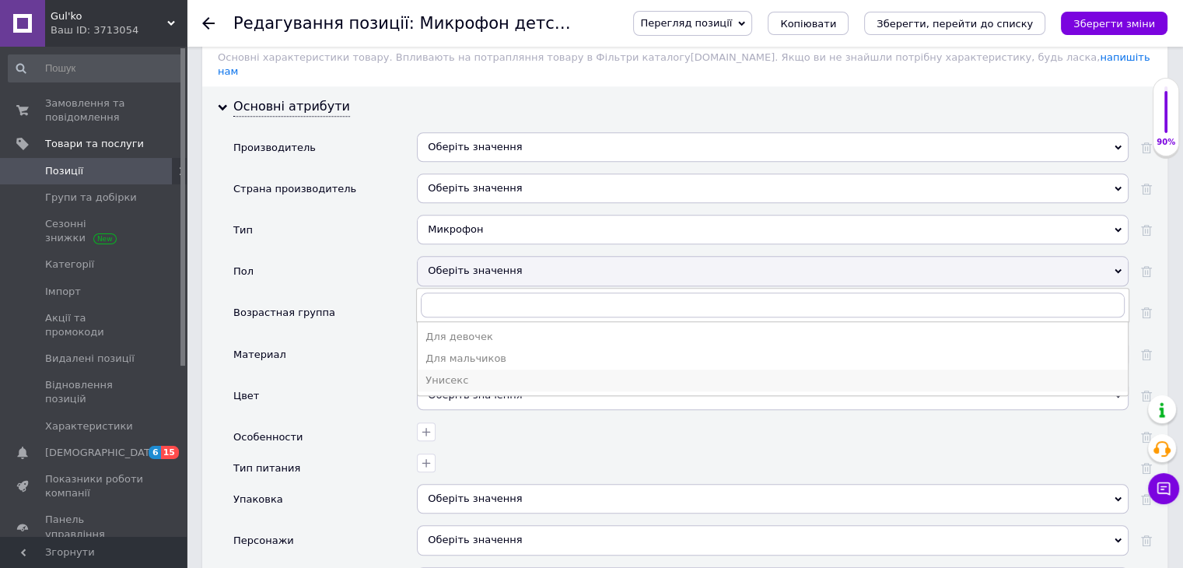
click at [459, 373] on div "Унисекс" at bounding box center [772, 380] width 694 height 14
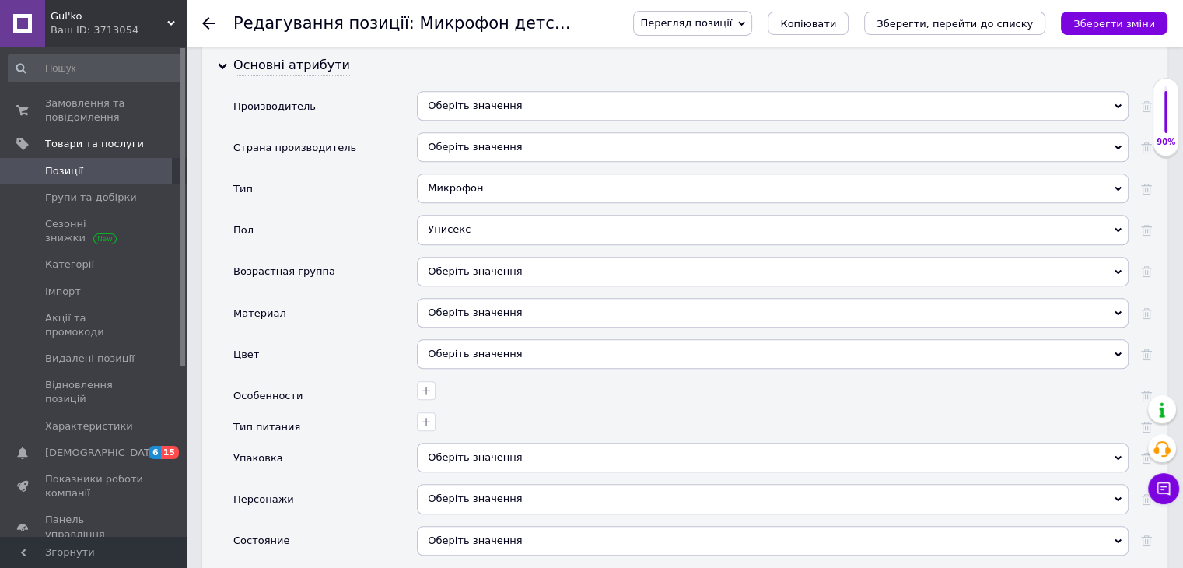
scroll to position [1573, 0]
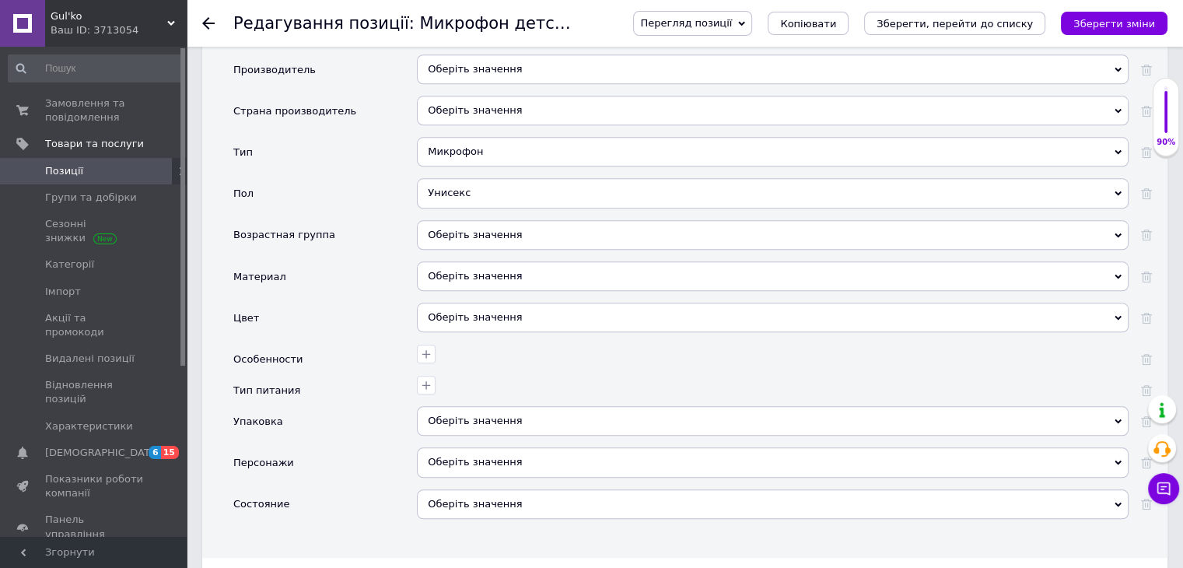
click at [436, 220] on div "Оберіть значення" at bounding box center [772, 235] width 711 height 30
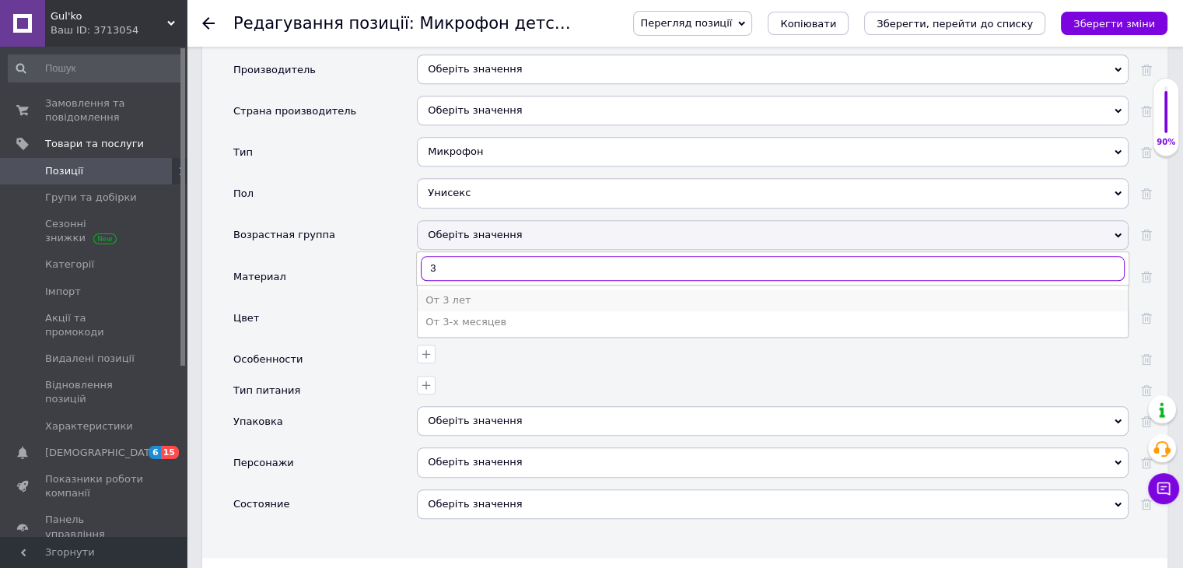
type input "3"
click at [441, 293] on div "От 3 лет" at bounding box center [772, 300] width 694 height 14
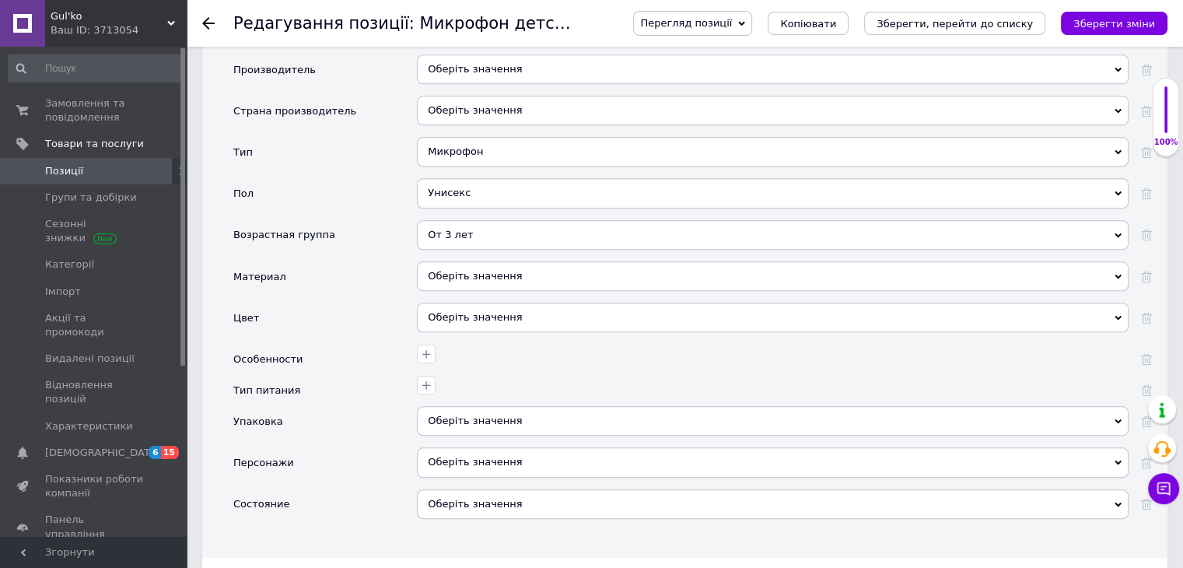
click at [443, 262] on div "Оберіть значення" at bounding box center [772, 276] width 711 height 30
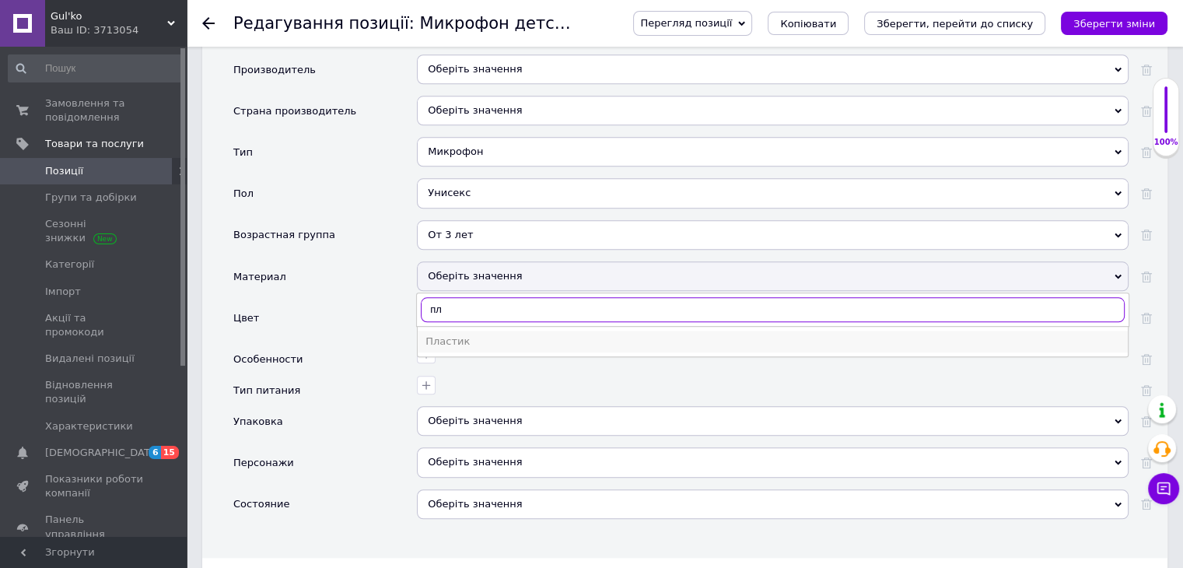
type input "пл"
click at [449, 334] on div "Пластик" at bounding box center [772, 341] width 694 height 14
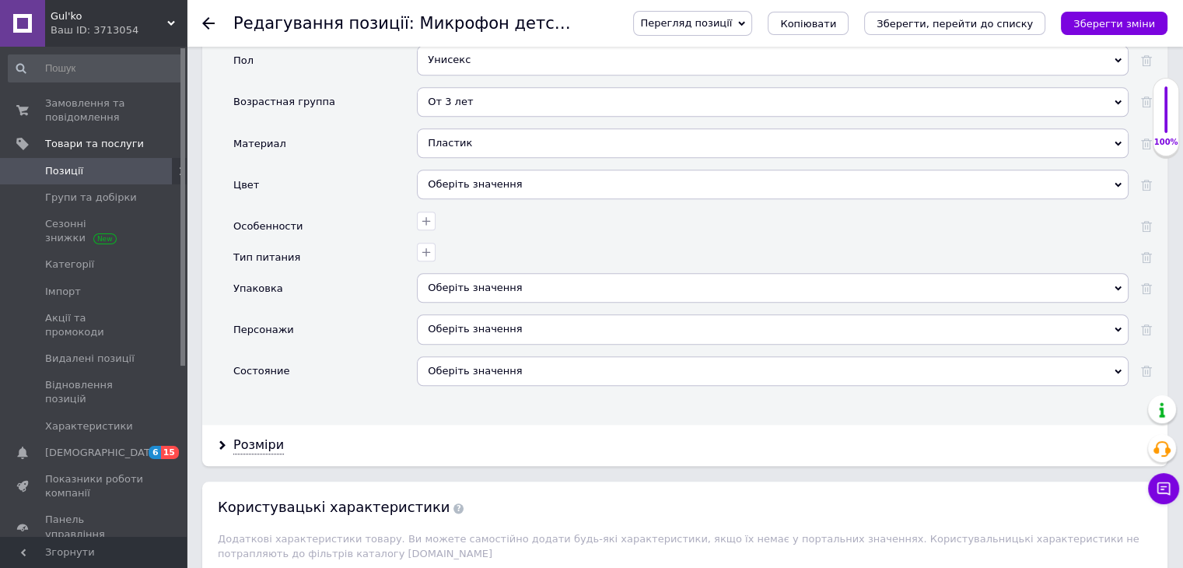
scroll to position [1806, 0]
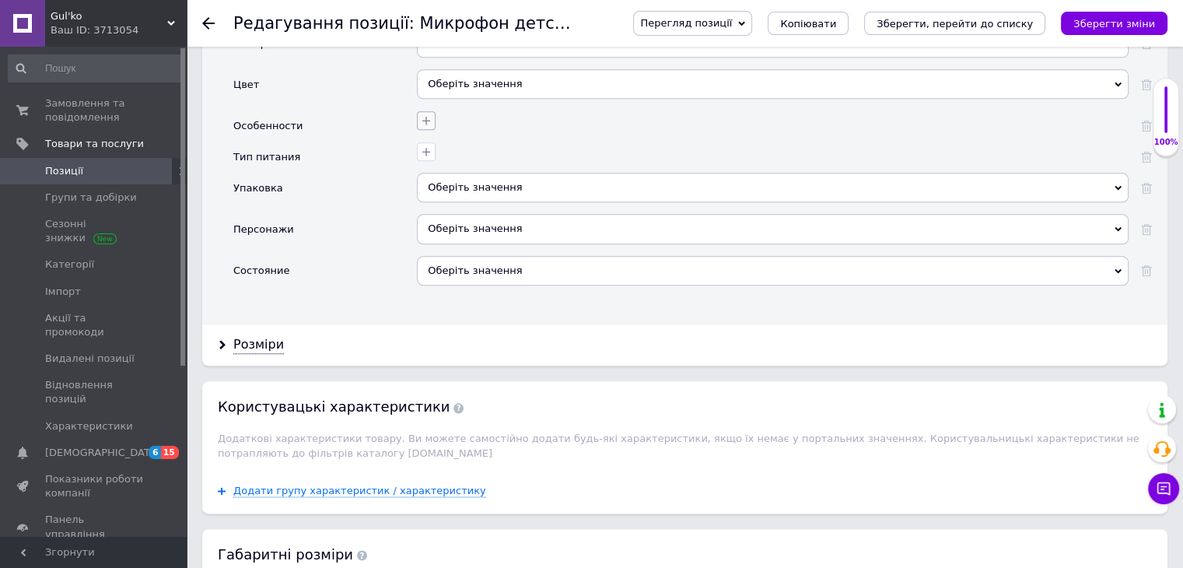
click at [424, 114] on icon "button" at bounding box center [426, 120] width 12 height 12
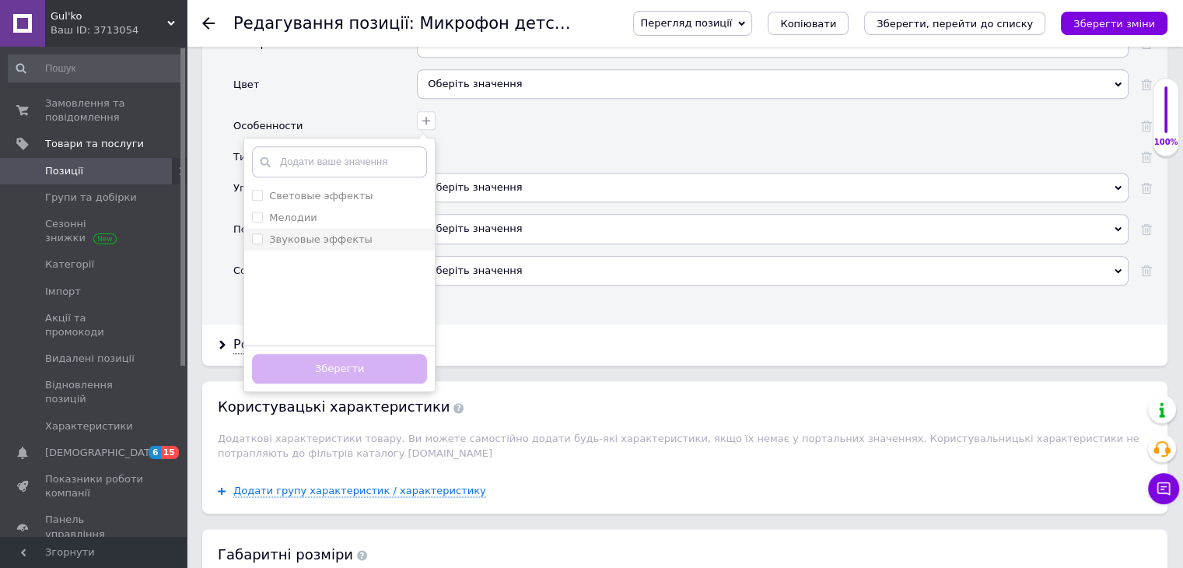
click at [312, 233] on label "Звуковые эффекты" at bounding box center [320, 239] width 103 height 12
checkbox эффекты "true"
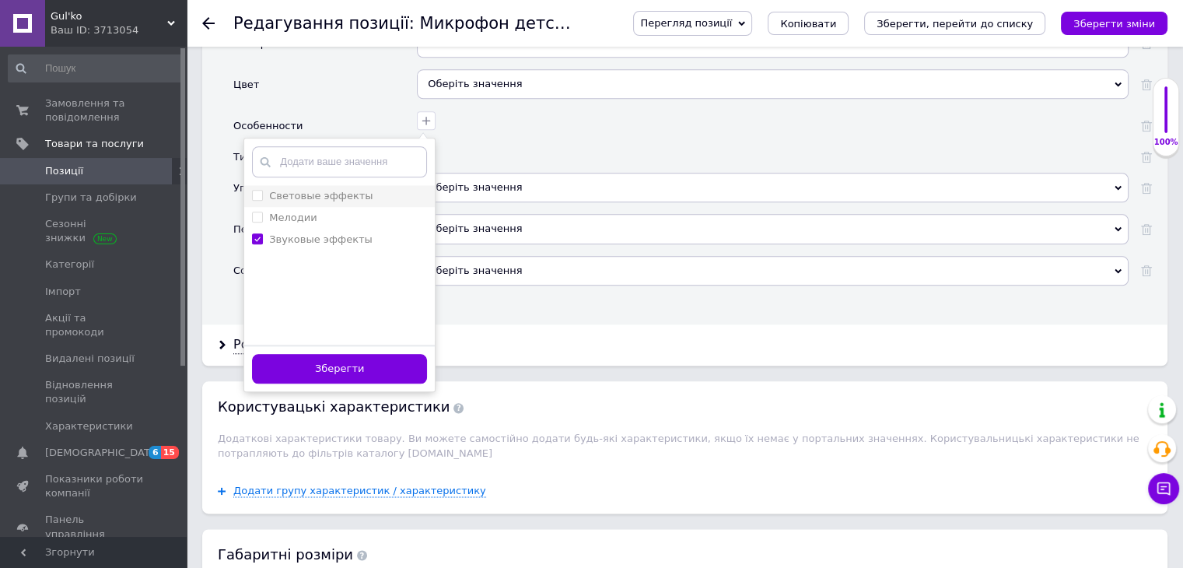
click at [312, 190] on label "Световые эффекты" at bounding box center [320, 196] width 103 height 12
checkbox эффекты "true"
click at [354, 354] on button "Зберегти" at bounding box center [339, 369] width 175 height 30
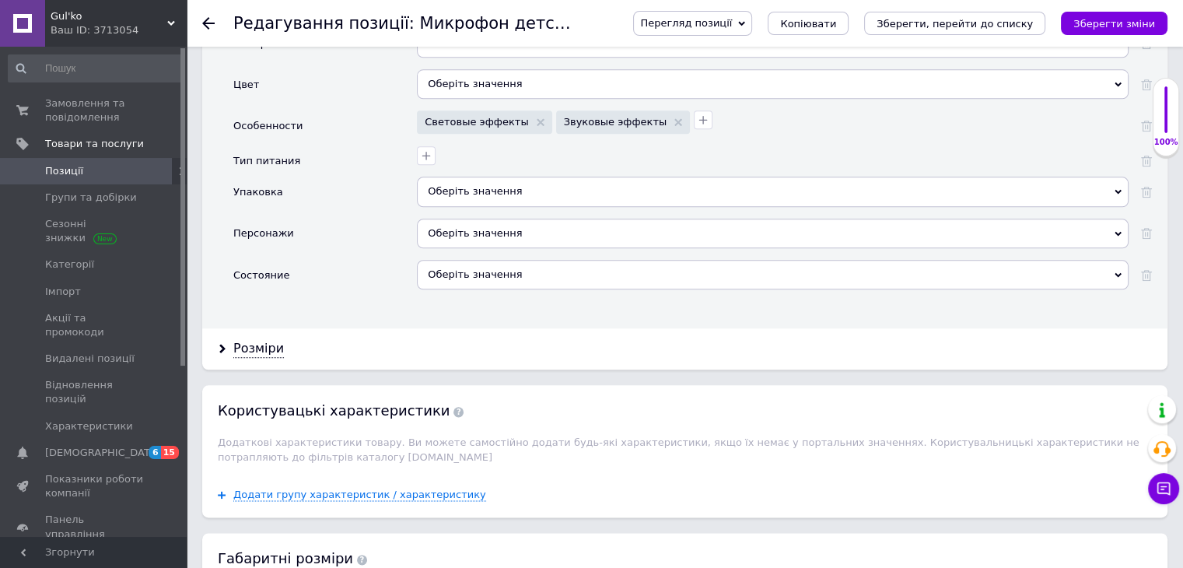
click at [463, 177] on div "Оберіть значення" at bounding box center [772, 192] width 711 height 30
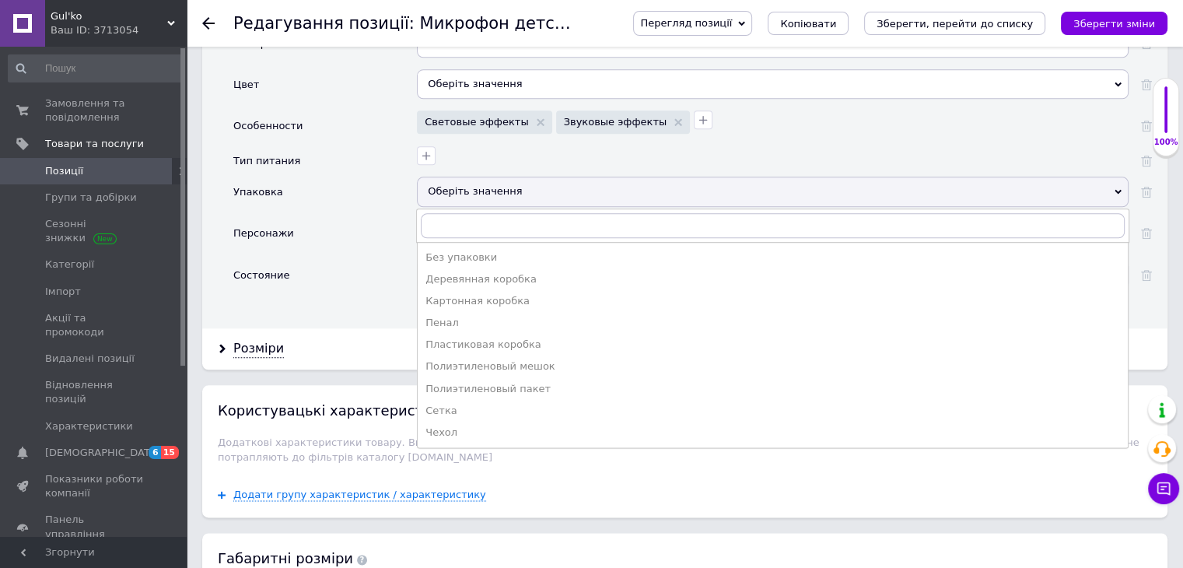
click at [468, 142] on div at bounding box center [770, 153] width 715 height 23
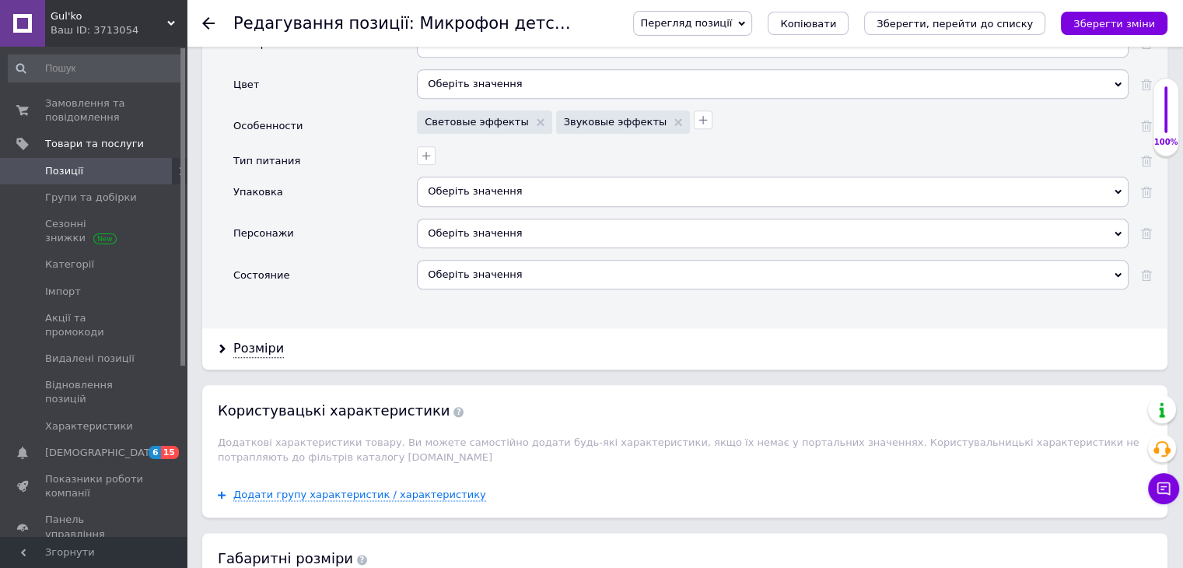
click at [413, 142] on div at bounding box center [770, 153] width 715 height 23
click at [423, 149] on icon "button" at bounding box center [426, 155] width 12 height 12
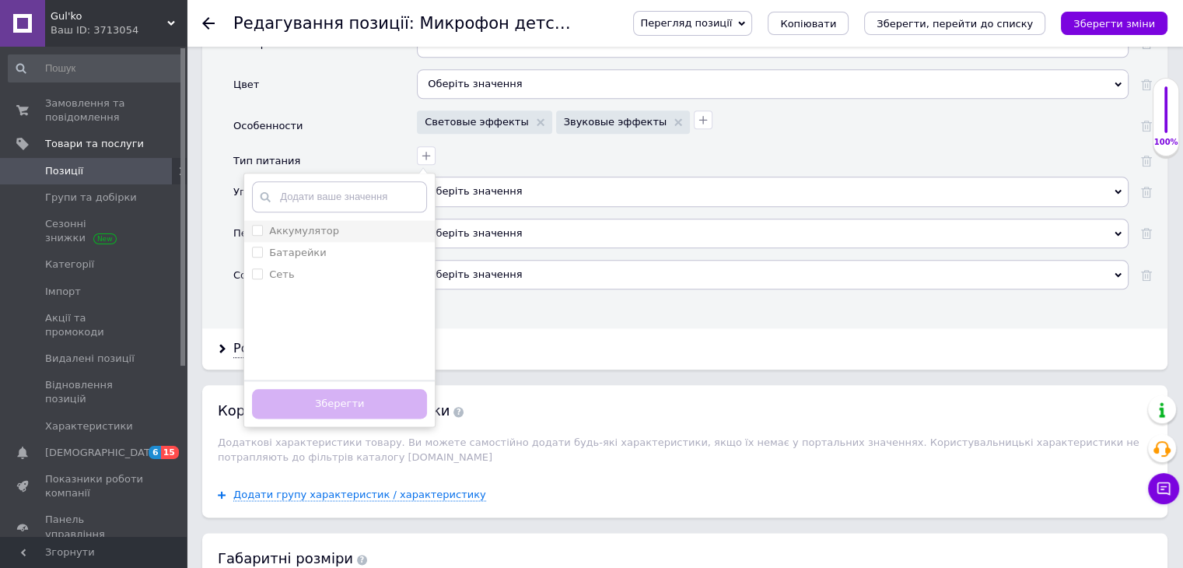
click at [317, 225] on label "Аккумулятор" at bounding box center [304, 231] width 70 height 12
checkbox input "true"
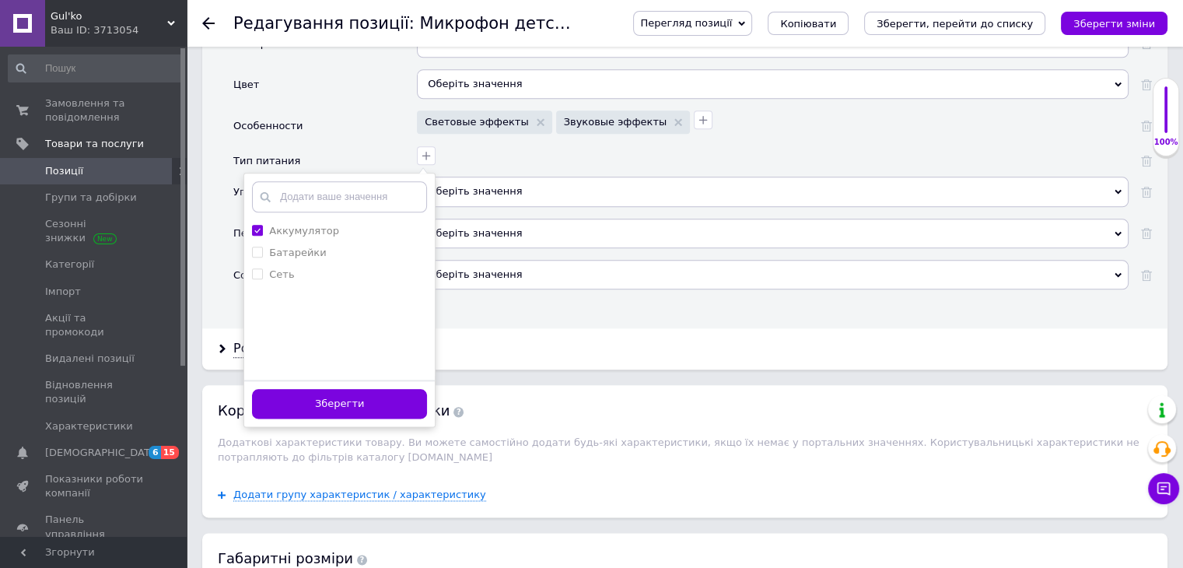
click at [348, 389] on button "Зберегти" at bounding box center [339, 404] width 175 height 30
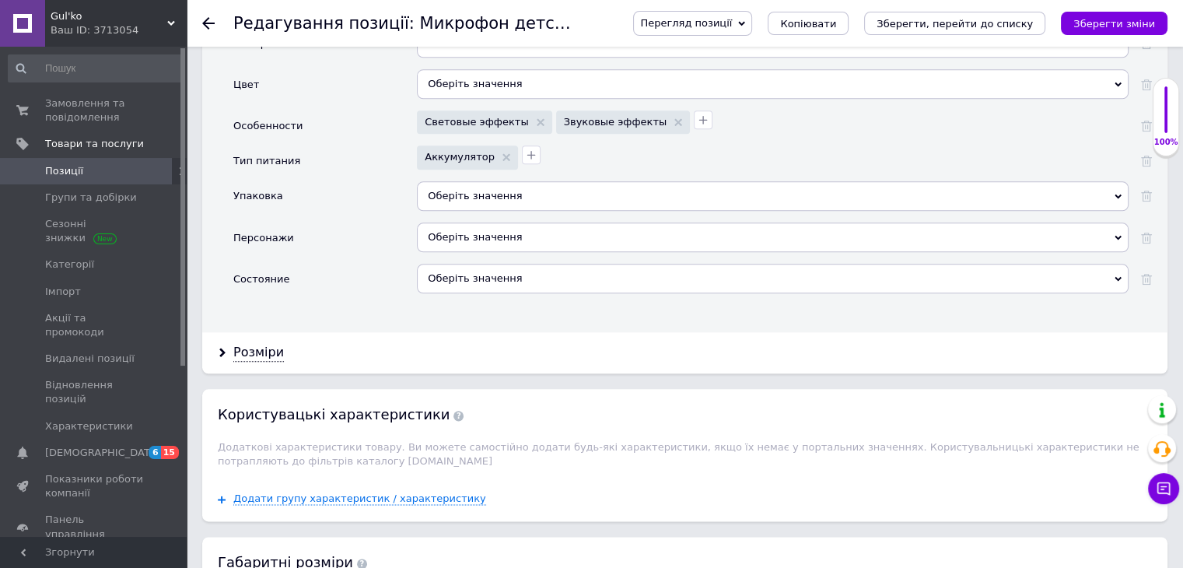
click at [431, 181] on div "Оберіть значення" at bounding box center [772, 196] width 711 height 30
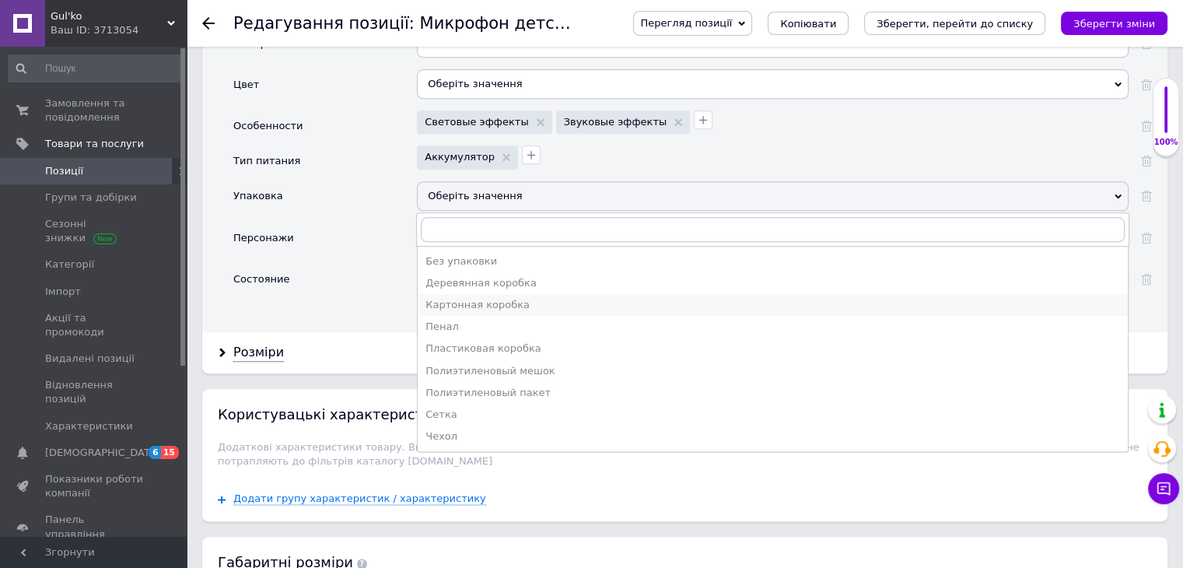
click at [474, 298] on div "Картонная коробка" at bounding box center [772, 305] width 694 height 14
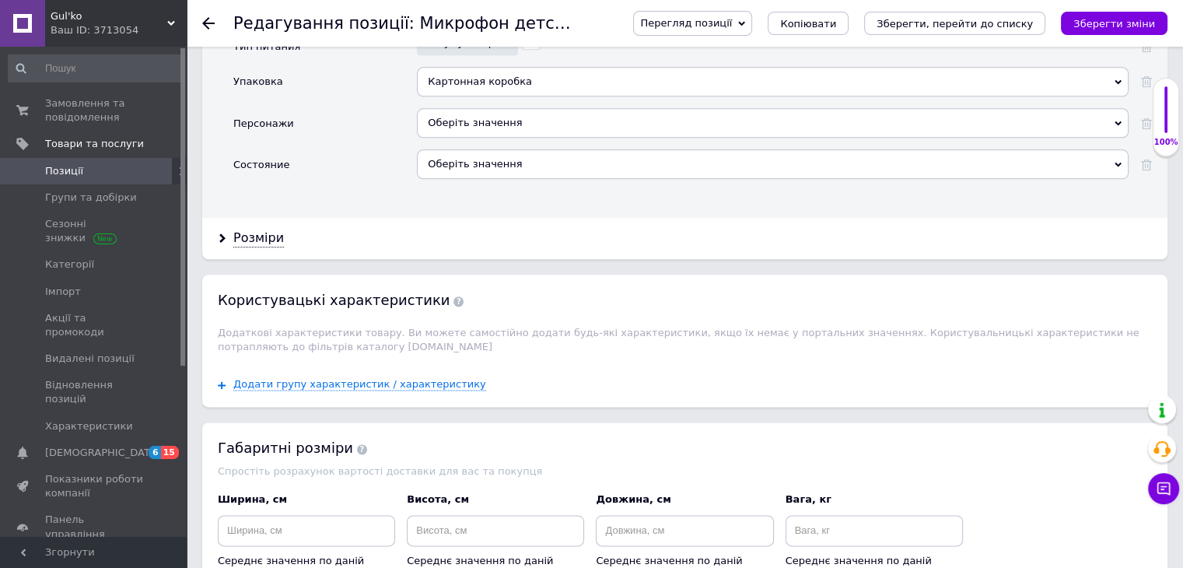
scroll to position [1962, 0]
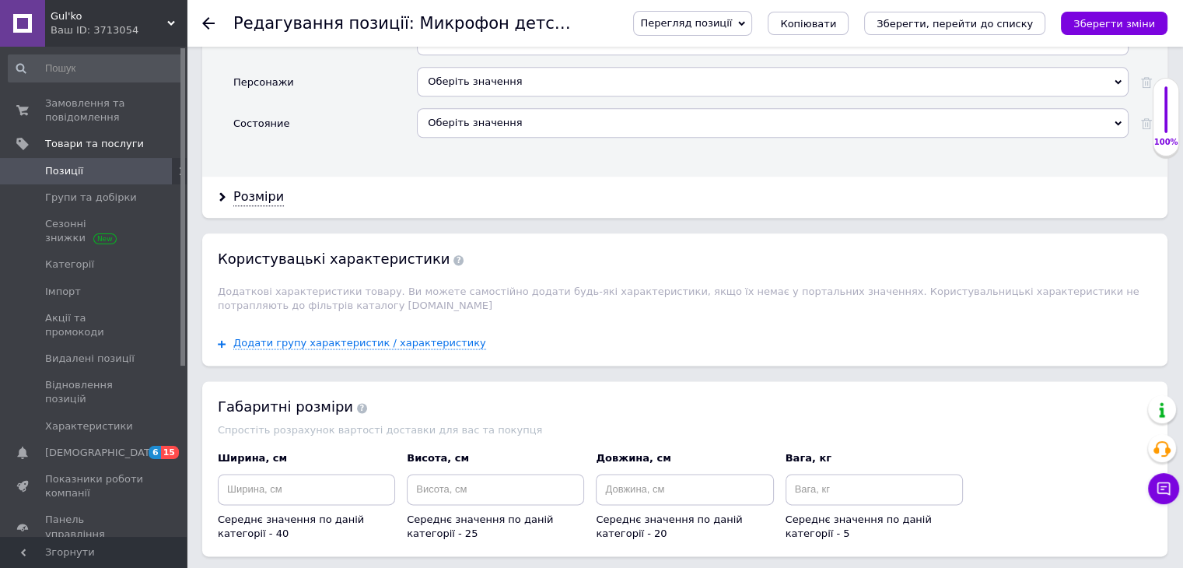
click at [470, 108] on div "Оберіть значення" at bounding box center [772, 123] width 711 height 30
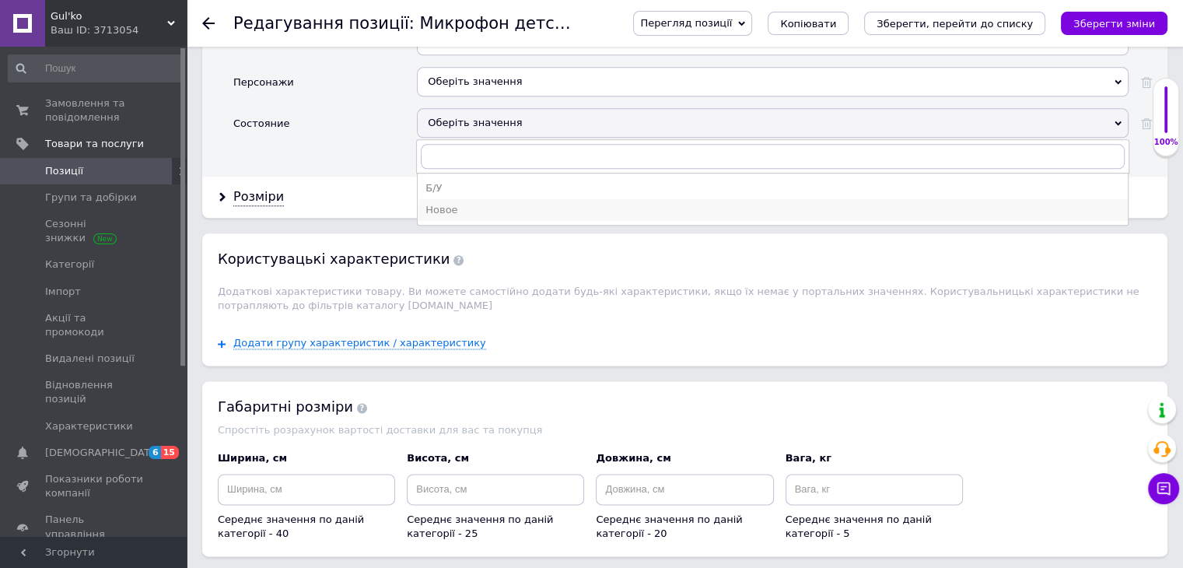
click at [467, 203] on div "Новое" at bounding box center [772, 210] width 694 height 14
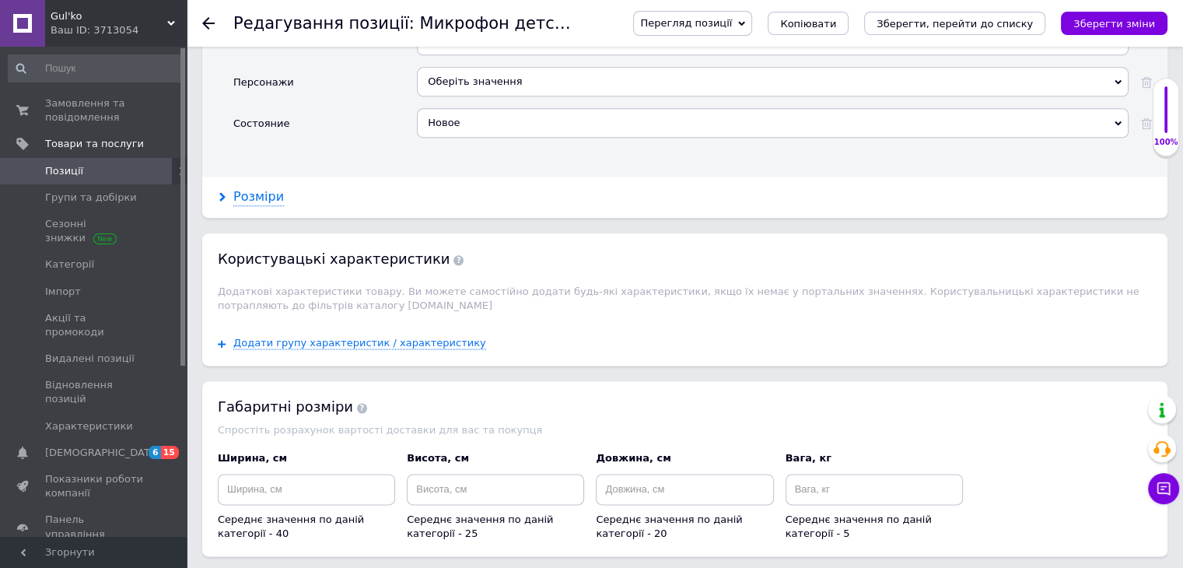
click at [273, 188] on div "Розміри" at bounding box center [258, 197] width 51 height 18
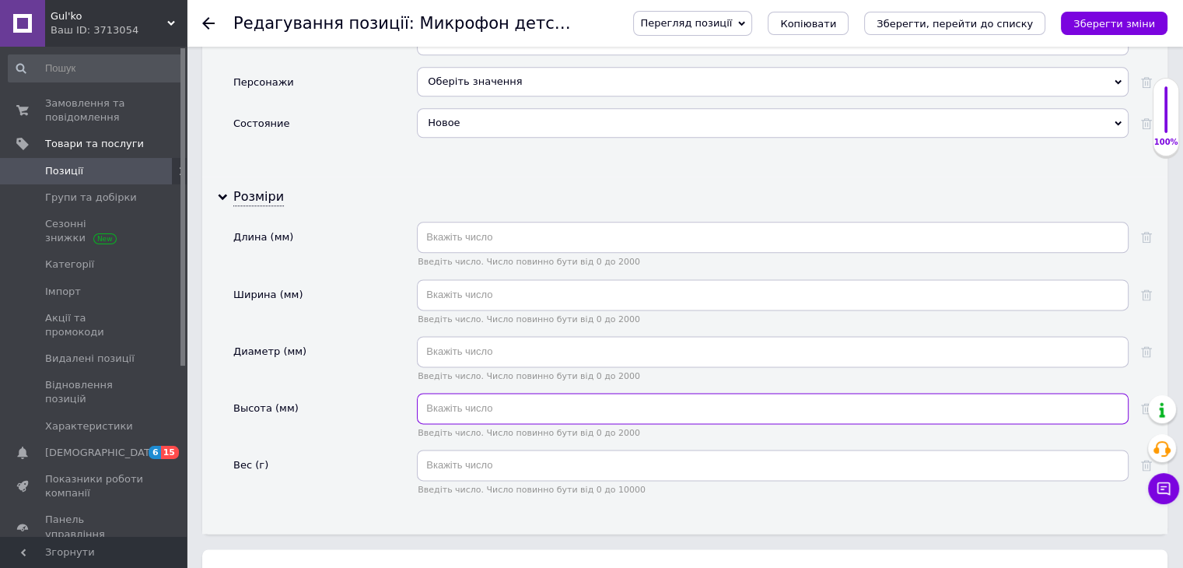
click at [455, 393] on input "text" at bounding box center [772, 408] width 711 height 31
type input "210"
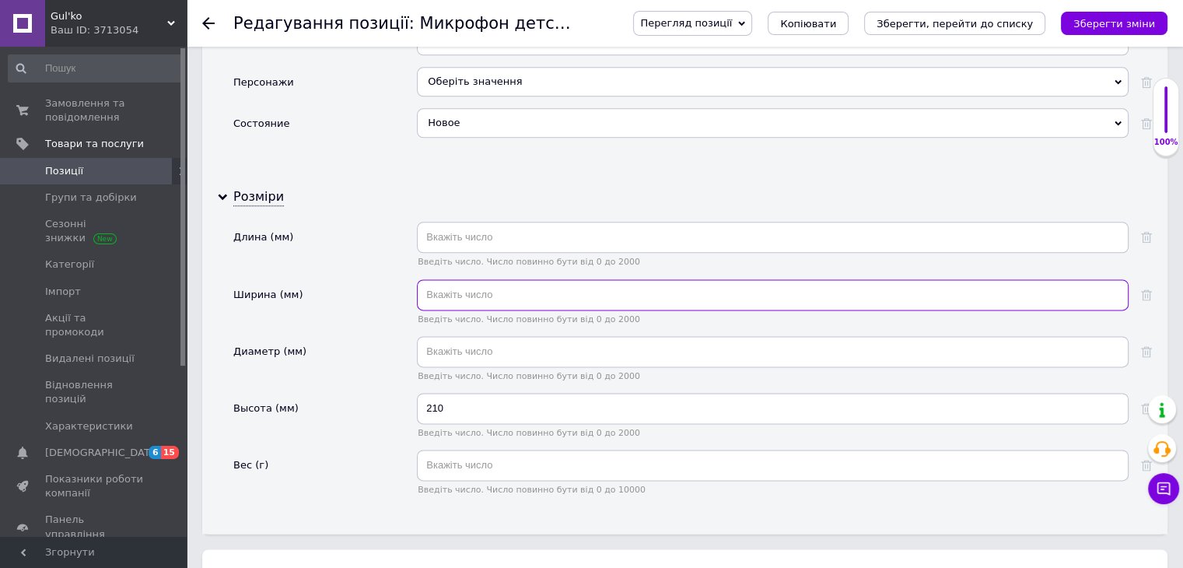
click at [456, 279] on input "text" at bounding box center [772, 294] width 711 height 31
type input "70"
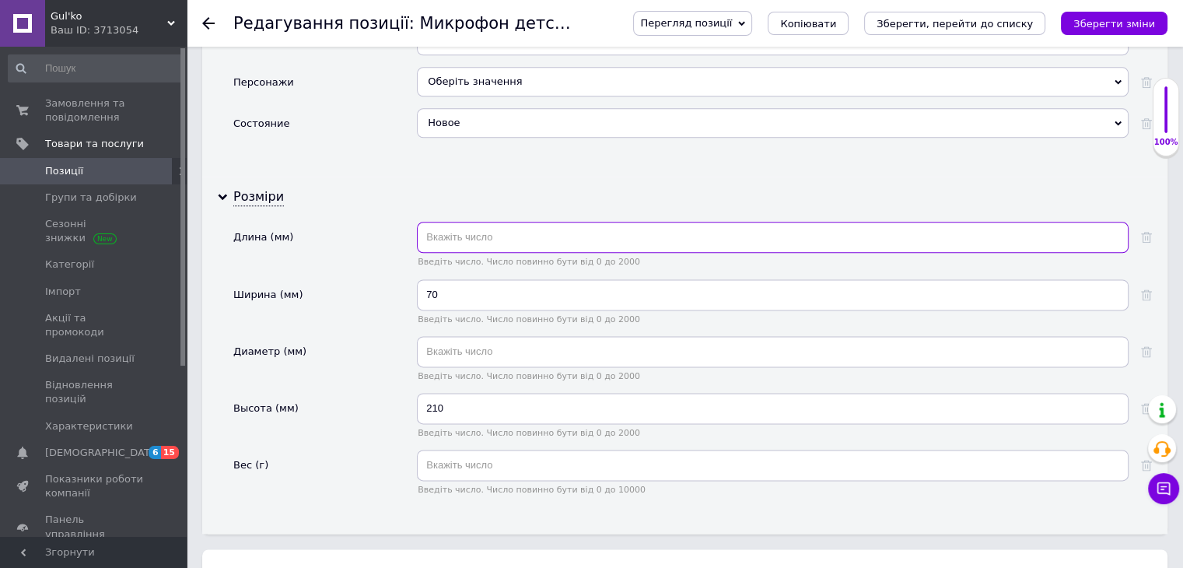
click at [446, 222] on input "text" at bounding box center [772, 237] width 711 height 31
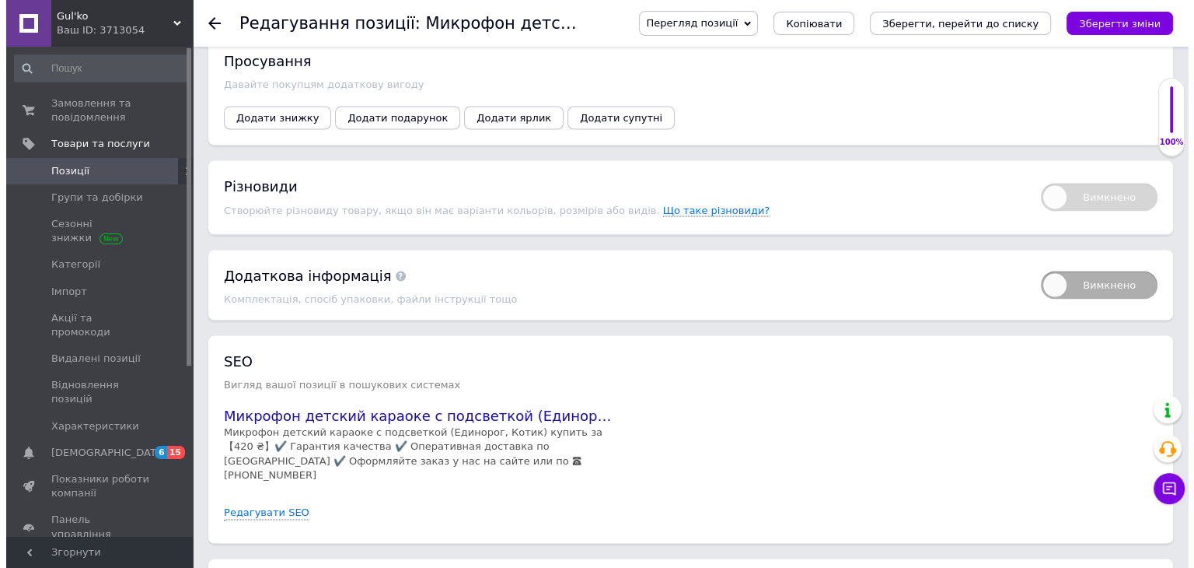
scroll to position [2817, 0]
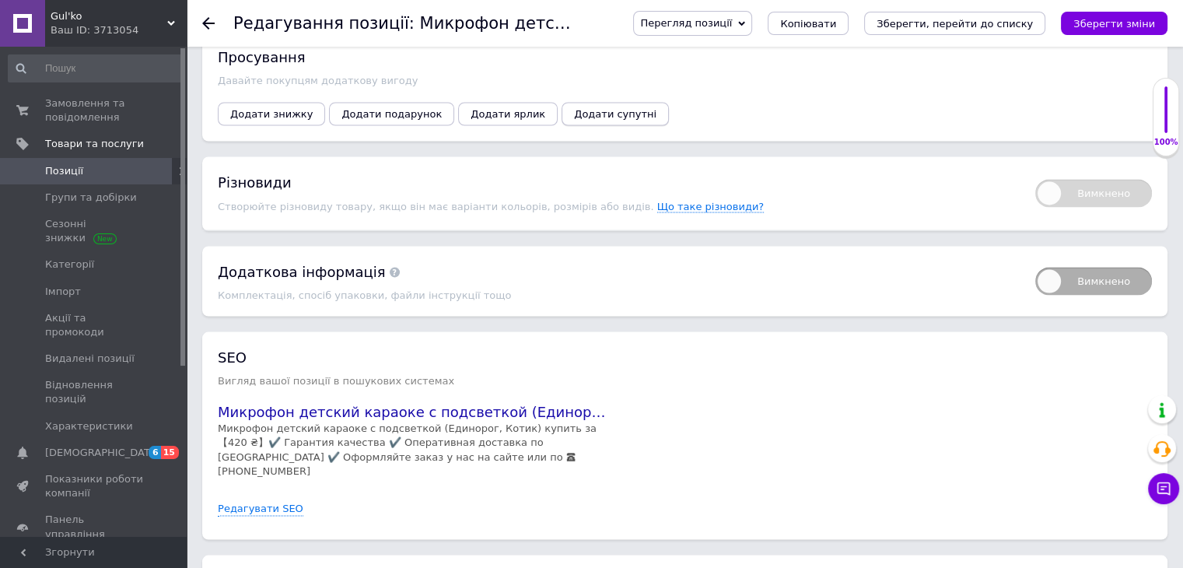
type input "70"
click at [574, 108] on span "Додати супутні" at bounding box center [615, 114] width 82 height 12
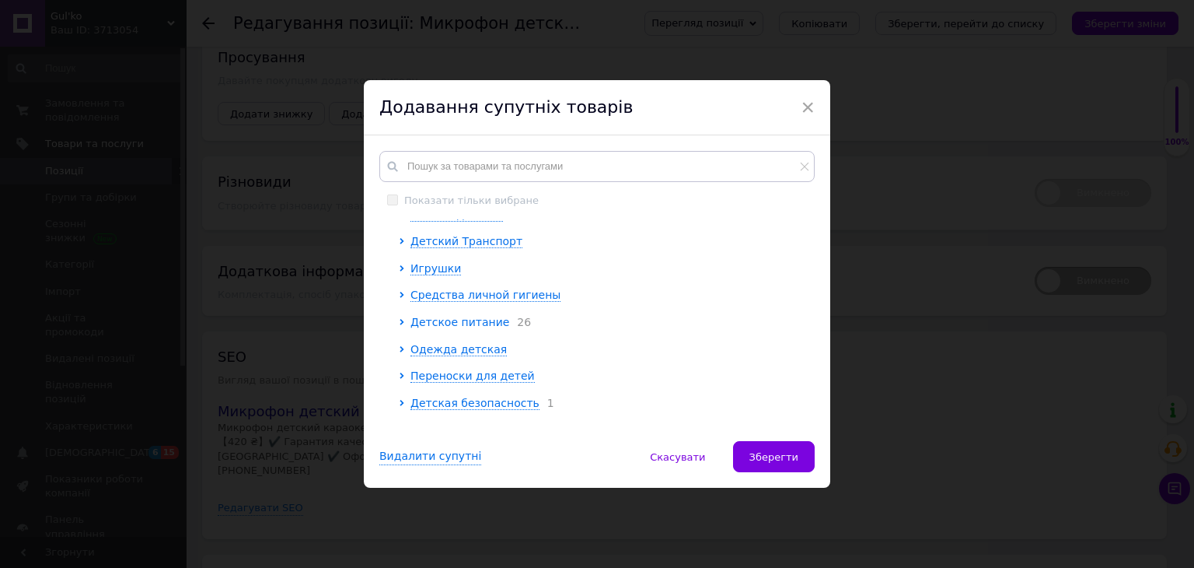
scroll to position [156, 0]
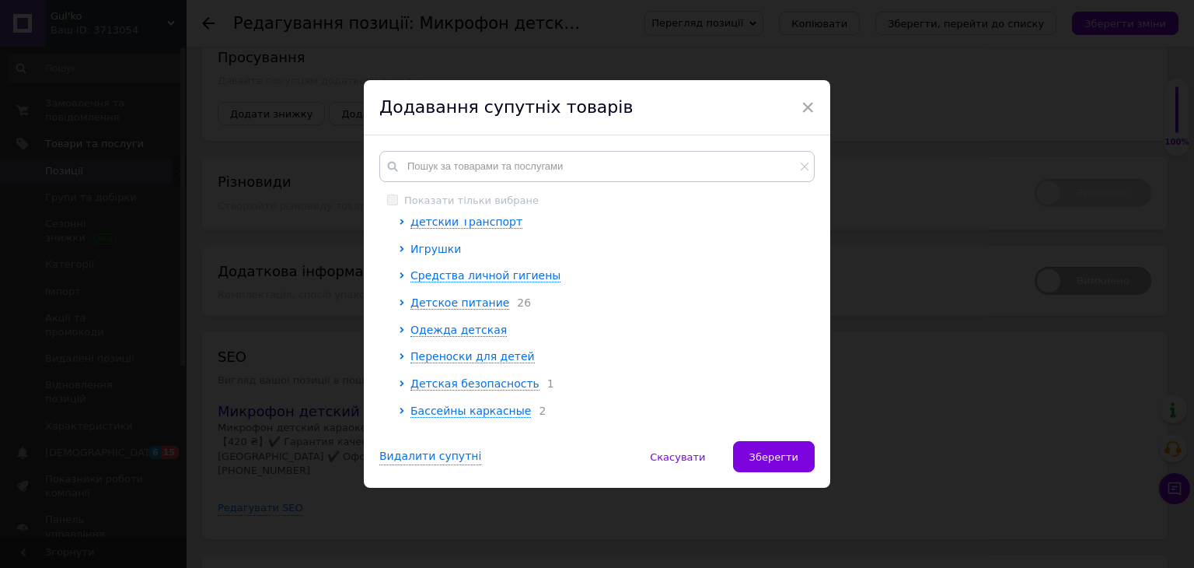
click at [446, 249] on span "Игрушки" at bounding box center [436, 249] width 51 height 12
click at [533, 306] on span "Интерактивные игрушки для детей (от 0,5 до 3 лет)" at bounding box center [573, 302] width 303 height 12
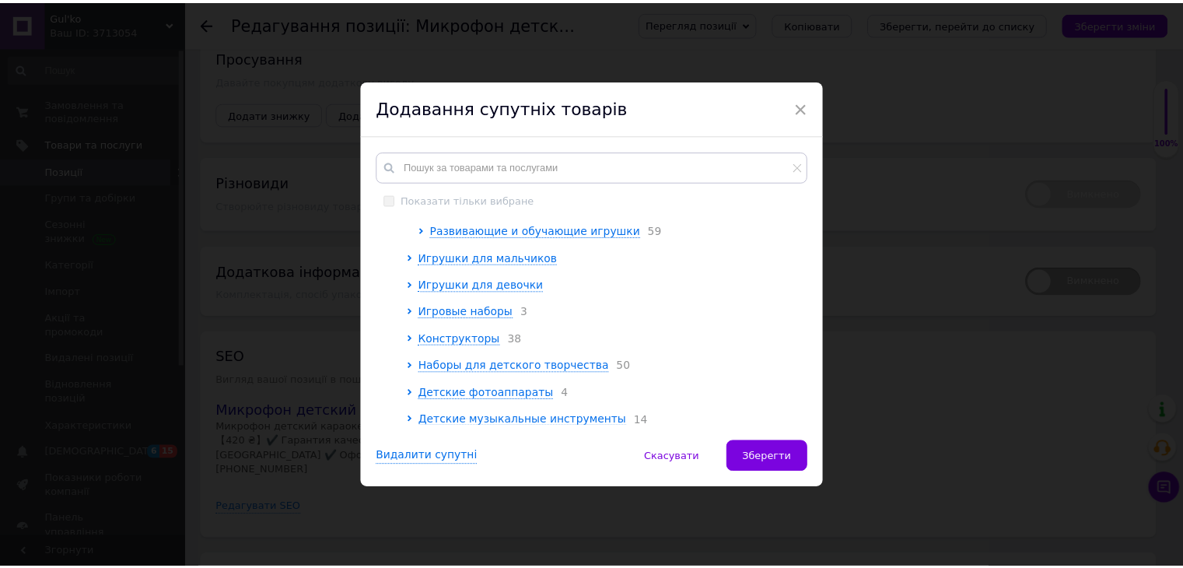
scroll to position [389, 0]
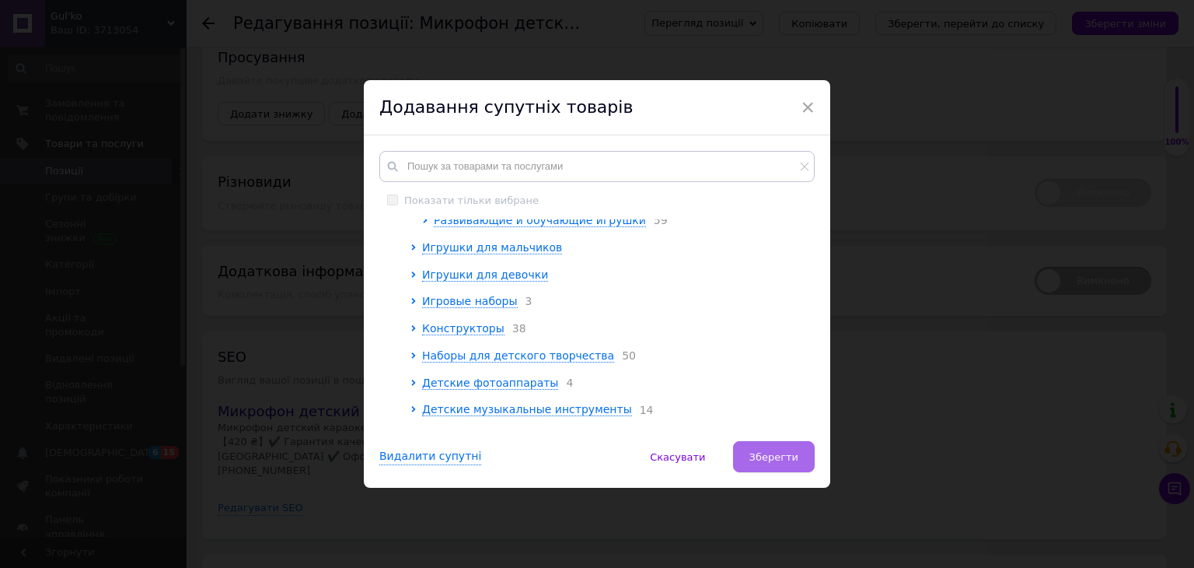
click at [787, 459] on span "Зберегти" at bounding box center [774, 457] width 49 height 12
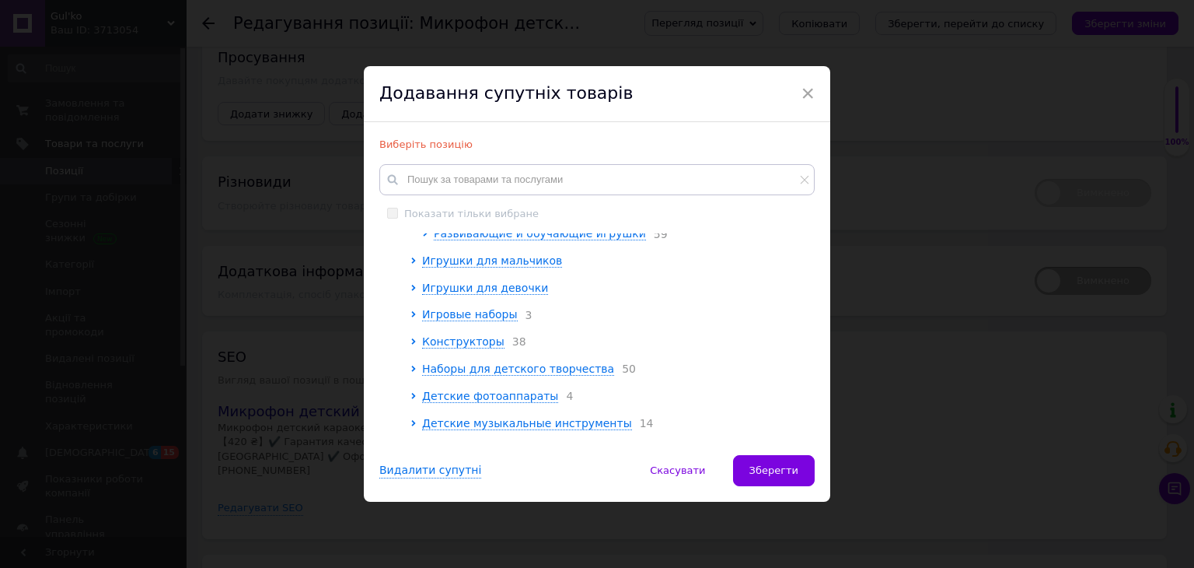
click at [807, 95] on span "×" at bounding box center [808, 93] width 14 height 26
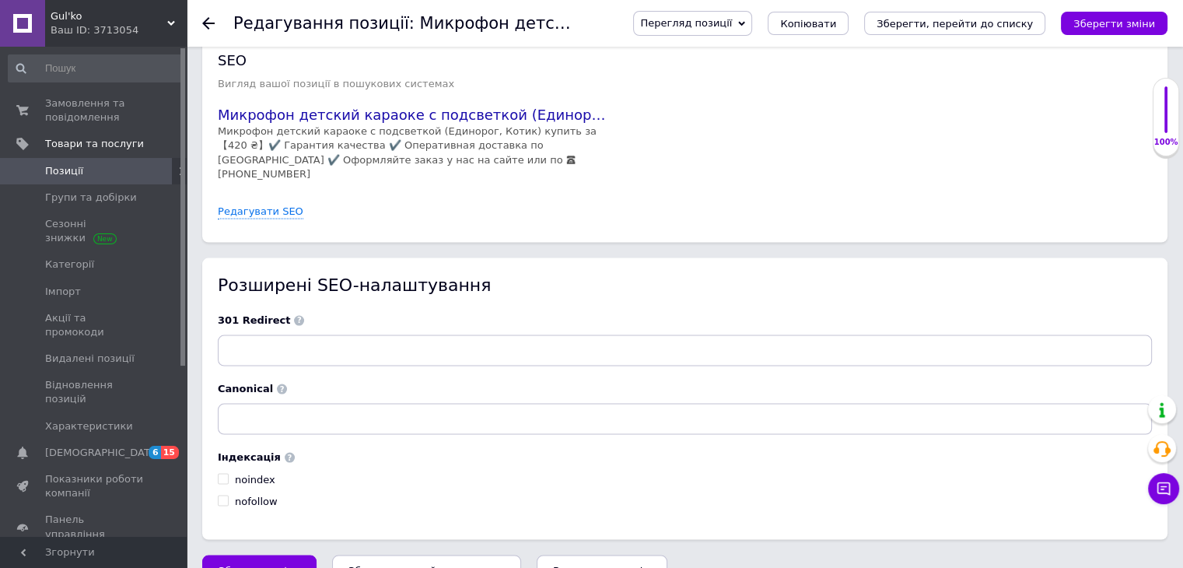
scroll to position [3115, 0]
click at [433, 554] on button "Зберегти, перейти до списку" at bounding box center [426, 569] width 189 height 31
